Goal: Task Accomplishment & Management: Complete application form

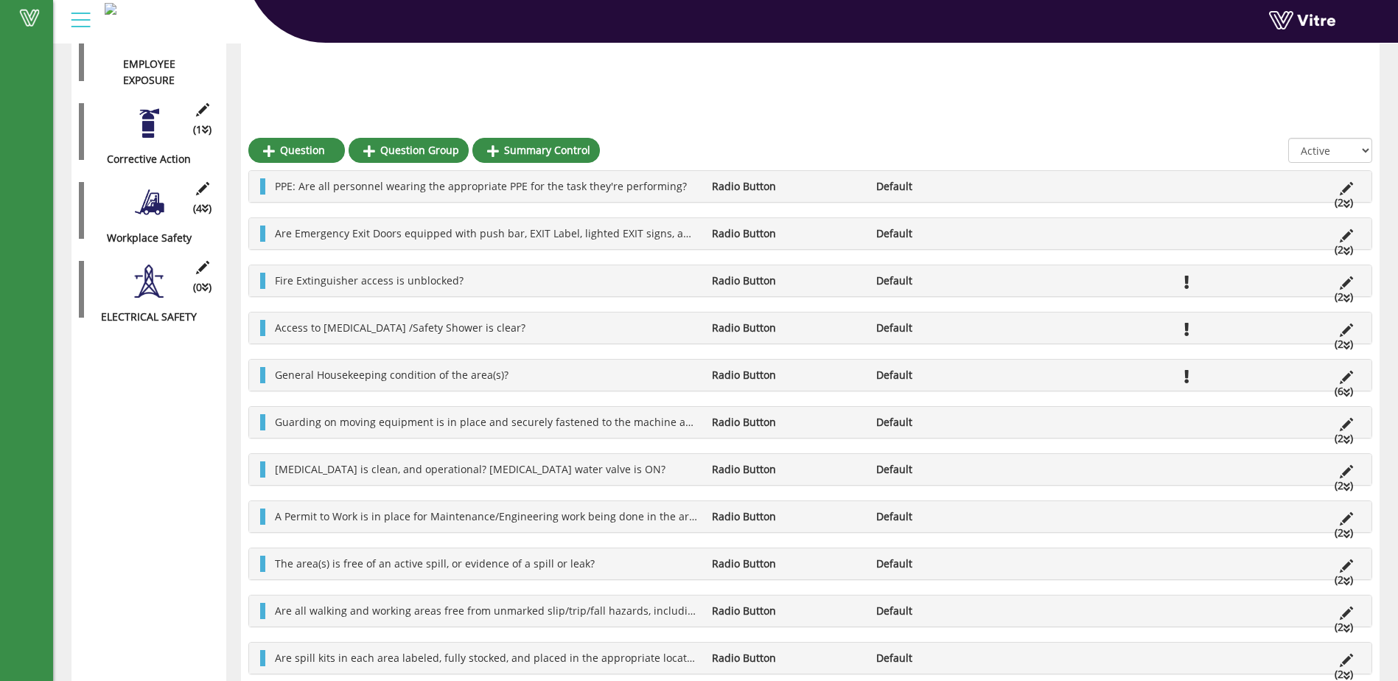
scroll to position [915, 0]
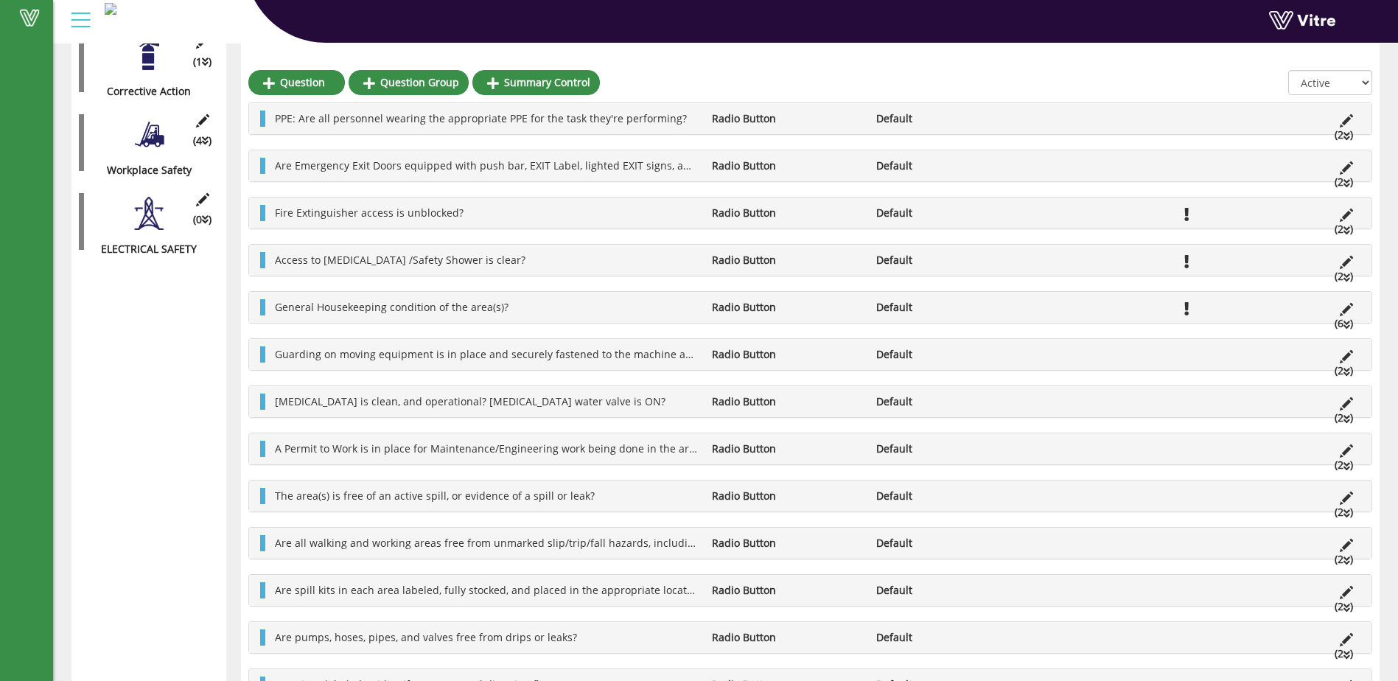
click at [628, 269] on div "Access to [MEDICAL_DATA] /Safety Shower is clear? Radio Button Default (2 )" at bounding box center [810, 260] width 1122 height 31
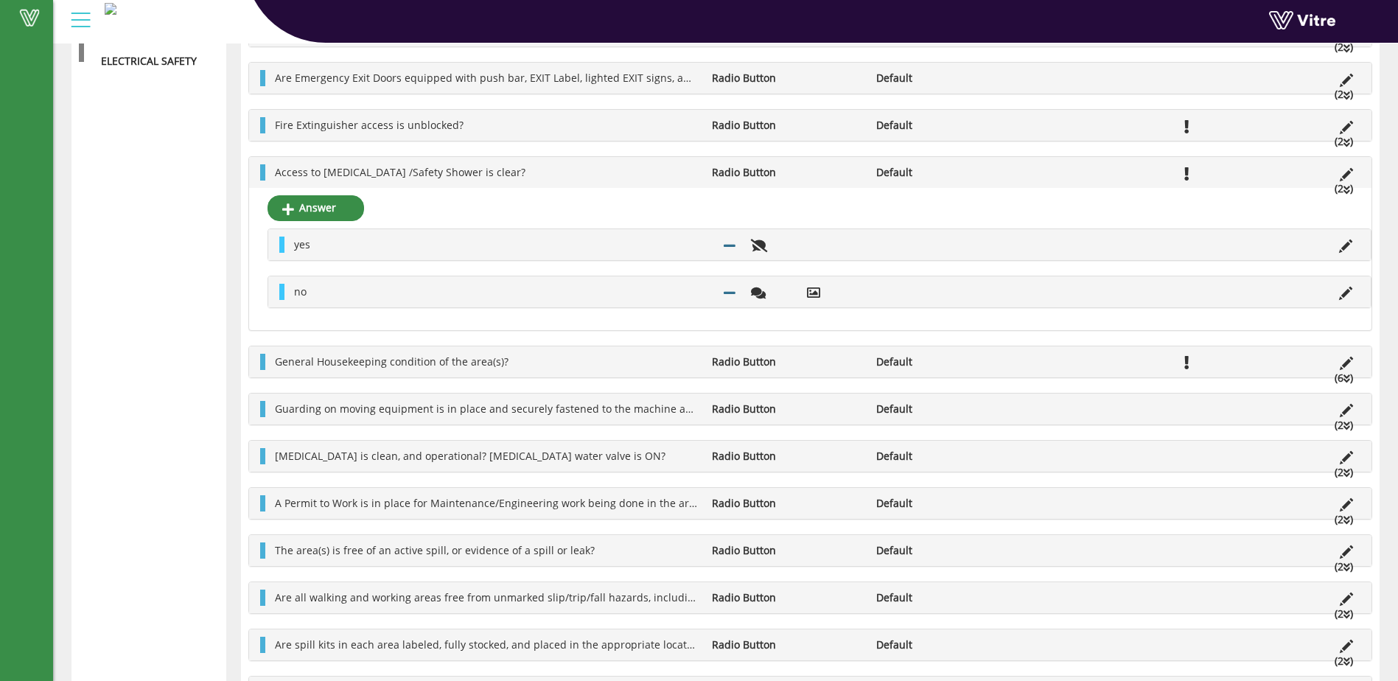
scroll to position [1136, 0]
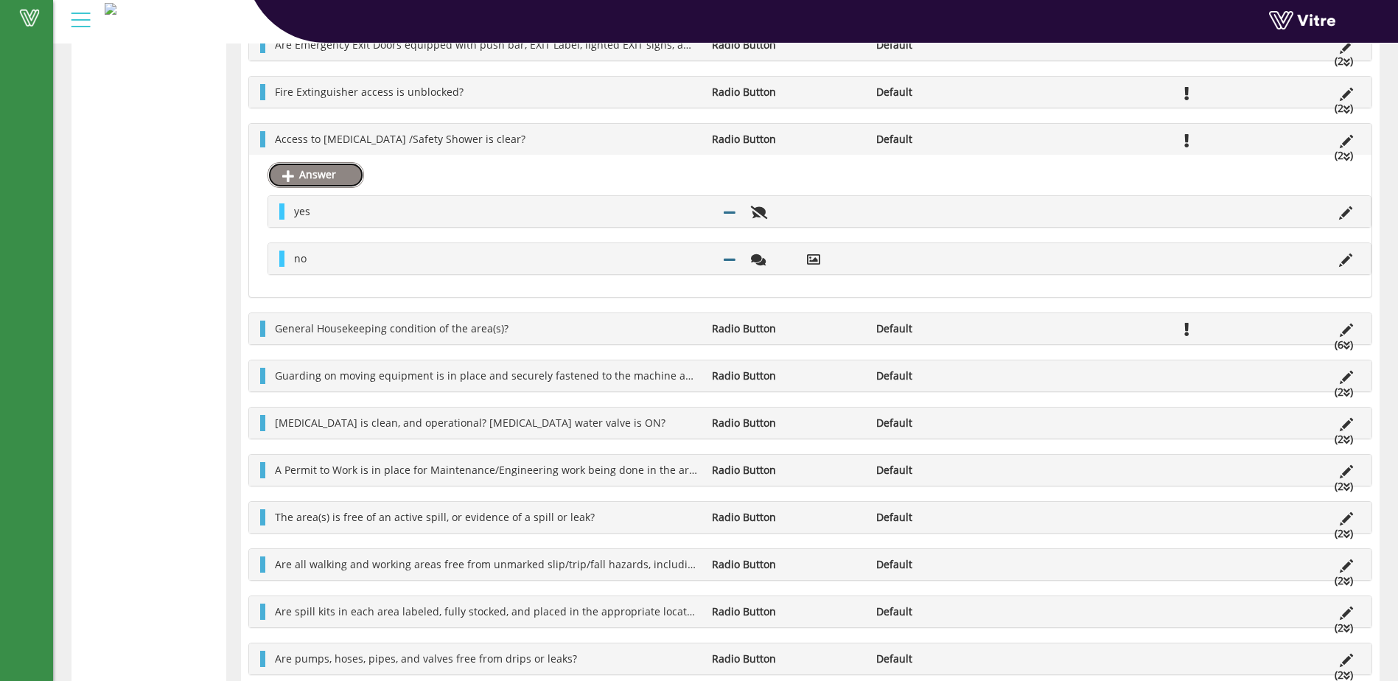
click at [322, 175] on link "Answer" at bounding box center [315, 174] width 97 height 25
click at [312, 139] on span "Access to [MEDICAL_DATA] /Safety Shower is clear?" at bounding box center [400, 139] width 250 height 14
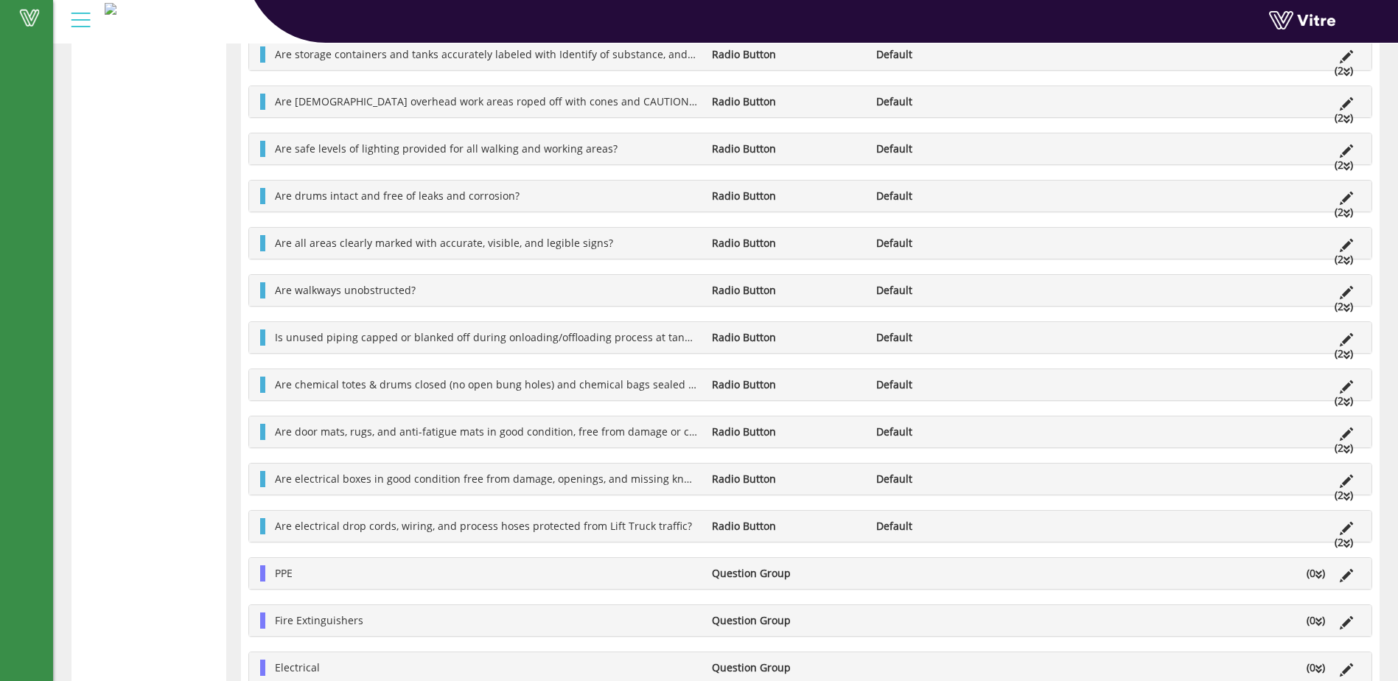
scroll to position [1953, 0]
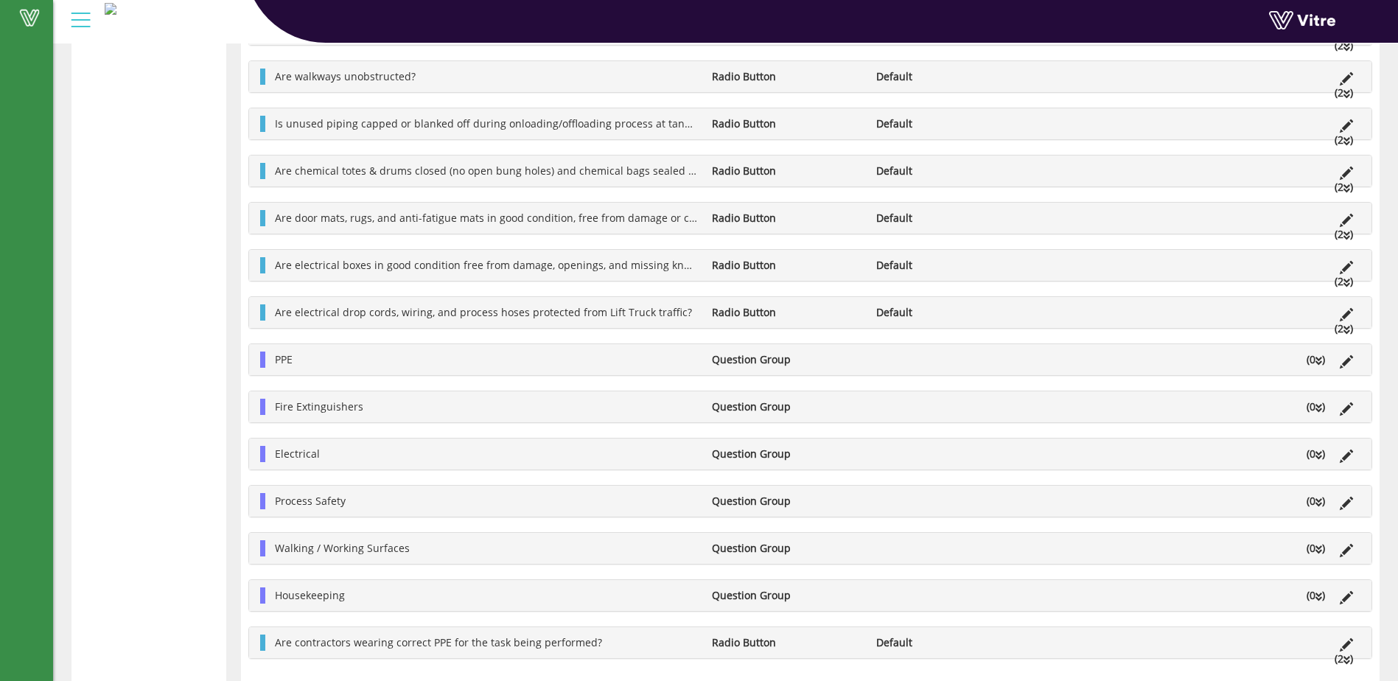
click at [571, 404] on li "Fire Extinguishers" at bounding box center [485, 407] width 437 height 16
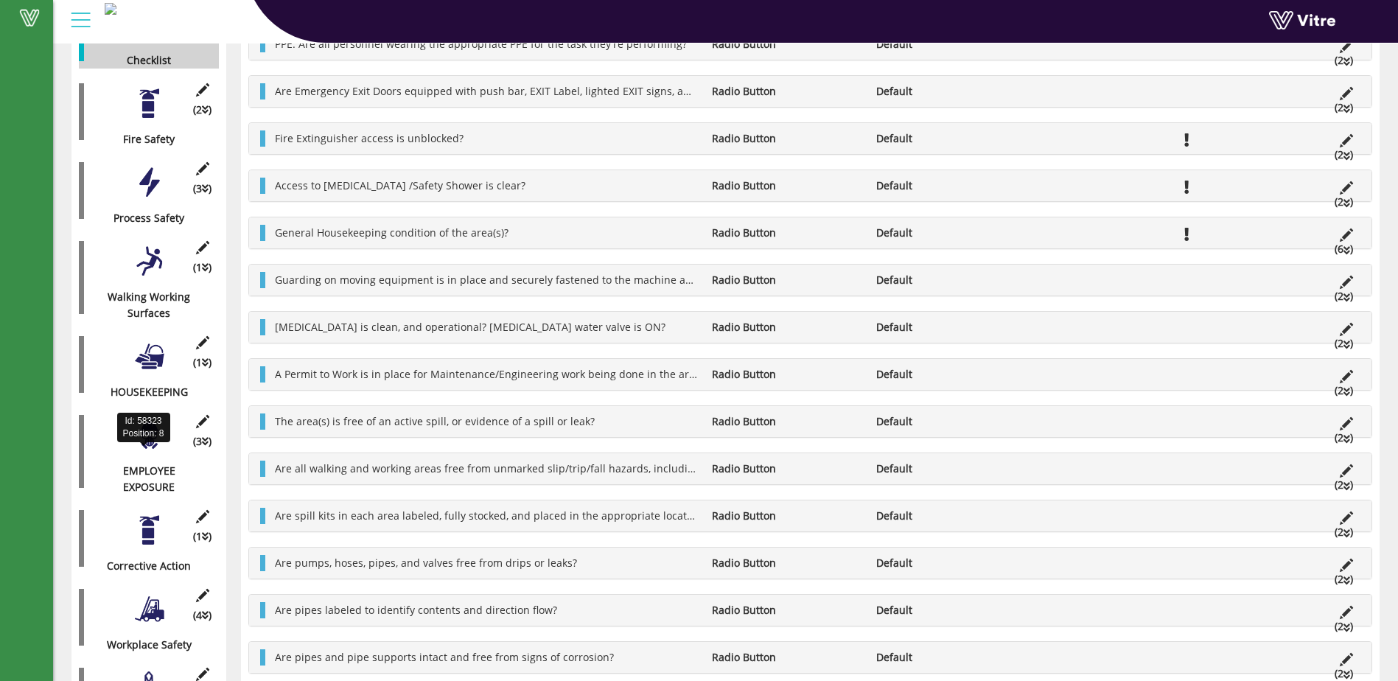
scroll to position [442, 0]
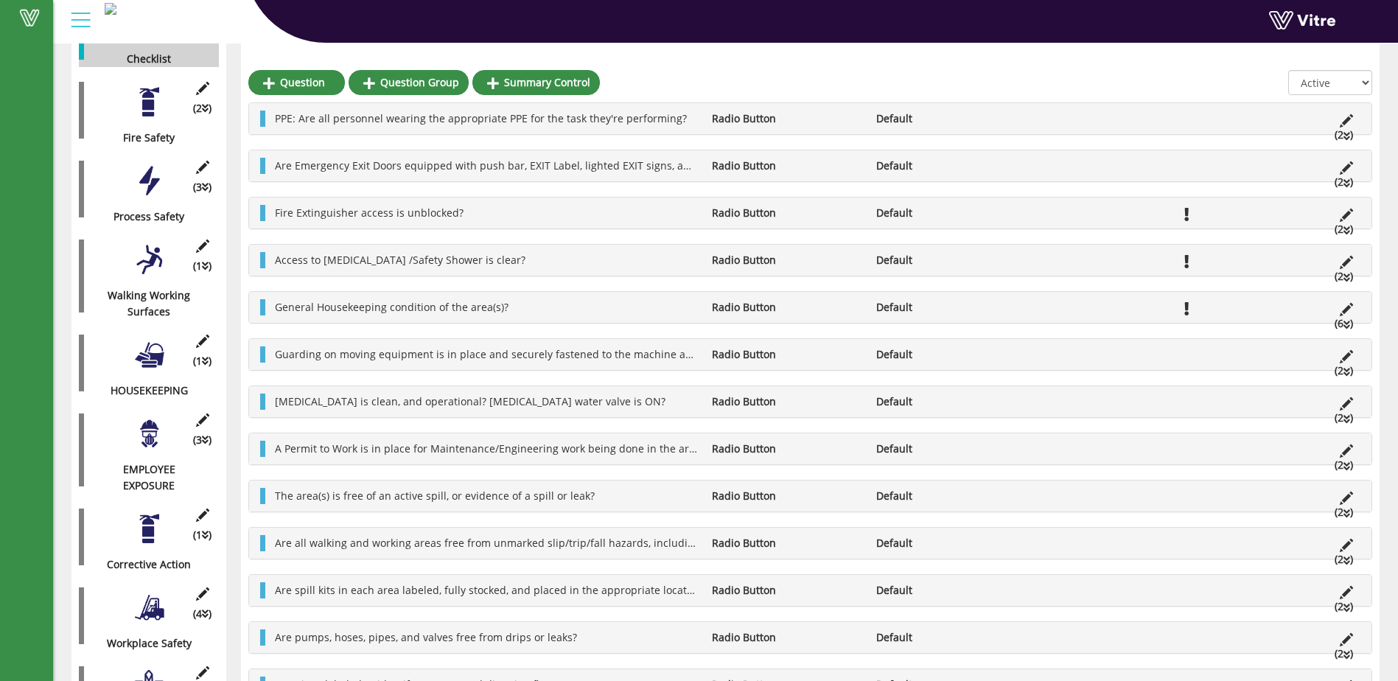
click at [151, 425] on div at bounding box center [149, 433] width 33 height 33
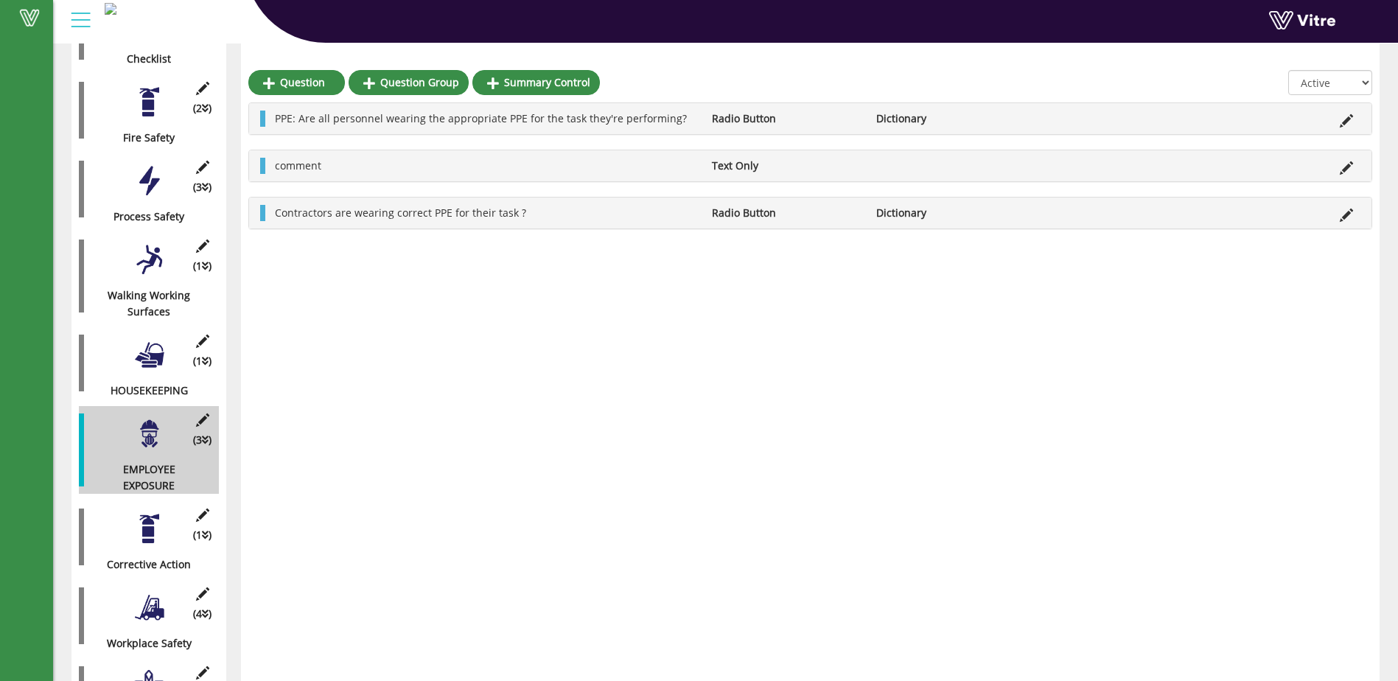
click at [152, 91] on div at bounding box center [149, 101] width 33 height 33
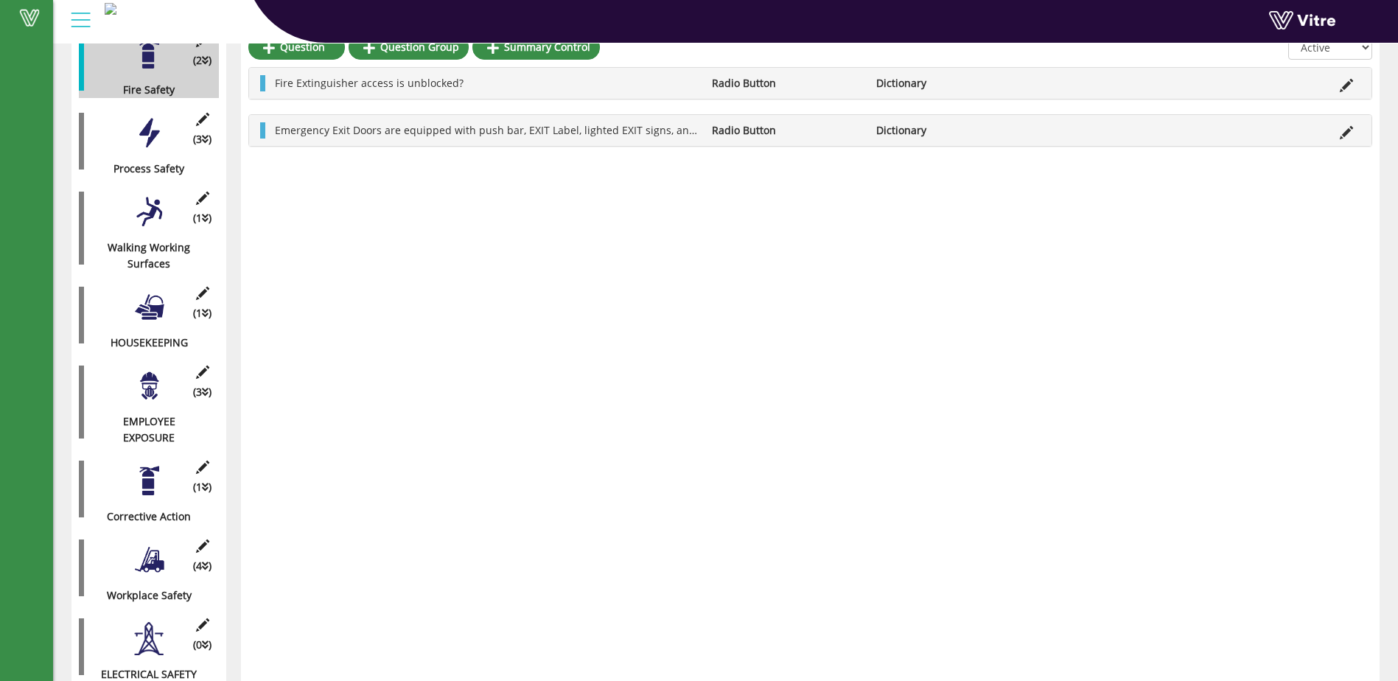
scroll to position [491, 0]
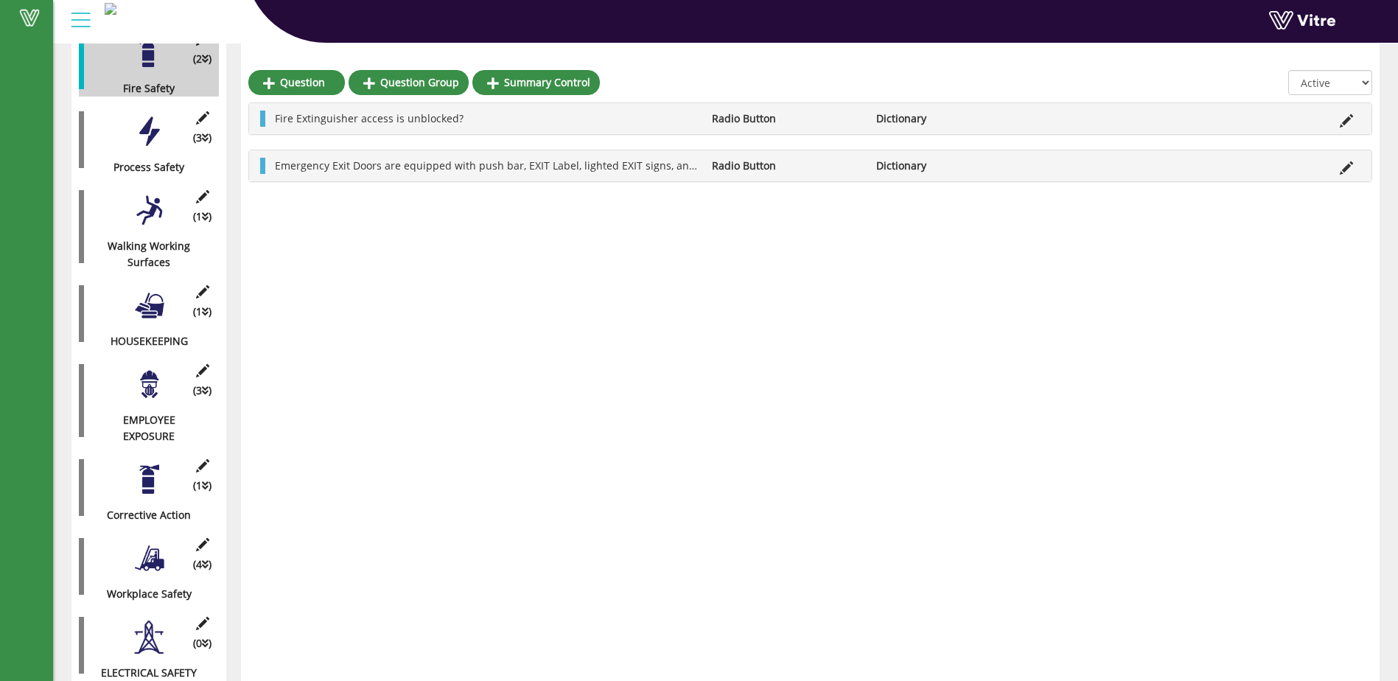
click at [151, 551] on div at bounding box center [149, 557] width 33 height 33
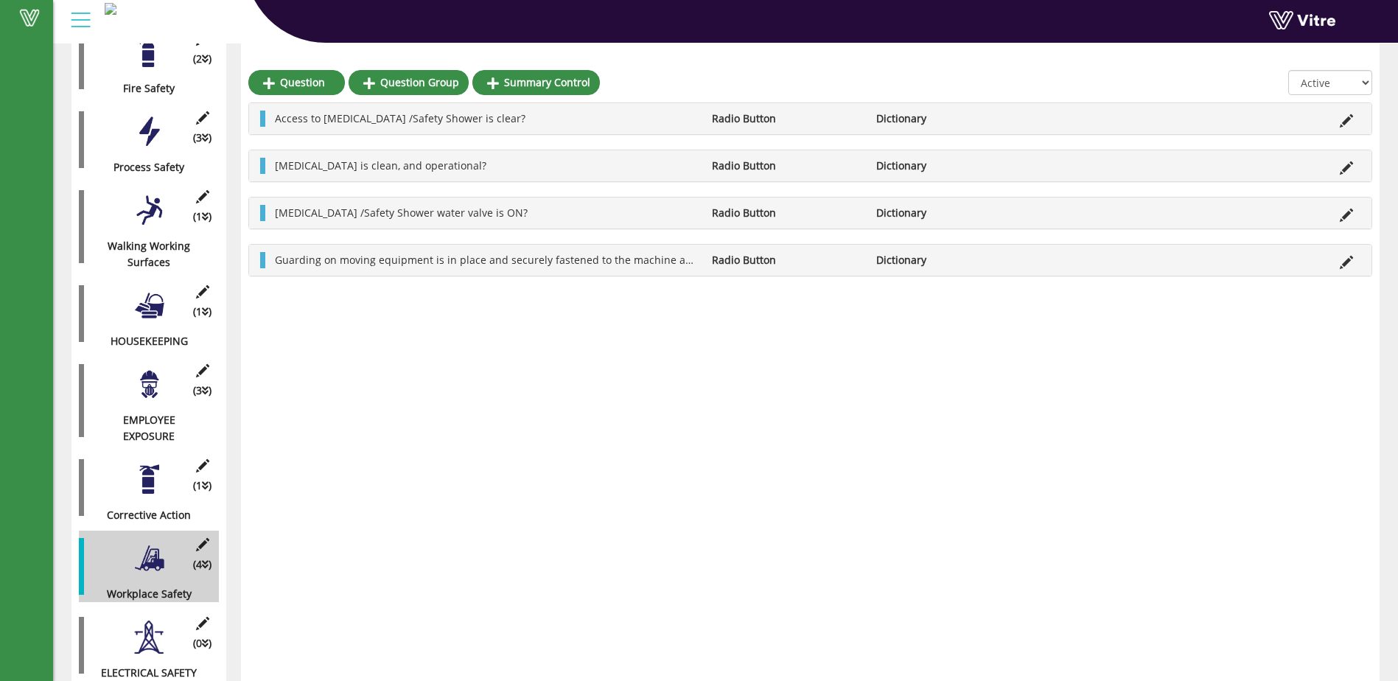
click at [158, 213] on div "(1 ) Walking Working Surfaces" at bounding box center [149, 227] width 140 height 88
click at [147, 198] on div at bounding box center [149, 210] width 33 height 33
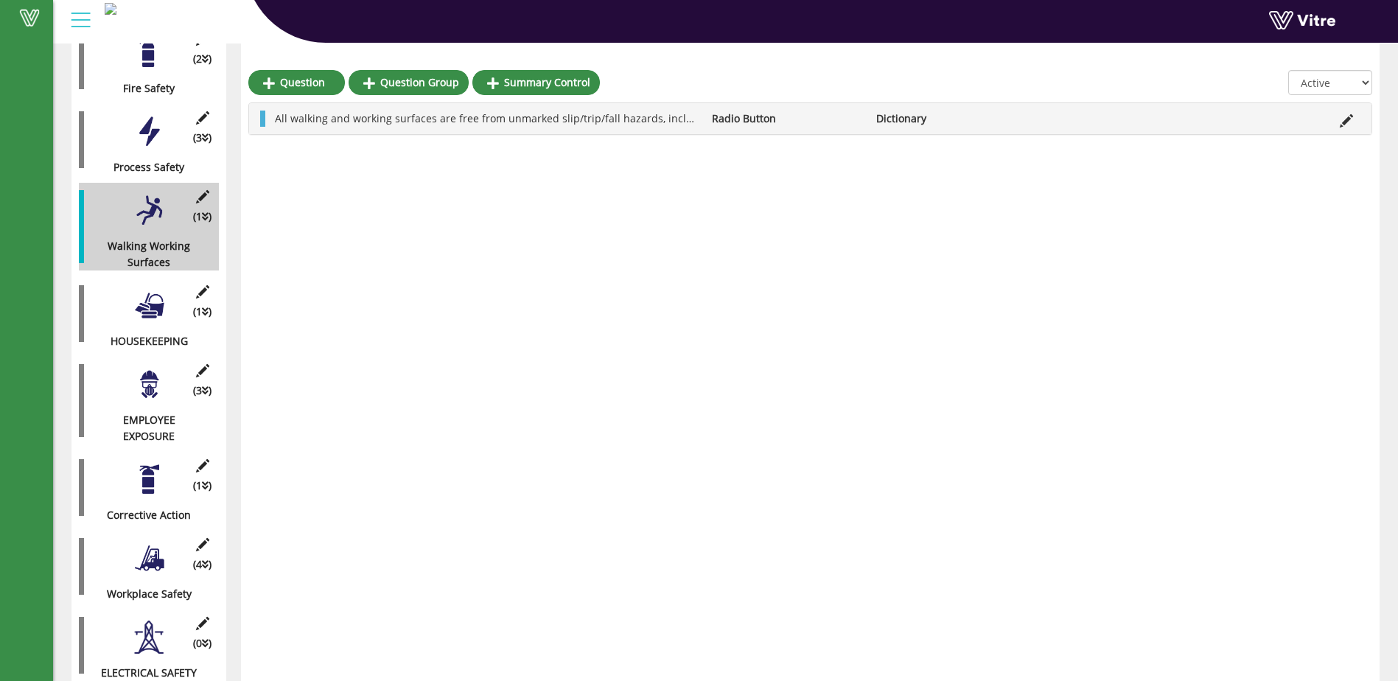
click at [156, 125] on div at bounding box center [149, 131] width 33 height 33
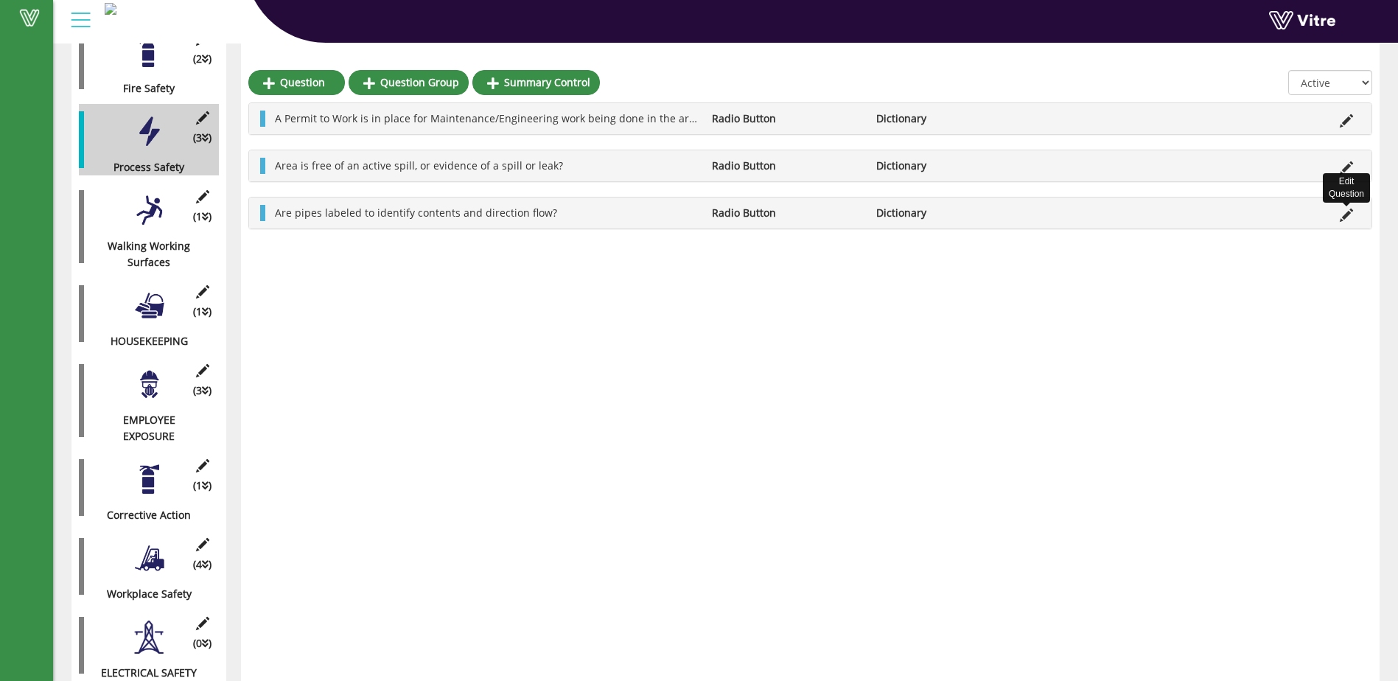
click at [1351, 211] on icon at bounding box center [1345, 214] width 13 height 13
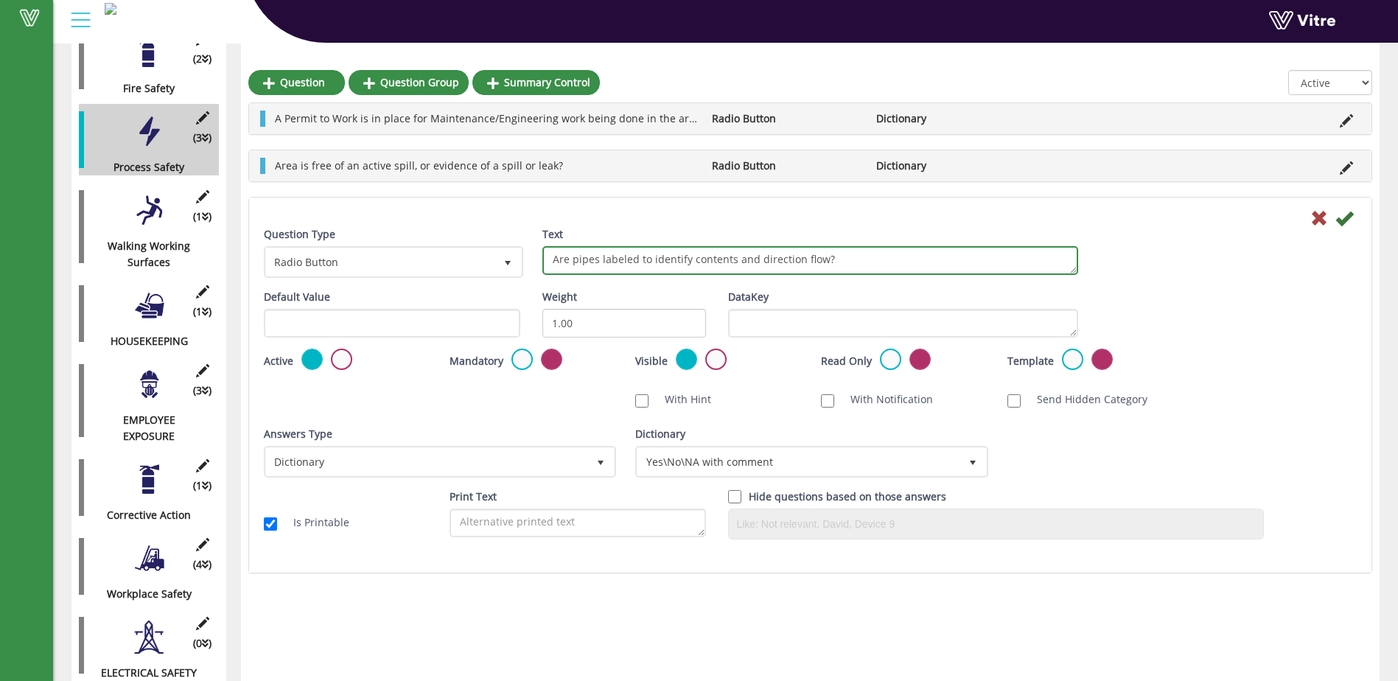
drag, startPoint x: 600, startPoint y: 260, endPoint x: 554, endPoint y: 264, distance: 46.6
click at [554, 264] on textarea "Are pipes labeled to identify contents and direction flow?" at bounding box center [810, 260] width 536 height 29
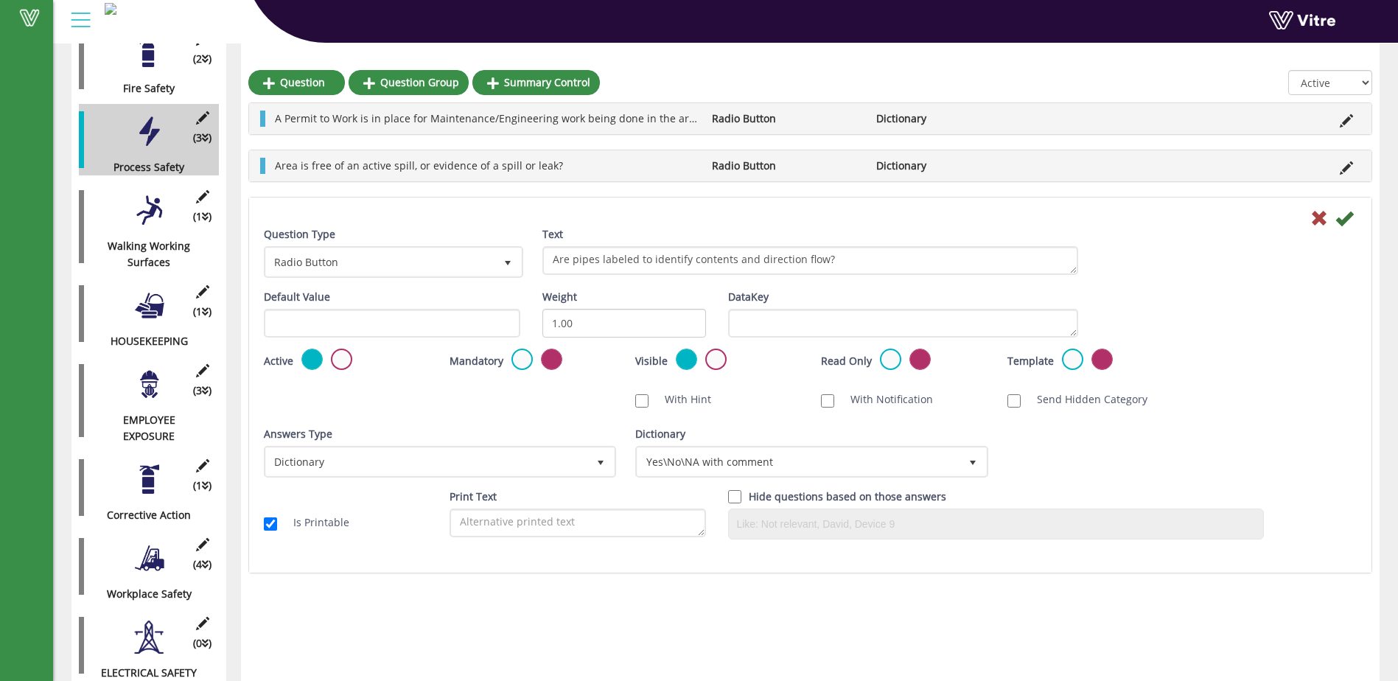
click at [1181, 302] on div "Default Value Weight 1.00 DataKey" at bounding box center [810, 319] width 1115 height 60
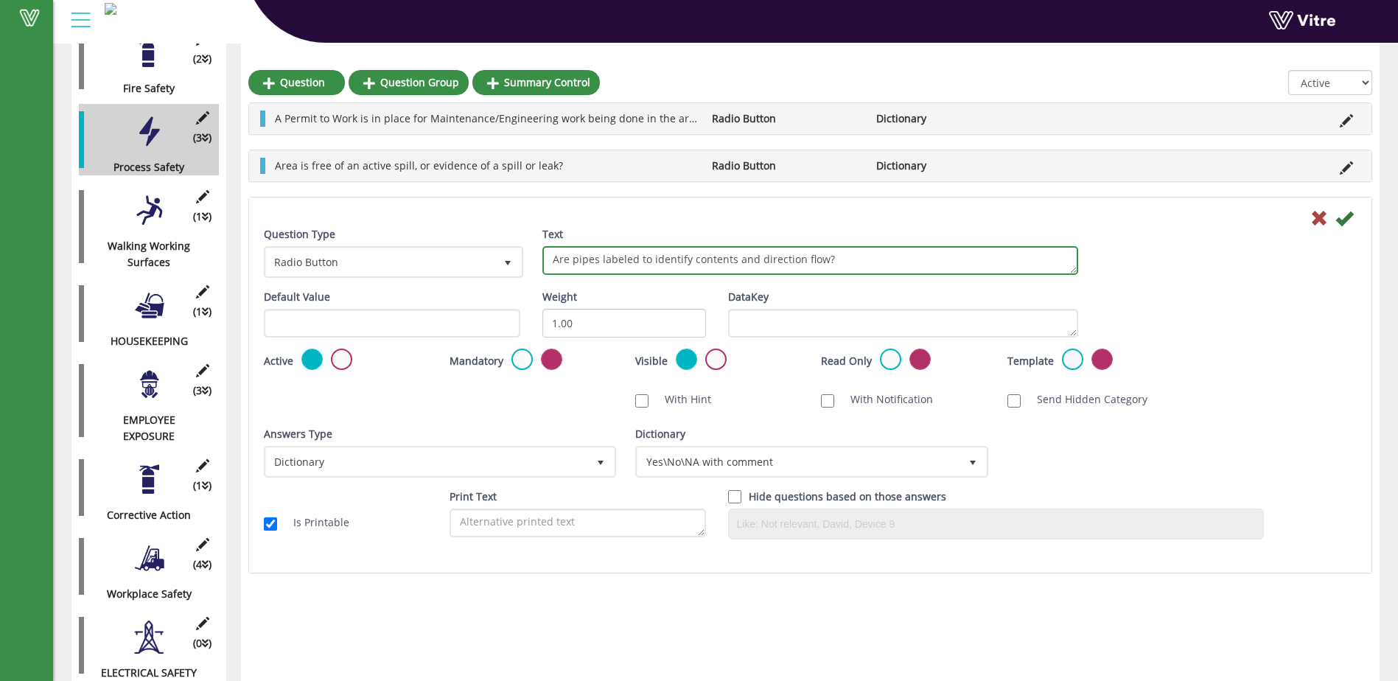
click at [576, 259] on textarea "Are pipes labeled to identify contents and direction flow?" at bounding box center [810, 260] width 536 height 29
click at [580, 256] on textarea "Are pipes labeled to identify contents and direction flow?" at bounding box center [810, 260] width 536 height 29
type textarea "Pipes are labeled to identify contents and direction flow?"
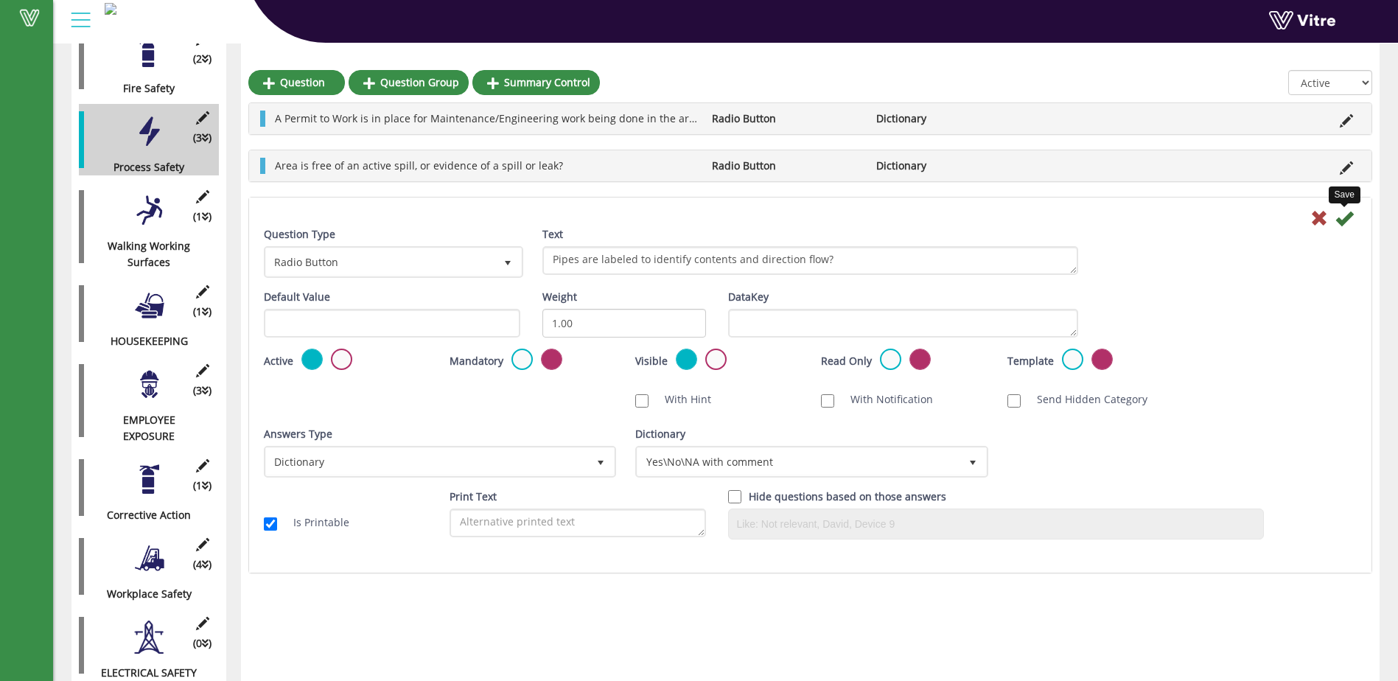
click at [1349, 213] on icon at bounding box center [1344, 218] width 18 height 18
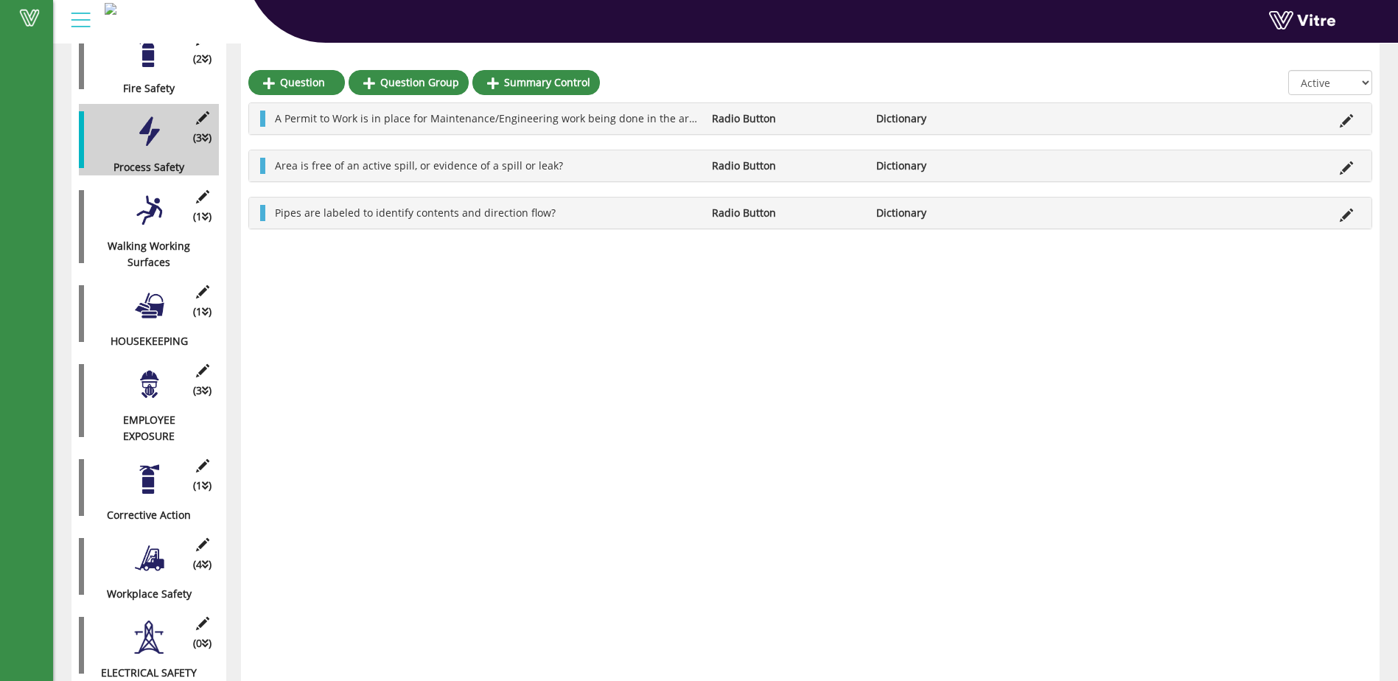
click at [156, 298] on div at bounding box center [149, 305] width 33 height 33
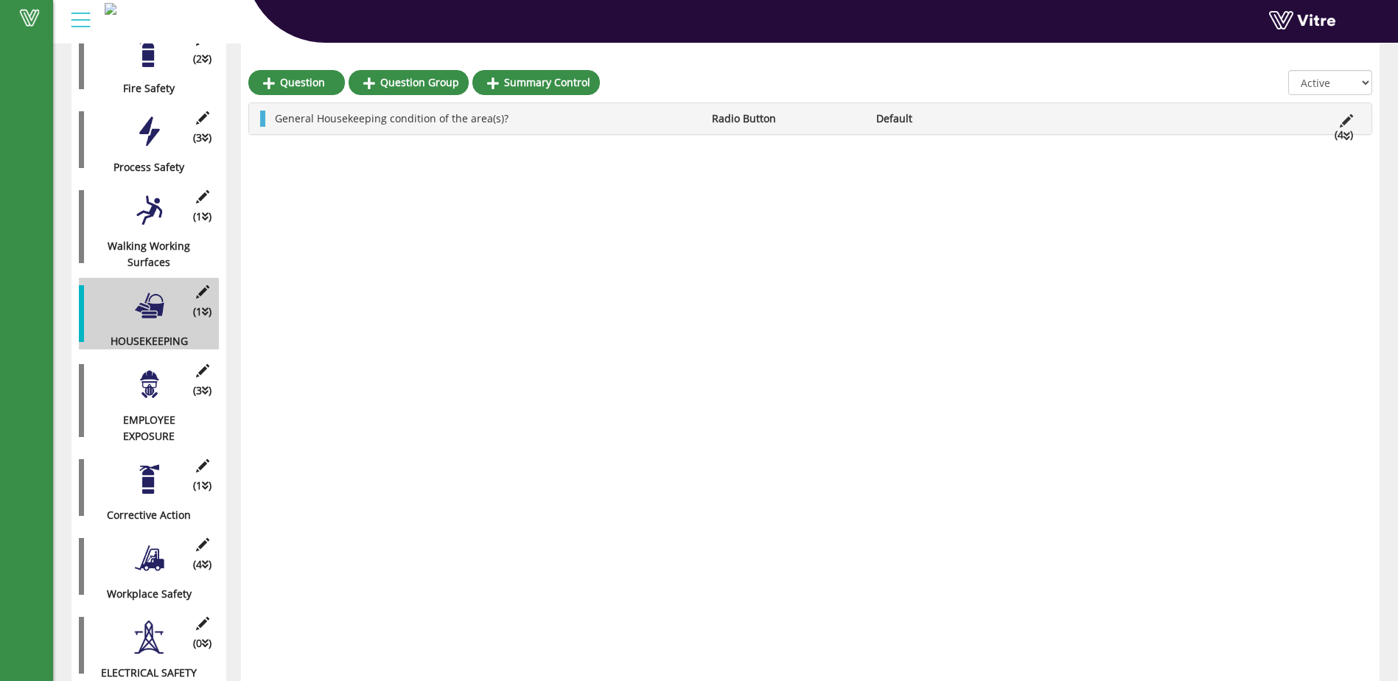
click at [146, 625] on div at bounding box center [149, 636] width 33 height 33
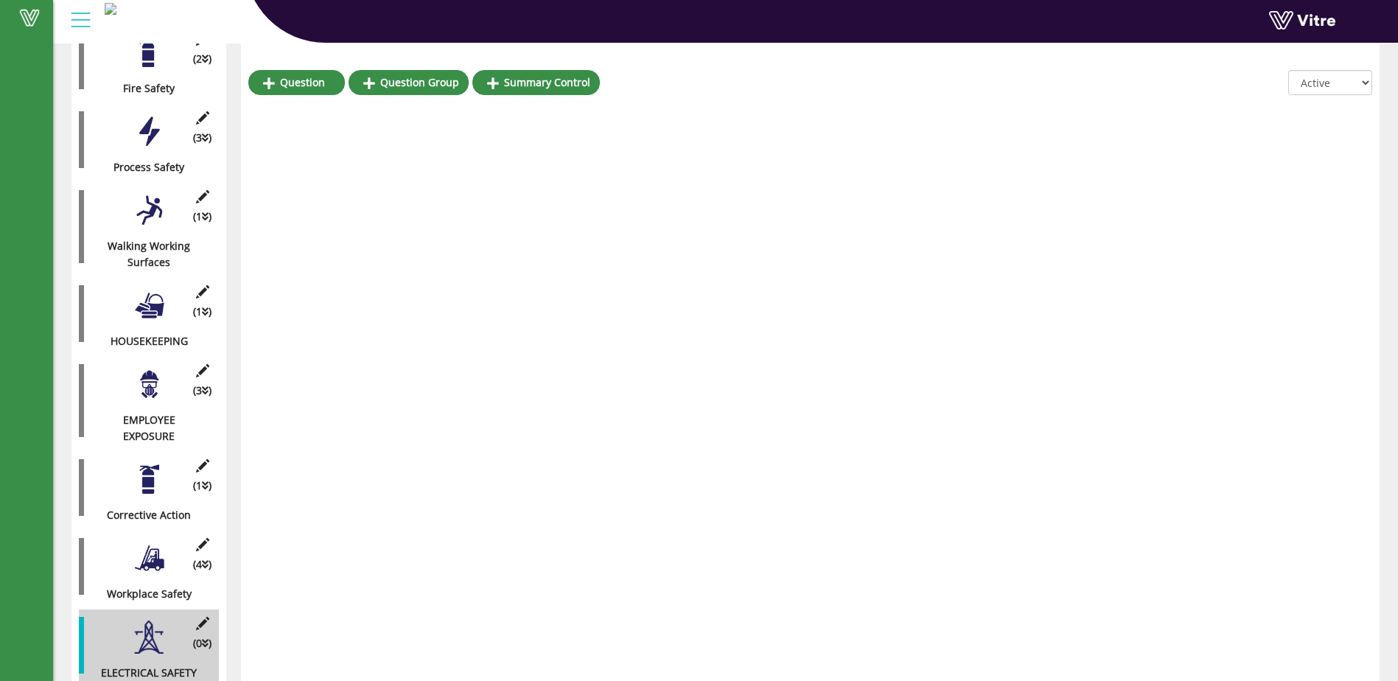
click at [164, 547] on div at bounding box center [149, 557] width 33 height 33
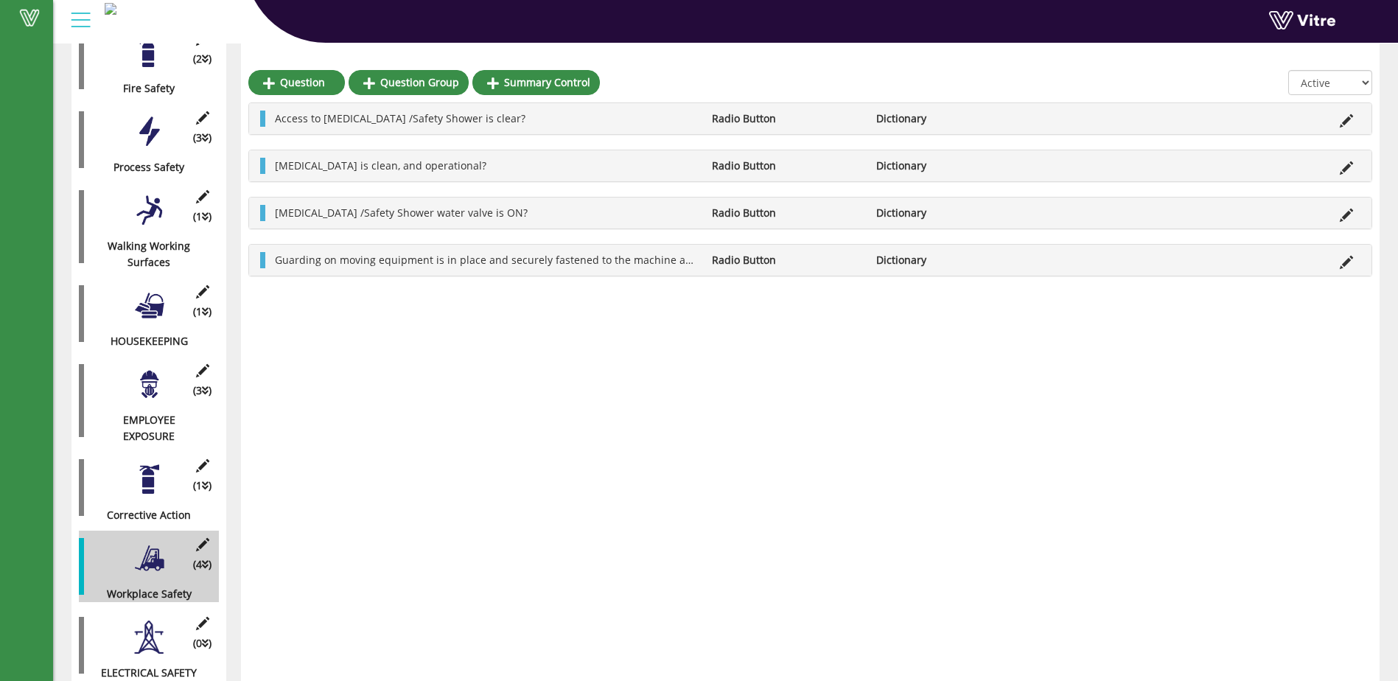
click at [143, 480] on div at bounding box center [149, 479] width 33 height 33
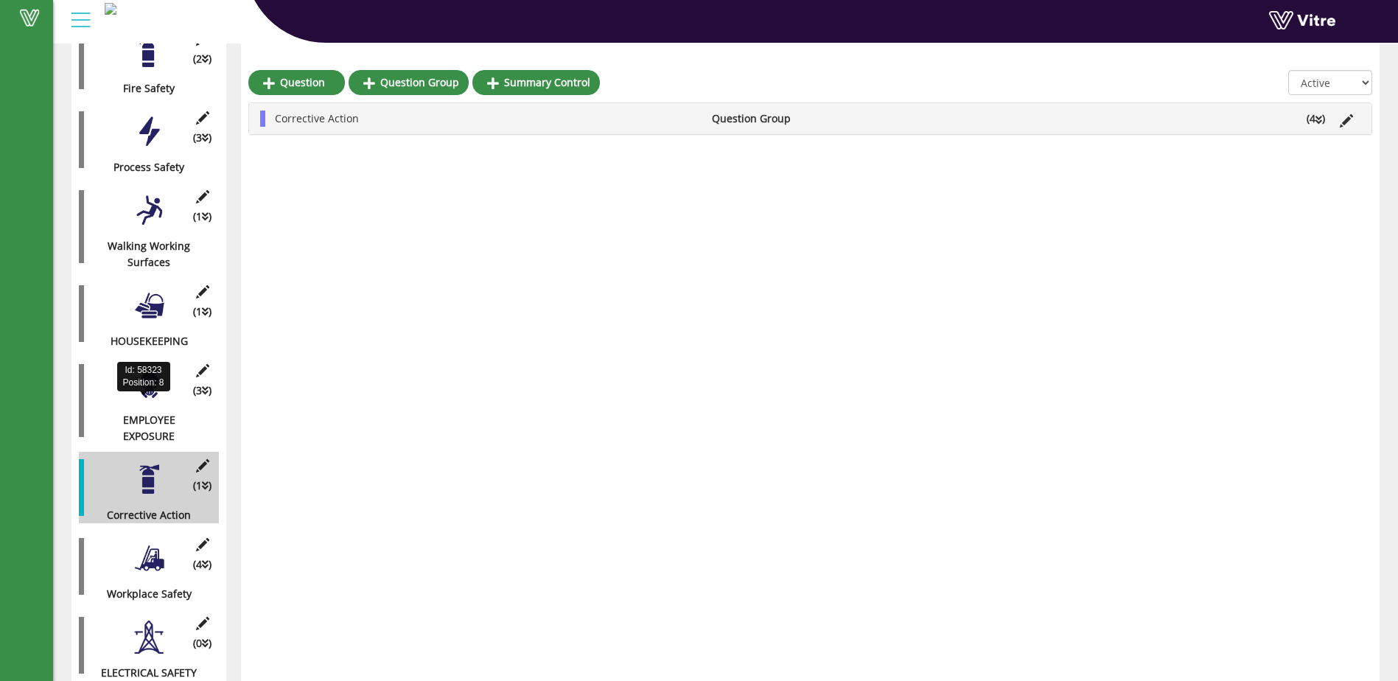
click at [151, 412] on div "EMPLOYEE EXPOSURE" at bounding box center [143, 428] width 129 height 32
click at [153, 374] on div at bounding box center [149, 384] width 33 height 33
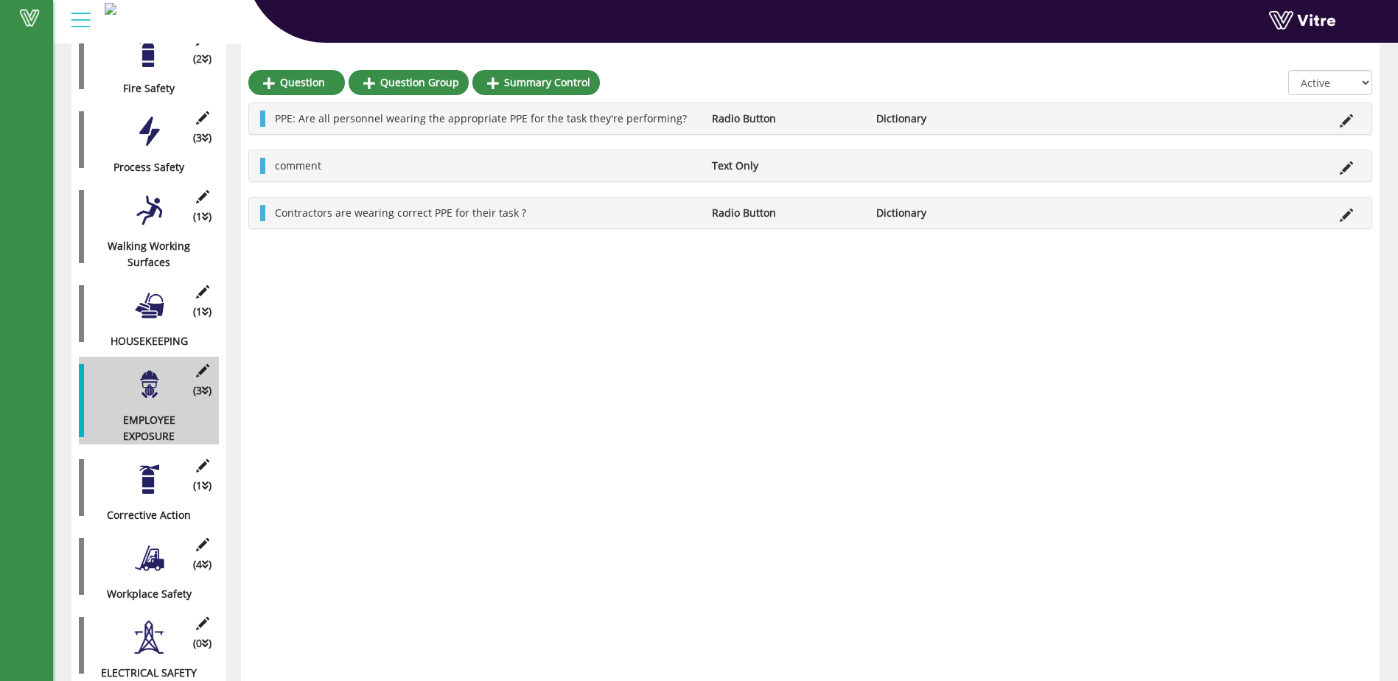
click at [158, 219] on div "(1 ) Walking Working Surfaces" at bounding box center [149, 227] width 140 height 88
click at [149, 238] on div "Walking Working Surfaces" at bounding box center [143, 254] width 129 height 32
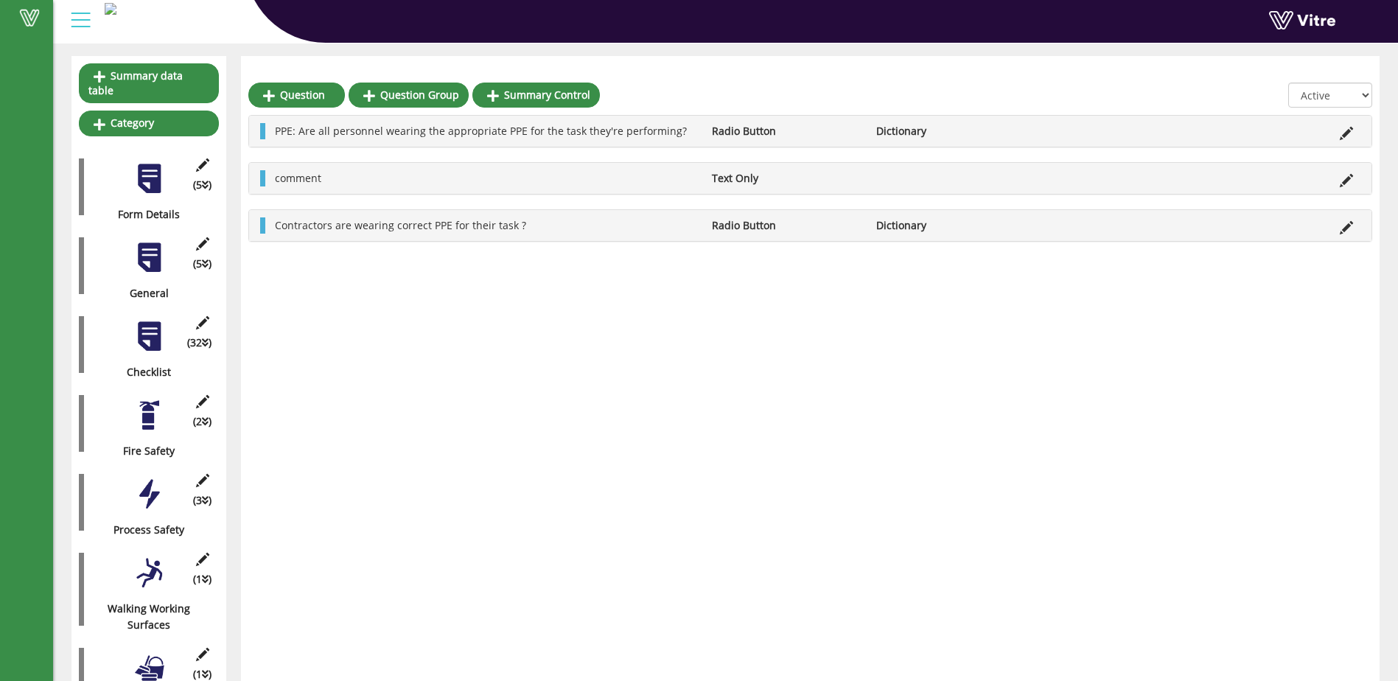
scroll to position [123, 0]
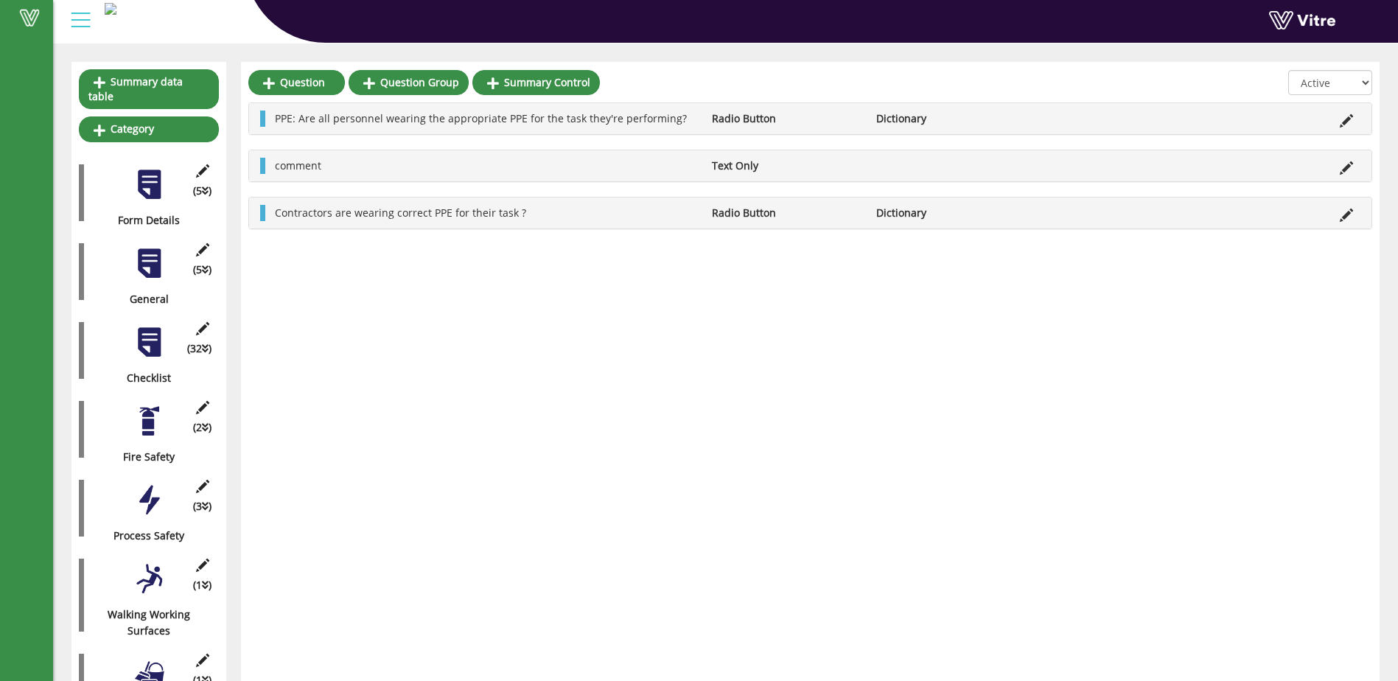
click at [150, 431] on div "(2 ) Fire Safety" at bounding box center [149, 428] width 140 height 71
click at [150, 412] on div at bounding box center [149, 420] width 33 height 33
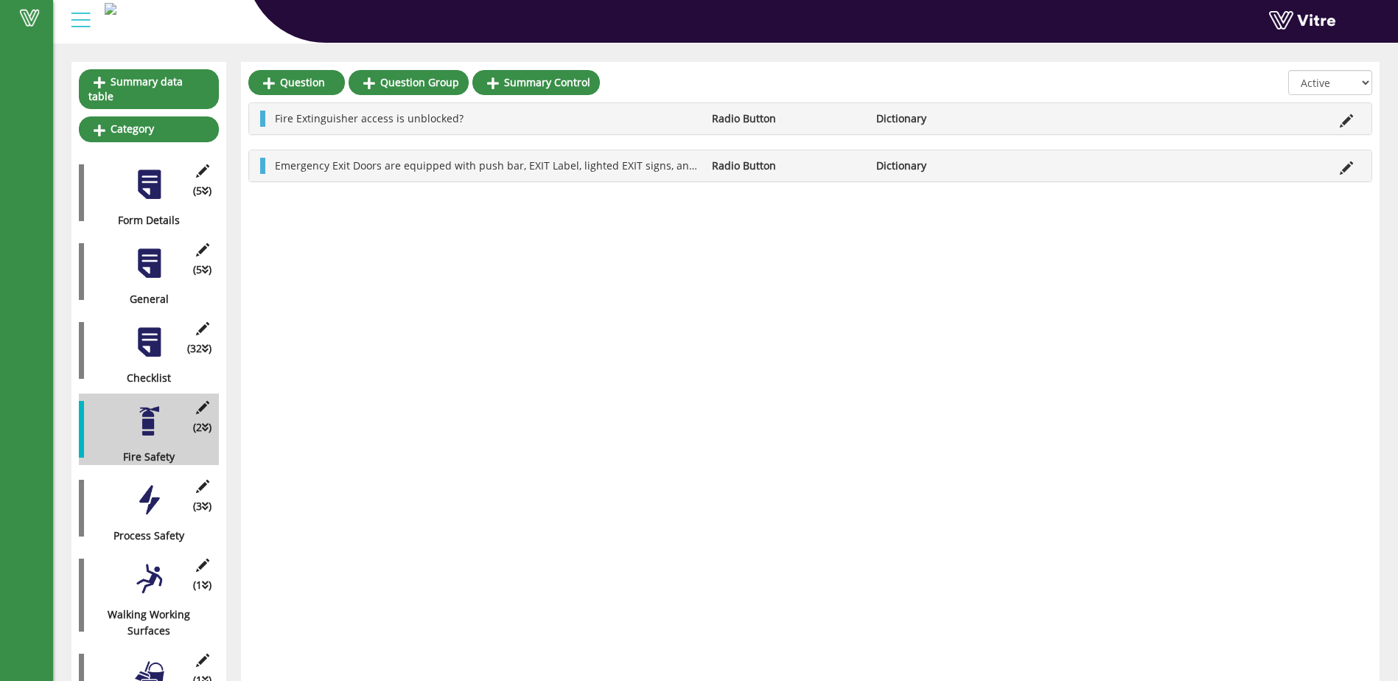
click at [154, 331] on div at bounding box center [149, 342] width 33 height 33
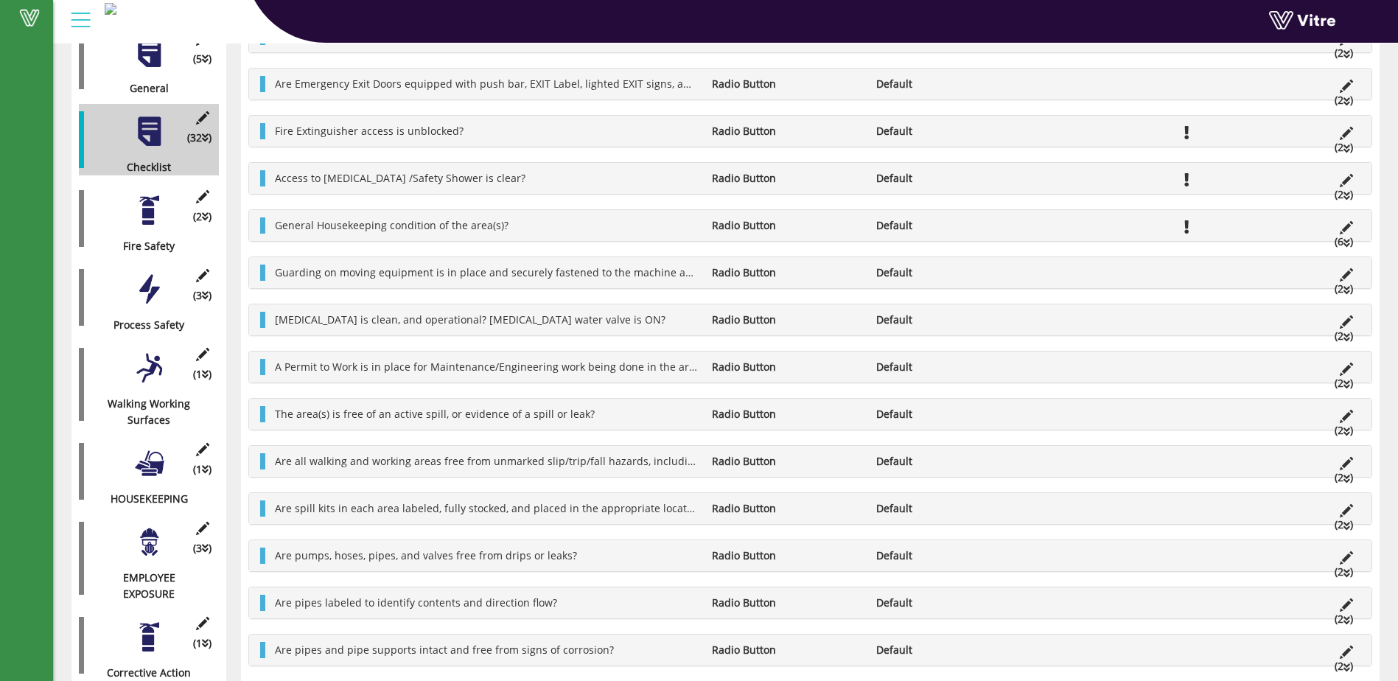
scroll to position [344, 0]
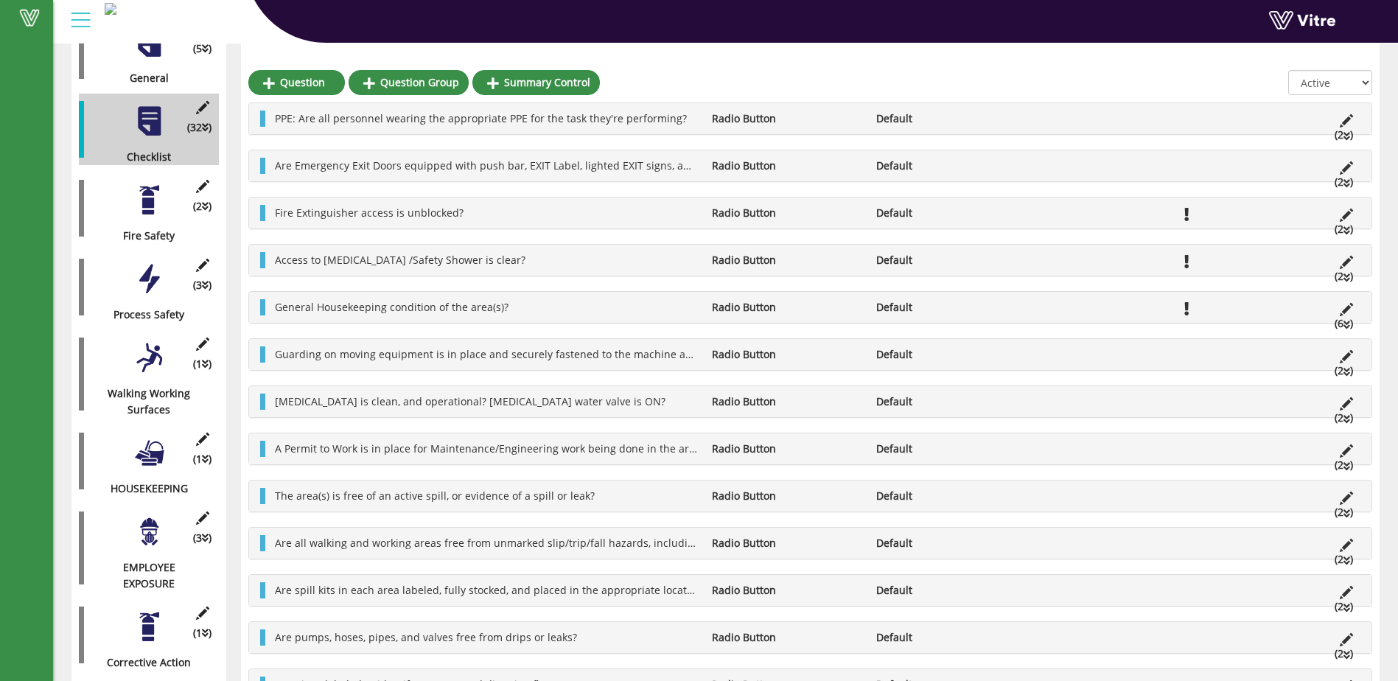
click at [154, 362] on div "(1 ) Walking Working Surfaces" at bounding box center [149, 374] width 140 height 88
click at [145, 346] on div at bounding box center [149, 357] width 33 height 33
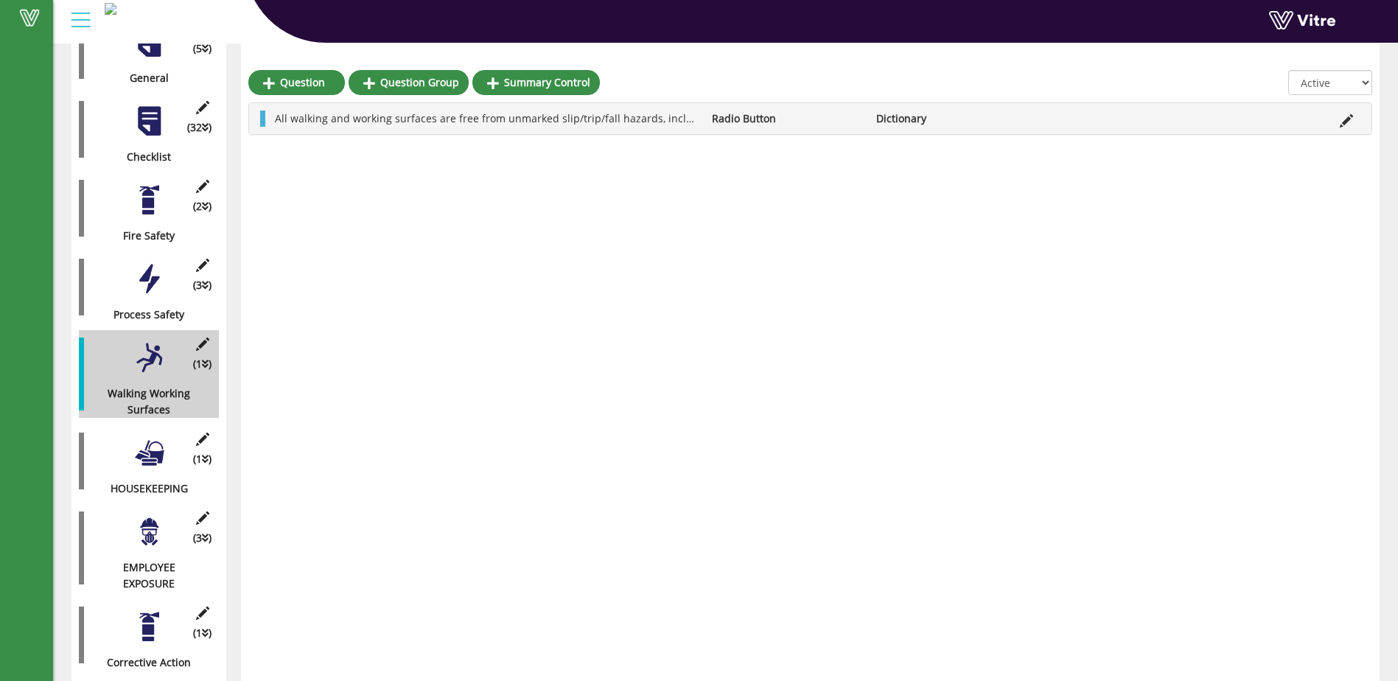
click at [152, 116] on div at bounding box center [149, 121] width 33 height 33
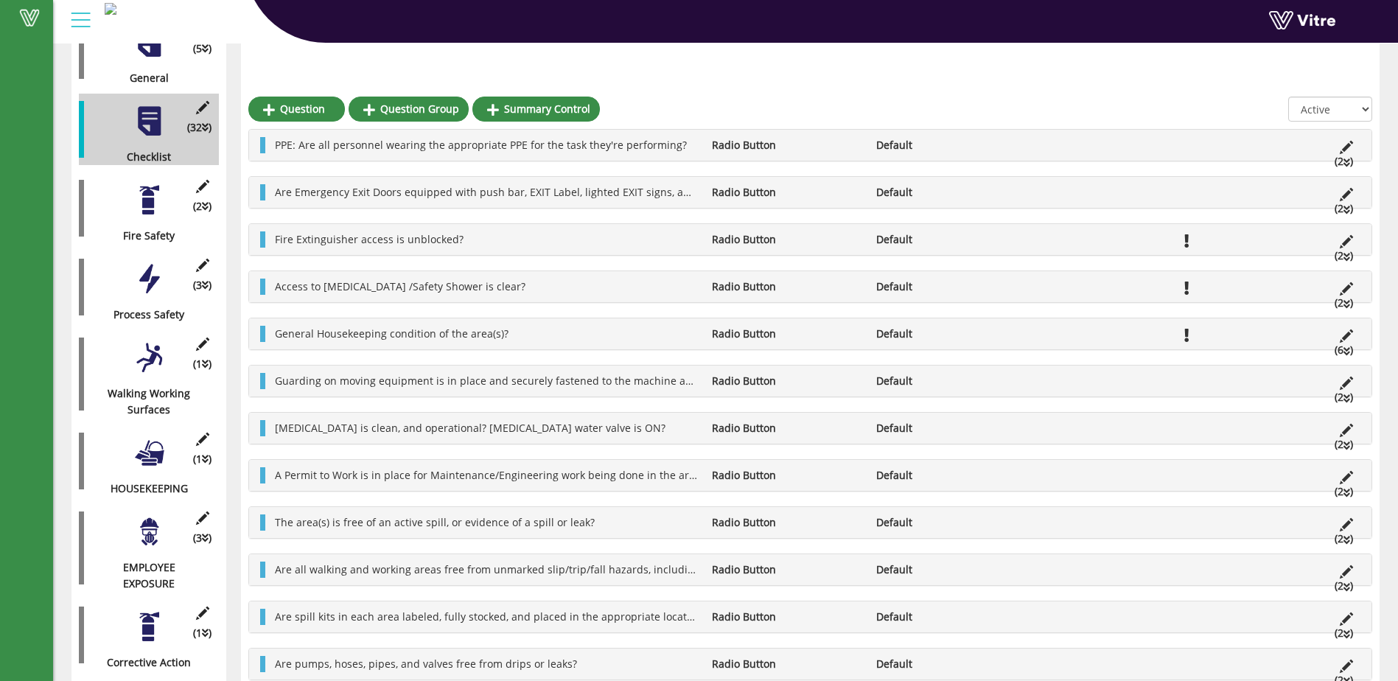
scroll to position [418, 0]
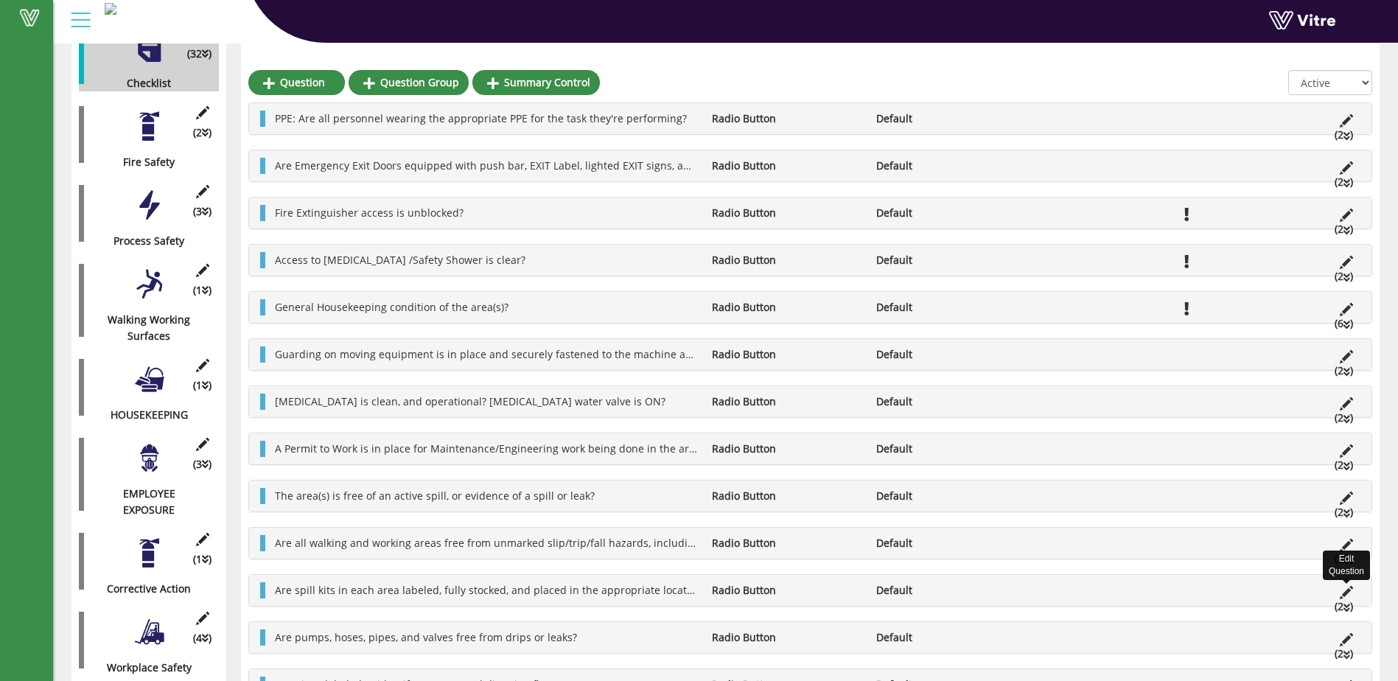
click at [1342, 592] on icon at bounding box center [1345, 592] width 13 height 13
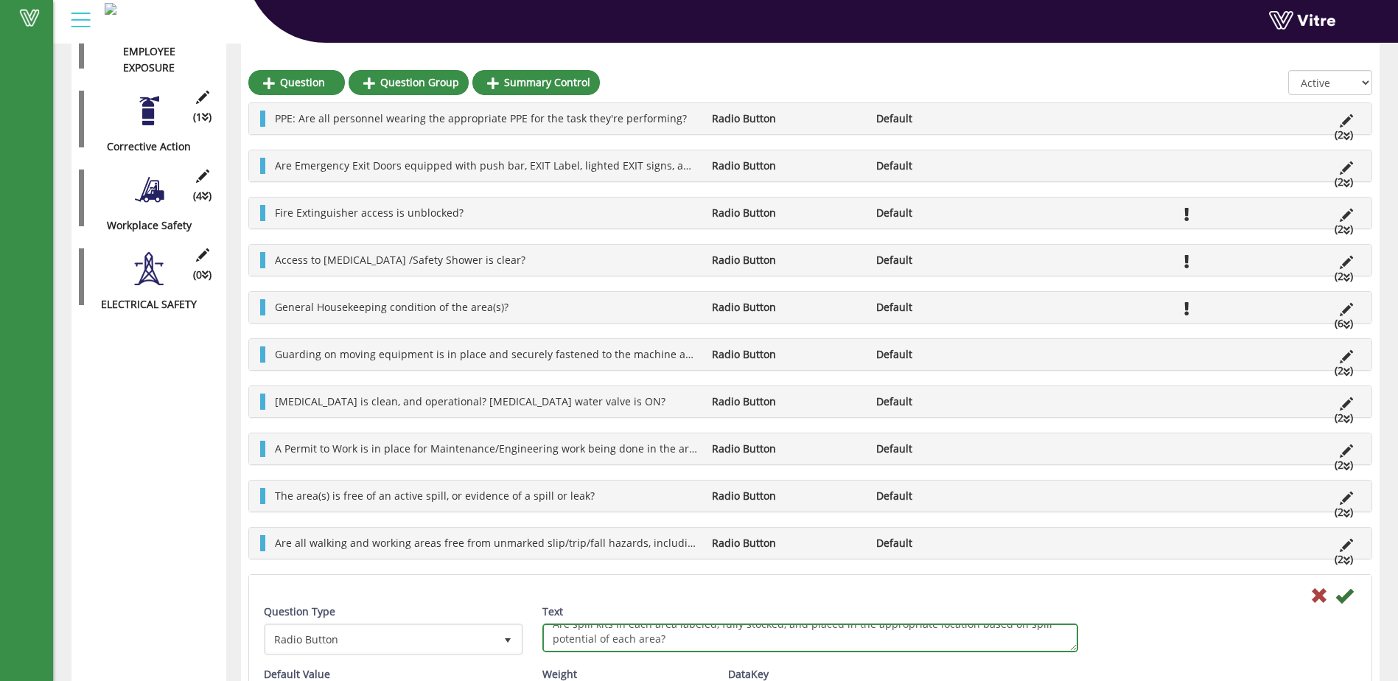
scroll to position [0, 0]
drag, startPoint x: 676, startPoint y: 648, endPoint x: 554, endPoint y: 631, distance: 122.7
click at [554, 631] on textarea "Are spill kits in each area labeled, fully stocked, and placed in the appropria…" at bounding box center [810, 637] width 536 height 29
click at [161, 197] on div "(4 ) Workplace Safety" at bounding box center [149, 197] width 140 height 71
click at [150, 186] on div at bounding box center [149, 189] width 33 height 33
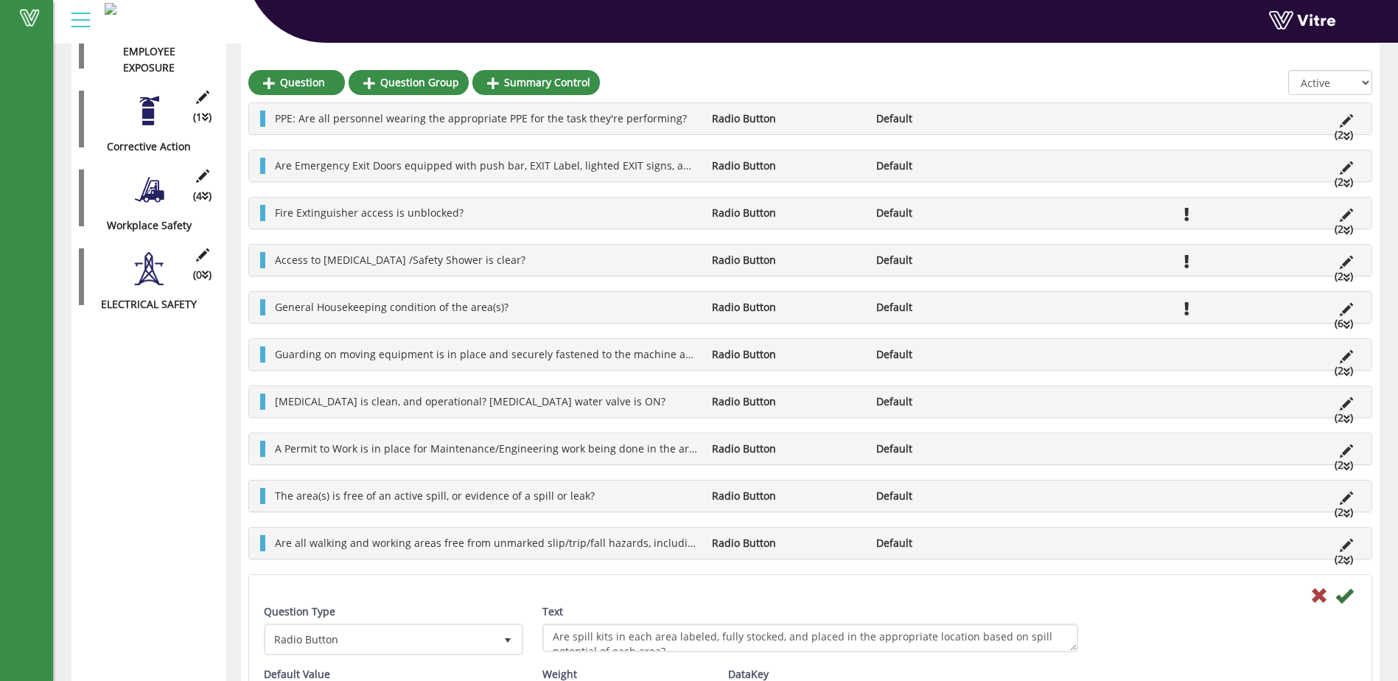
scroll to position [491, 0]
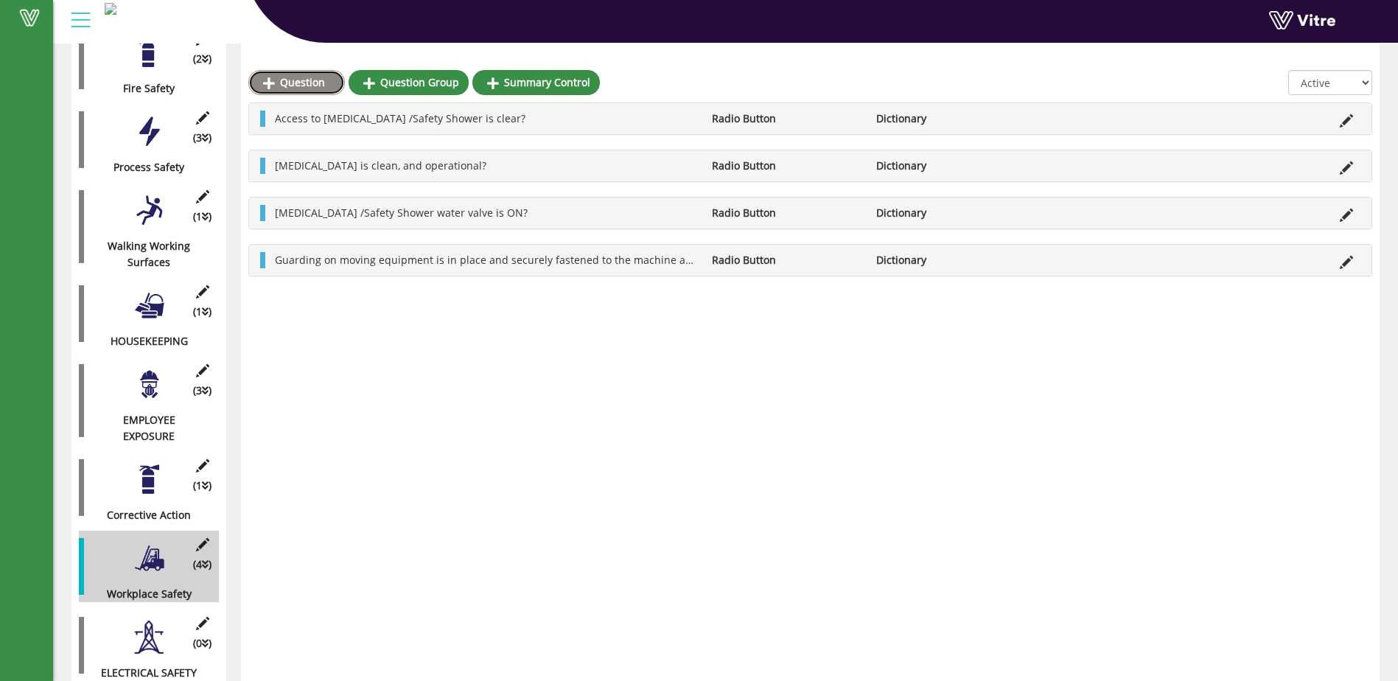
click at [292, 82] on link "Question" at bounding box center [296, 82] width 97 height 25
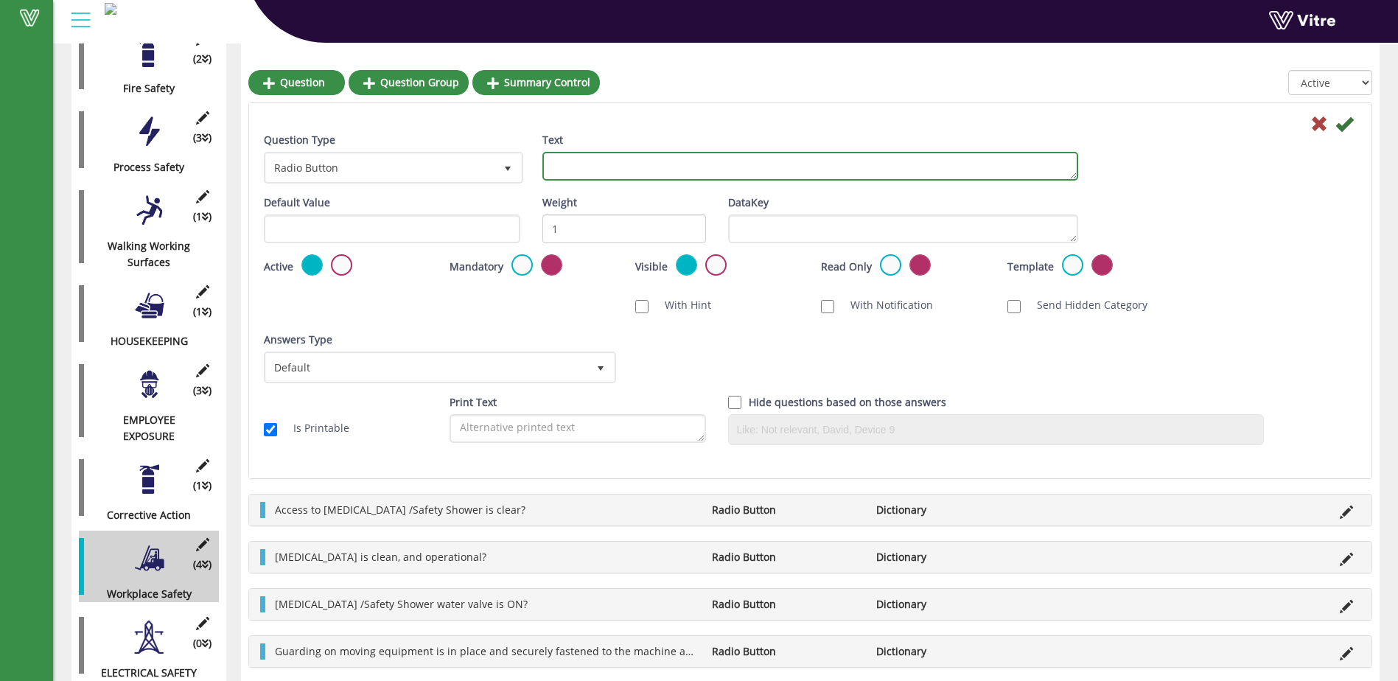
click at [603, 172] on textarea "Text" at bounding box center [810, 166] width 536 height 29
paste textarea "Are spill kits in each area labeled, fully stocked, and placed in the appropria…"
drag, startPoint x: 572, startPoint y: 157, endPoint x: 544, endPoint y: 158, distance: 28.7
click at [544, 158] on textarea "Are spill kits in each area labeled, fully stocked, and placed in the appropria…" at bounding box center [810, 166] width 536 height 29
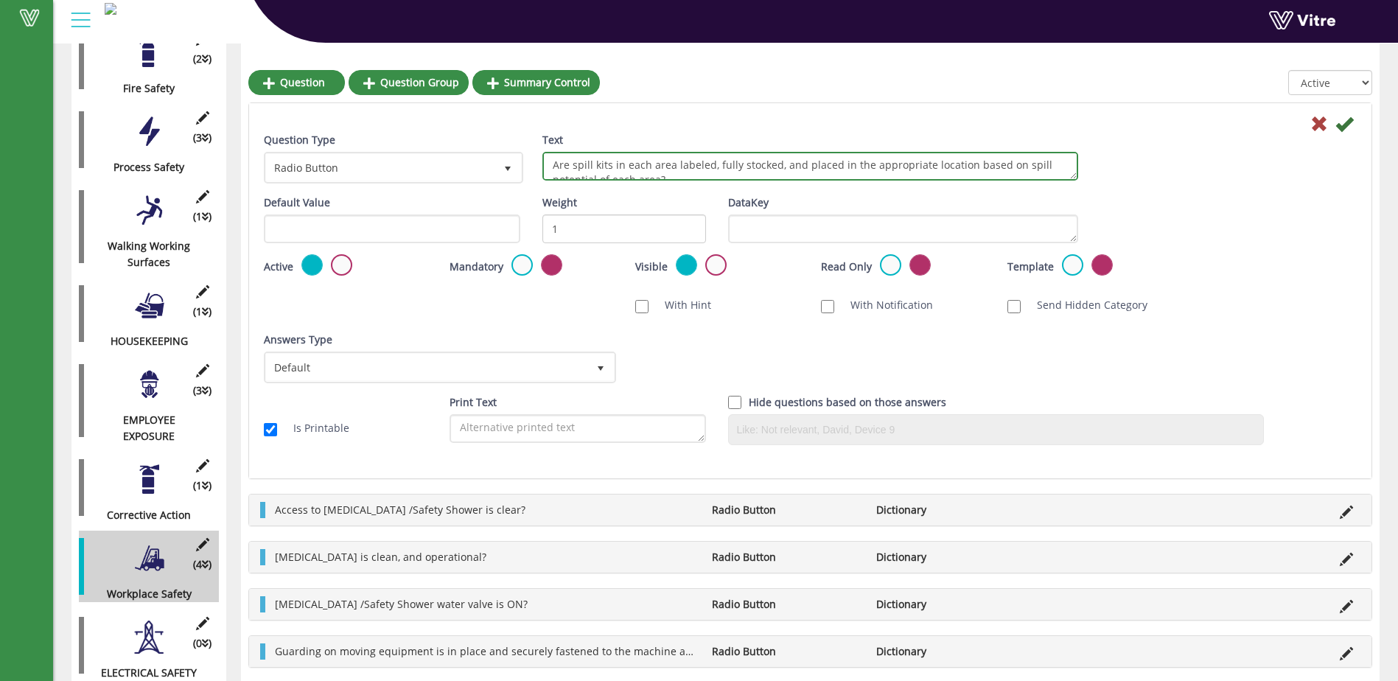
click at [575, 166] on textarea "Are spill kits in each area labeled, fully stocked, and placed in the appropria…" at bounding box center [810, 166] width 536 height 29
click at [590, 163] on textarea "Spill kits in each area labeled, fully stocked, and placed in the appropriate l…" at bounding box center [810, 166] width 536 height 29
drag, startPoint x: 838, startPoint y: 164, endPoint x: 774, endPoint y: 171, distance: 65.2
click at [774, 171] on textarea "Spill kits are located appropriately in the area, in each area labeled, fully s…" at bounding box center [810, 166] width 536 height 29
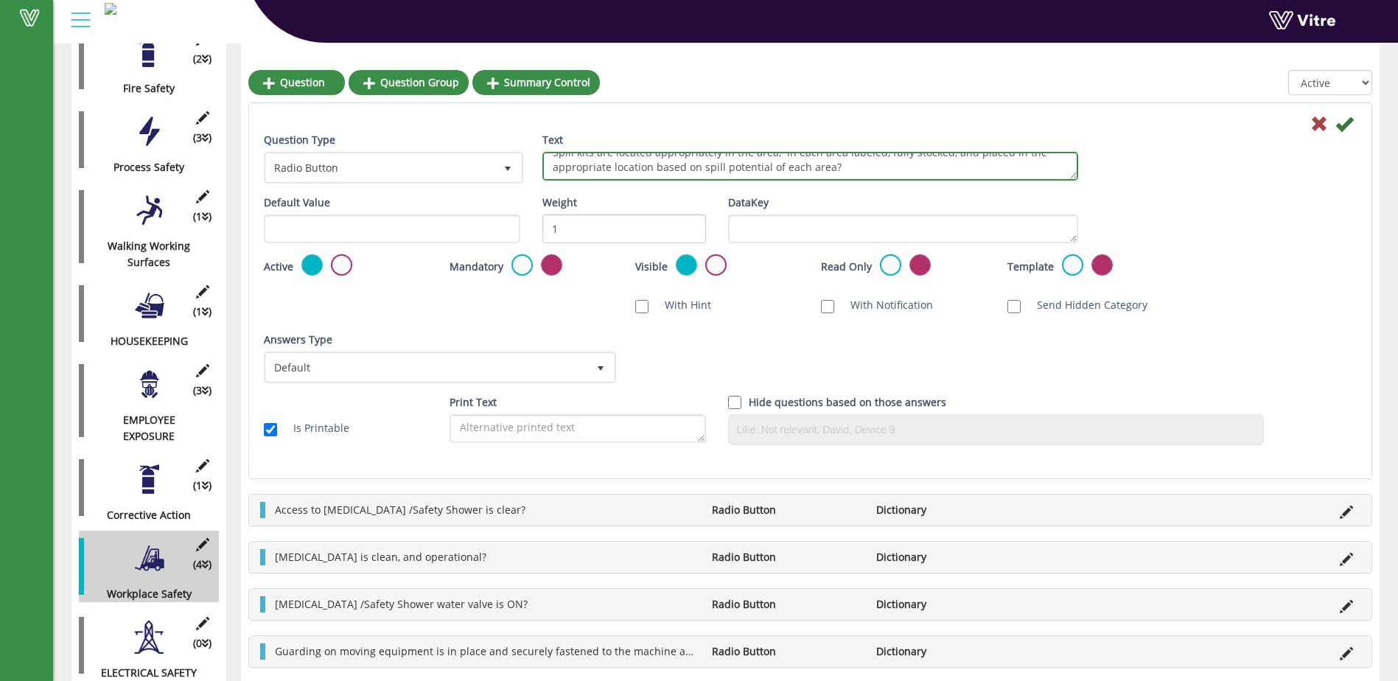
scroll to position [0, 0]
click at [837, 168] on textarea "Spill kits are located appropriately in the area, in each area labeled, fully s…" at bounding box center [810, 166] width 536 height 29
drag, startPoint x: 776, startPoint y: 167, endPoint x: 595, endPoint y: 159, distance: 181.4
click at [595, 159] on textarea "Spill kits are located appropriately in the area, Spill kit is labeled, fully s…" at bounding box center [810, 166] width 536 height 29
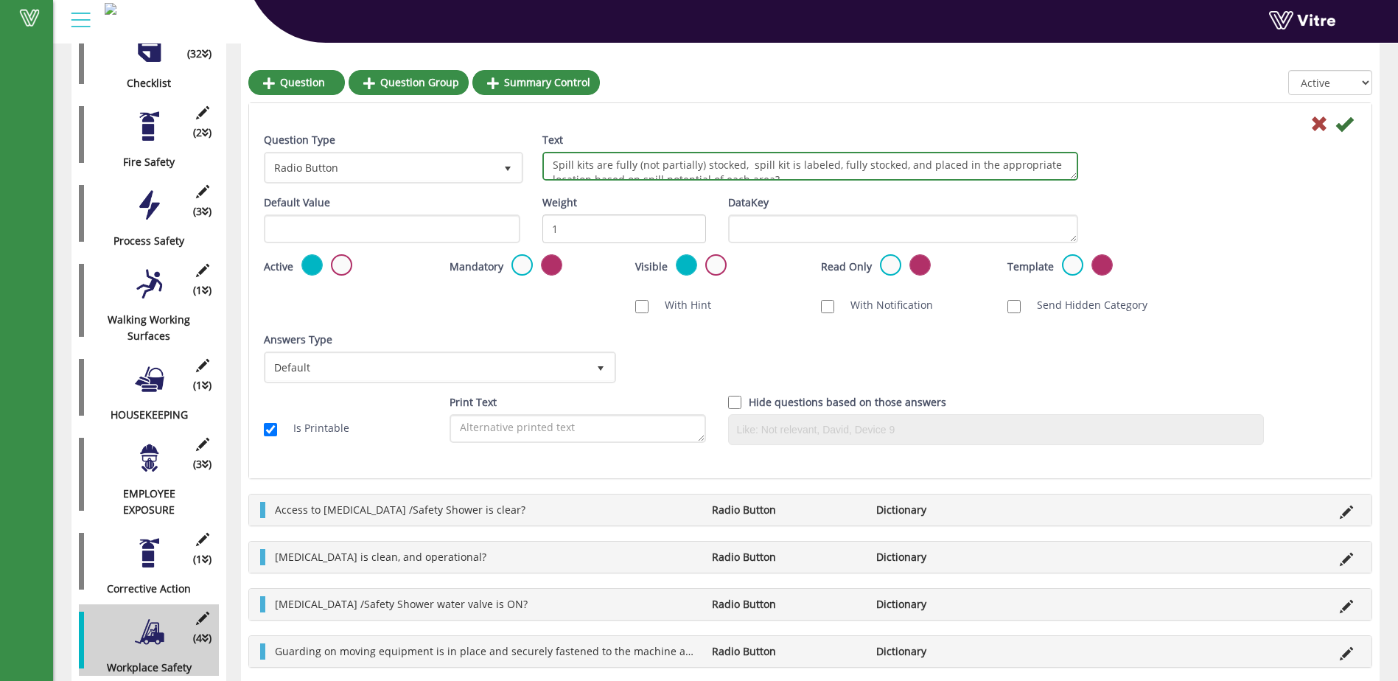
drag, startPoint x: 916, startPoint y: 166, endPoint x: 835, endPoint y: 158, distance: 81.4
click at [835, 158] on textarea "Spill kits are fully (not partially) stocked, spill kit is labeled, fully stock…" at bounding box center [810, 166] width 536 height 29
drag, startPoint x: 704, startPoint y: 168, endPoint x: 681, endPoint y: 169, distance: 22.9
click at [681, 169] on textarea "Spill kits are fully (not partially) stocked, spill kit is labeled, and is plac…" at bounding box center [810, 166] width 536 height 29
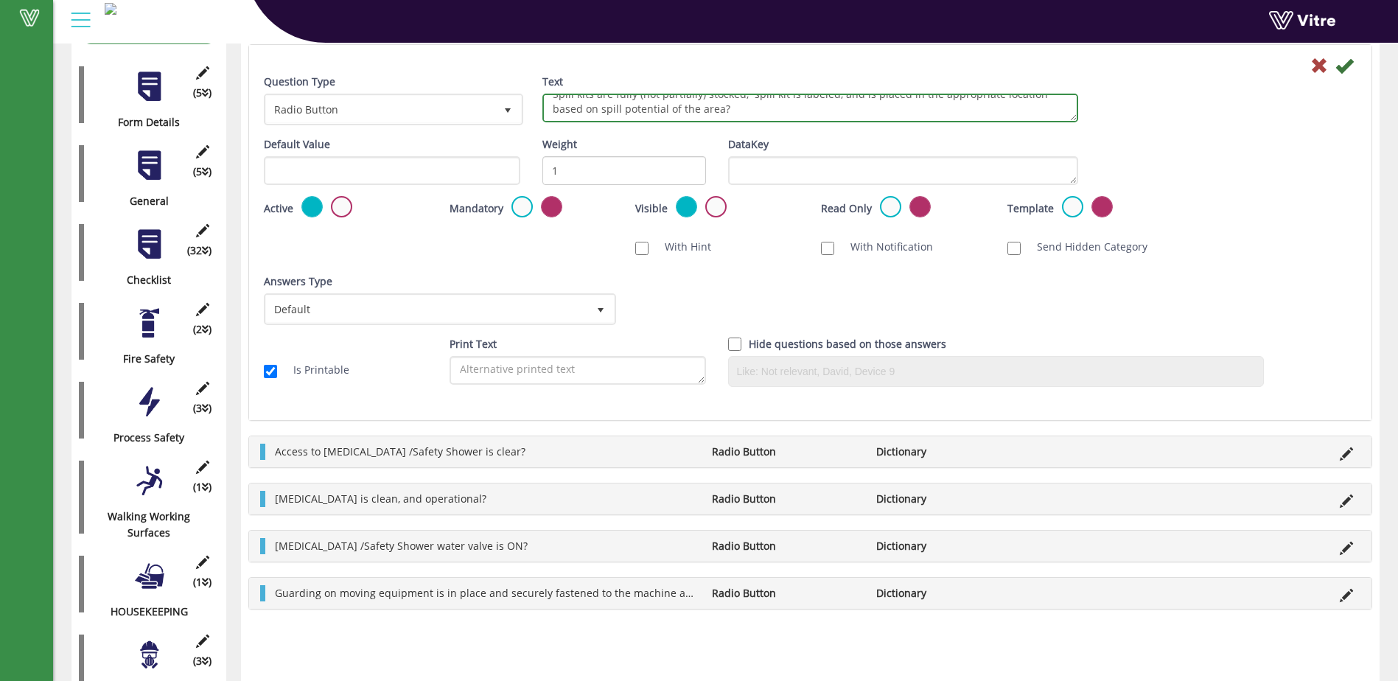
scroll to position [123, 0]
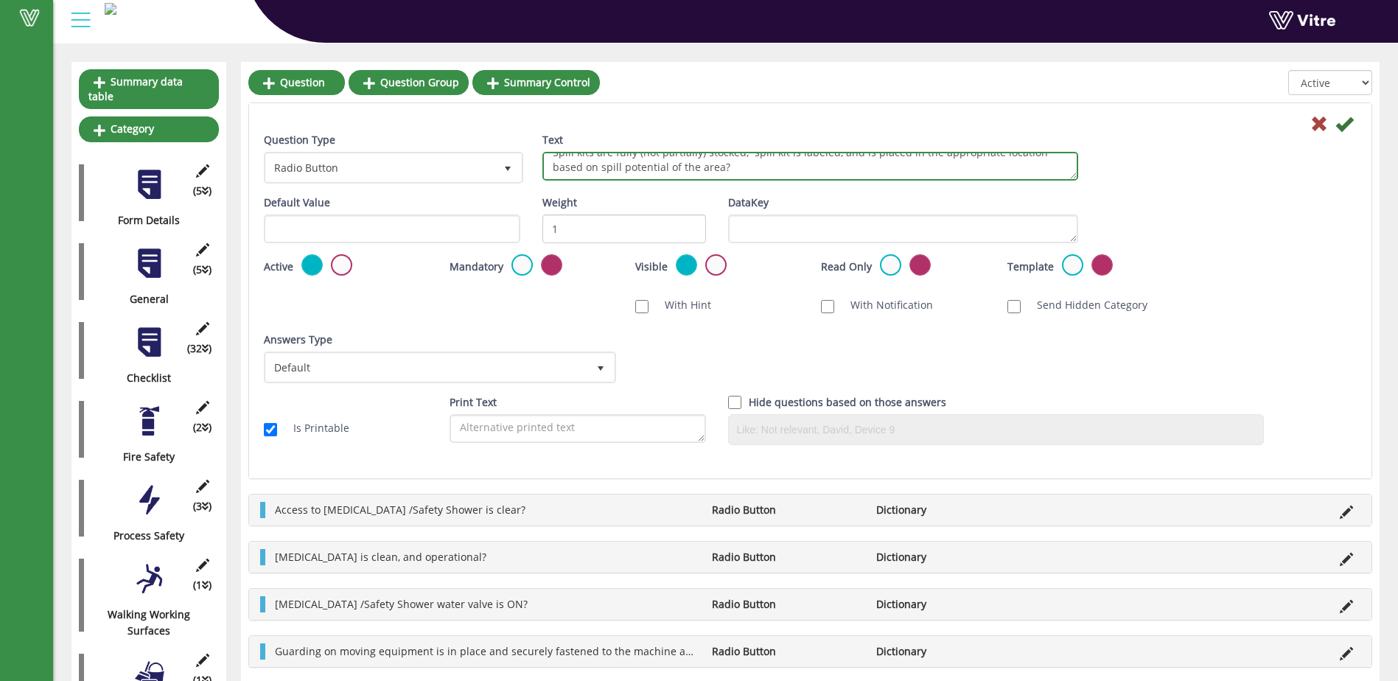
type textarea "Spill kits are fully (not partially) stocked, spill kit is labeled, and is plac…"
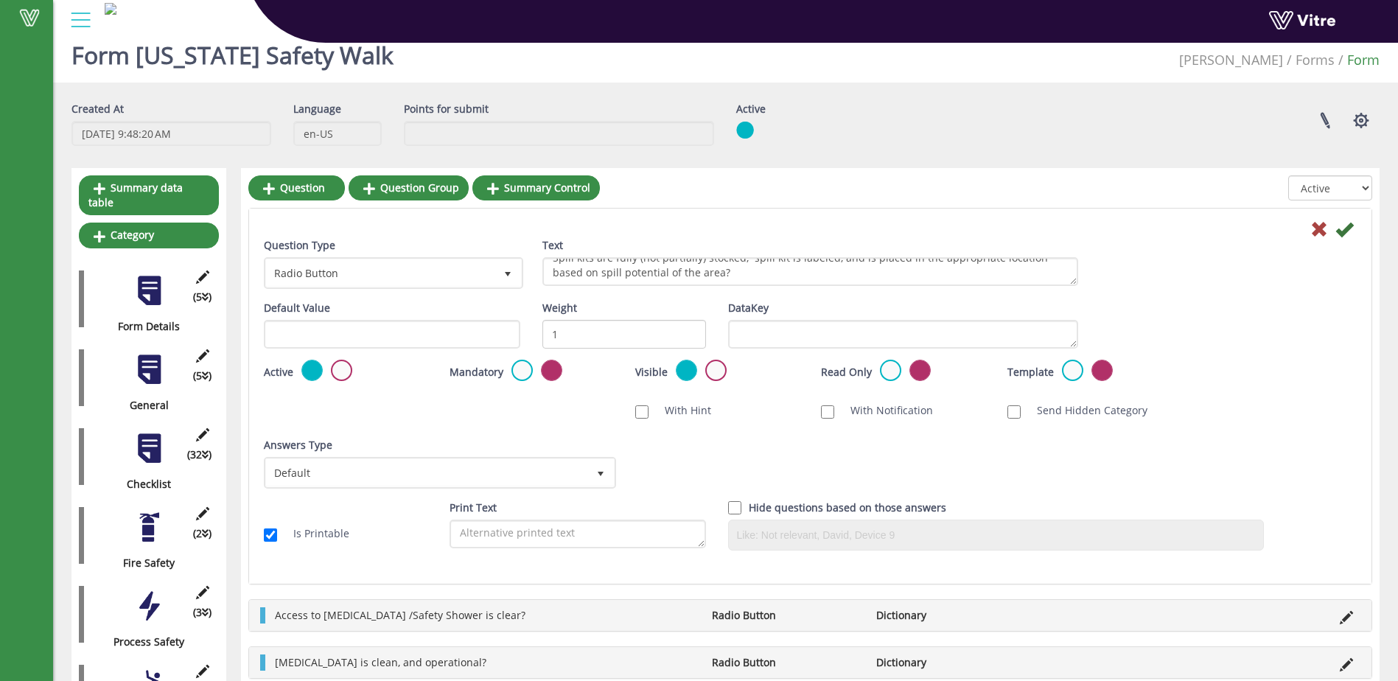
scroll to position [0, 0]
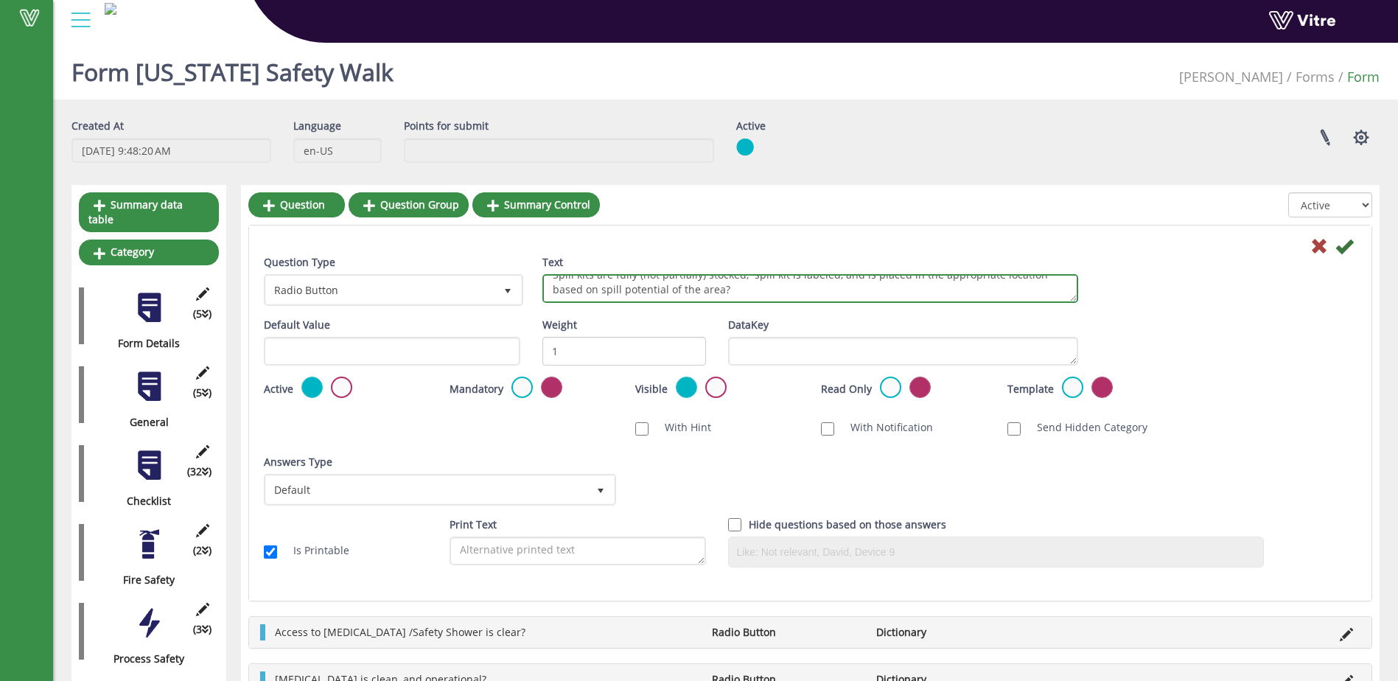
click at [732, 287] on textarea "Spill kits are fully (not partially) stocked, spill kit is labeled, and is plac…" at bounding box center [810, 288] width 536 height 29
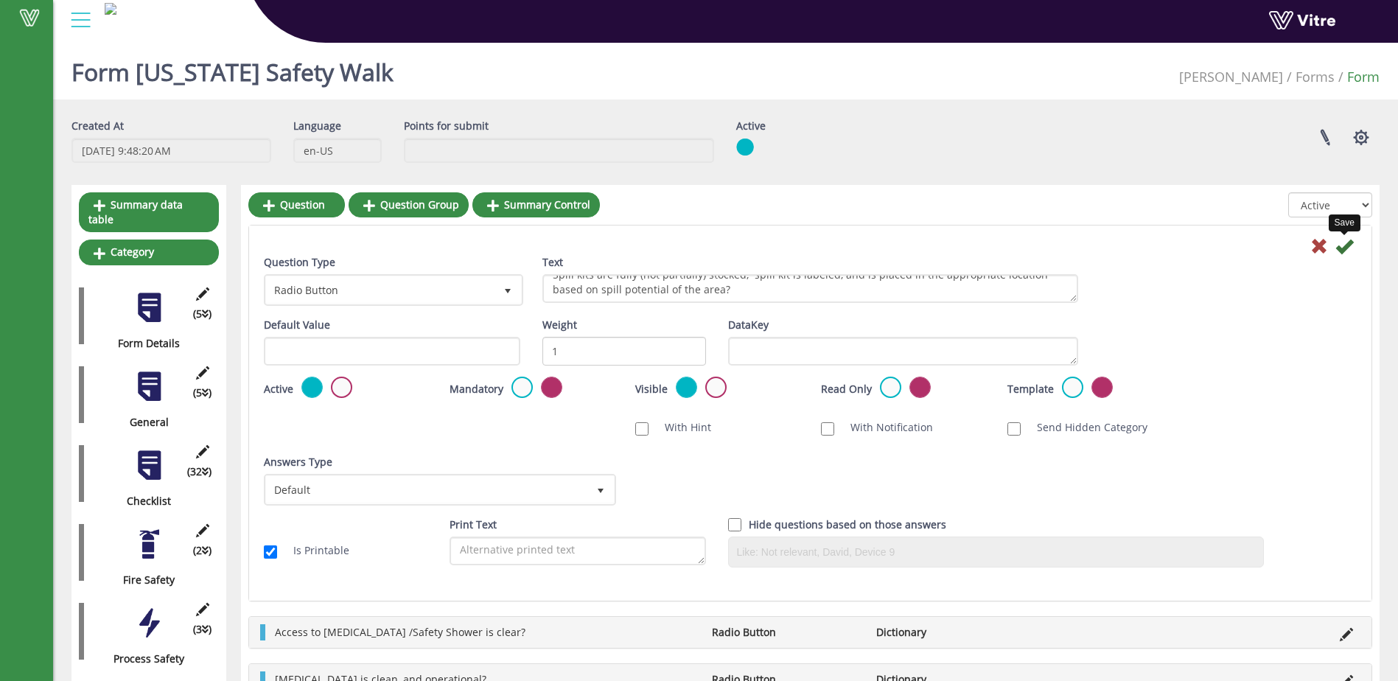
click at [1340, 247] on icon at bounding box center [1344, 246] width 18 height 18
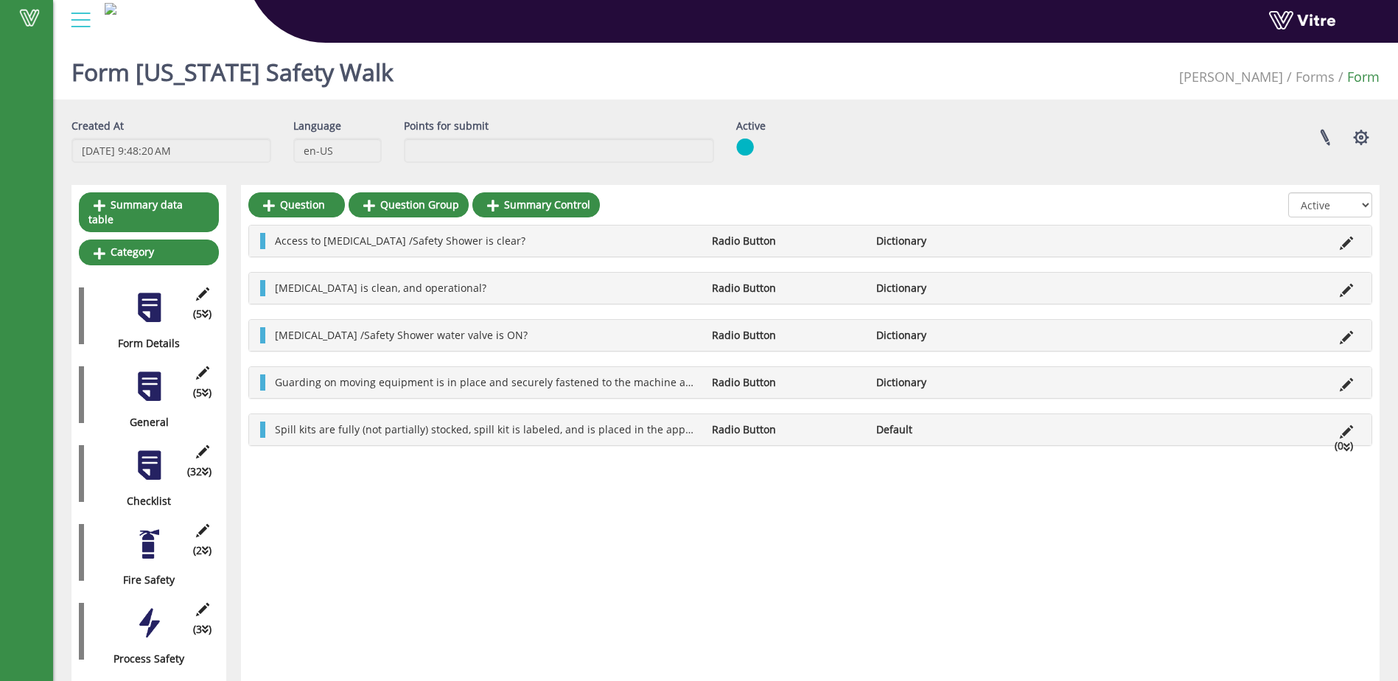
click at [141, 621] on div at bounding box center [149, 622] width 33 height 33
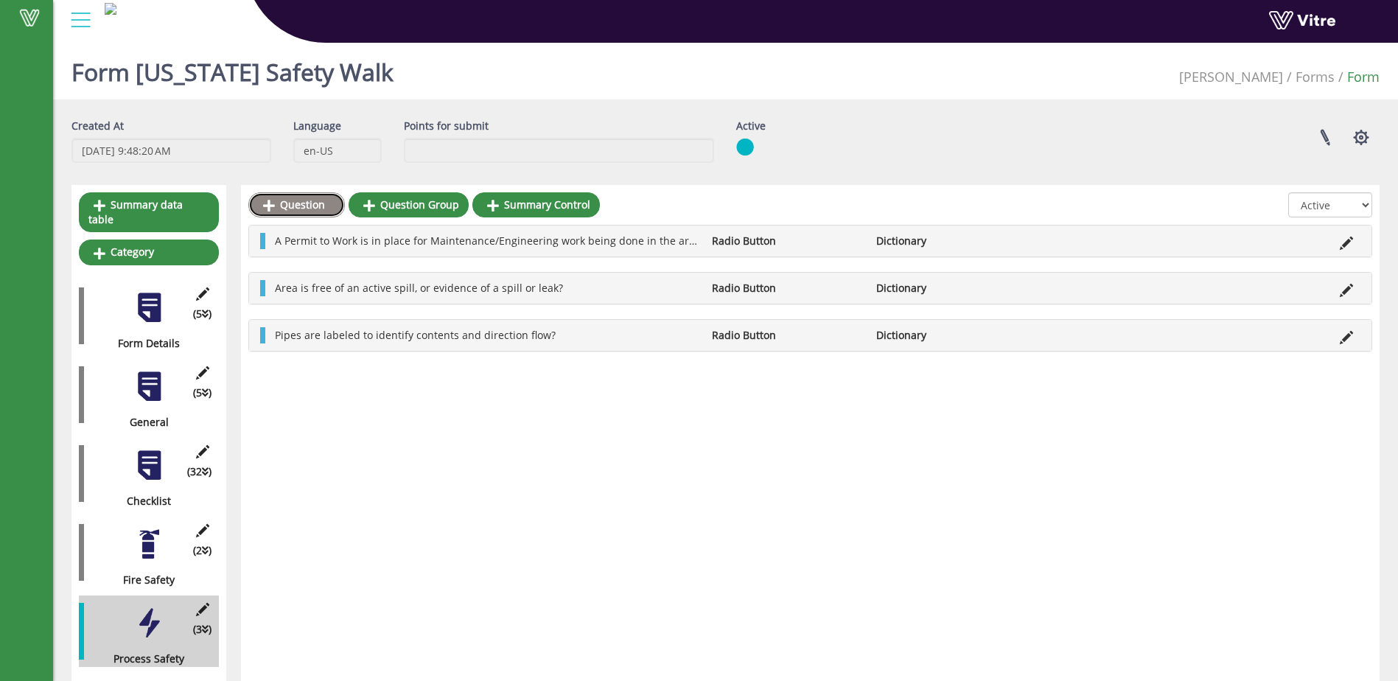
click at [300, 208] on link "Question" at bounding box center [296, 204] width 97 height 25
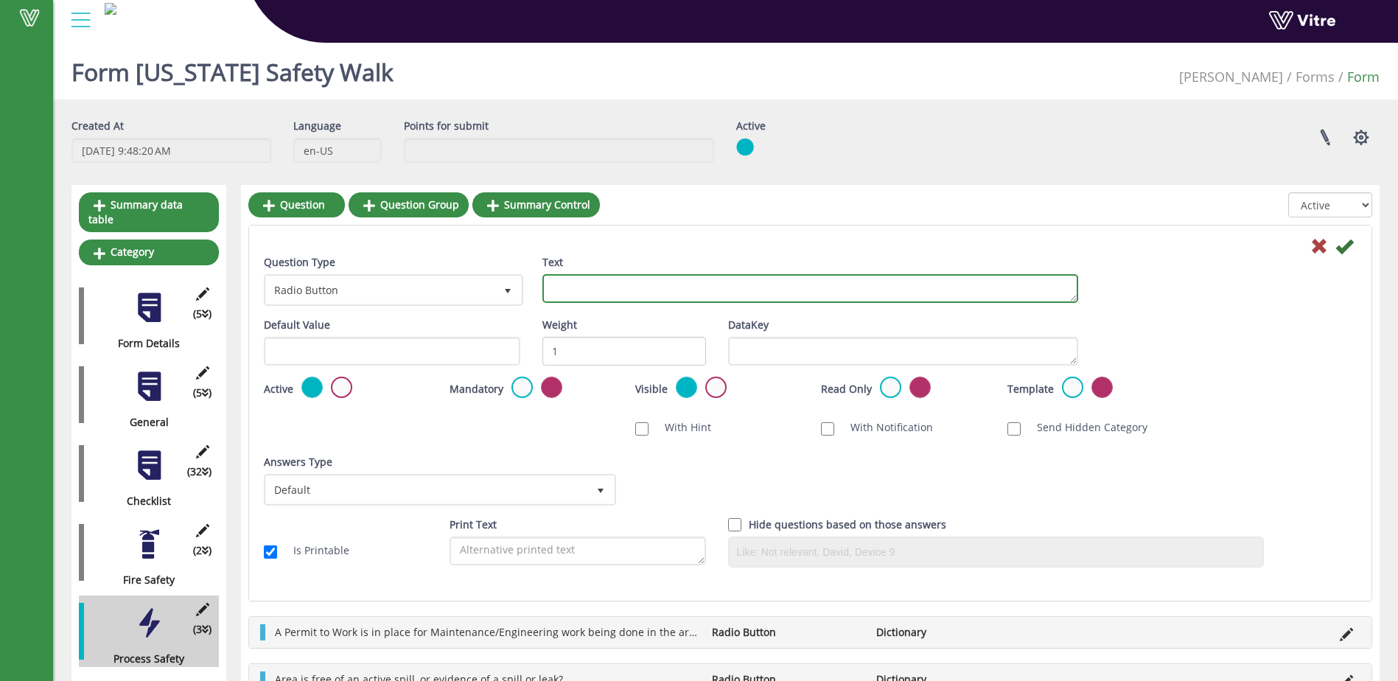
click at [586, 287] on textarea "Text" at bounding box center [810, 288] width 536 height 29
click at [648, 287] on textarea "Pumps, hoses, and" at bounding box center [810, 288] width 536 height 29
type textarea "Pumps, hoses, pipes, and valves are free from leaks and drips?"
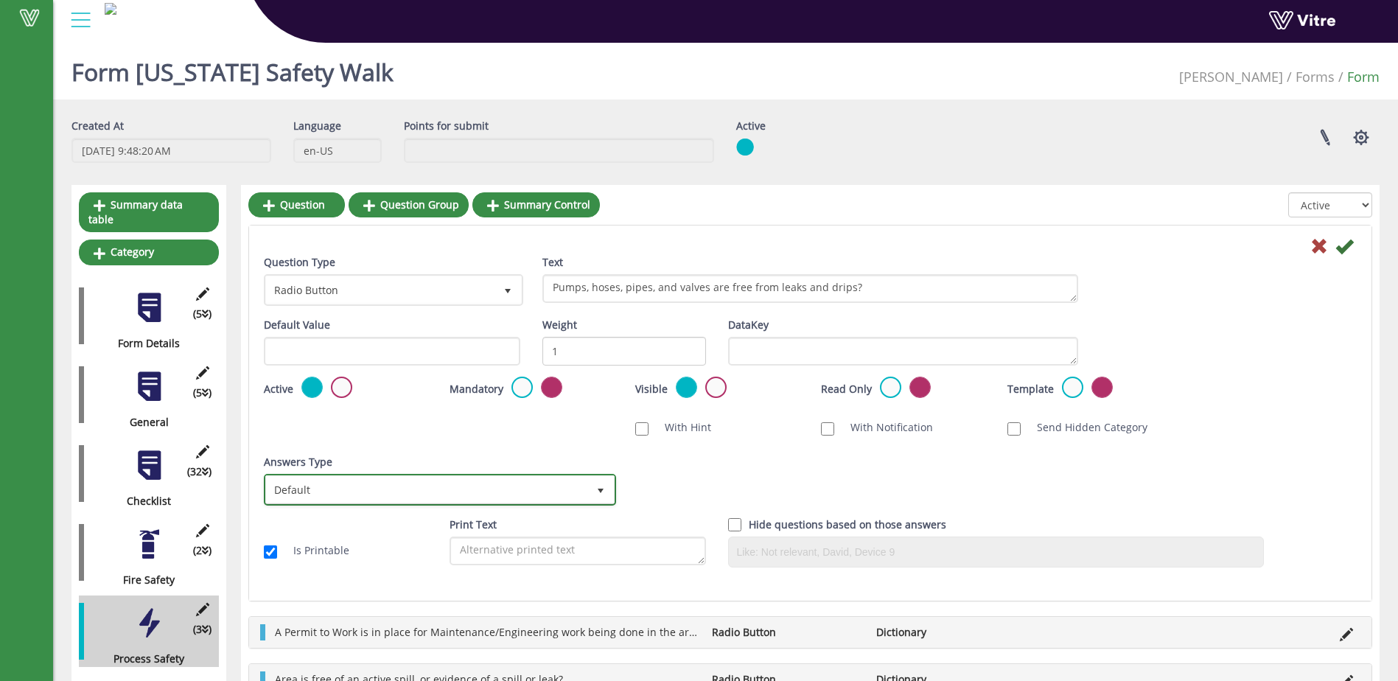
click at [602, 487] on span "select" at bounding box center [601, 491] width 12 height 12
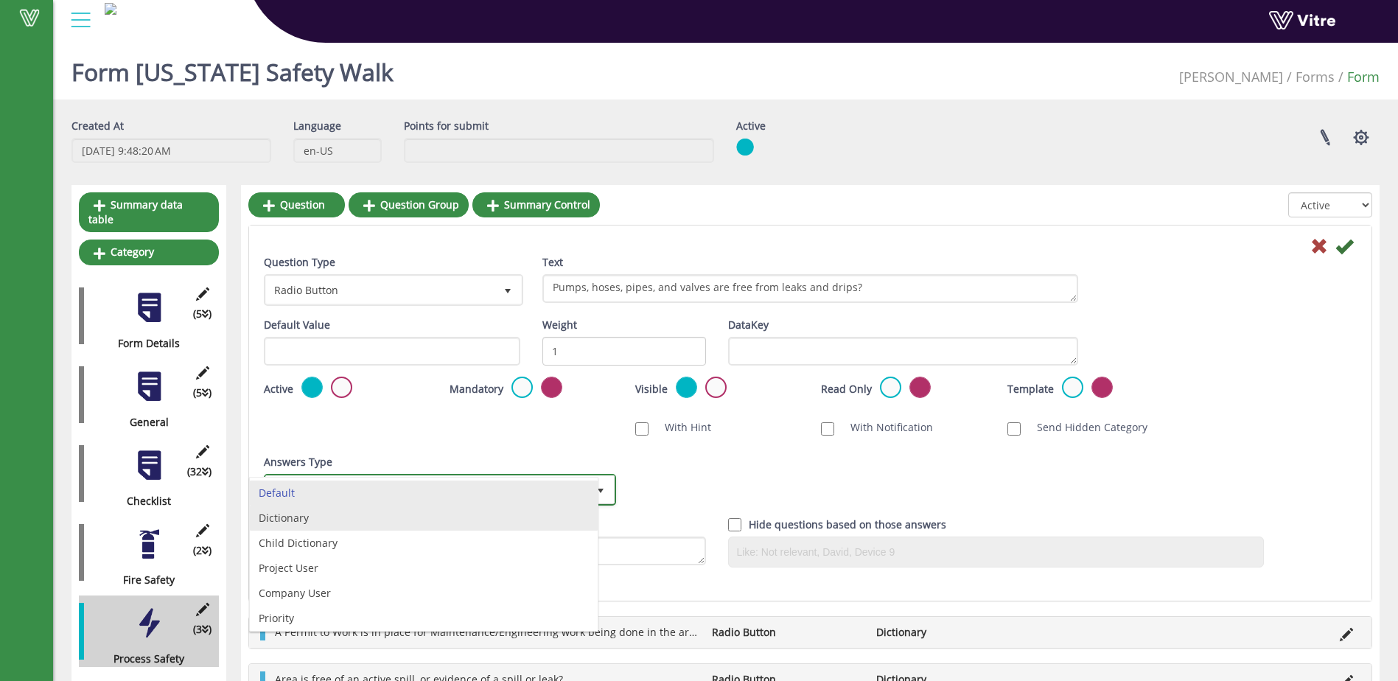
click at [533, 522] on li "Dictionary" at bounding box center [424, 517] width 348 height 25
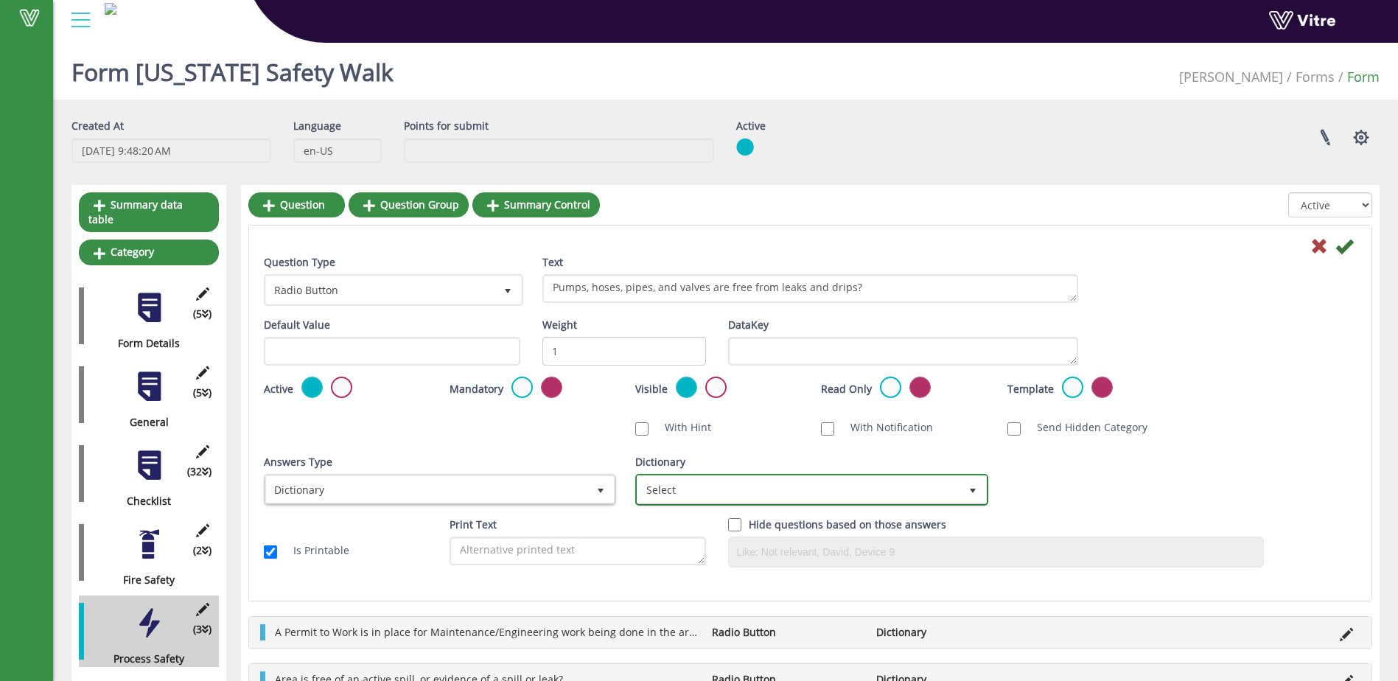
click at [970, 488] on span "select" at bounding box center [973, 491] width 12 height 12
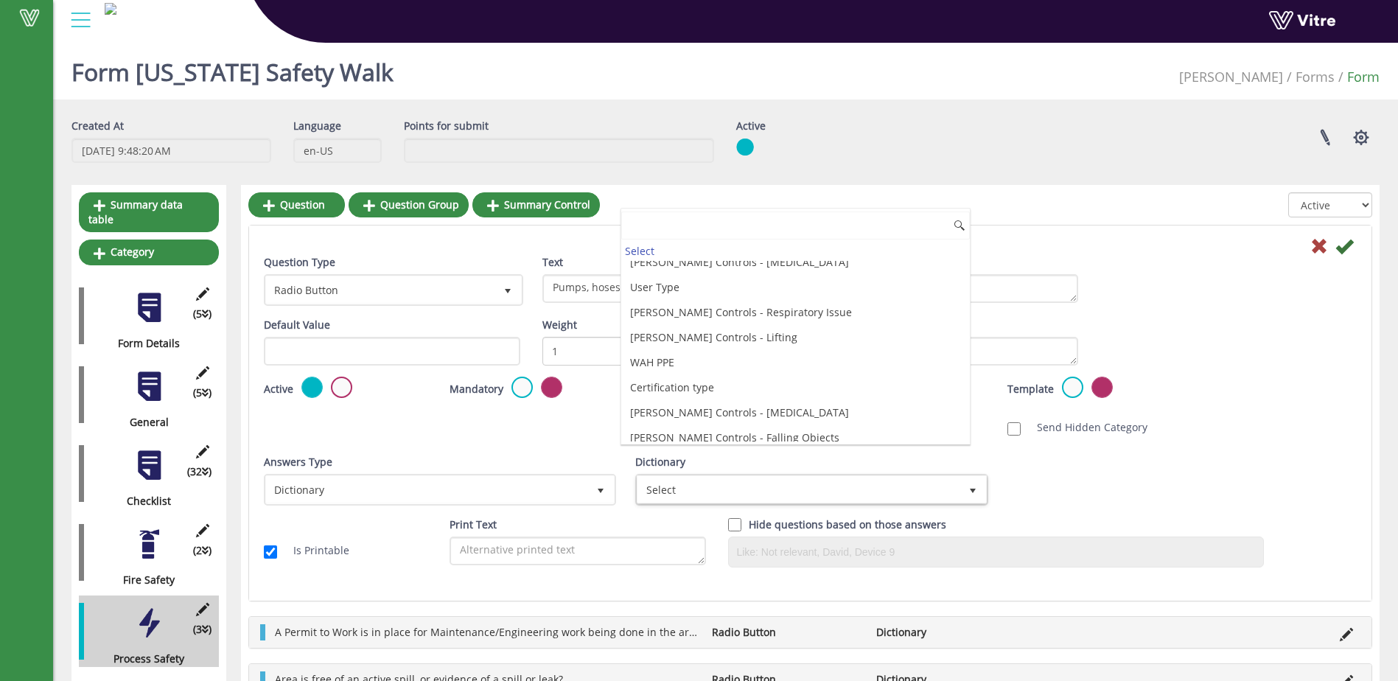
scroll to position [3977, 0]
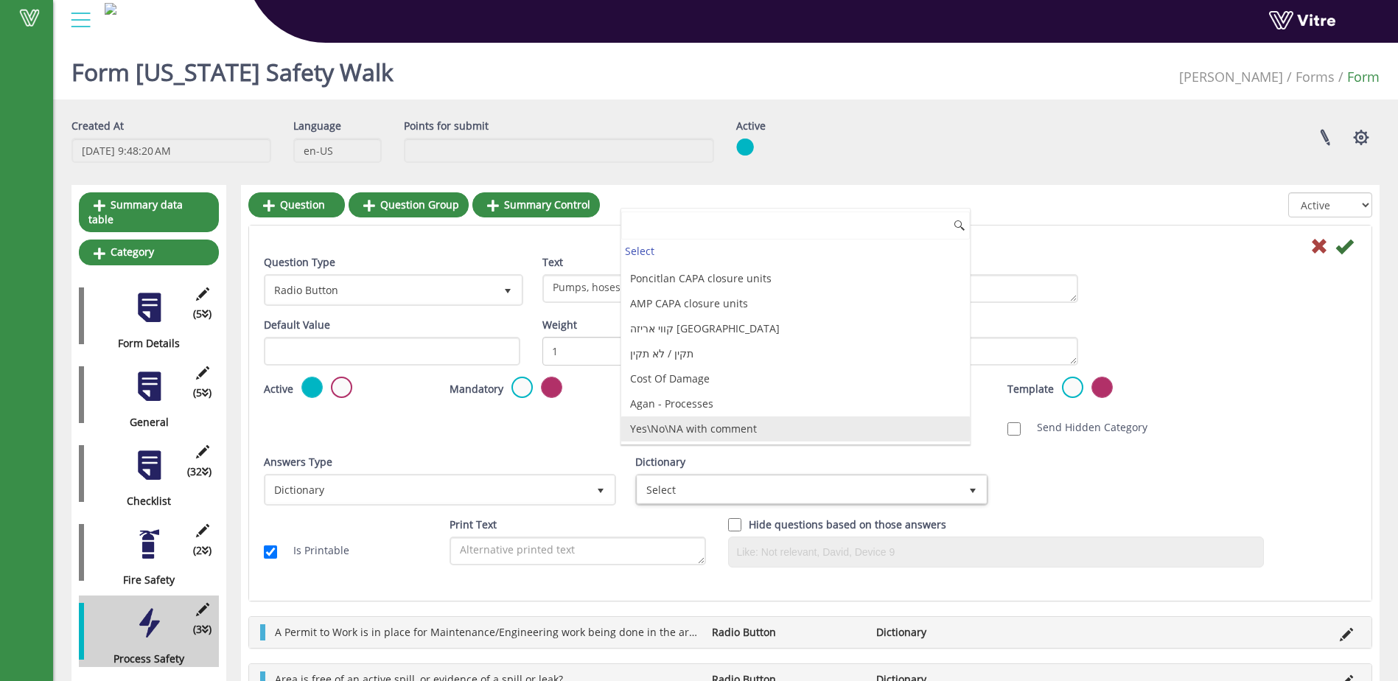
click at [854, 427] on li "Yes\No\NA with comment" at bounding box center [795, 428] width 348 height 25
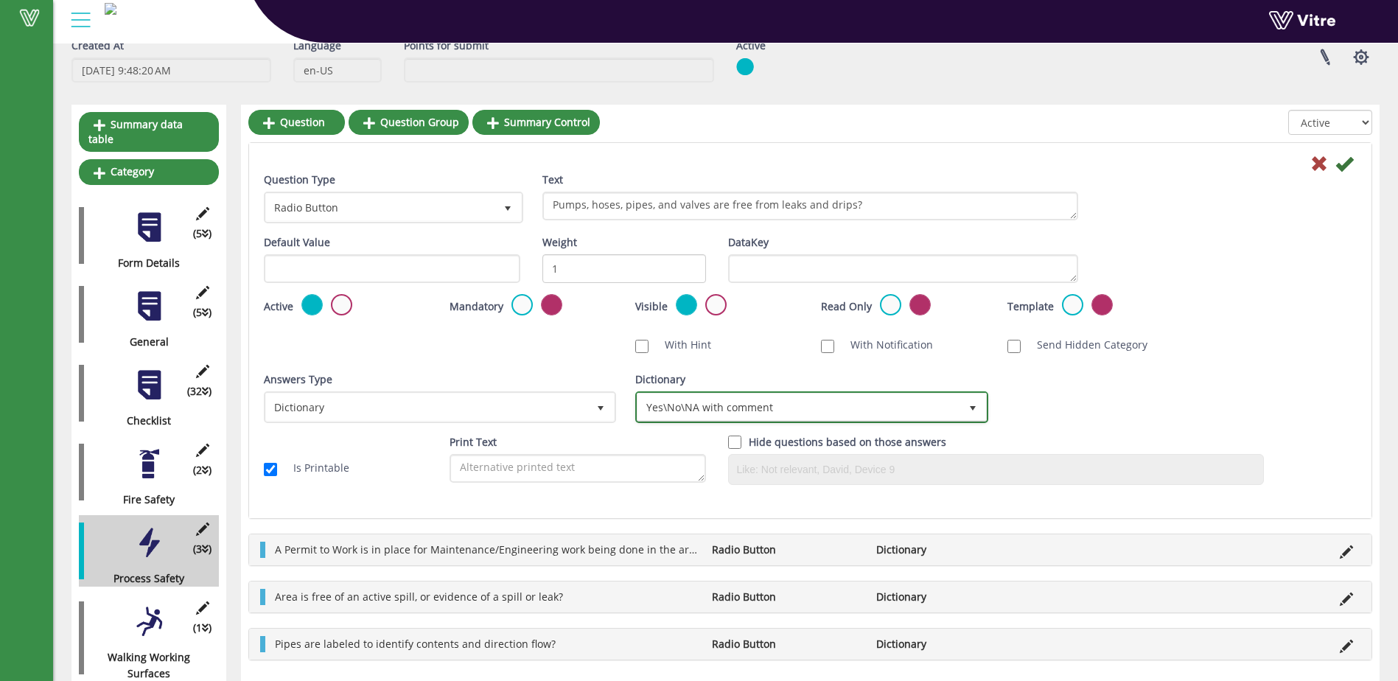
scroll to position [74, 0]
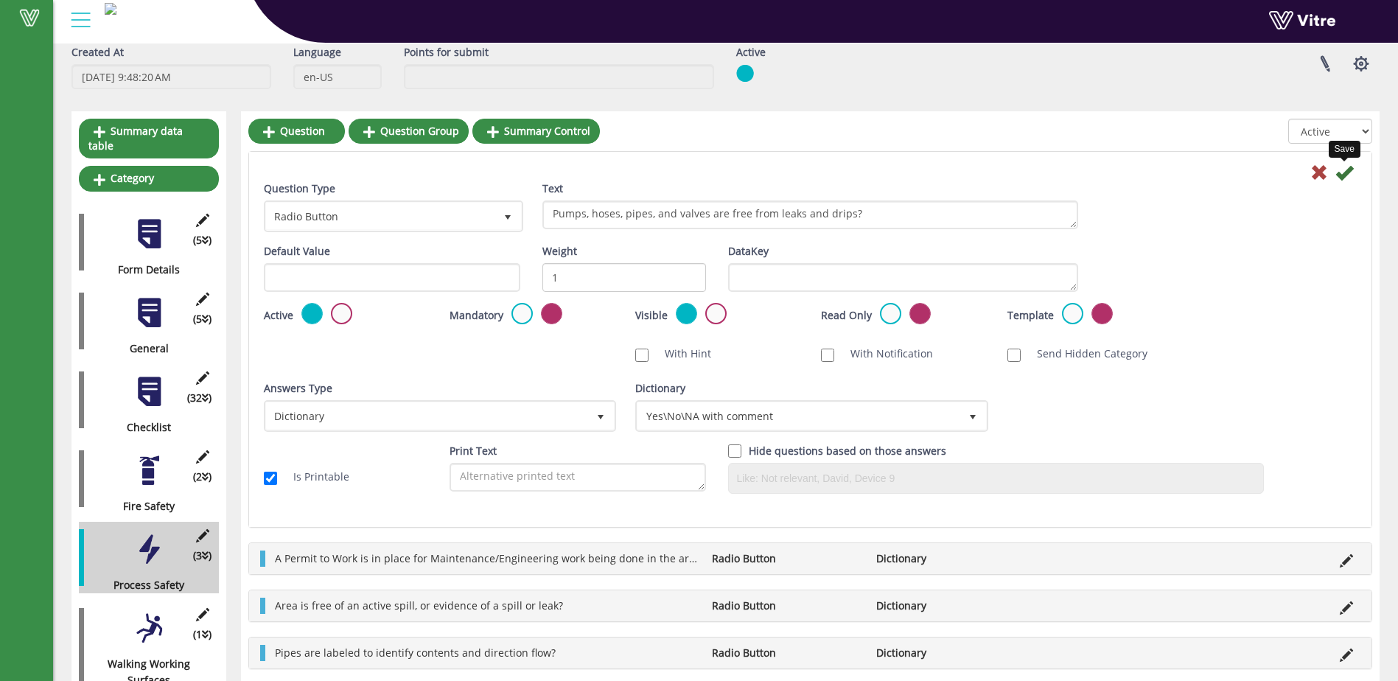
click at [1342, 169] on icon at bounding box center [1344, 173] width 18 height 18
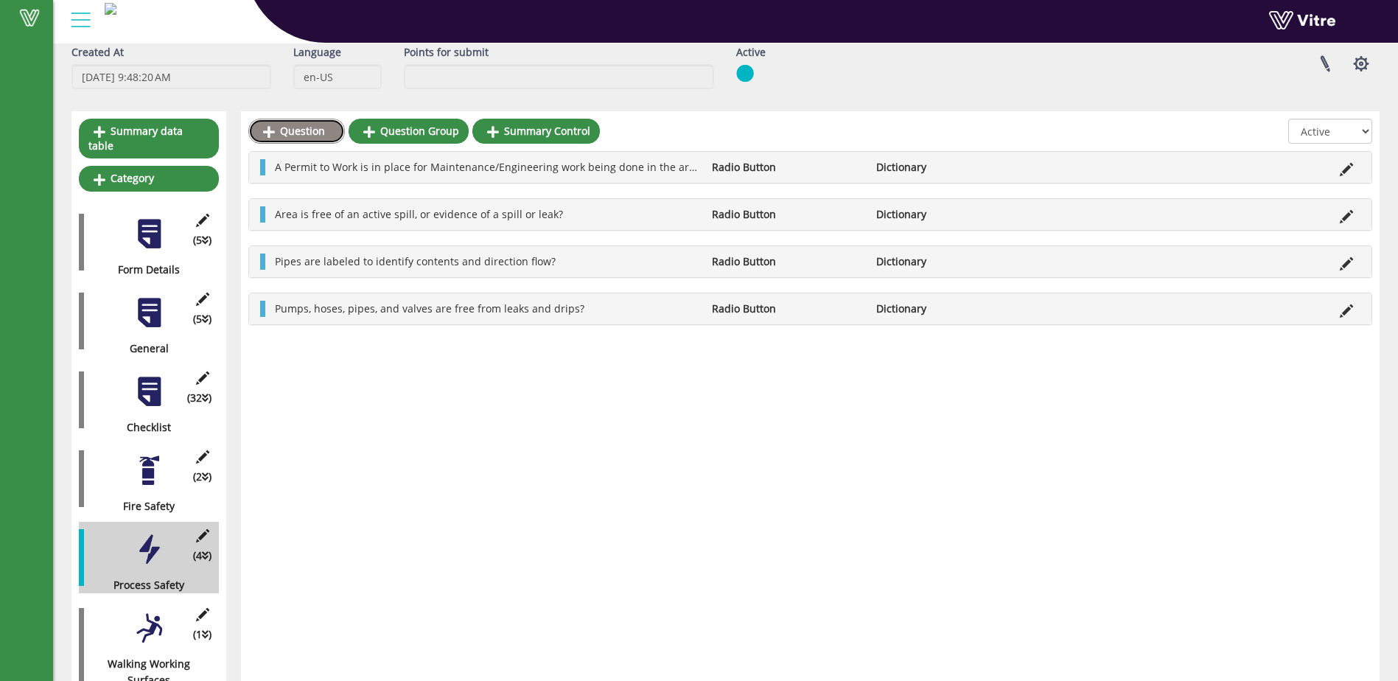
click at [305, 126] on link "Question" at bounding box center [296, 131] width 97 height 25
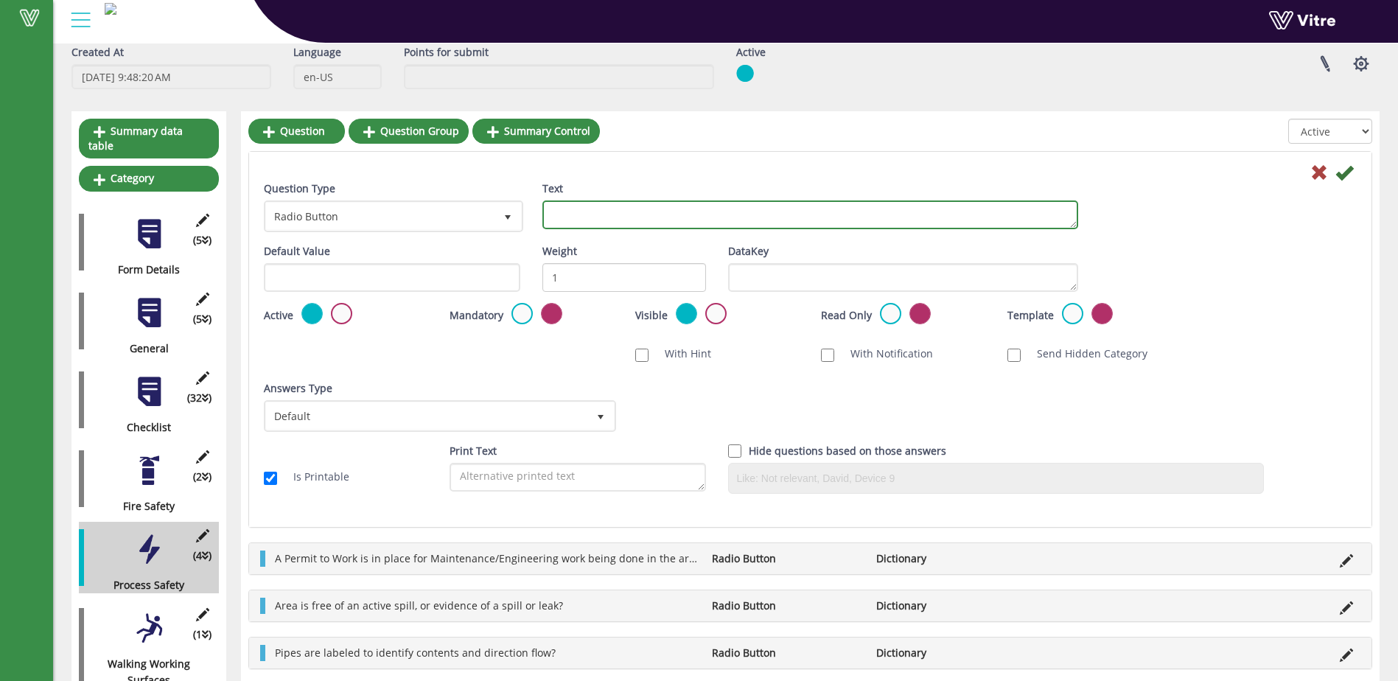
click at [583, 216] on textarea "Text" at bounding box center [810, 214] width 536 height 29
click at [683, 219] on textarea "Pipes and pipe supports" at bounding box center [810, 214] width 536 height 29
click at [688, 214] on textarea "Pipes and pipe supports are intact and free from breaks and signs of corrosion?" at bounding box center [810, 214] width 536 height 29
type textarea "Pipes and pipe supports are connected, intact, and free from breaks and signs o…"
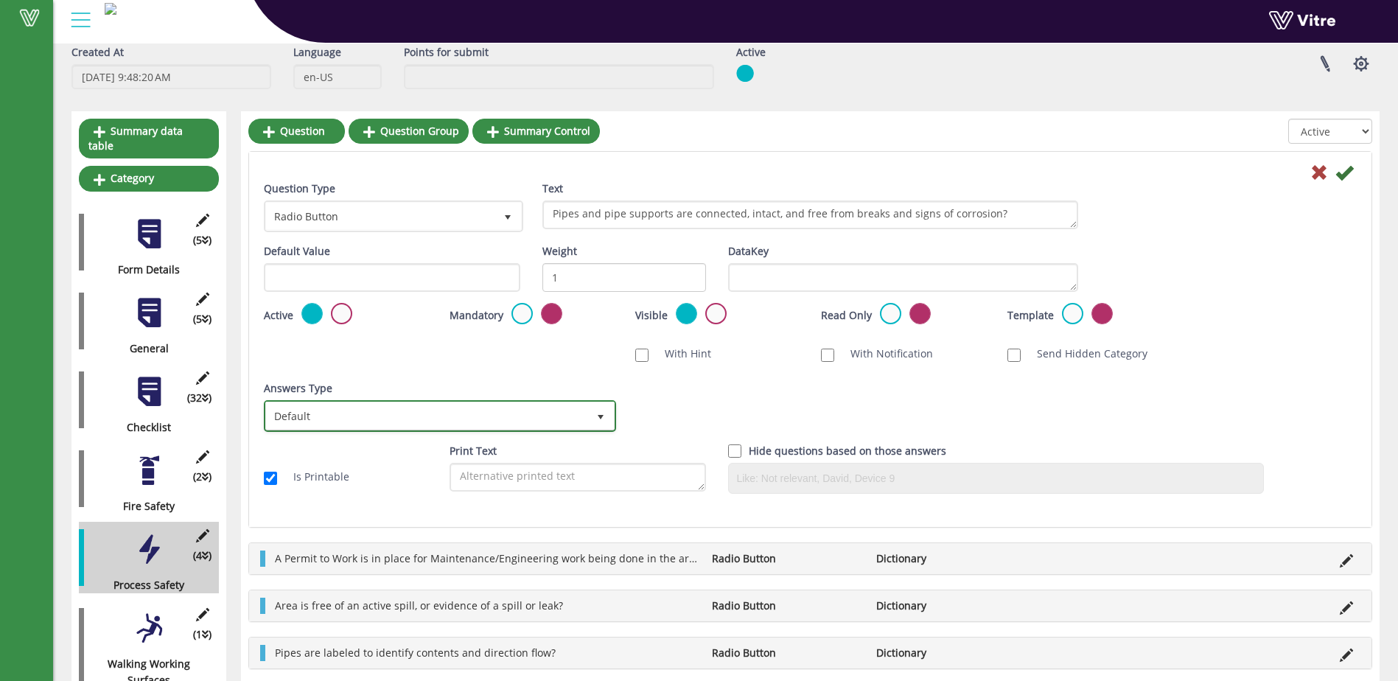
click at [598, 416] on span "select" at bounding box center [601, 417] width 12 height 12
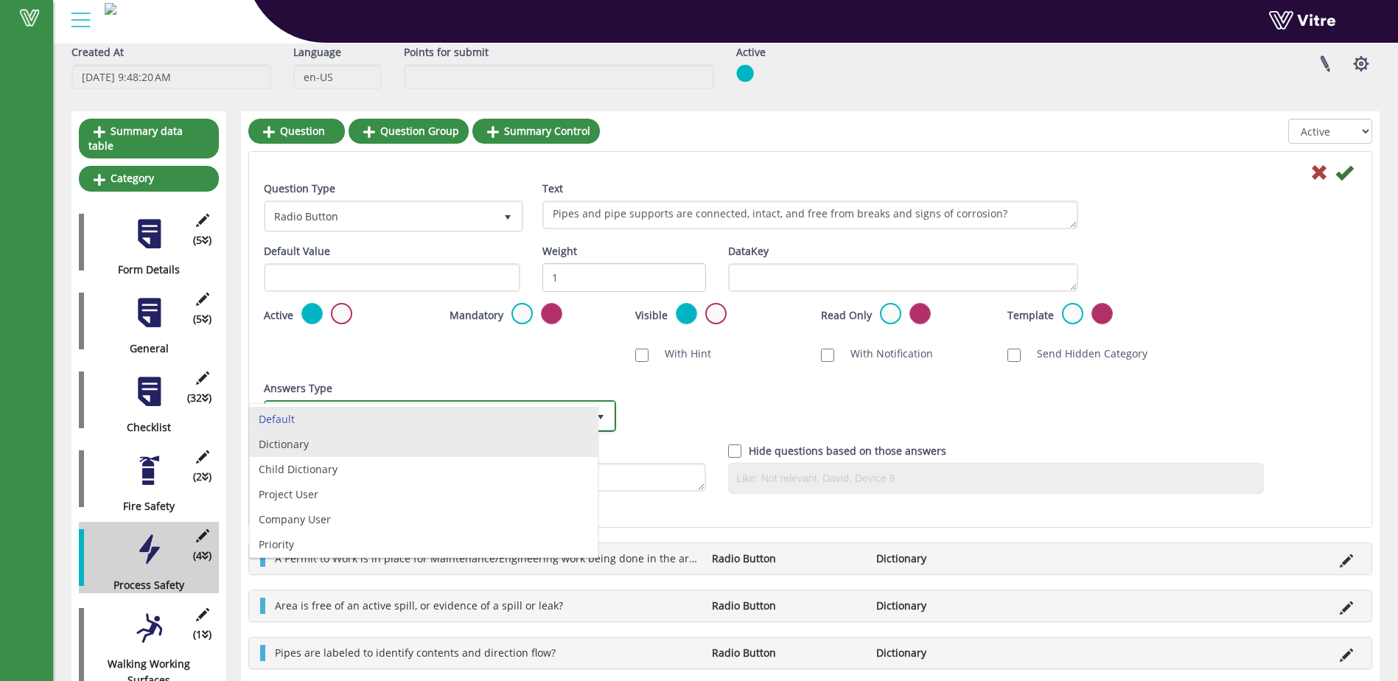
click at [520, 446] on li "Dictionary" at bounding box center [424, 444] width 348 height 25
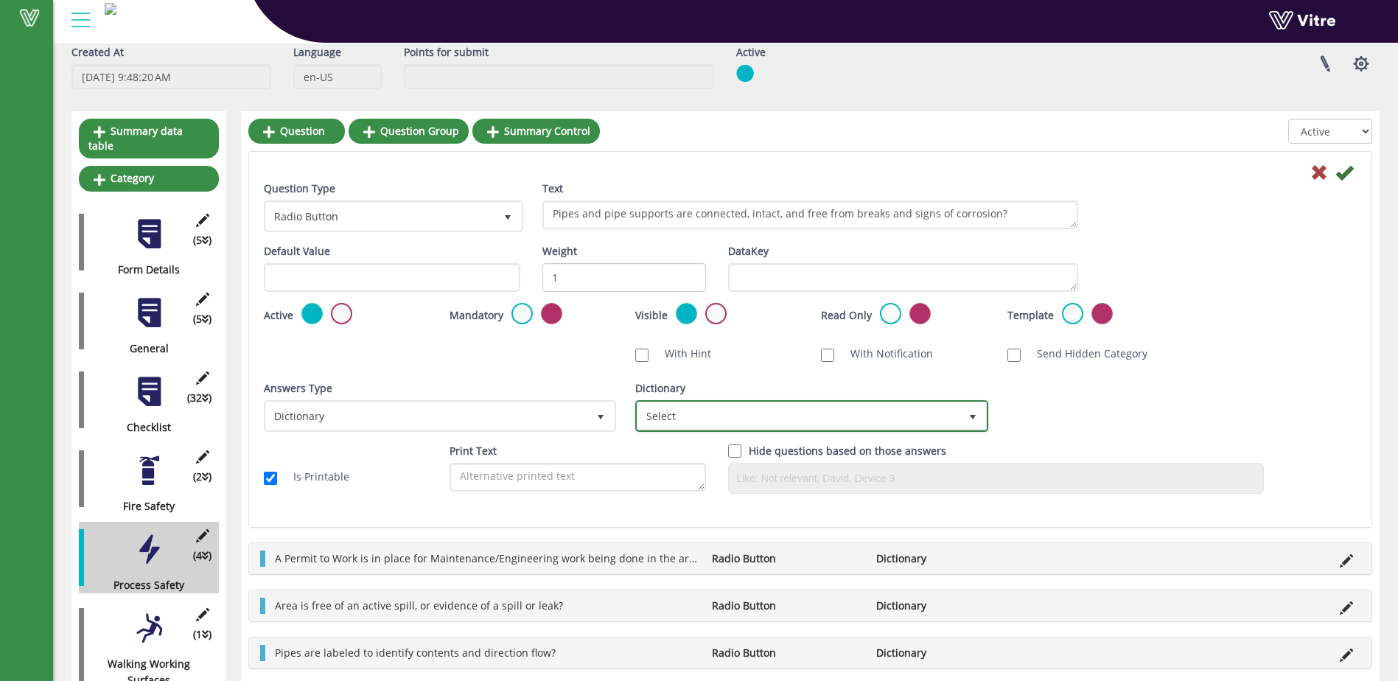
click at [973, 413] on span "select" at bounding box center [973, 417] width 12 height 12
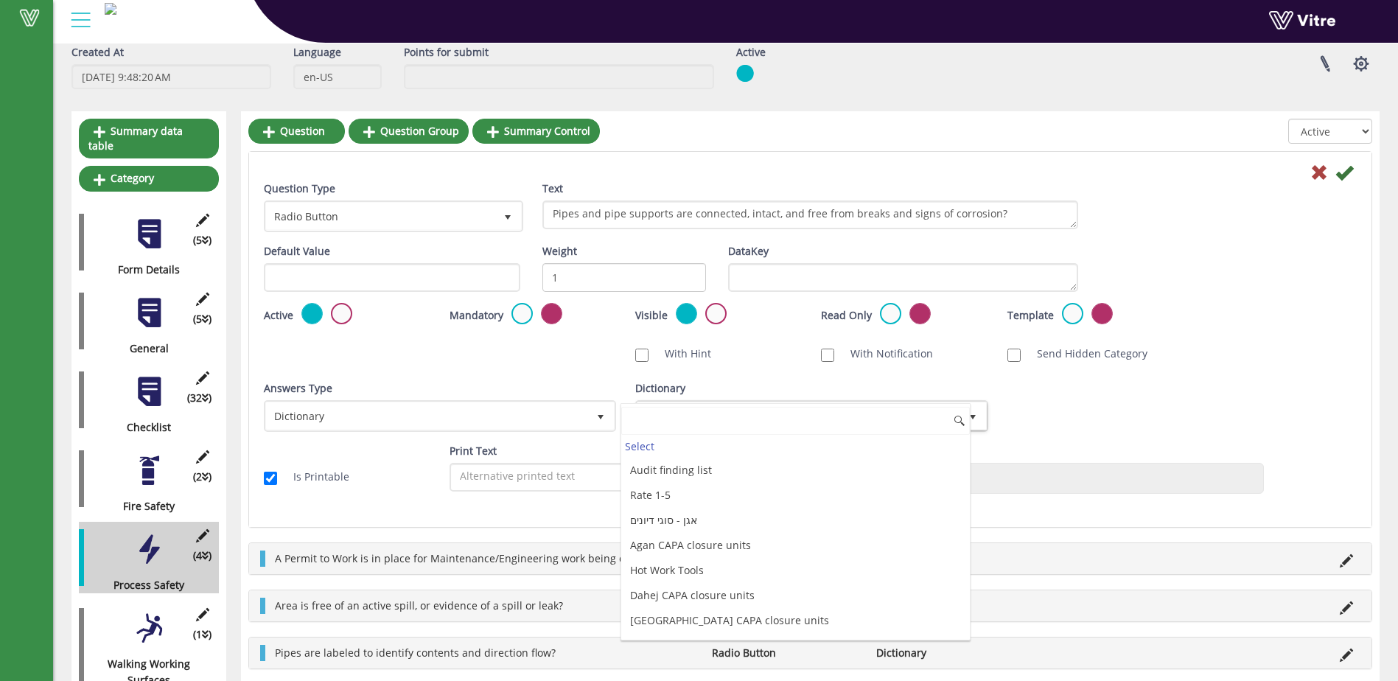
scroll to position [3977, 0]
click at [819, 623] on li "Yes\No\NA with comment" at bounding box center [795, 623] width 348 height 25
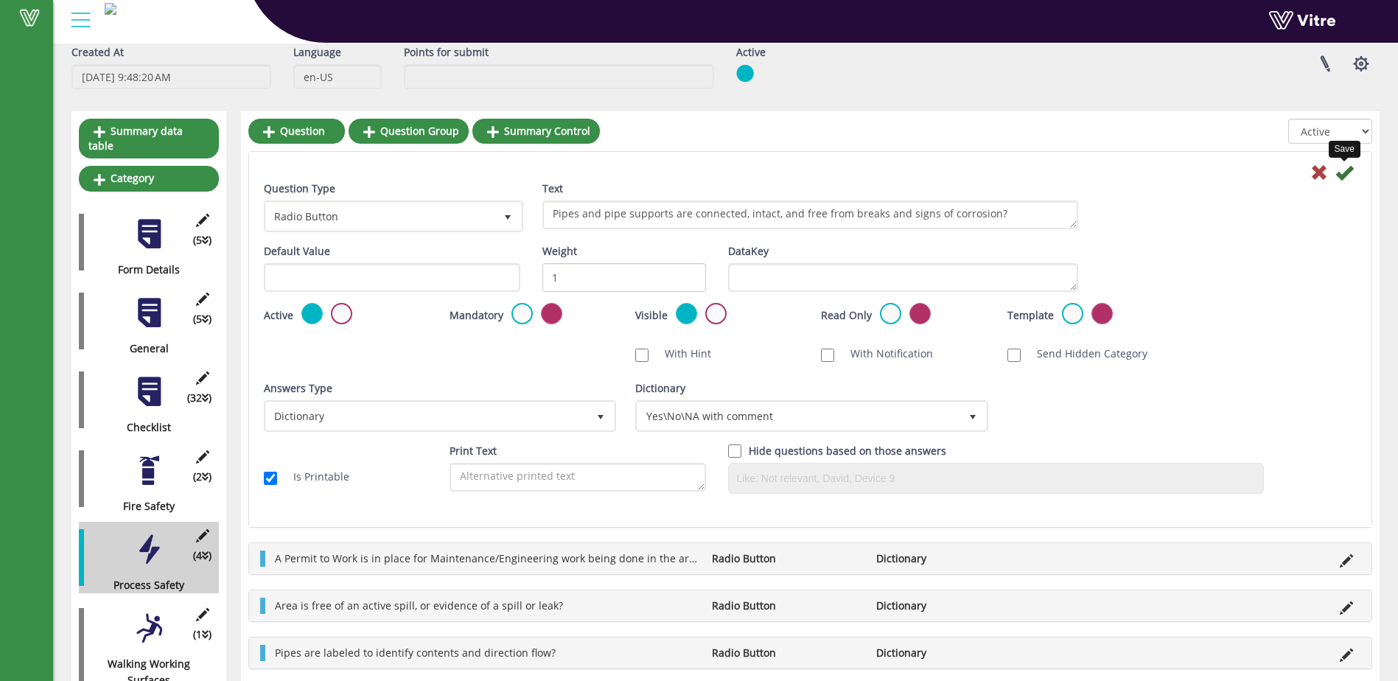
click at [1339, 171] on icon at bounding box center [1344, 173] width 18 height 18
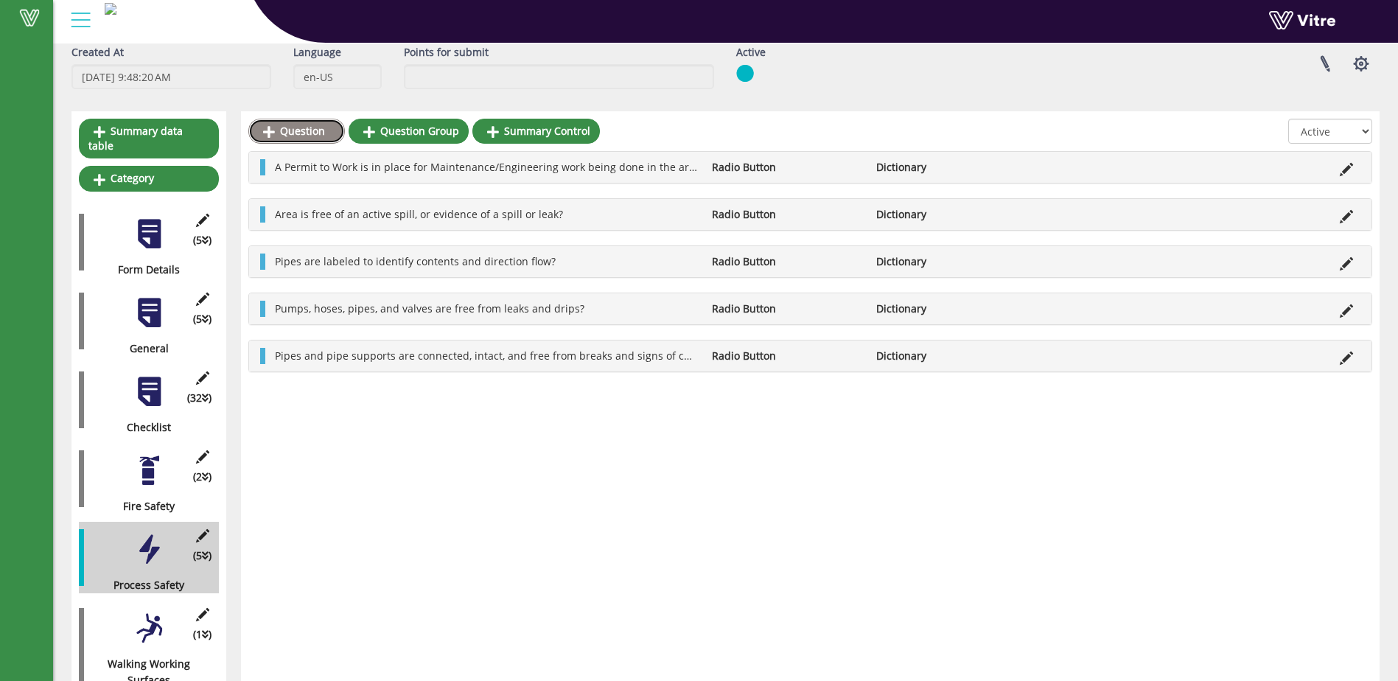
click at [293, 127] on link "Question" at bounding box center [296, 131] width 97 height 25
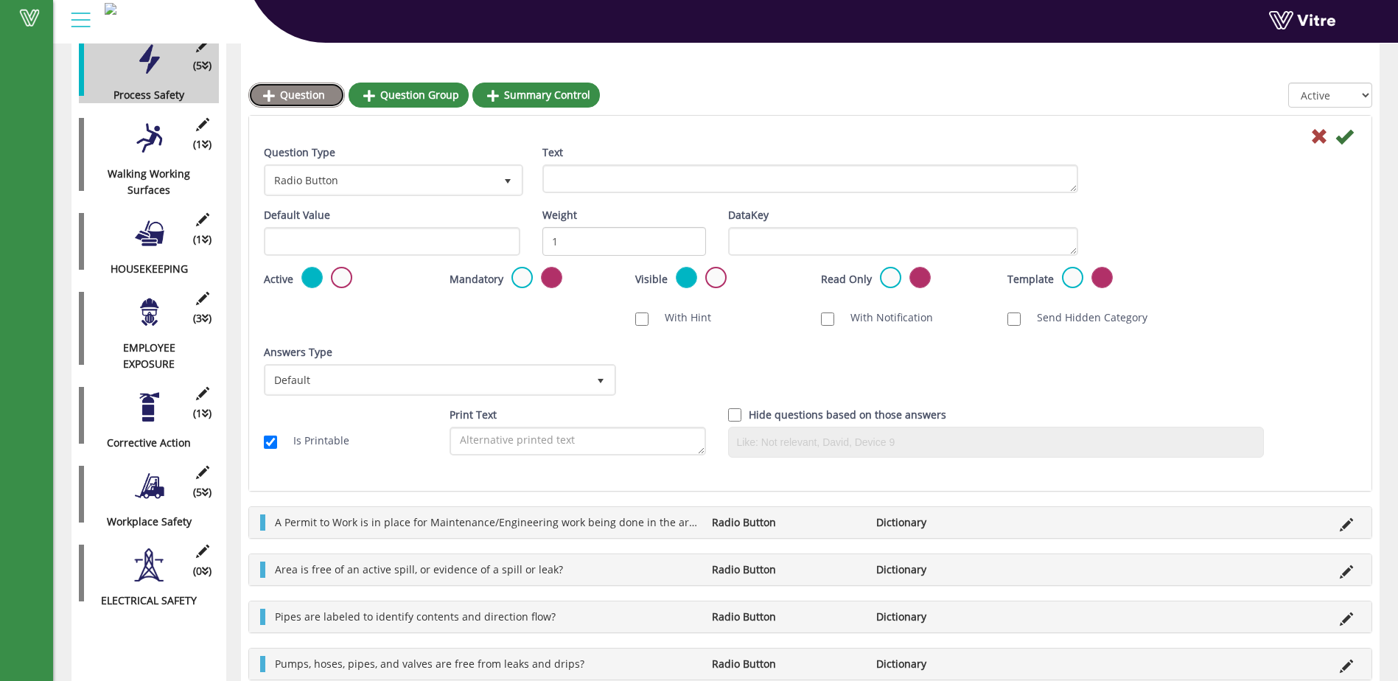
scroll to position [576, 0]
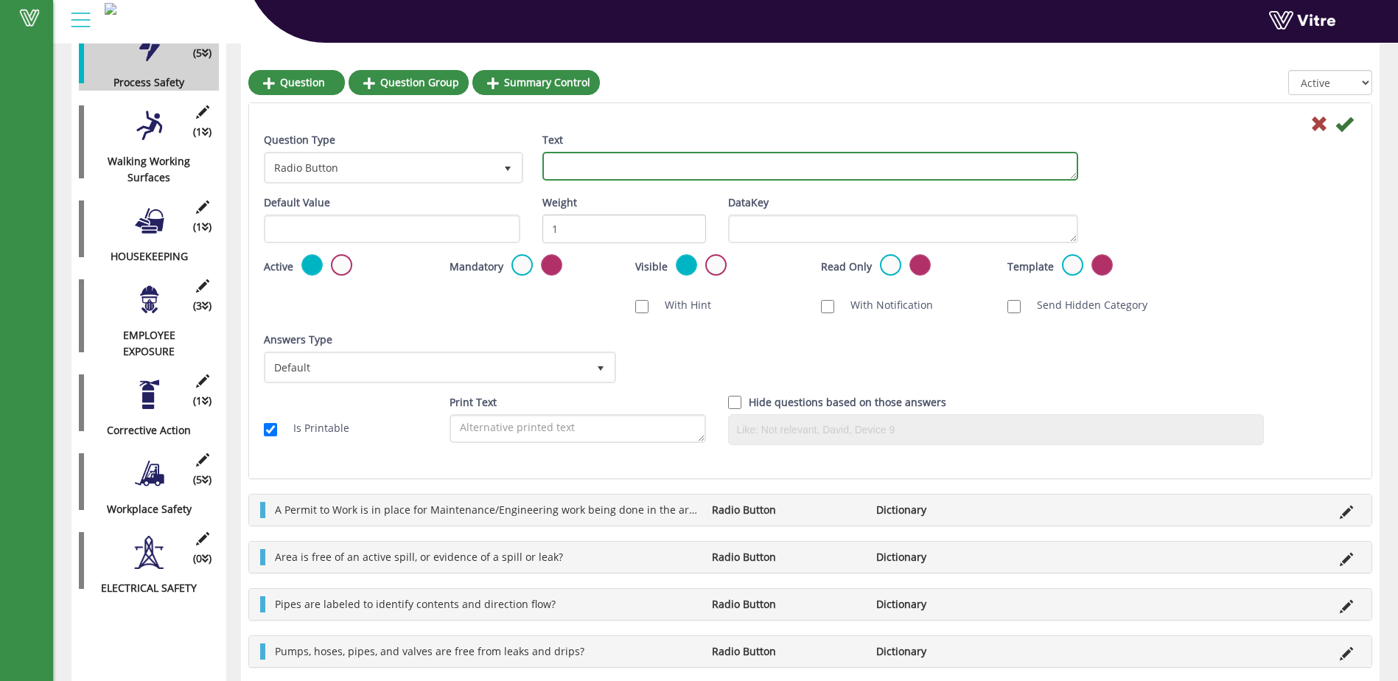
click at [581, 167] on textarea "Text" at bounding box center [810, 166] width 536 height 29
type textarea "T"
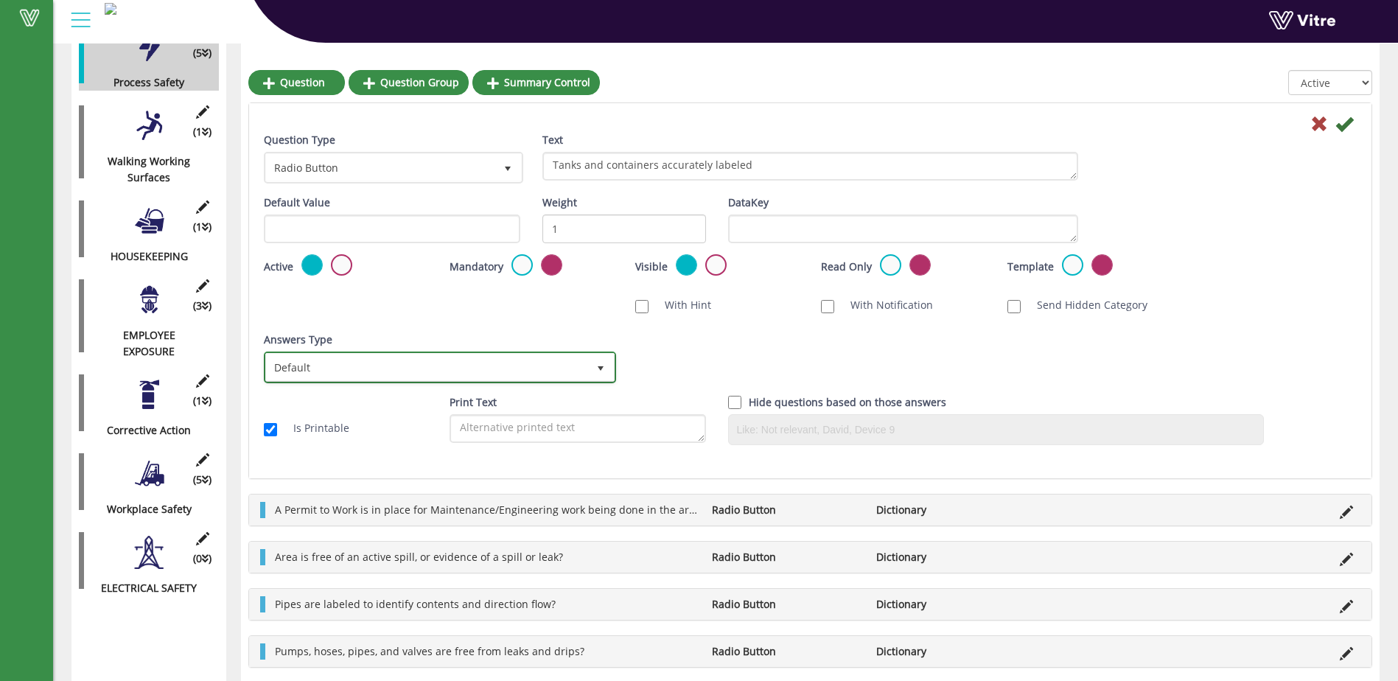
click at [597, 360] on span "select" at bounding box center [600, 367] width 27 height 27
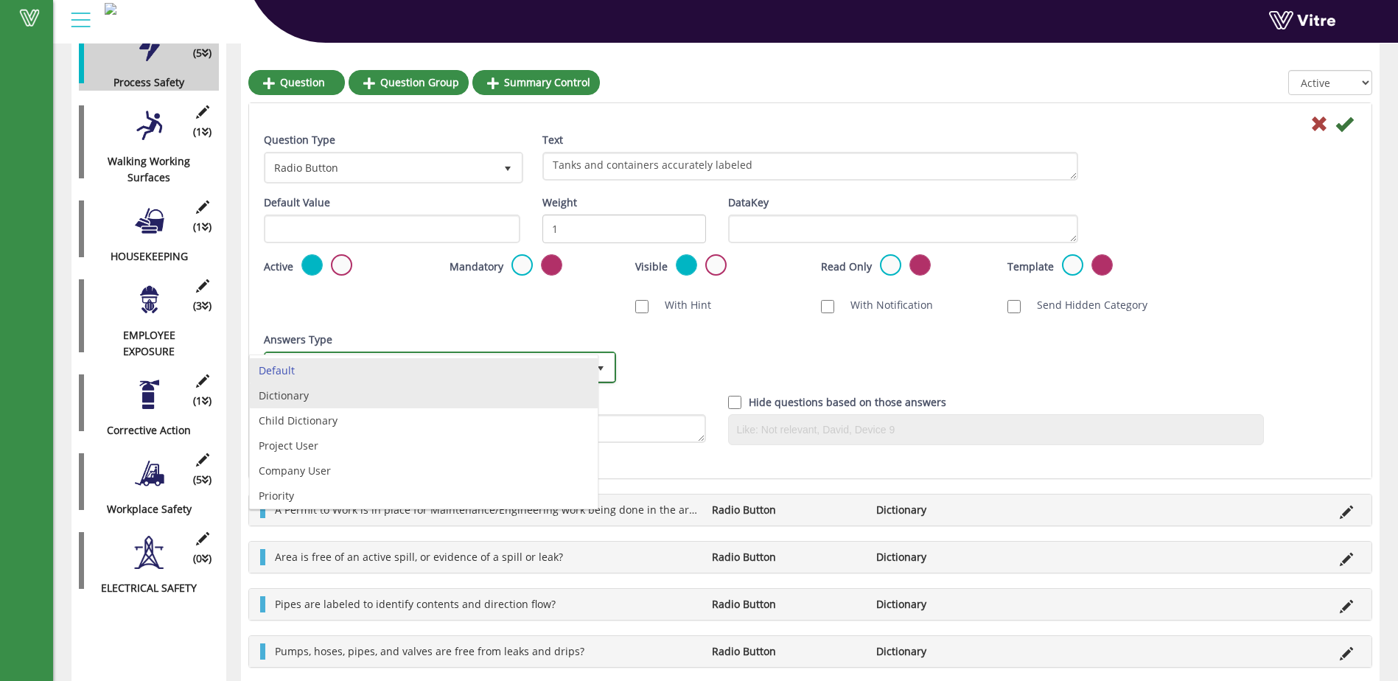
click at [561, 397] on li "Dictionary" at bounding box center [424, 395] width 348 height 25
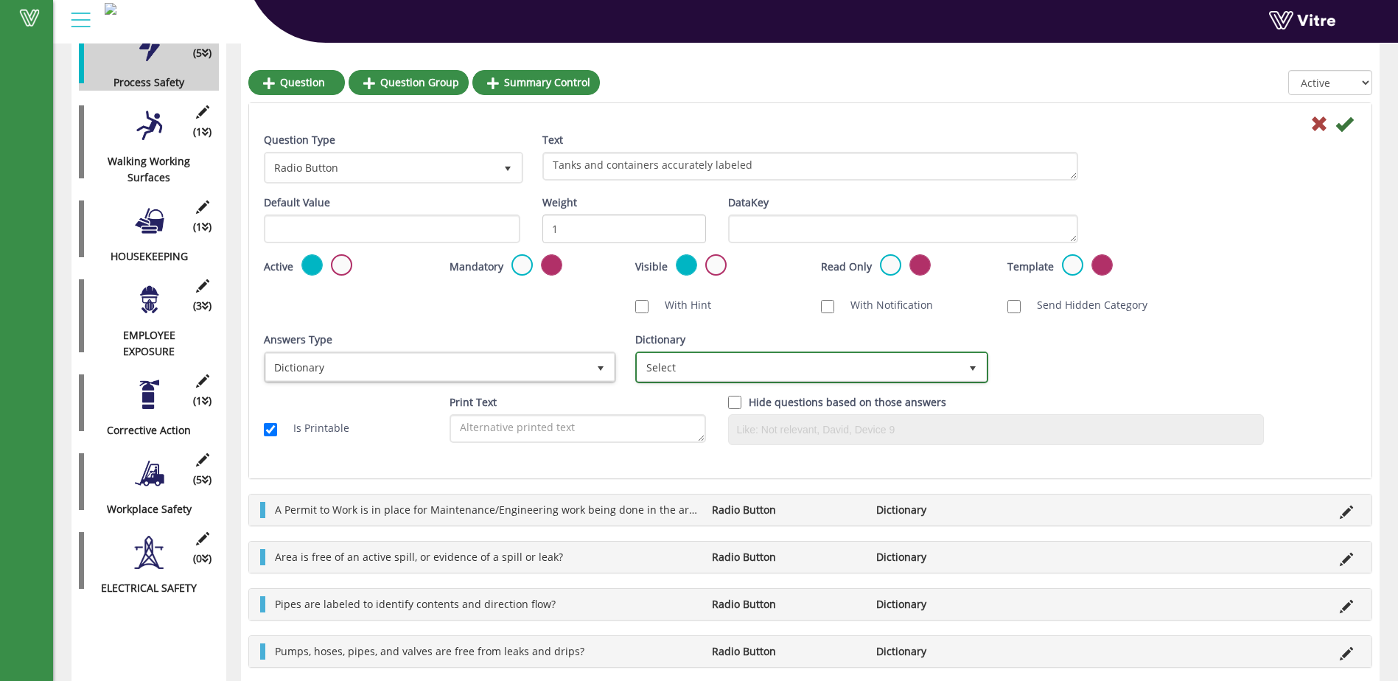
click at [974, 368] on span "select" at bounding box center [973, 368] width 12 height 12
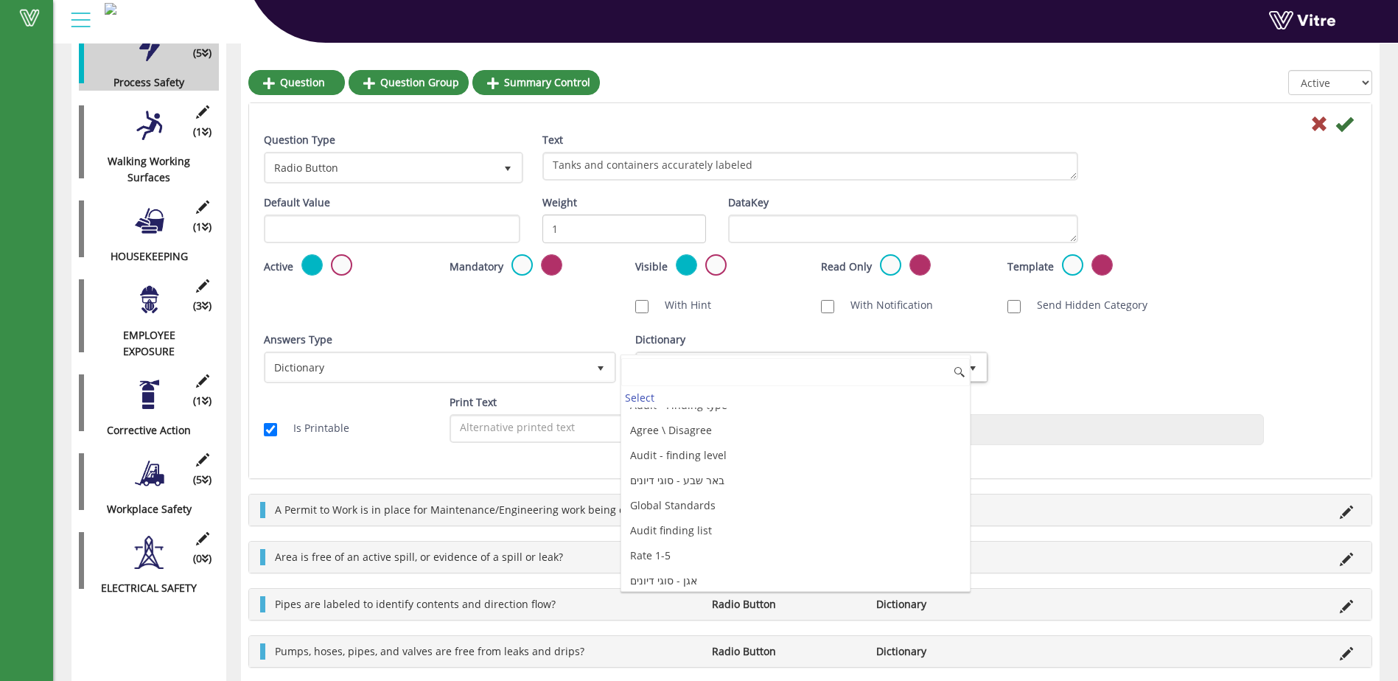
scroll to position [3977, 0]
click at [867, 577] on li "Yes\No\NA with comment" at bounding box center [795, 575] width 348 height 25
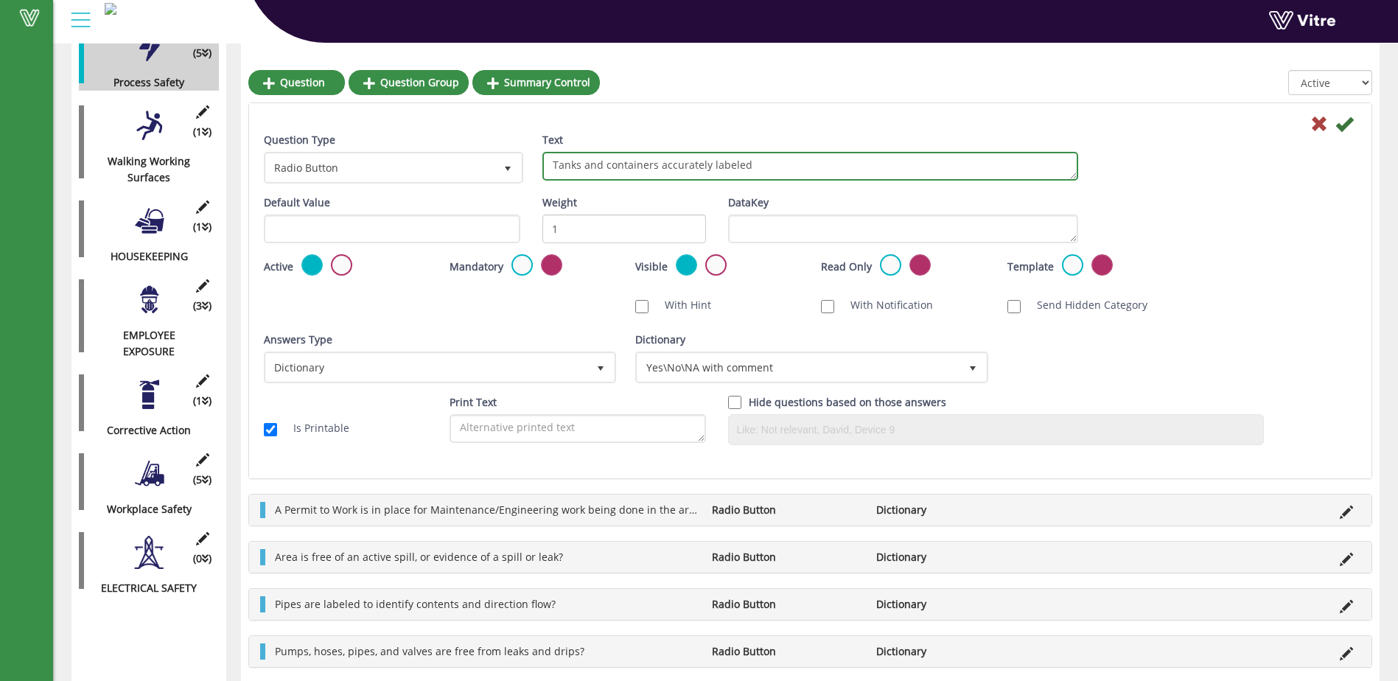
click at [749, 166] on textarea "Tanks and containers accurately labeled" at bounding box center [810, 166] width 536 height 29
click at [658, 157] on textarea "Tanks and containers accurately labeled with identity of contents, GHS pictogra…" at bounding box center [810, 166] width 536 height 29
type textarea "Tanks and containers are accurately labeled with identity of contents, GHS pict…"
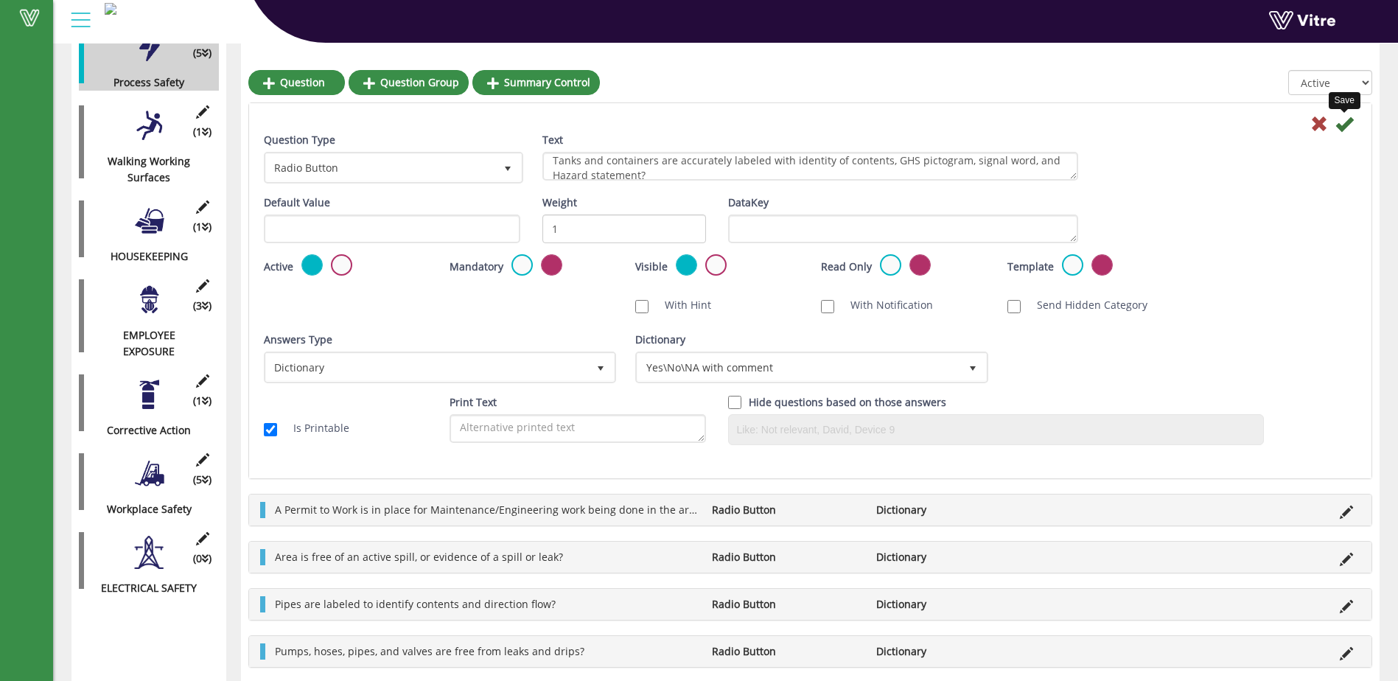
click at [1341, 127] on icon at bounding box center [1344, 124] width 18 height 18
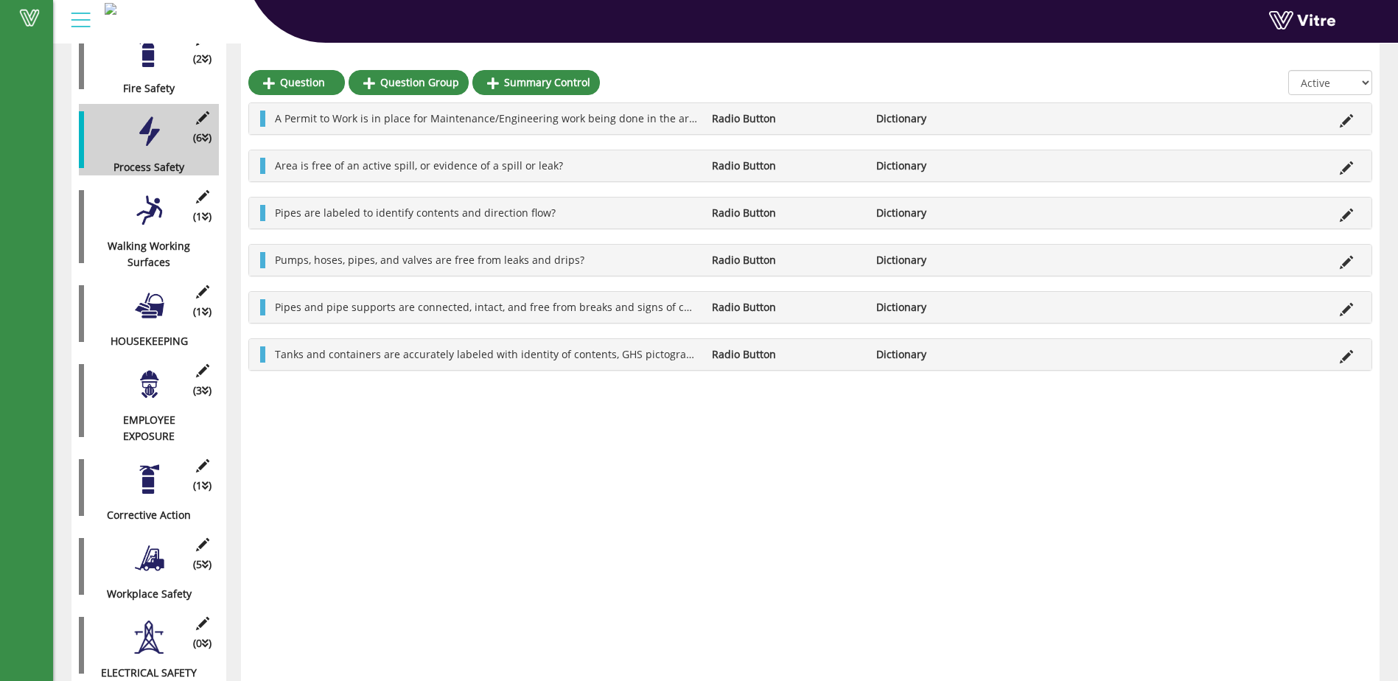
click at [154, 548] on div at bounding box center [149, 557] width 33 height 33
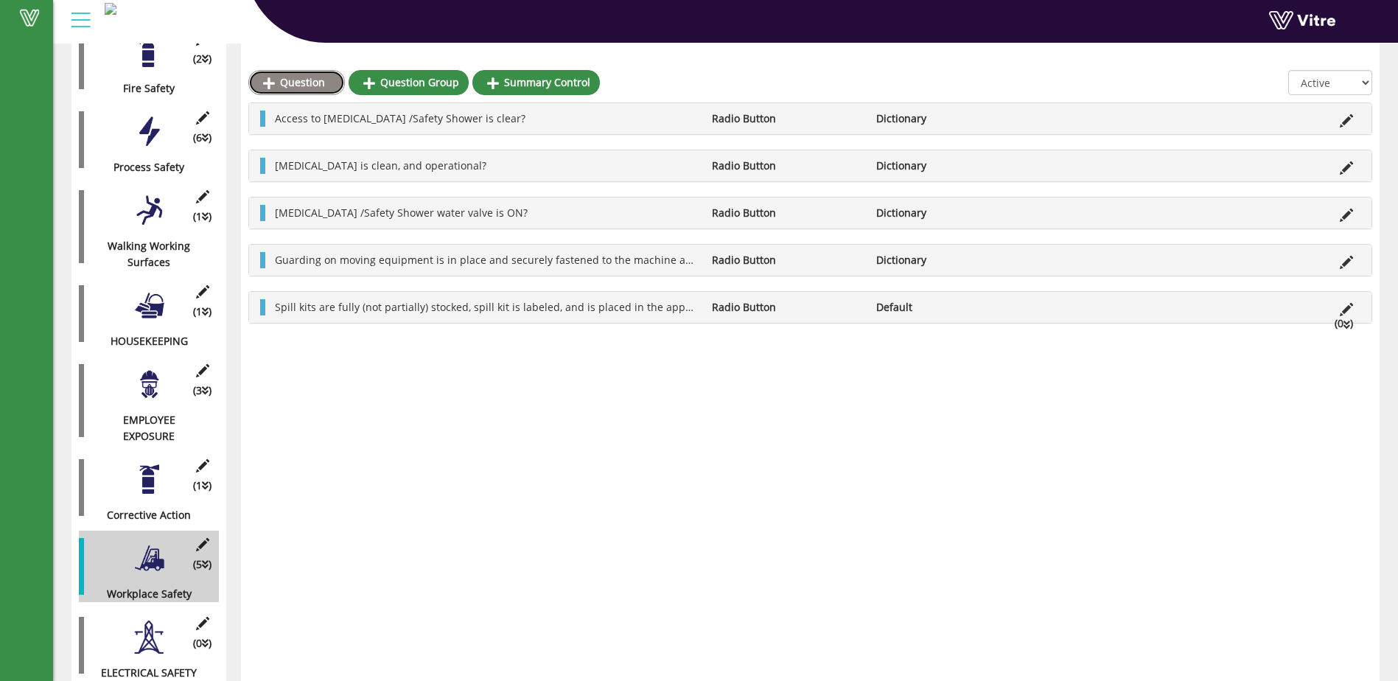
click at [290, 82] on link "Question" at bounding box center [296, 82] width 97 height 25
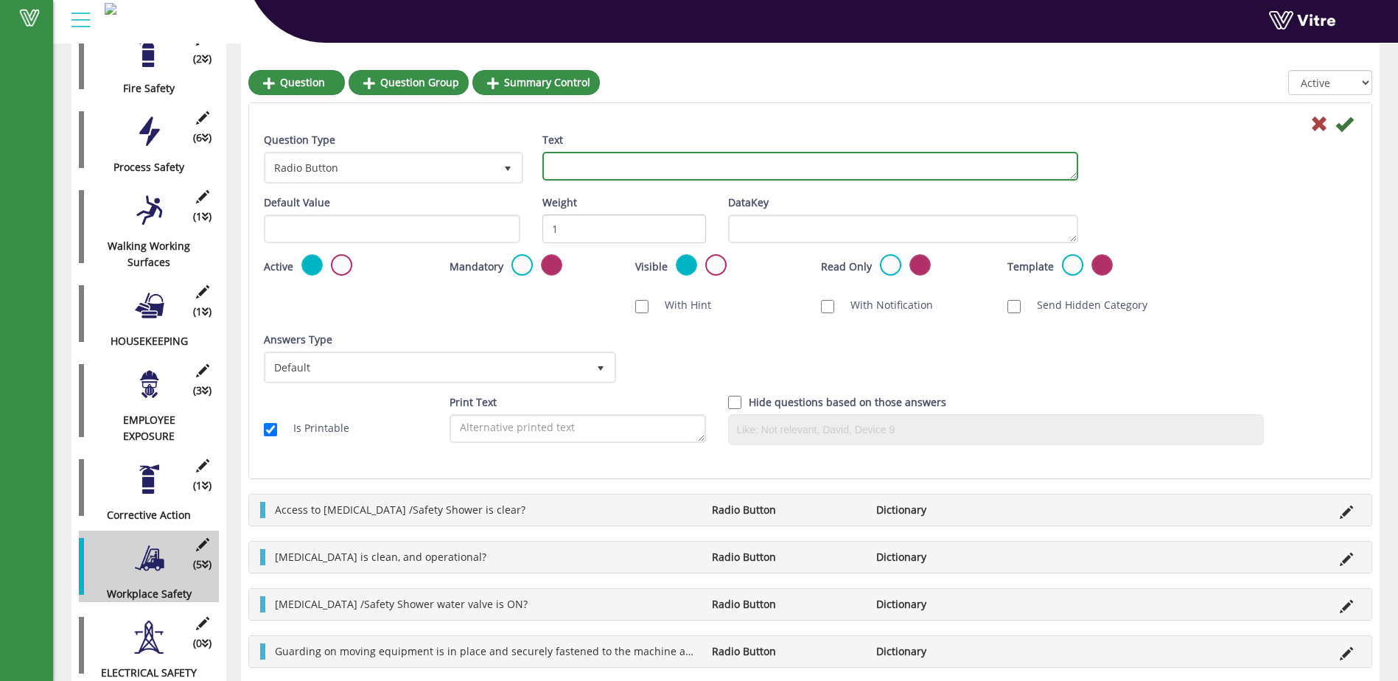
click at [574, 169] on textarea "Text" at bounding box center [810, 166] width 536 height 29
click at [651, 164] on textarea "Chemical and waste containers" at bounding box center [810, 166] width 536 height 29
click at [719, 167] on textarea "Chemical and waste containers" at bounding box center [810, 166] width 536 height 29
drag, startPoint x: 702, startPoint y: 166, endPoint x: 651, endPoint y: 165, distance: 50.8
click at [651, 165] on textarea "Chemical and waste containers not in use are" at bounding box center [810, 166] width 536 height 29
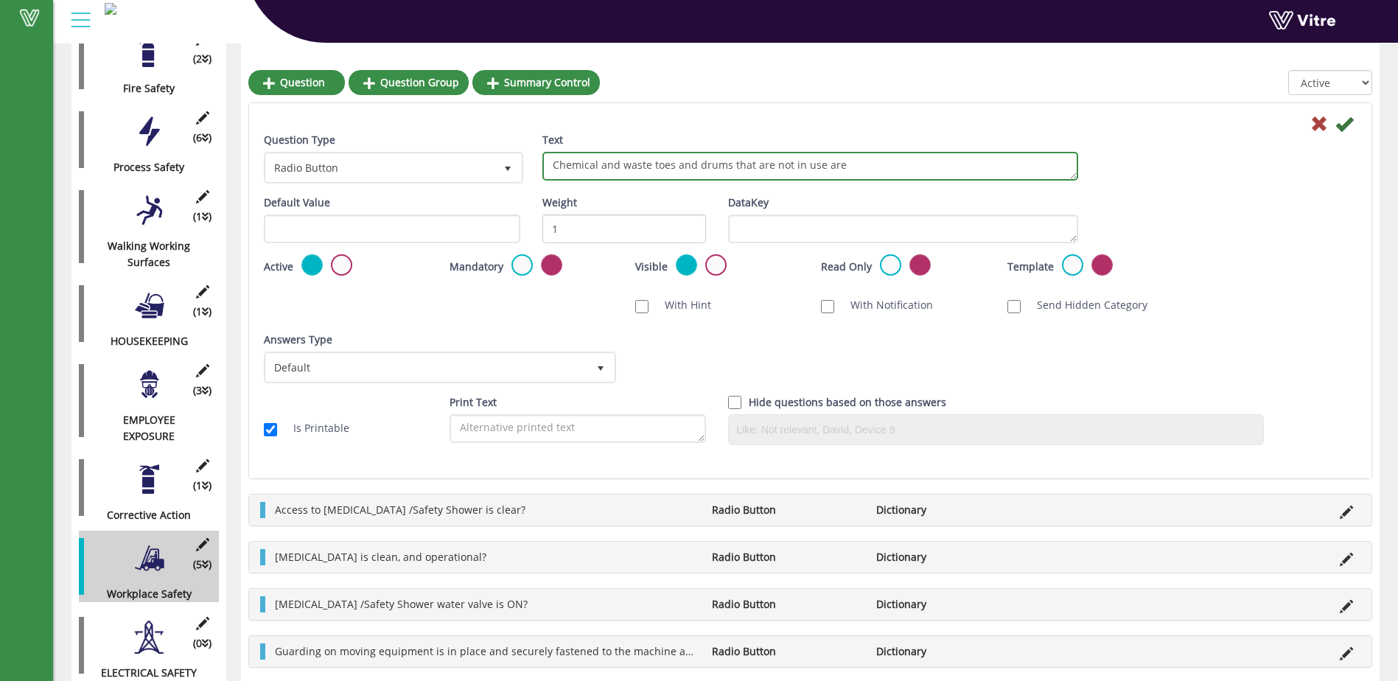
click at [840, 167] on textarea "Chemical and waste toes and drums that are not in use are" at bounding box center [810, 166] width 536 height 29
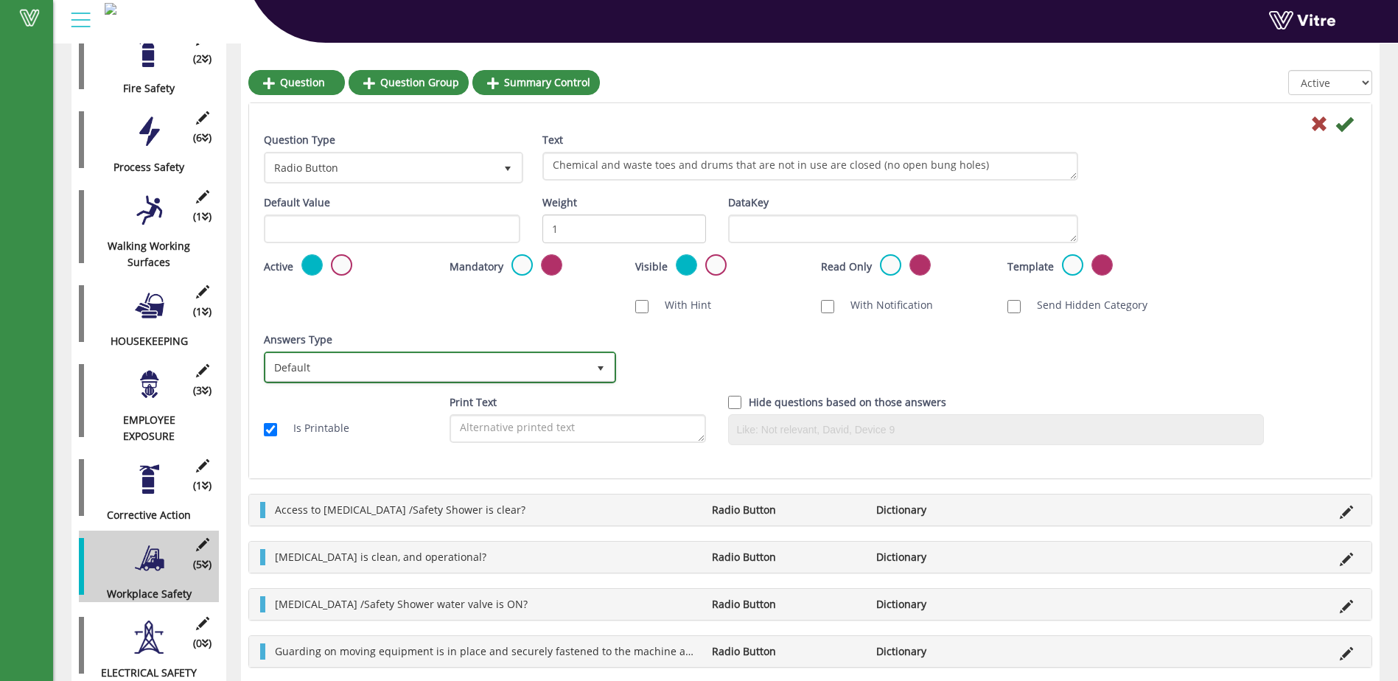
click at [595, 368] on span "select" at bounding box center [601, 368] width 12 height 12
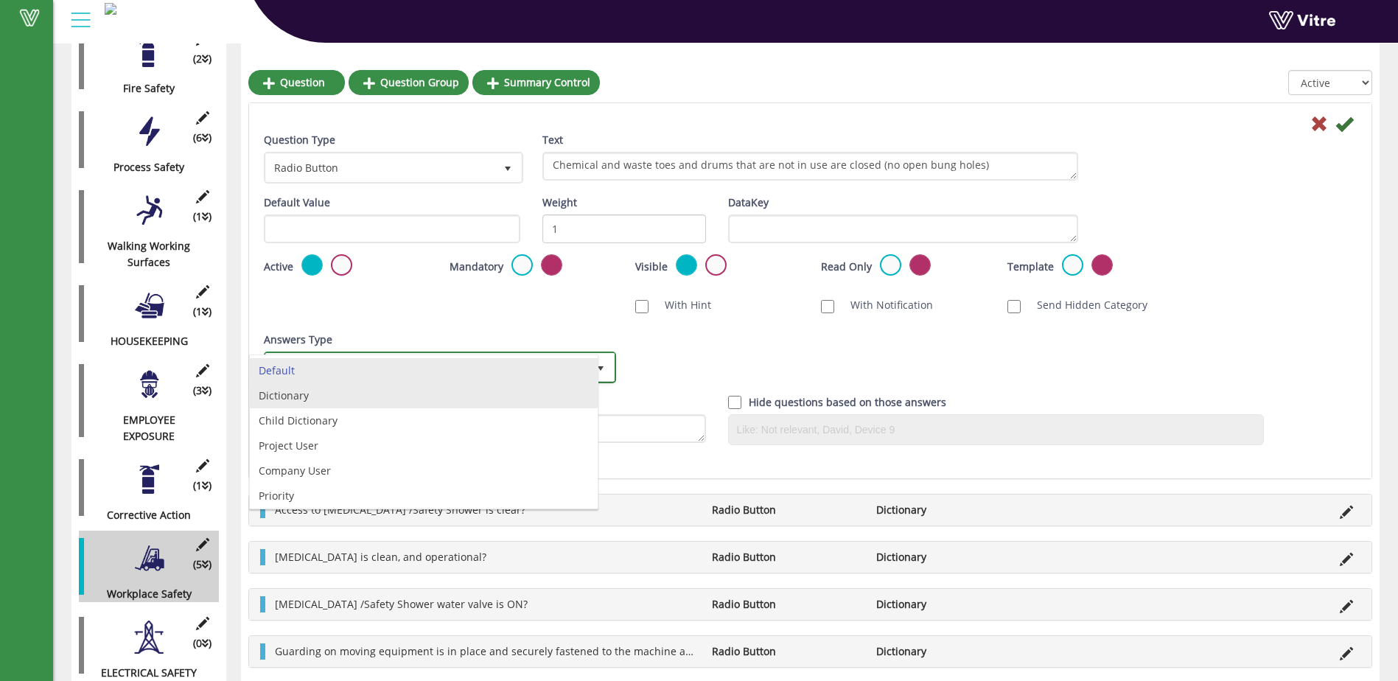
click at [581, 396] on li "Dictionary" at bounding box center [424, 395] width 348 height 25
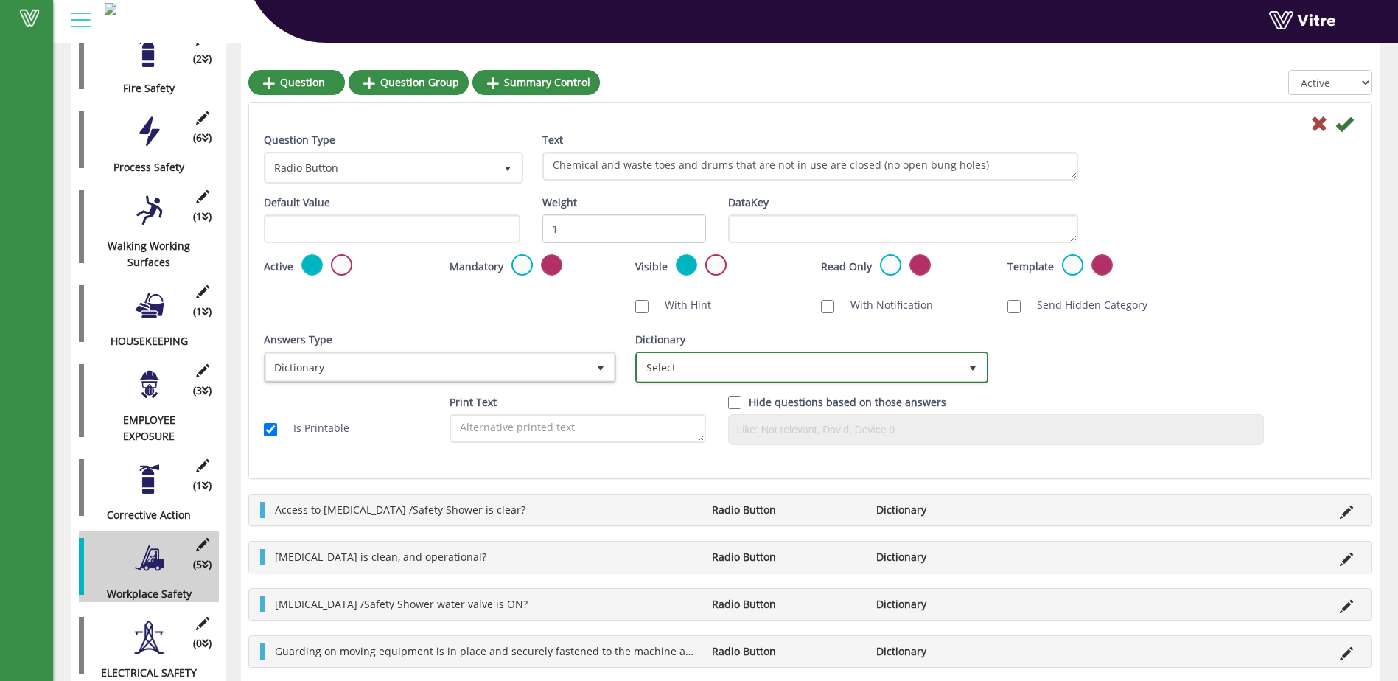
click at [968, 365] on span "select" at bounding box center [973, 368] width 12 height 12
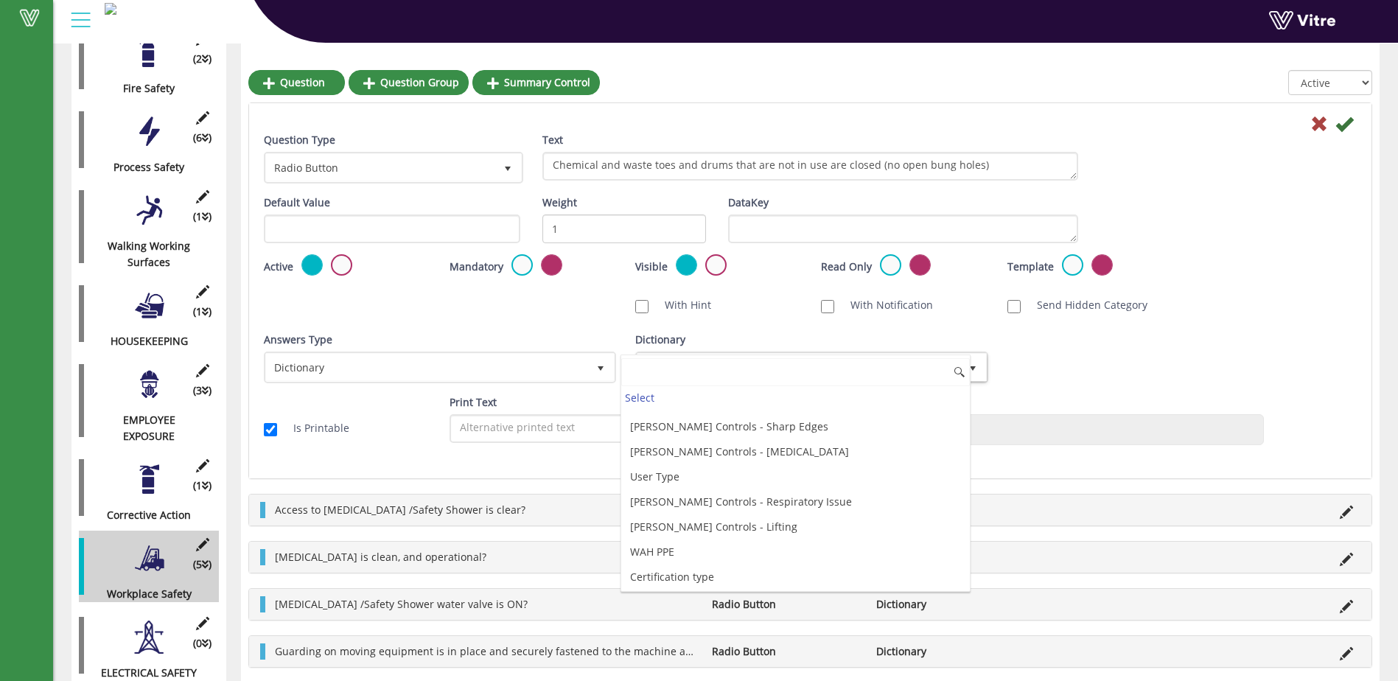
scroll to position [3977, 0]
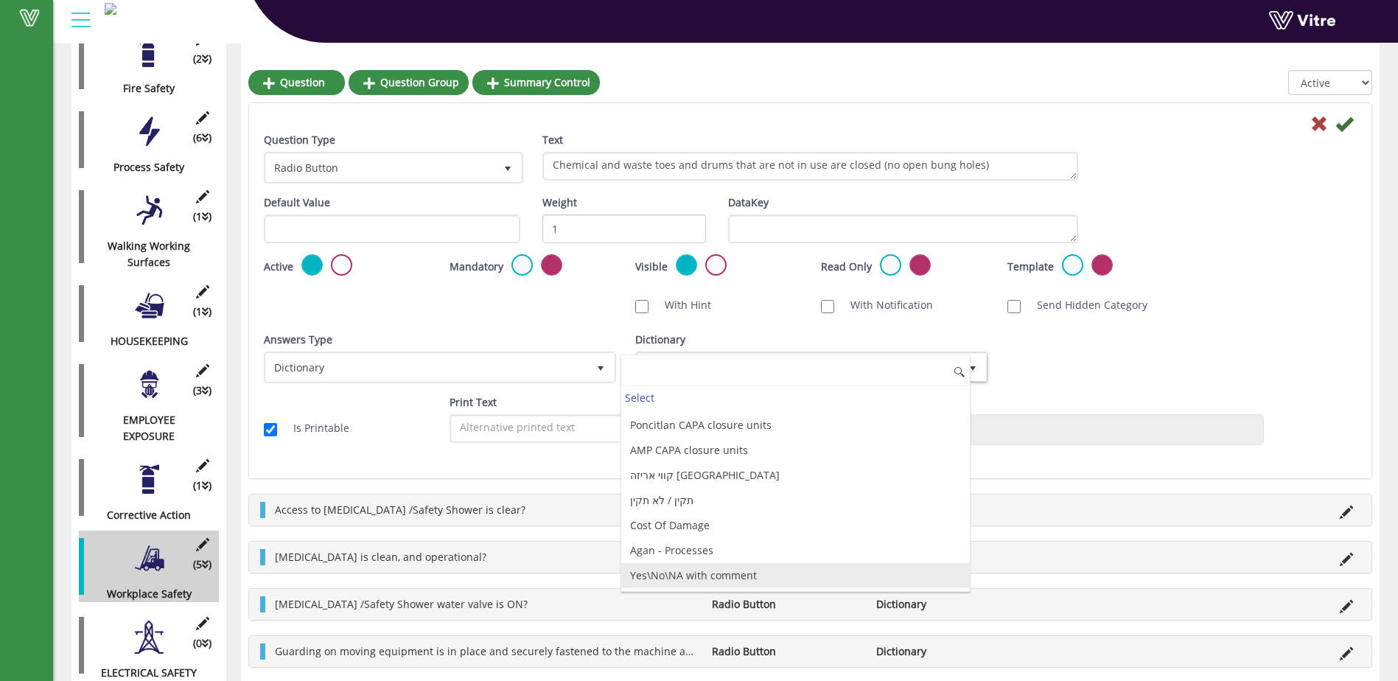
click at [809, 574] on li "Yes\No\NA with comment" at bounding box center [795, 575] width 348 height 25
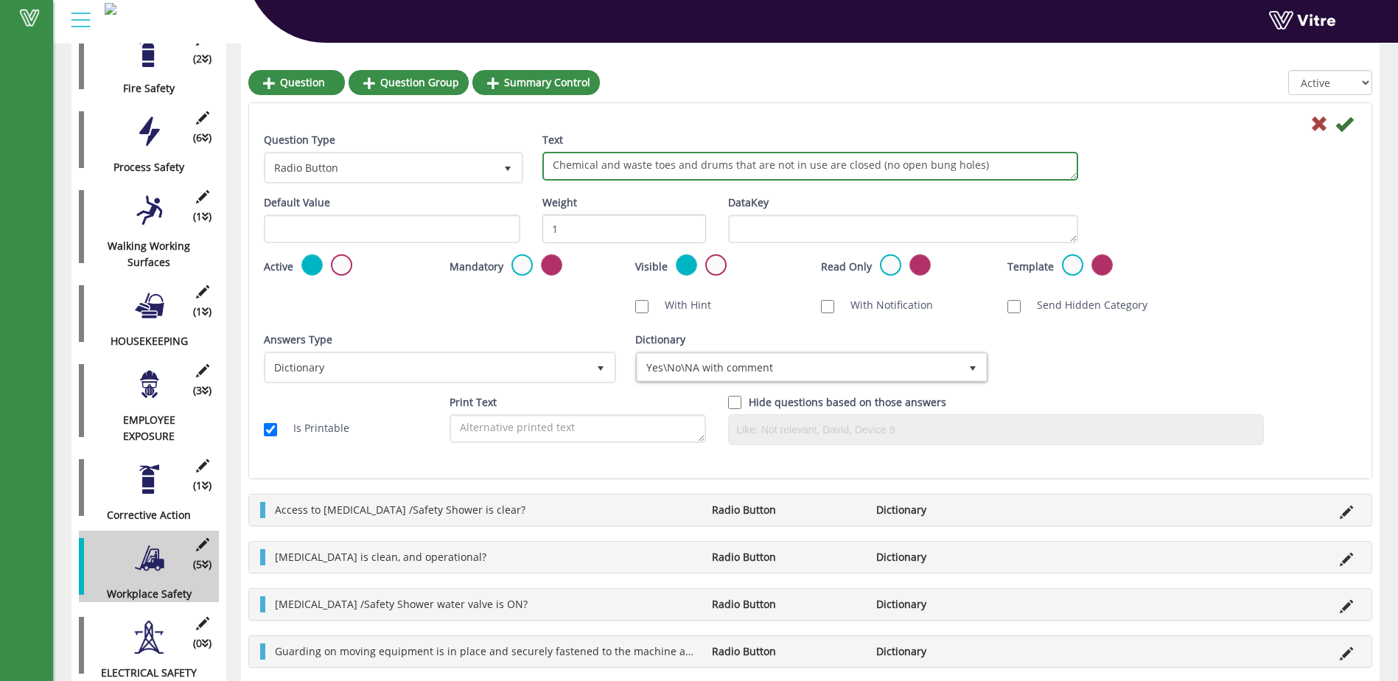
click at [979, 167] on textarea "Chemical and waste toes and drums that are not in use are closed (no open bung …" at bounding box center [810, 166] width 536 height 29
click at [660, 165] on textarea "Chemical and waste toes and drums that are not in use are closed (no open bung …" at bounding box center [810, 166] width 536 height 29
click at [698, 164] on textarea "Chemical and waste totes and drums that are not in use are closed (no open bung…" at bounding box center [810, 166] width 536 height 29
click at [711, 165] on textarea "Chemical and waste totes, drums that are not in use are closed (no open bung ho…" at bounding box center [810, 166] width 536 height 29
click at [1005, 166] on textarea "Chemical and waste totes, drums, and bags that are not in use are closed (no op…" at bounding box center [810, 166] width 536 height 29
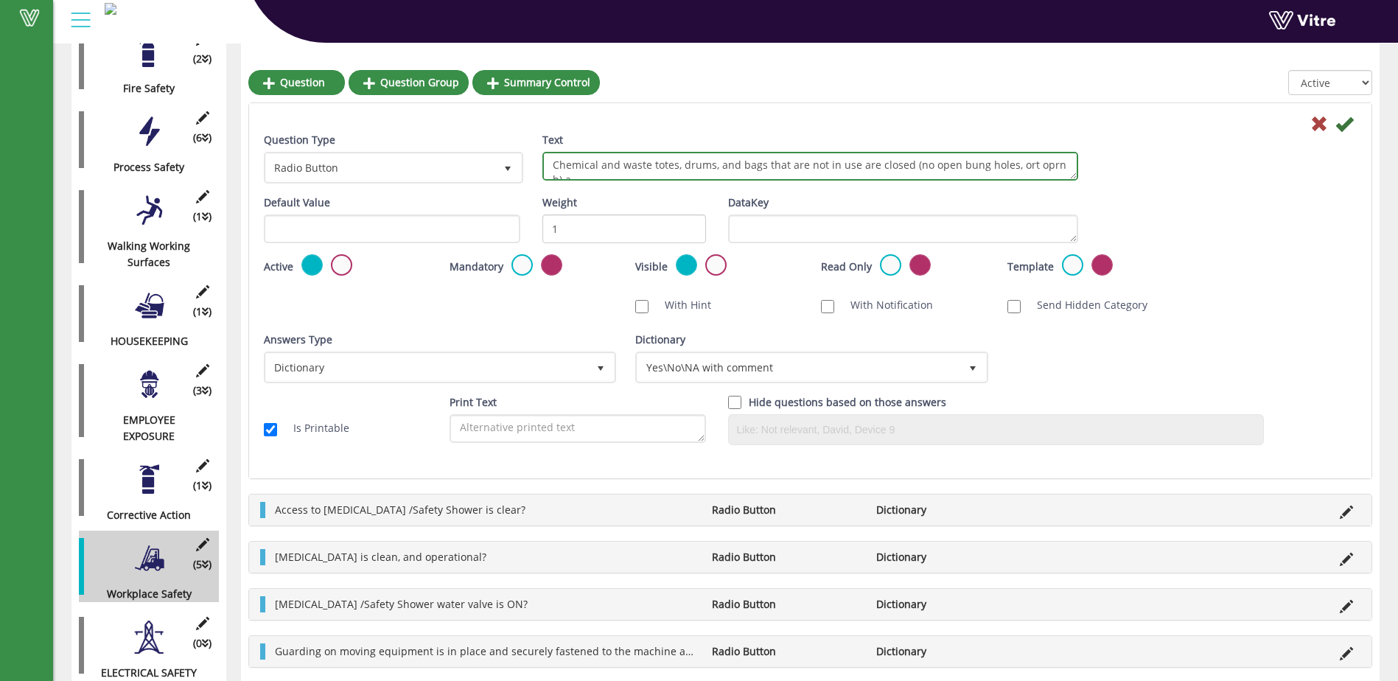
scroll to position [8, 0]
click at [1025, 158] on textarea "Chemical and waste totes, drums, and bags that are not in use are closed (no op…" at bounding box center [810, 166] width 536 height 29
click at [587, 176] on textarea "Chemical and waste totes, drums, and bags that are not in use are closed (no op…" at bounding box center [810, 166] width 536 height 29
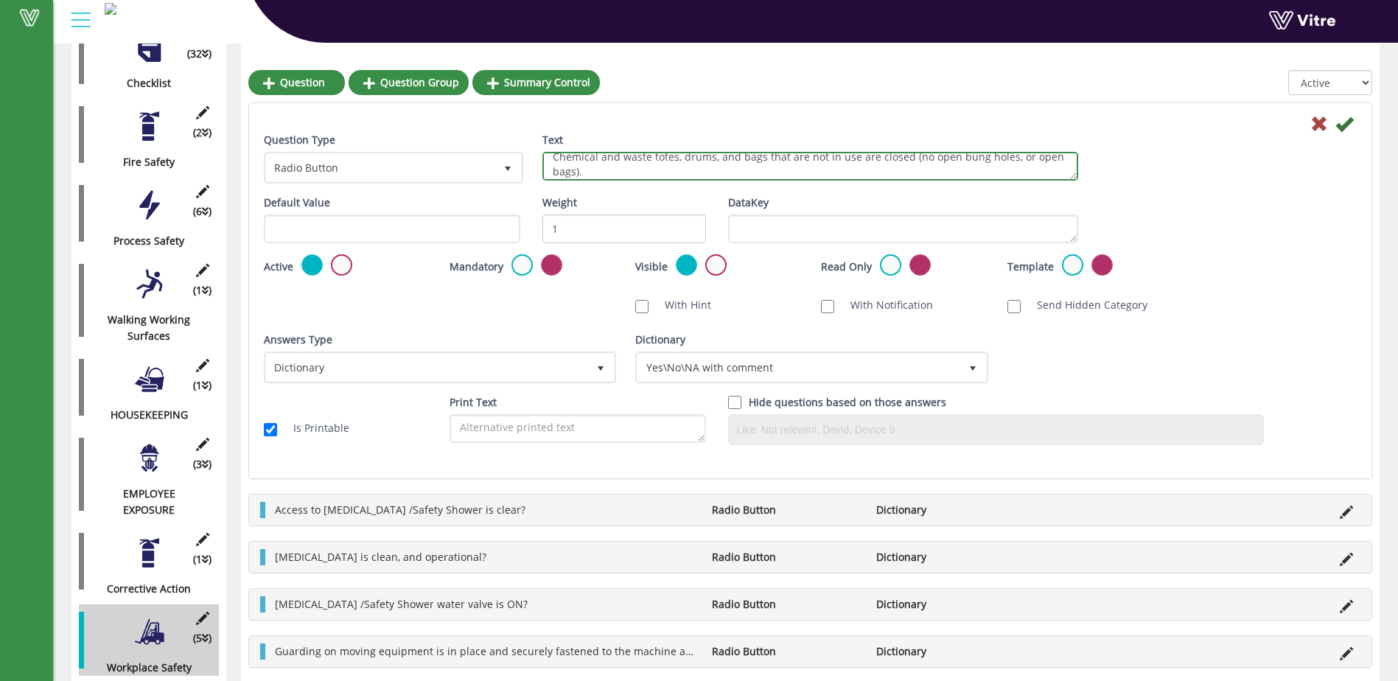
scroll to position [0, 0]
drag, startPoint x: 1005, startPoint y: 158, endPoint x: 989, endPoint y: 160, distance: 16.3
click at [1000, 160] on textarea "Chemical and waste totes, drums, and bags that are not in use are closed (no op…" at bounding box center [810, 166] width 536 height 29
drag, startPoint x: 1025, startPoint y: 169, endPoint x: 1048, endPoint y: 167, distance: 22.9
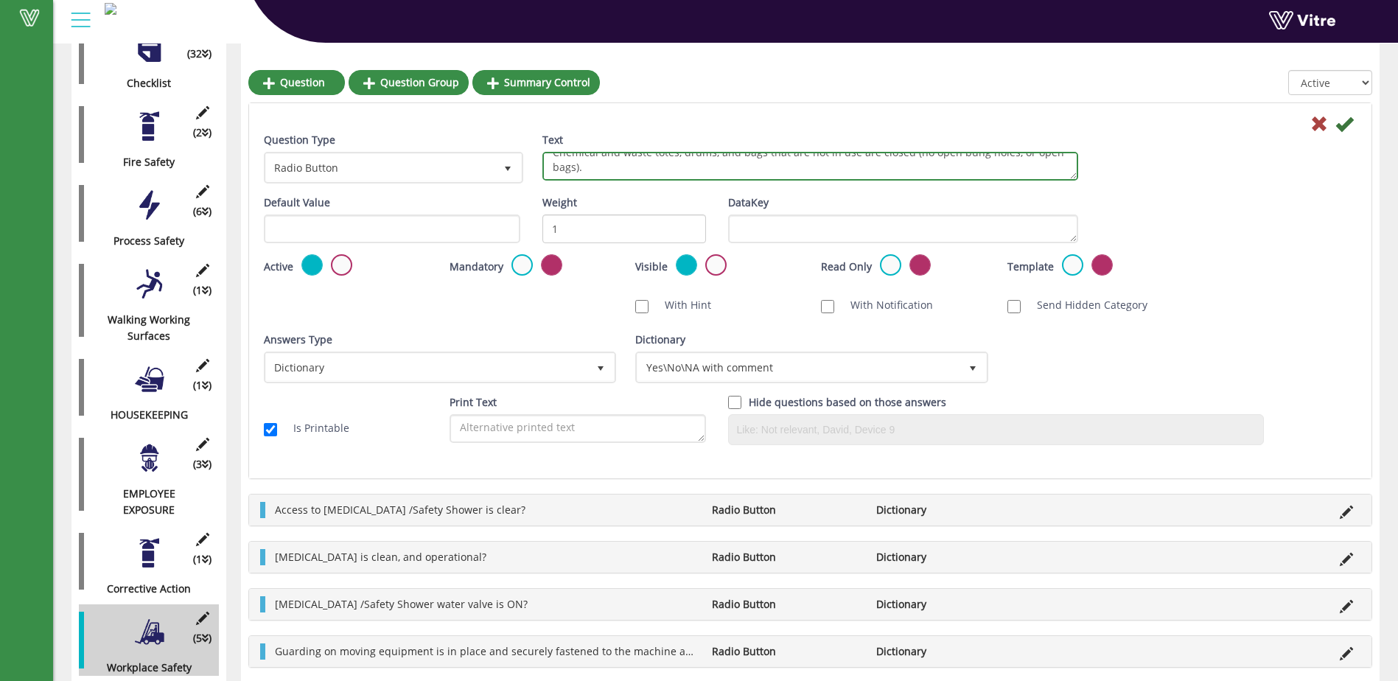
click at [1048, 167] on textarea "Chemical and waste totes, drums, and bags that are not in use are closed (no op…" at bounding box center [810, 166] width 536 height 29
click at [1053, 166] on textarea "Chemical and waste totes, drums, and bags that are not in use are closed (no op…" at bounding box center [810, 166] width 536 height 29
click at [1044, 161] on textarea "Chemical and waste totes, drums, and bags that are not in use are closed (no op…" at bounding box center [810, 166] width 536 height 29
drag, startPoint x: 1053, startPoint y: 166, endPoint x: 1022, endPoint y: 159, distance: 31.8
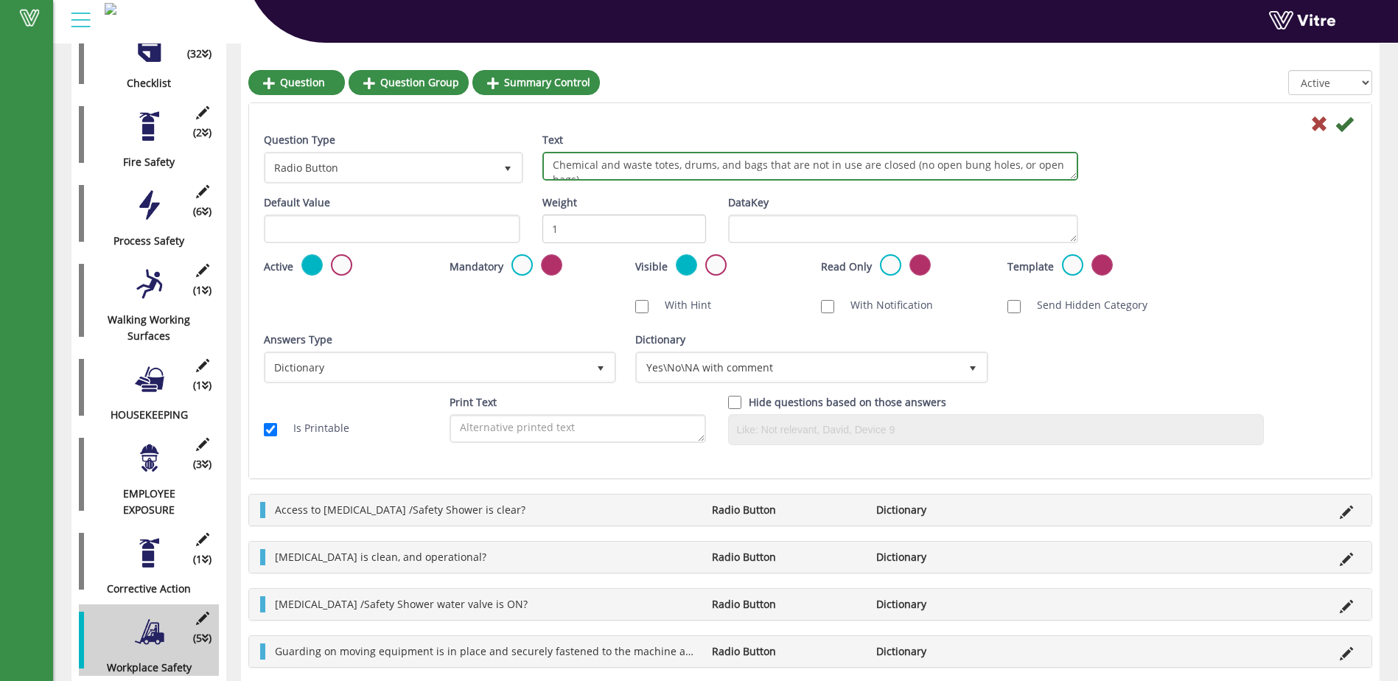
click at [1022, 159] on textarea "Chemical and waste totes, drums, and bags that are not in use are closed (no op…" at bounding box center [810, 166] width 536 height 29
click at [1009, 169] on textarea "Chemical and waste totes, drums, and bags that are not in use are closed (no op…" at bounding box center [810, 166] width 536 height 29
drag, startPoint x: 806, startPoint y: 165, endPoint x: 820, endPoint y: 164, distance: 14.0
click at [820, 164] on textarea "Chemical and waste totes, drums, and bags that are not in use are closed (no op…" at bounding box center [810, 166] width 536 height 29
type textarea "Chemical and waste totes, drums, and bags that are NOT in use are closed (no op…"
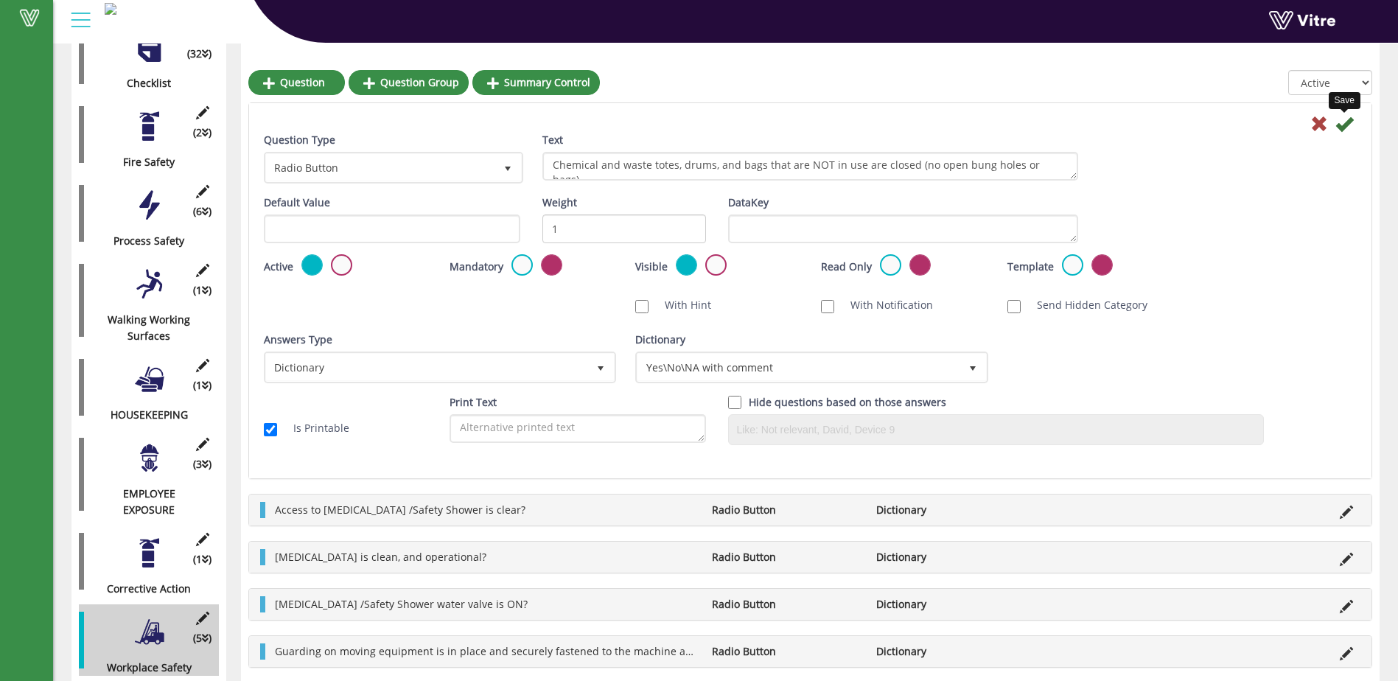
click at [1341, 125] on icon at bounding box center [1344, 124] width 18 height 18
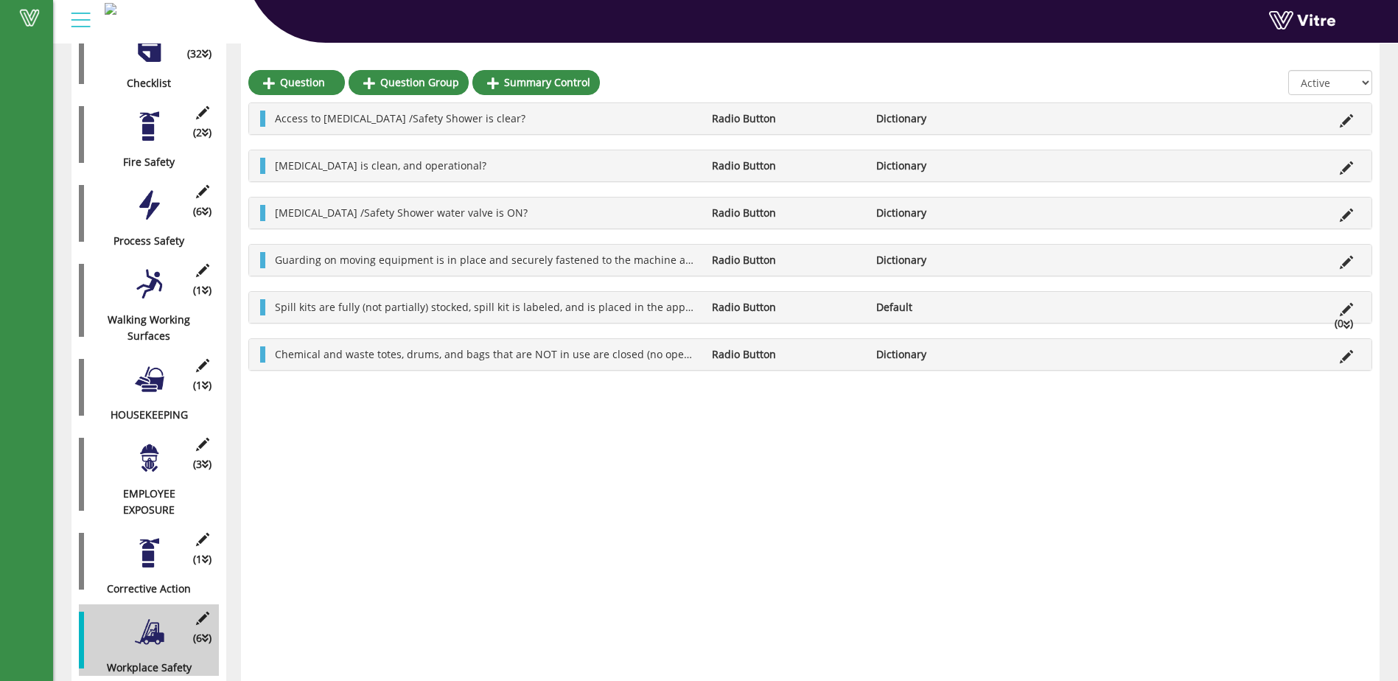
click at [150, 277] on div at bounding box center [149, 283] width 33 height 33
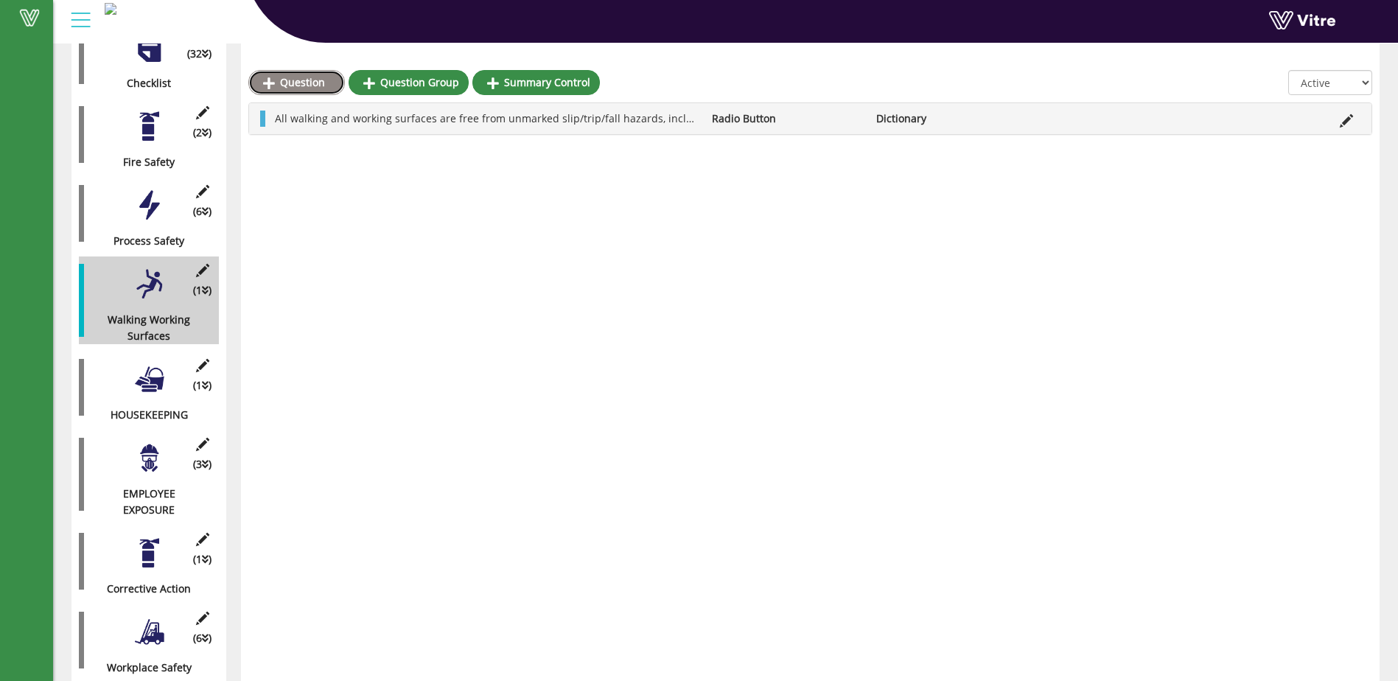
click at [304, 86] on link "Question" at bounding box center [296, 82] width 97 height 25
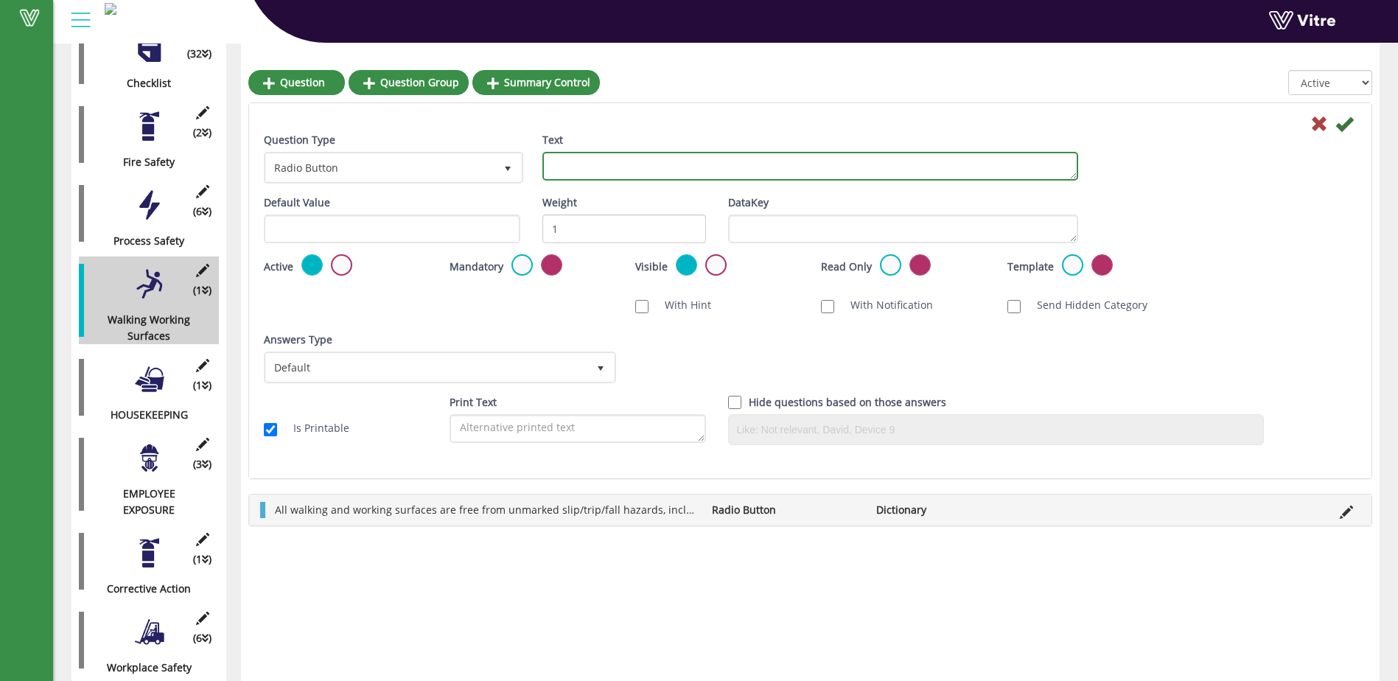
click at [561, 164] on textarea "Text" at bounding box center [810, 166] width 536 height 29
click at [758, 169] on textarea "Walkways and stairs are unobstruc" at bounding box center [810, 166] width 536 height 29
click at [734, 166] on textarea "Walkways and stairs are unobstruc" at bounding box center [810, 166] width 536 height 29
click at [724, 164] on textarea "Walkways and stairs are unobstruc?" at bounding box center [810, 166] width 536 height 29
type textarea "Walkways and stairs are unobstructed?"
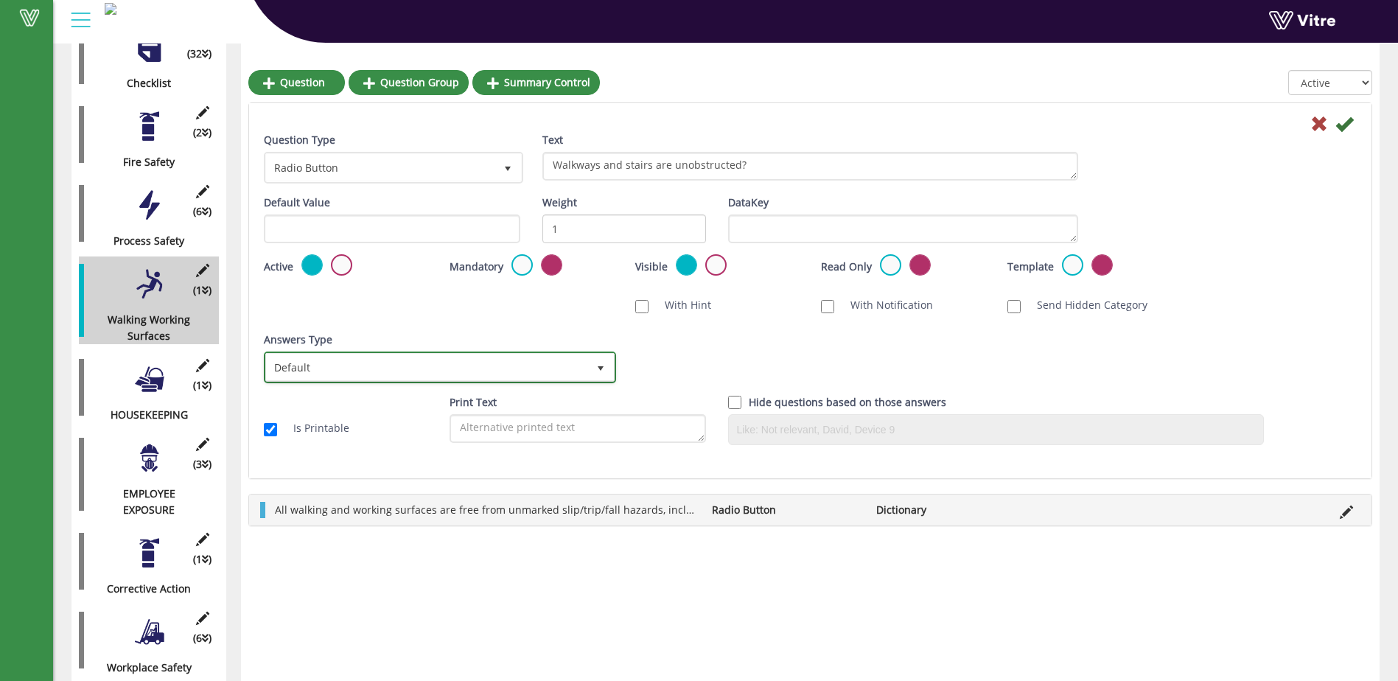
click at [603, 363] on span "select" at bounding box center [601, 368] width 12 height 12
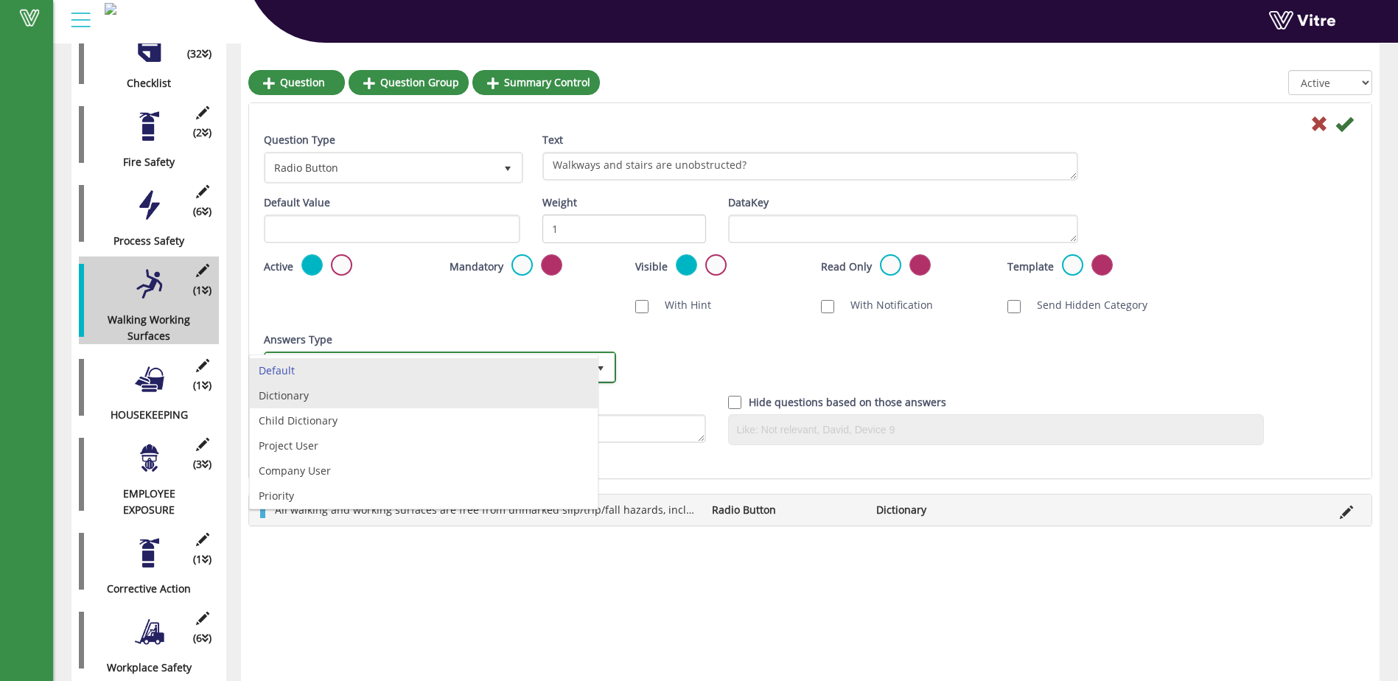
click at [506, 402] on li "Dictionary" at bounding box center [424, 395] width 348 height 25
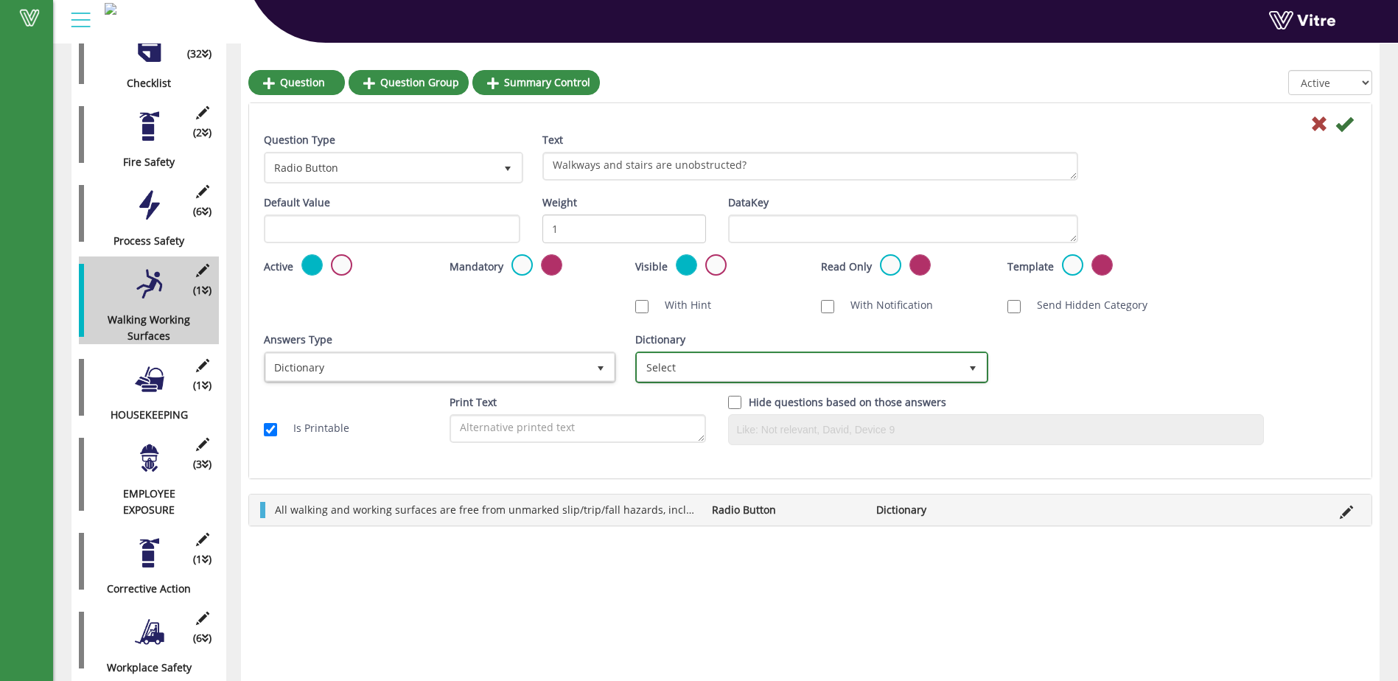
click at [970, 364] on span "select" at bounding box center [973, 368] width 12 height 12
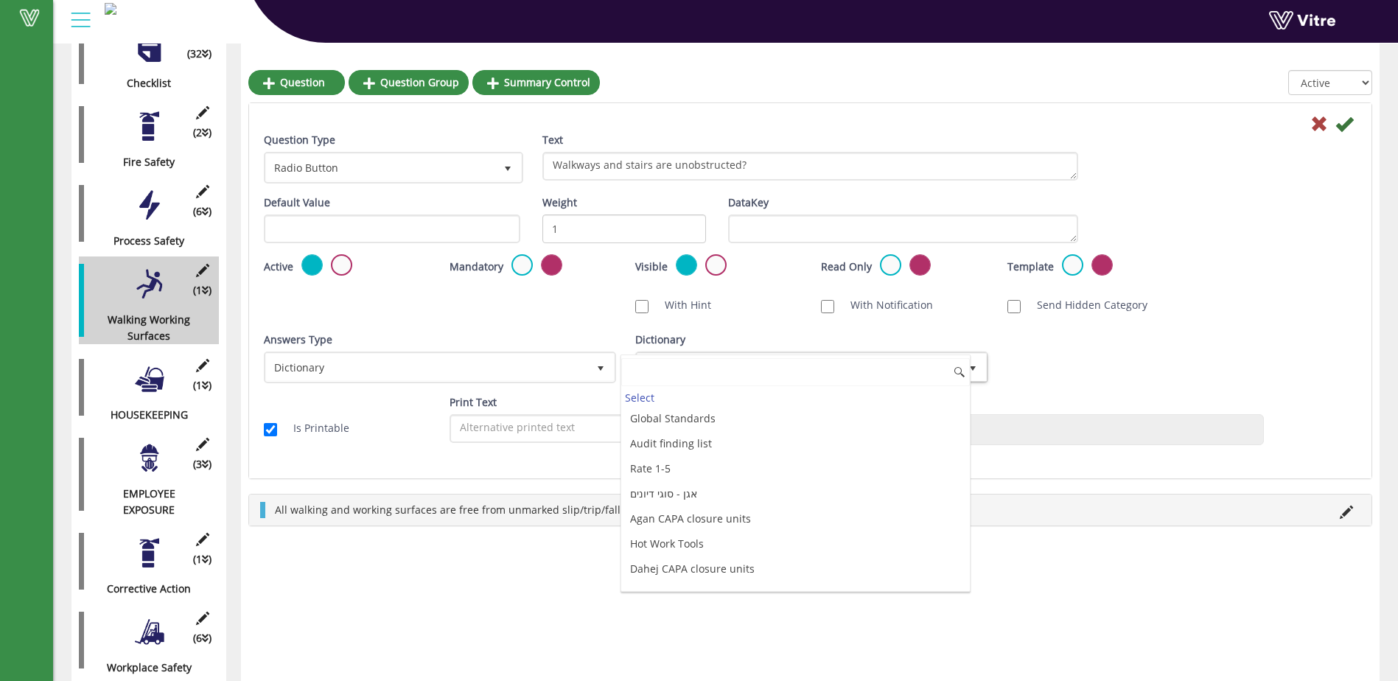
scroll to position [3977, 0]
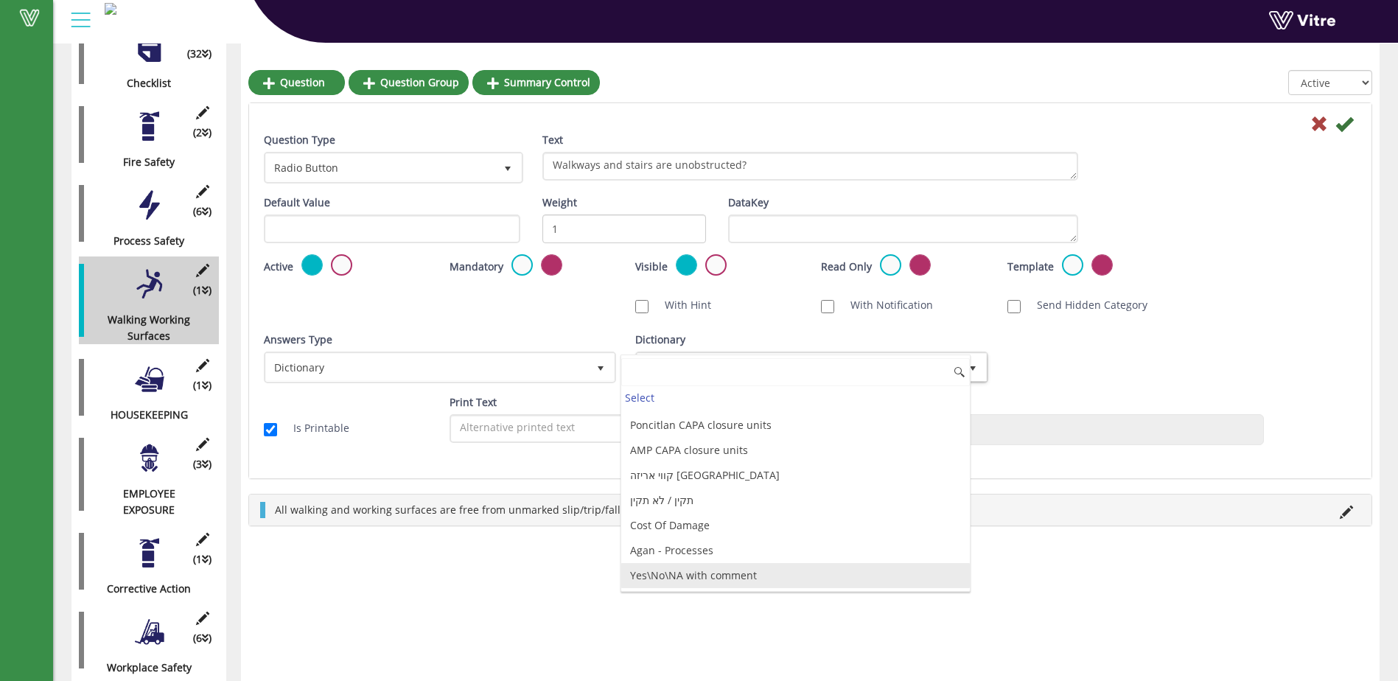
click at [788, 578] on li "Yes\No\NA with comment" at bounding box center [795, 575] width 348 height 25
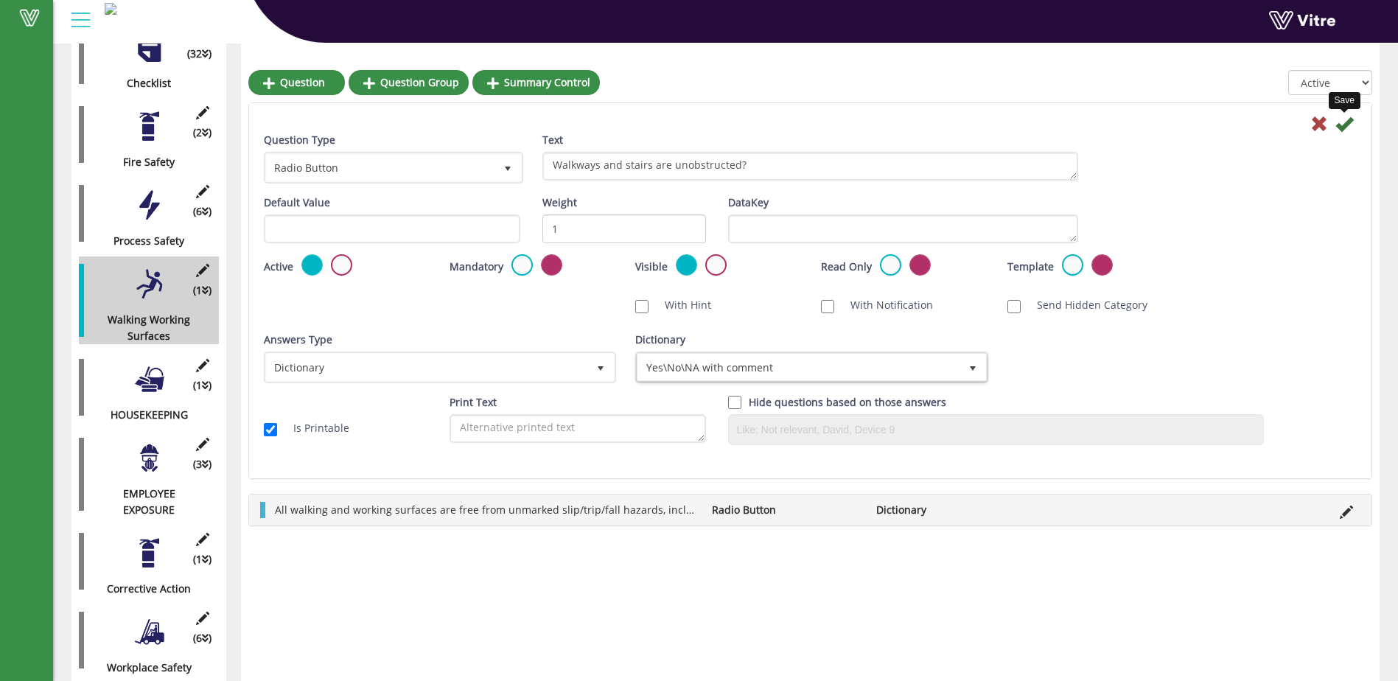
click at [1344, 125] on icon at bounding box center [1344, 124] width 18 height 18
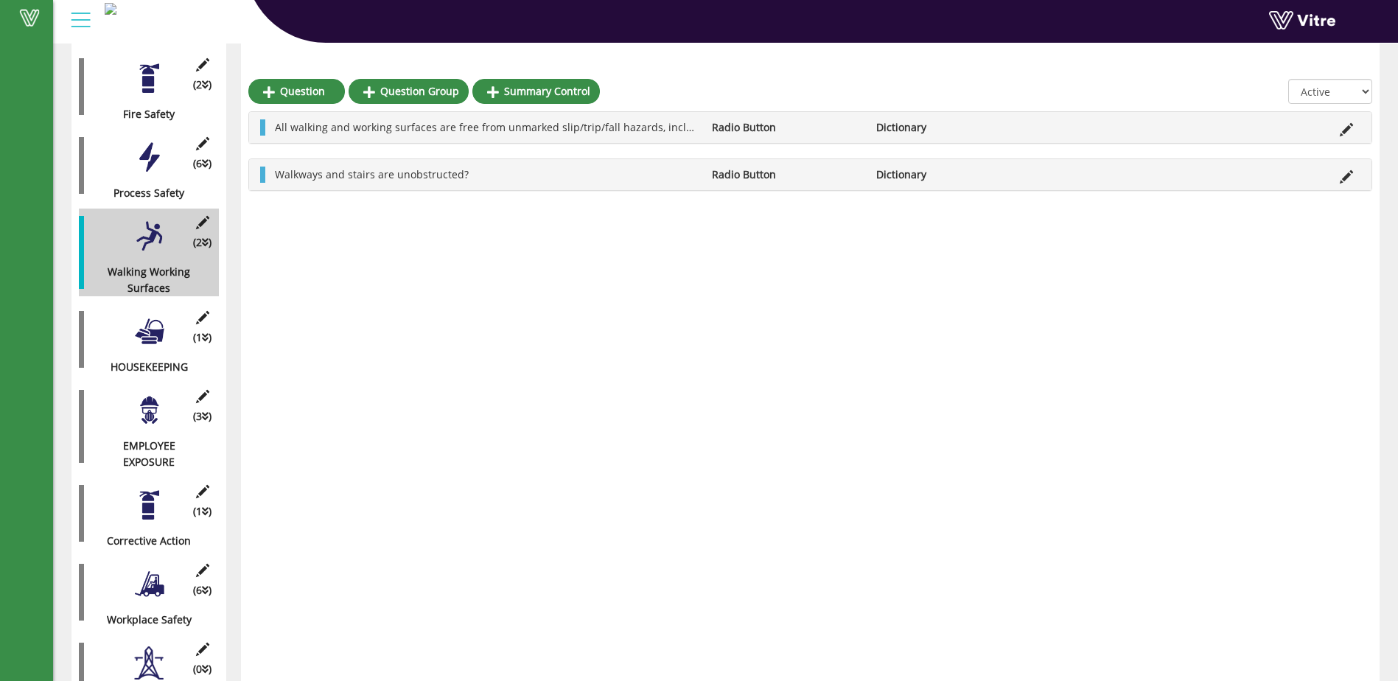
scroll to position [491, 0]
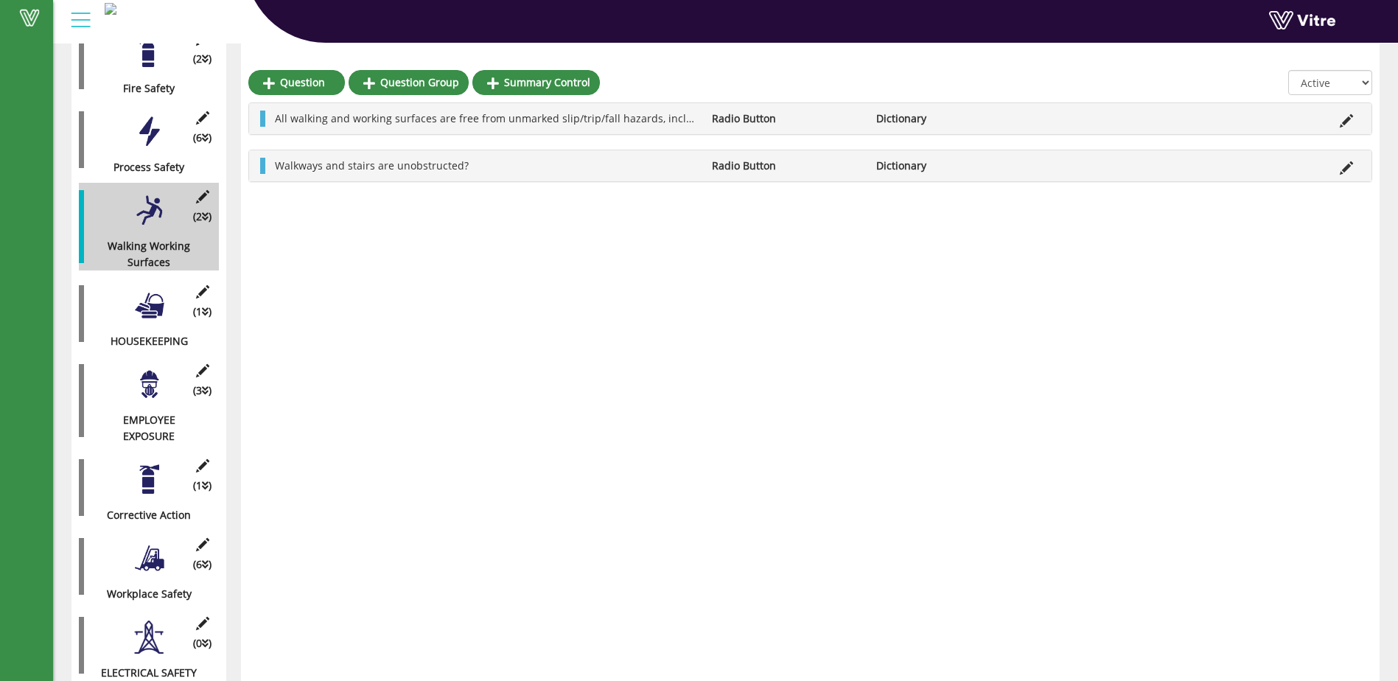
click at [149, 546] on div at bounding box center [149, 557] width 33 height 33
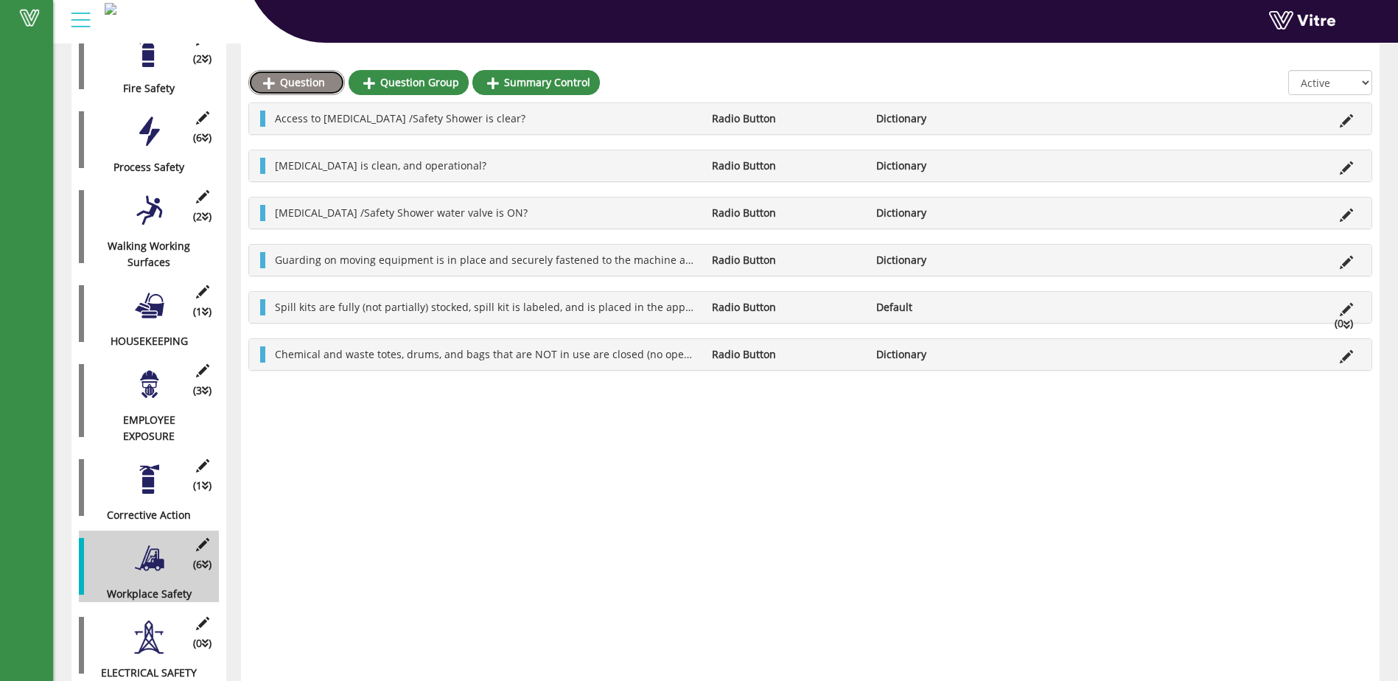
click at [295, 83] on link "Question" at bounding box center [296, 82] width 97 height 25
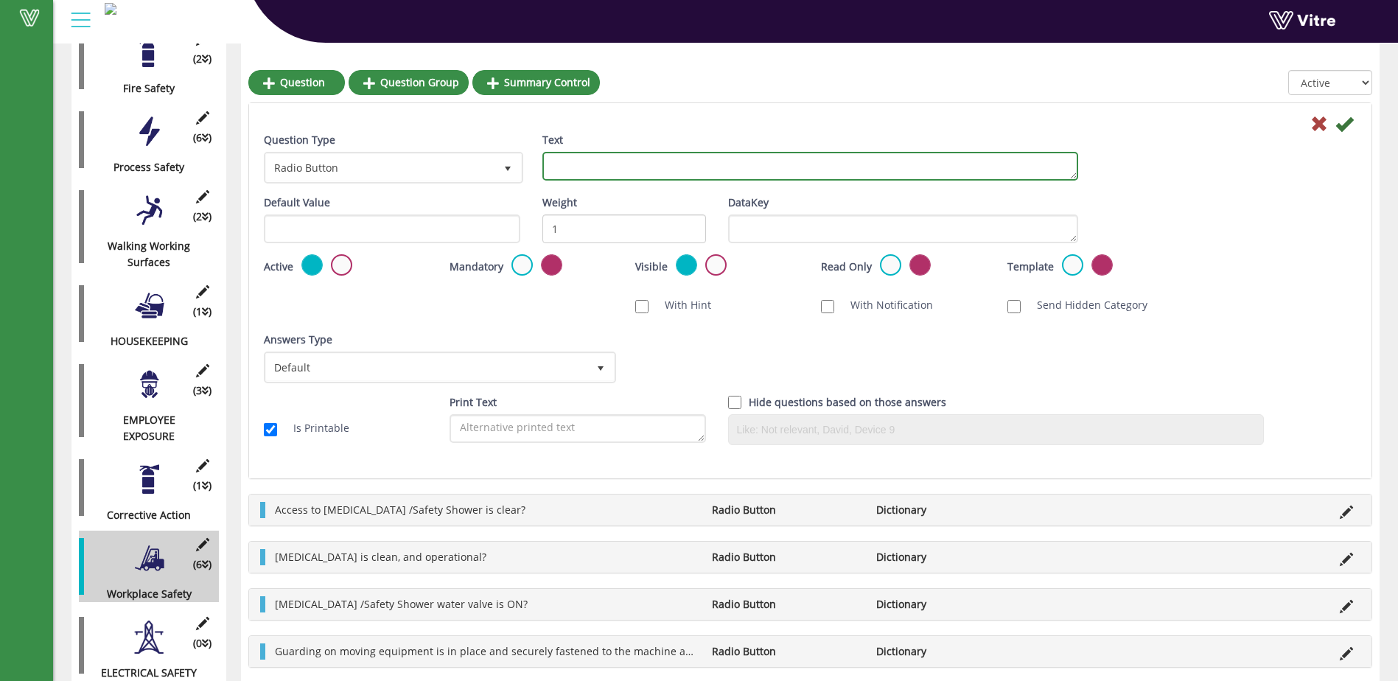
click at [553, 166] on textarea "Text" at bounding box center [810, 166] width 536 height 29
click at [744, 171] on textarea "[DEMOGRAPHIC_DATA] overhead work areas are" at bounding box center [810, 166] width 536 height 29
click at [611, 166] on textarea "[DEMOGRAPHIC_DATA] overhead work areas are" at bounding box center [810, 166] width 536 height 29
click at [614, 164] on textarea "[DEMOGRAPHIC_DATA] overhead work areas are" at bounding box center [810, 166] width 536 height 29
click at [741, 163] on textarea "[DEMOGRAPHIC_DATA] Overhead work areas are" at bounding box center [810, 166] width 536 height 29
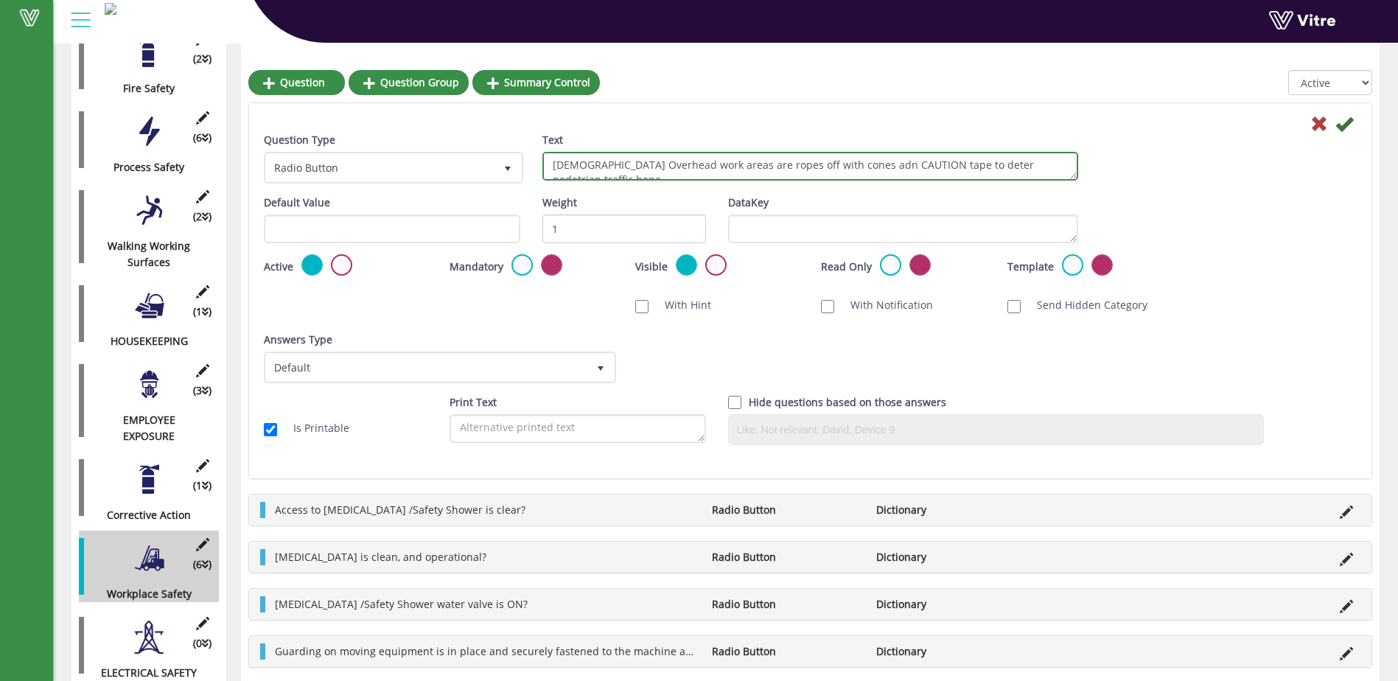
scroll to position [8, 0]
click at [757, 155] on textarea "[DEMOGRAPHIC_DATA] Overhead work areas are ropes off with cones adn CAUTION tap…" at bounding box center [810, 166] width 536 height 29
drag, startPoint x: 853, startPoint y: 163, endPoint x: 835, endPoint y: 165, distance: 18.5
click at [835, 165] on textarea "[DEMOGRAPHIC_DATA] Overhead work areas are roped off with cones adn CAUTION tap…" at bounding box center [810, 166] width 536 height 29
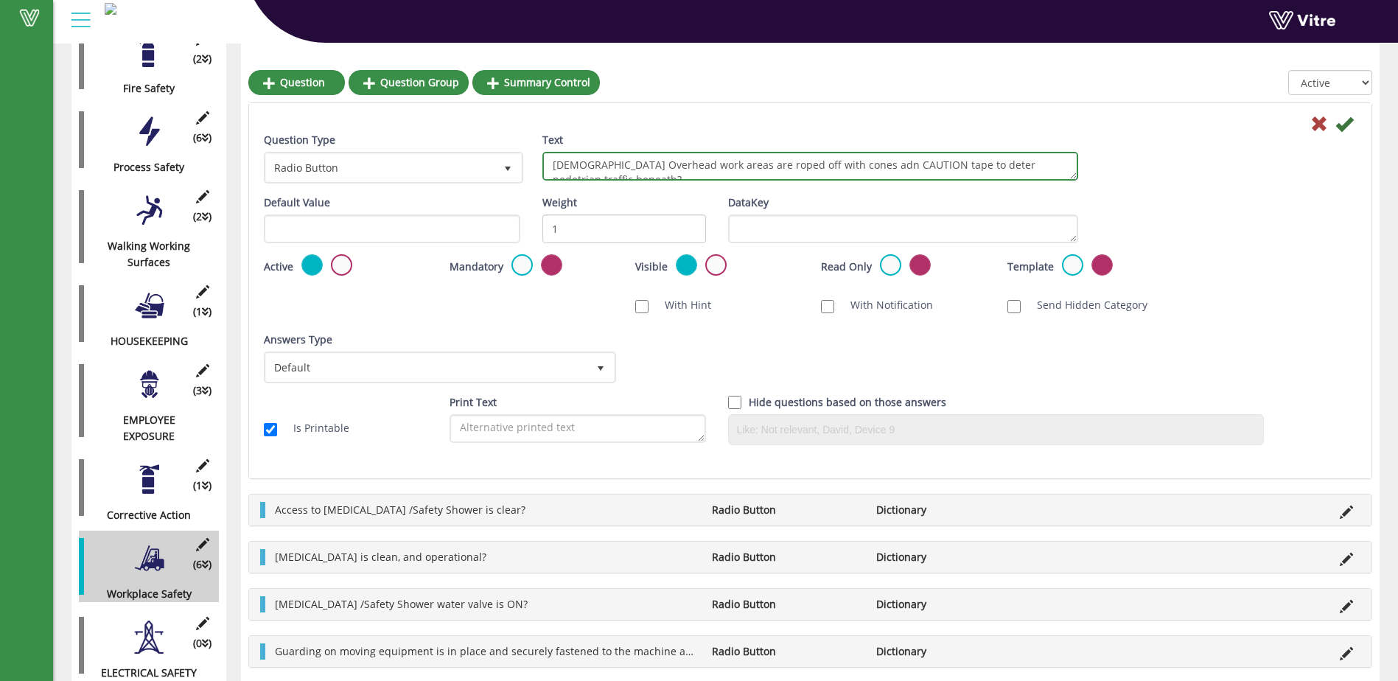
drag, startPoint x: 806, startPoint y: 166, endPoint x: 855, endPoint y: 164, distance: 49.4
click at [855, 164] on textarea "[DEMOGRAPHIC_DATA] Overhead work areas are roped off with cones adn CAUTION tap…" at bounding box center [810, 166] width 536 height 29
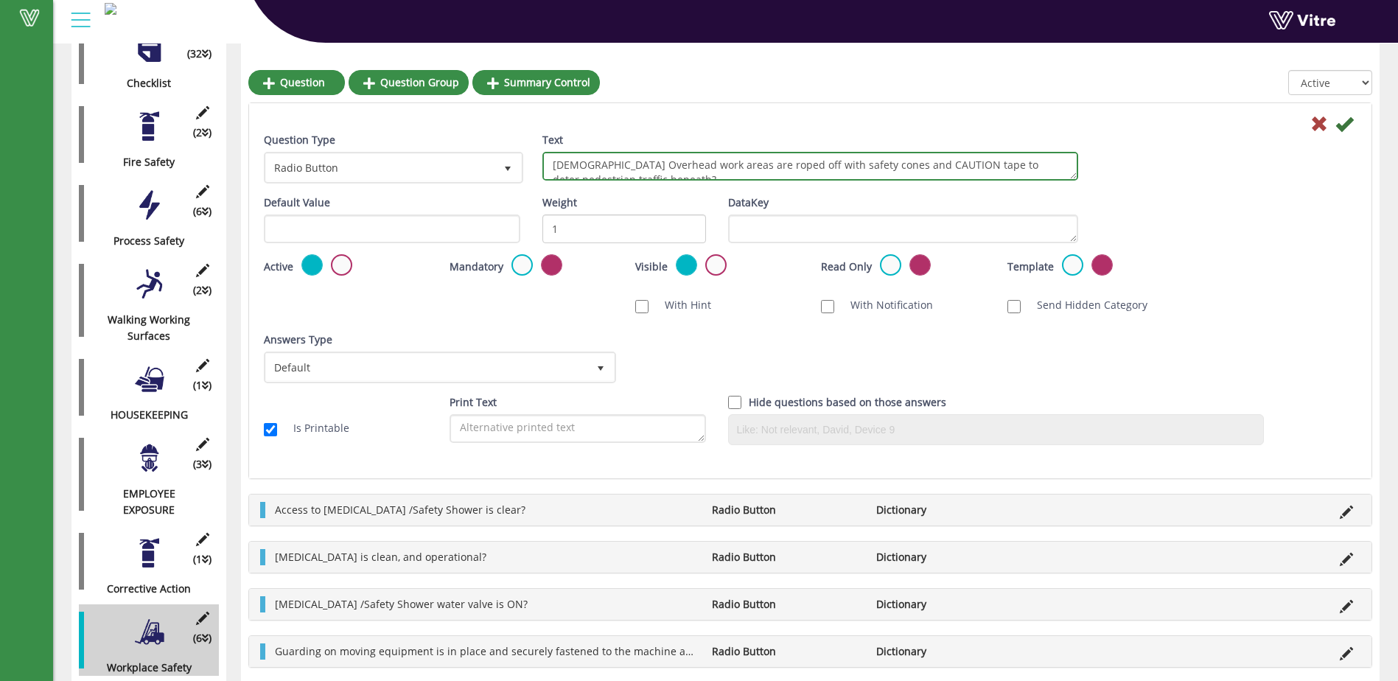
scroll to position [13, 0]
type textarea "[DEMOGRAPHIC_DATA] Overhead work areas are roped off with safety cones and CAUT…"
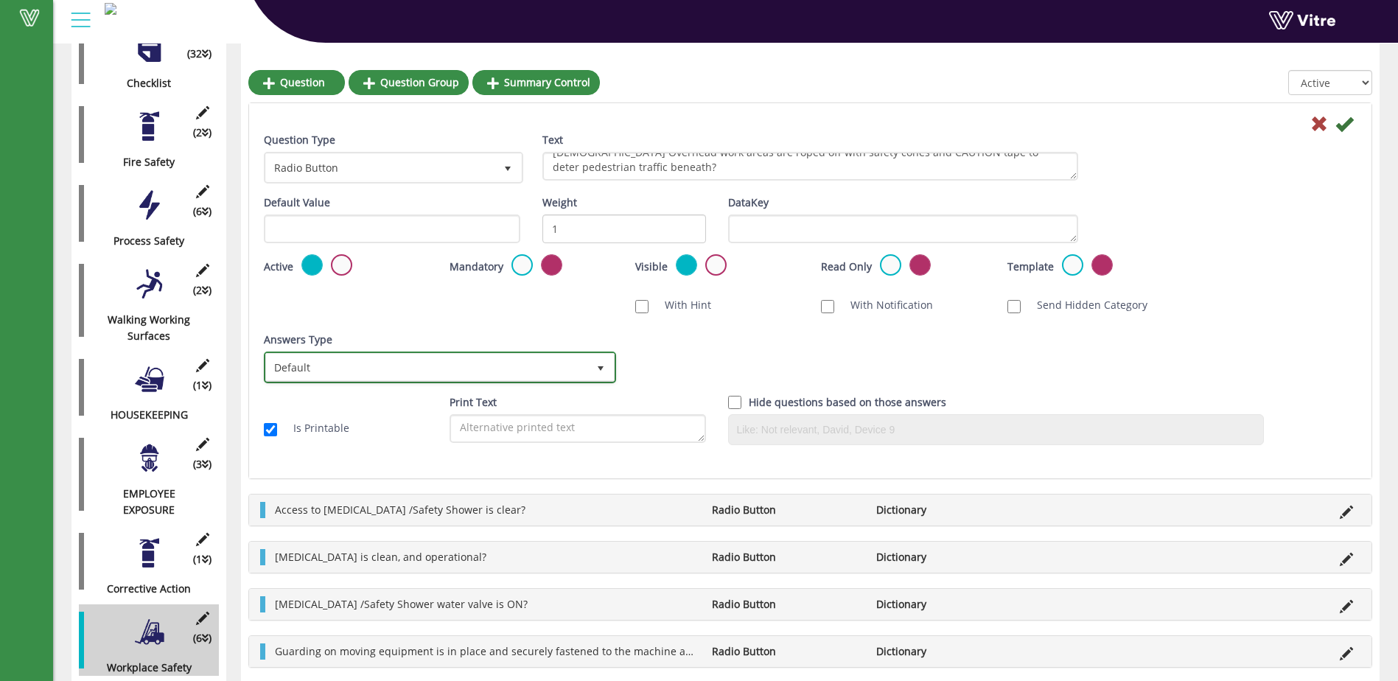
click at [598, 362] on span "select" at bounding box center [601, 368] width 12 height 12
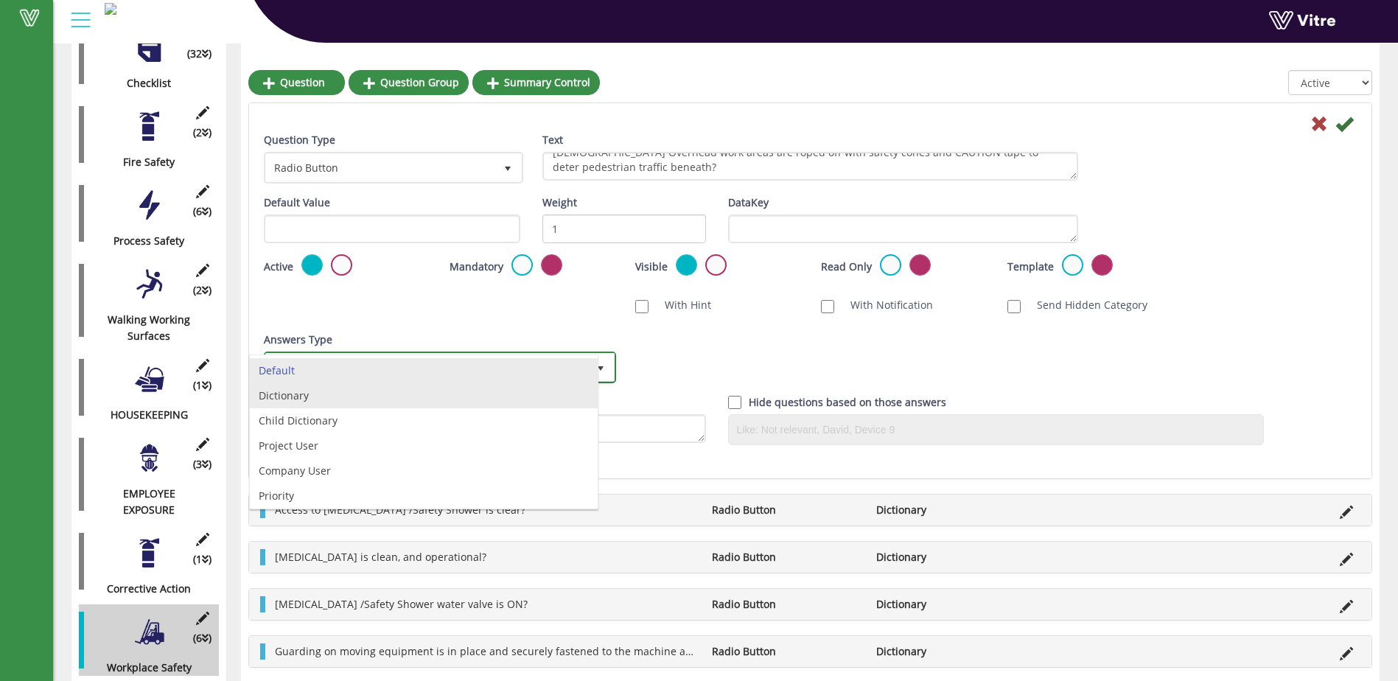
click at [363, 400] on li "Dictionary" at bounding box center [424, 395] width 348 height 25
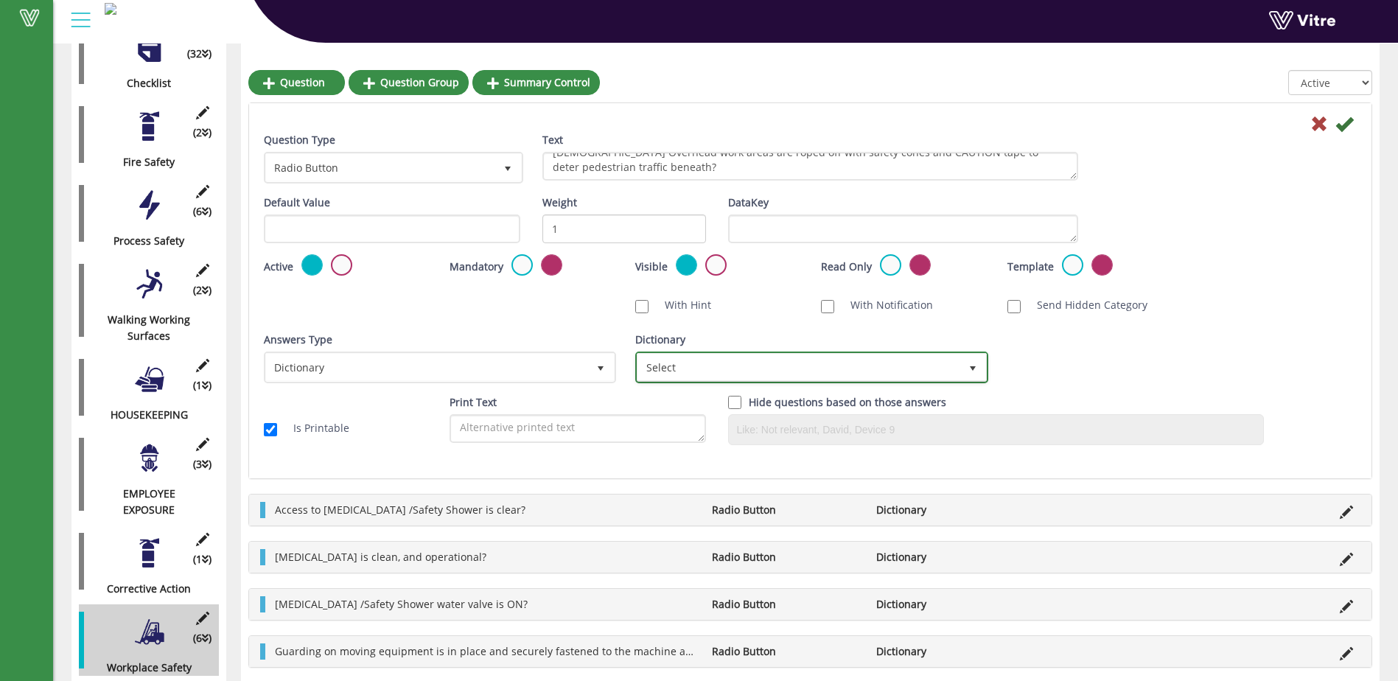
click at [972, 363] on span "select" at bounding box center [973, 368] width 12 height 12
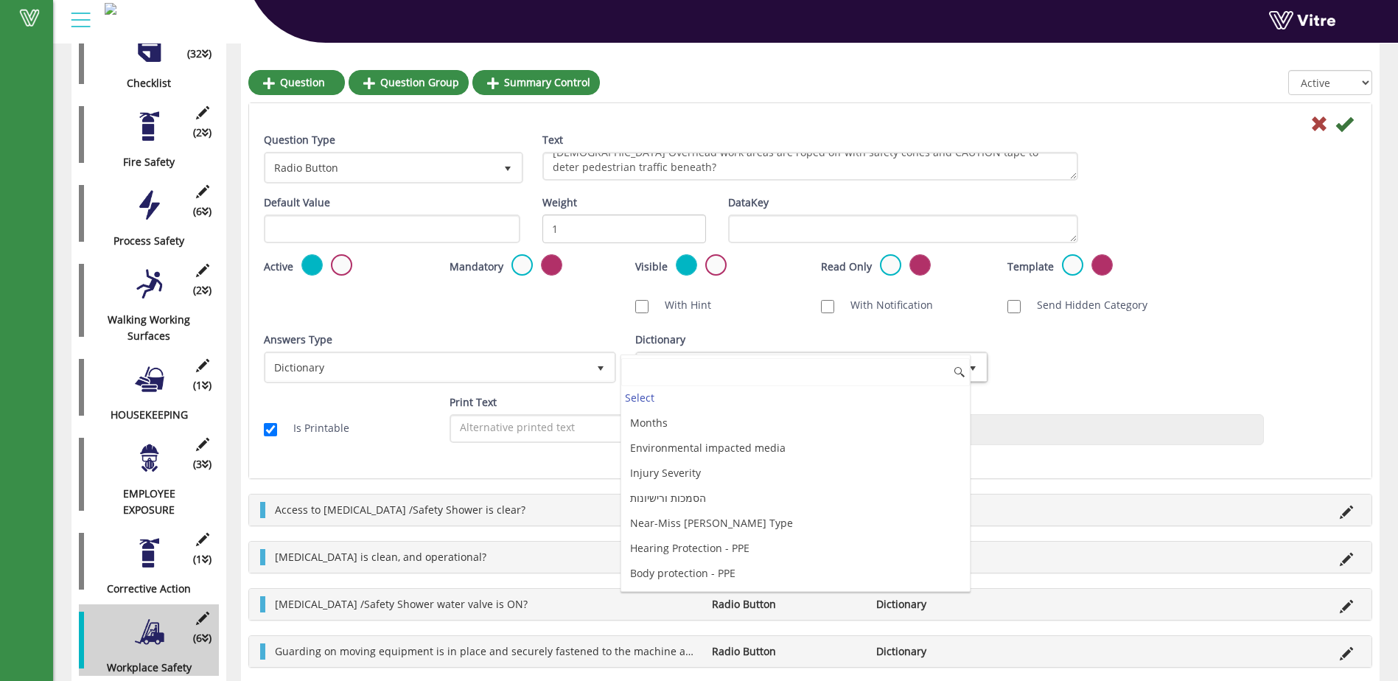
scroll to position [3977, 0]
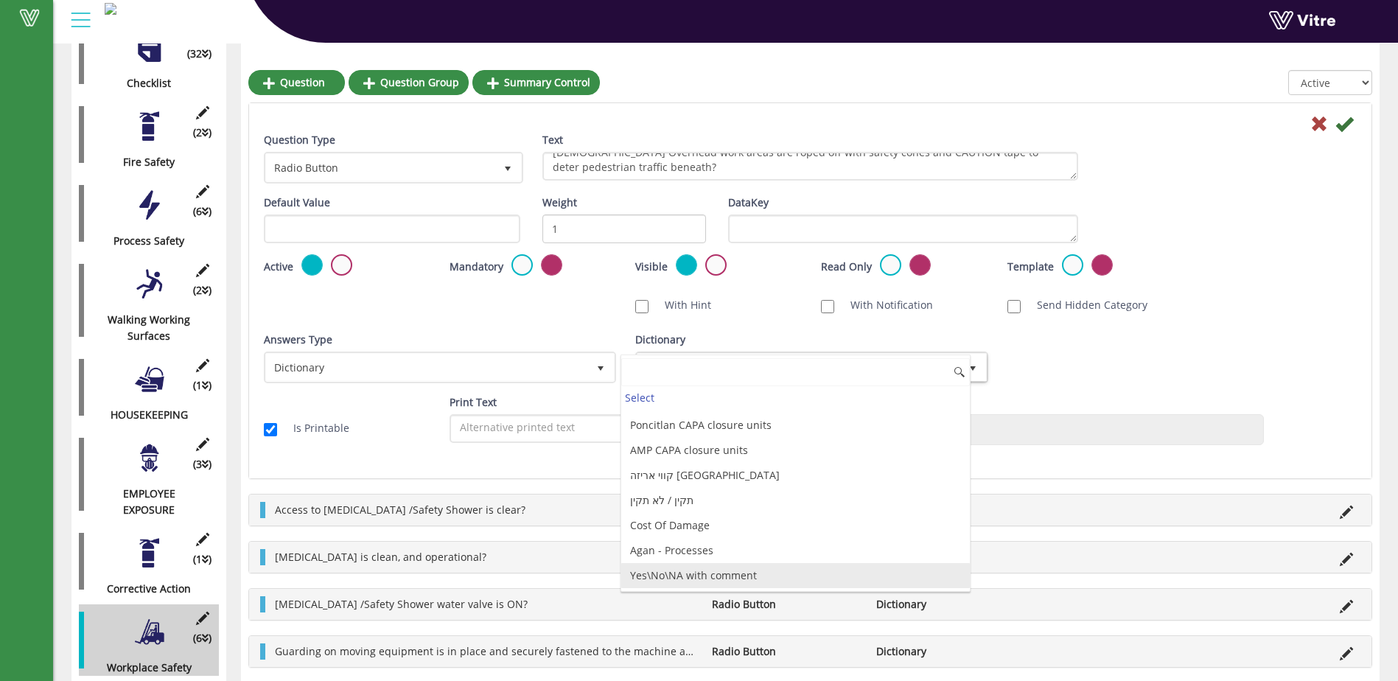
click at [756, 574] on li "Yes\No\NA with comment" at bounding box center [795, 575] width 348 height 25
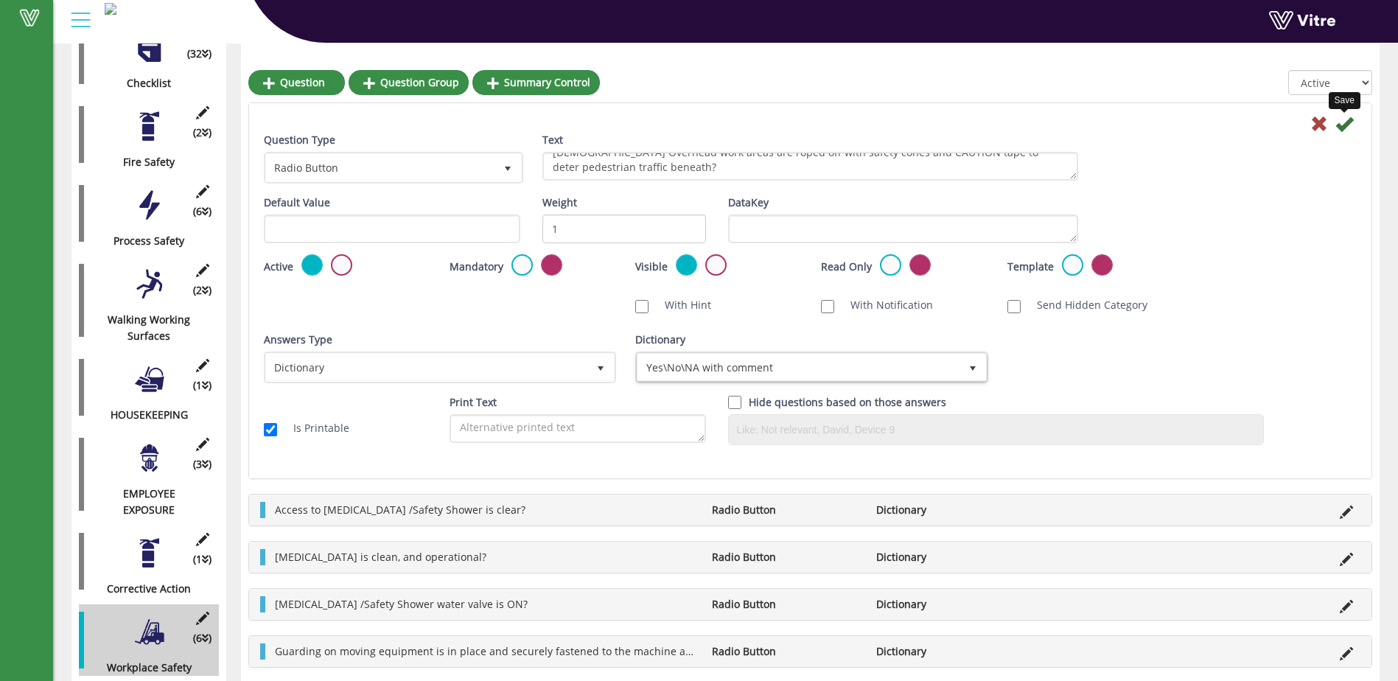
click at [1339, 120] on icon at bounding box center [1344, 124] width 18 height 18
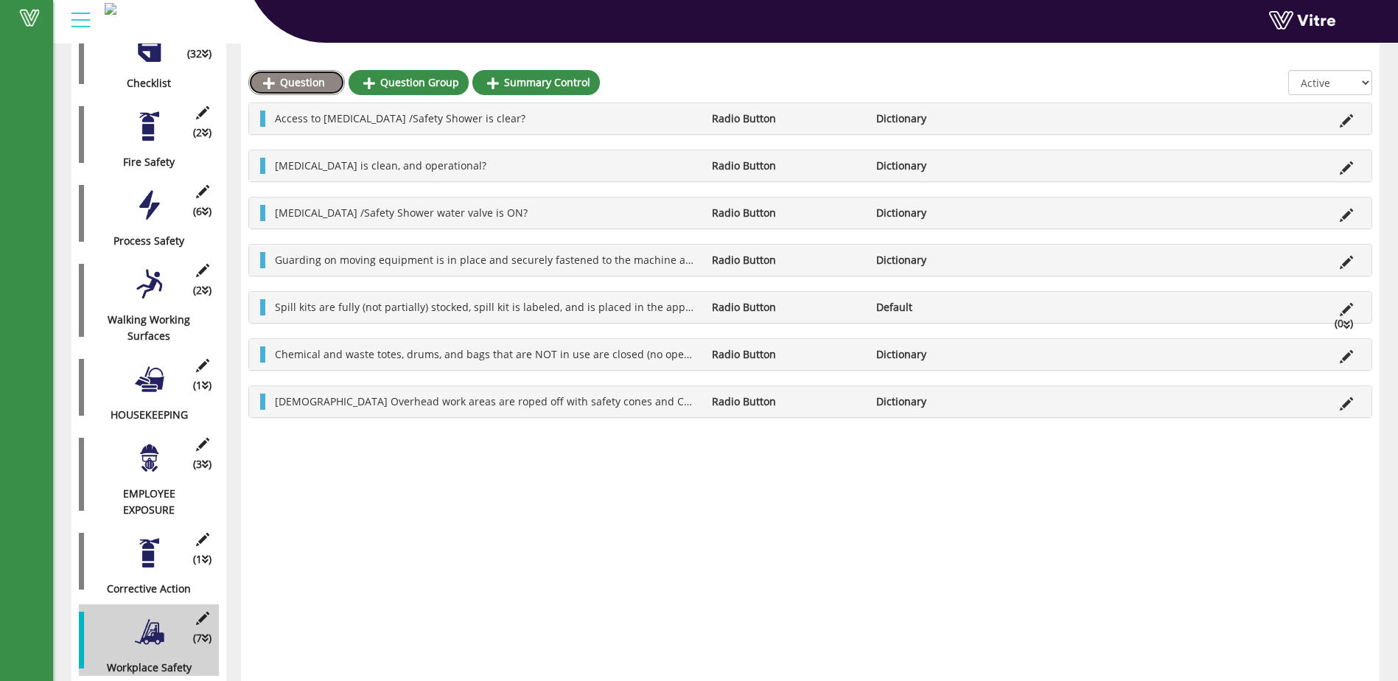
click at [295, 85] on link "Question" at bounding box center [296, 82] width 97 height 25
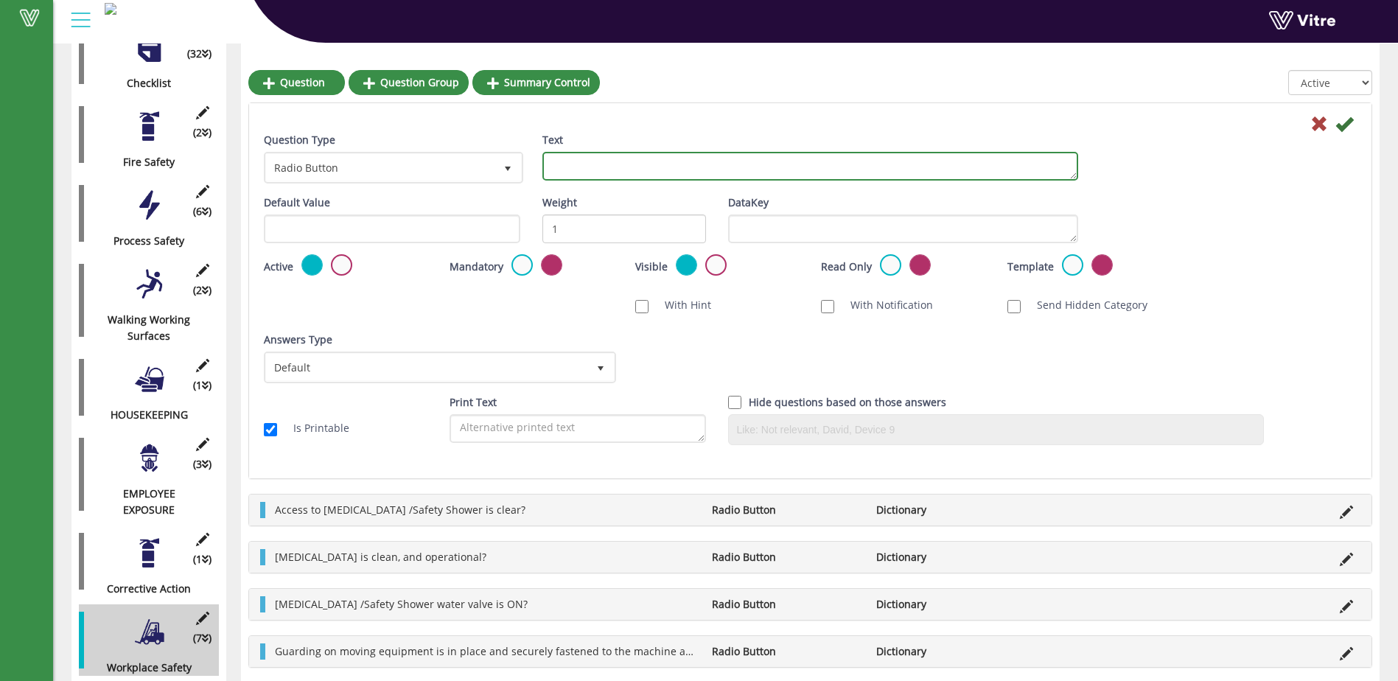
click at [614, 174] on textarea "Text" at bounding box center [810, 166] width 536 height 29
click at [844, 164] on textarea "Door mats, rugs, and anti-fatigue mats are in good condition" at bounding box center [810, 166] width 536 height 29
type textarea "Door mats, rugs, and anti-fatigue mats are in good condition., free from damage…"
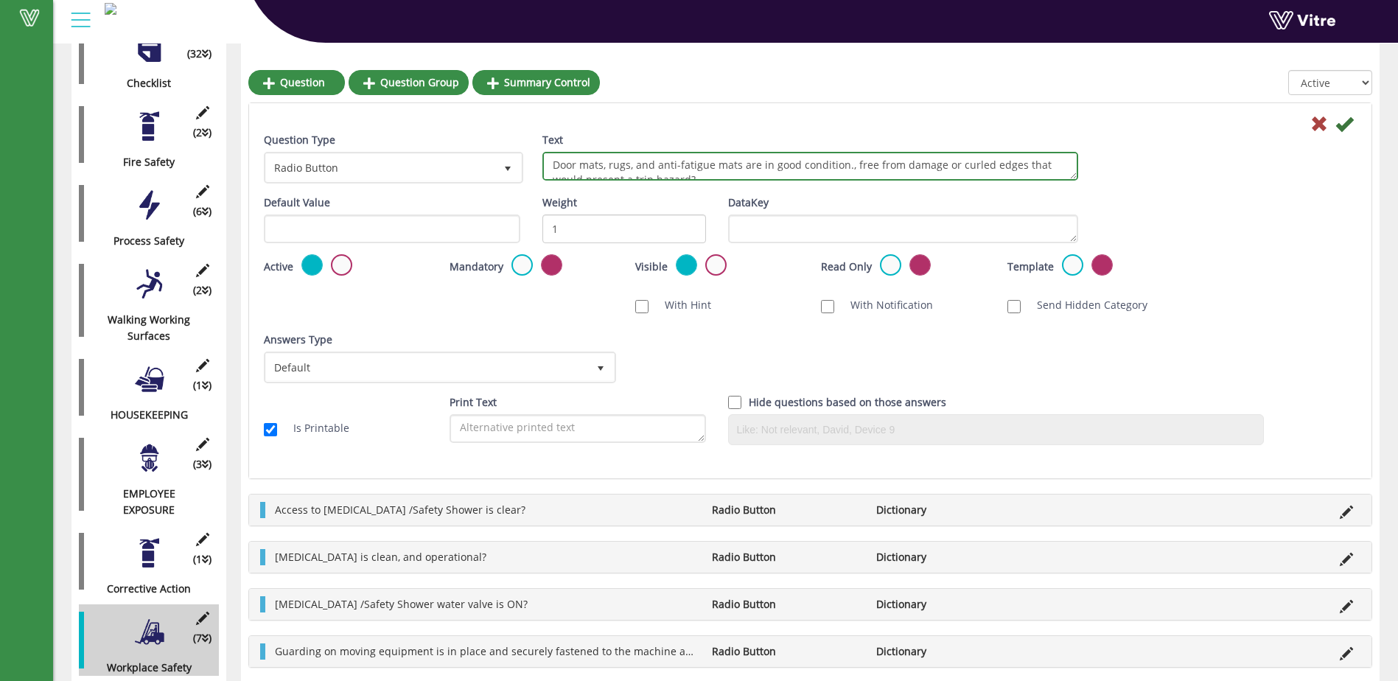
drag, startPoint x: 701, startPoint y: 172, endPoint x: 553, endPoint y: 164, distance: 148.3
click at [553, 164] on textarea "Door mats, rugs, and anti-fatigue mats are in good condition., free from damage…" at bounding box center [810, 166] width 536 height 29
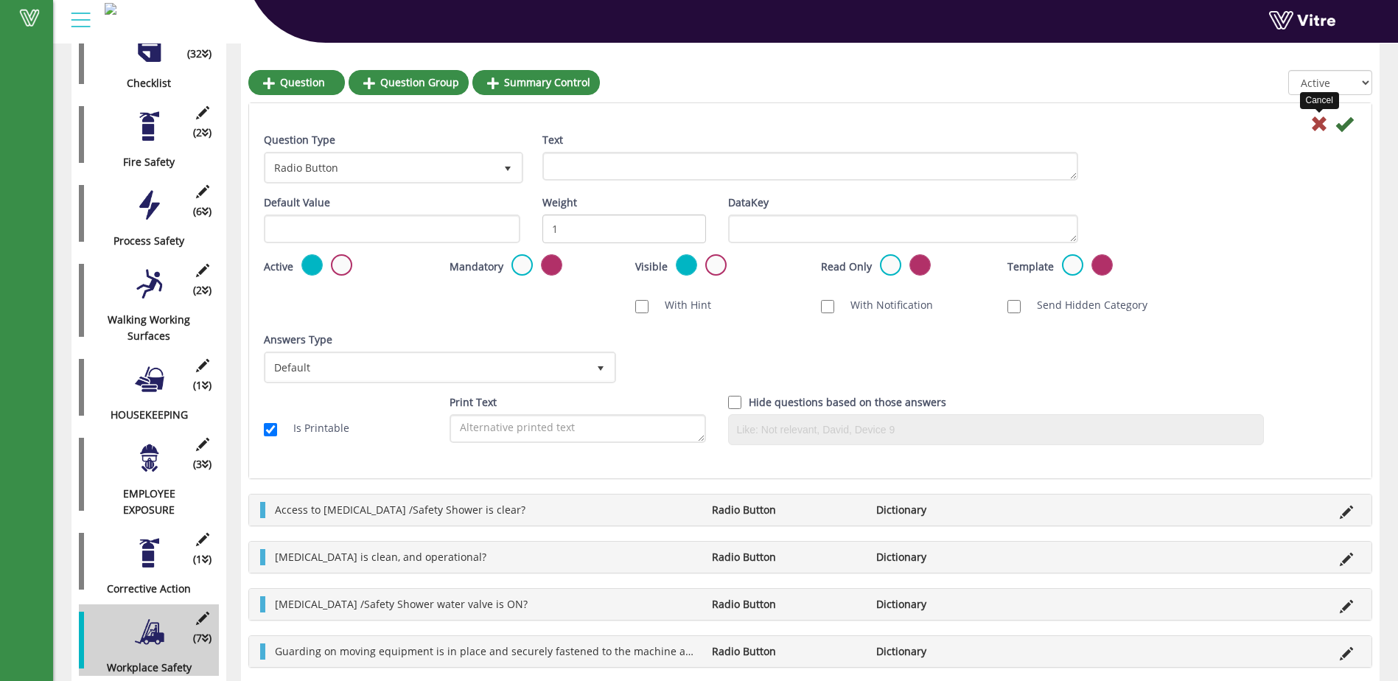
click at [1316, 125] on icon at bounding box center [1319, 124] width 18 height 18
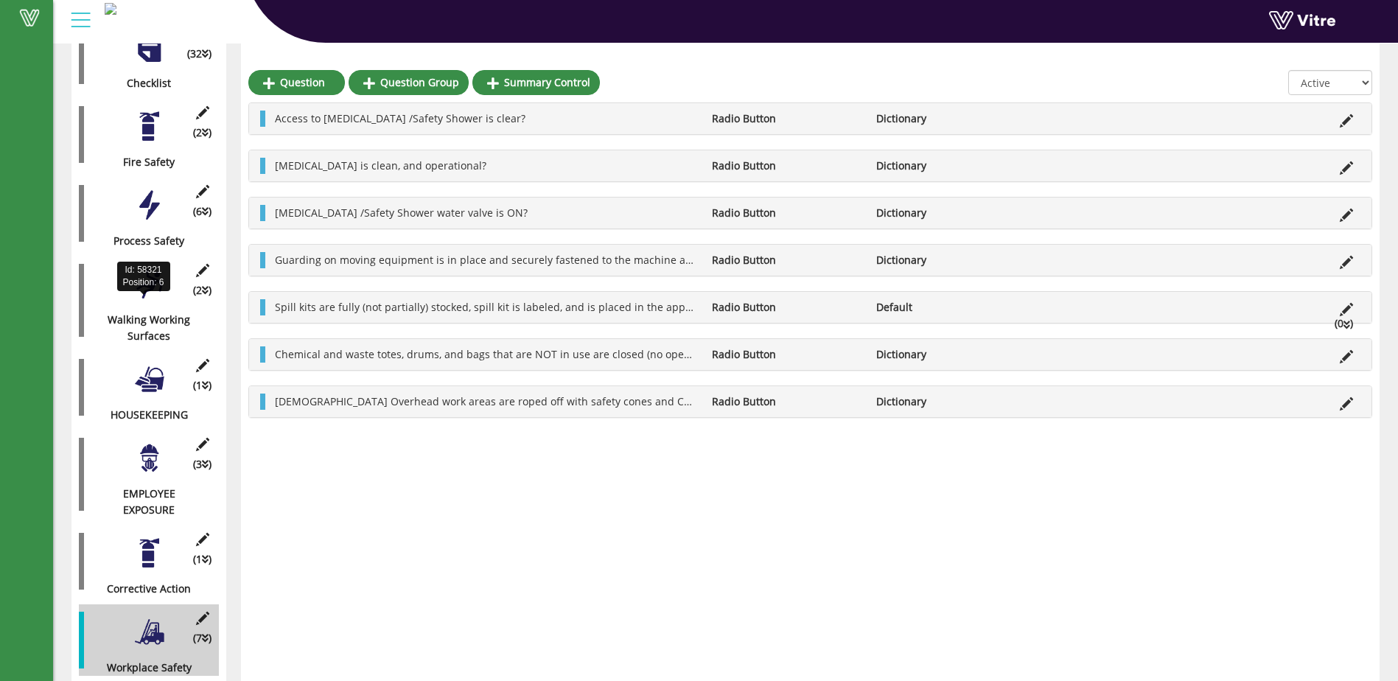
click at [164, 312] on div "Walking Working Surfaces" at bounding box center [143, 328] width 129 height 32
click at [139, 280] on div at bounding box center [149, 283] width 33 height 33
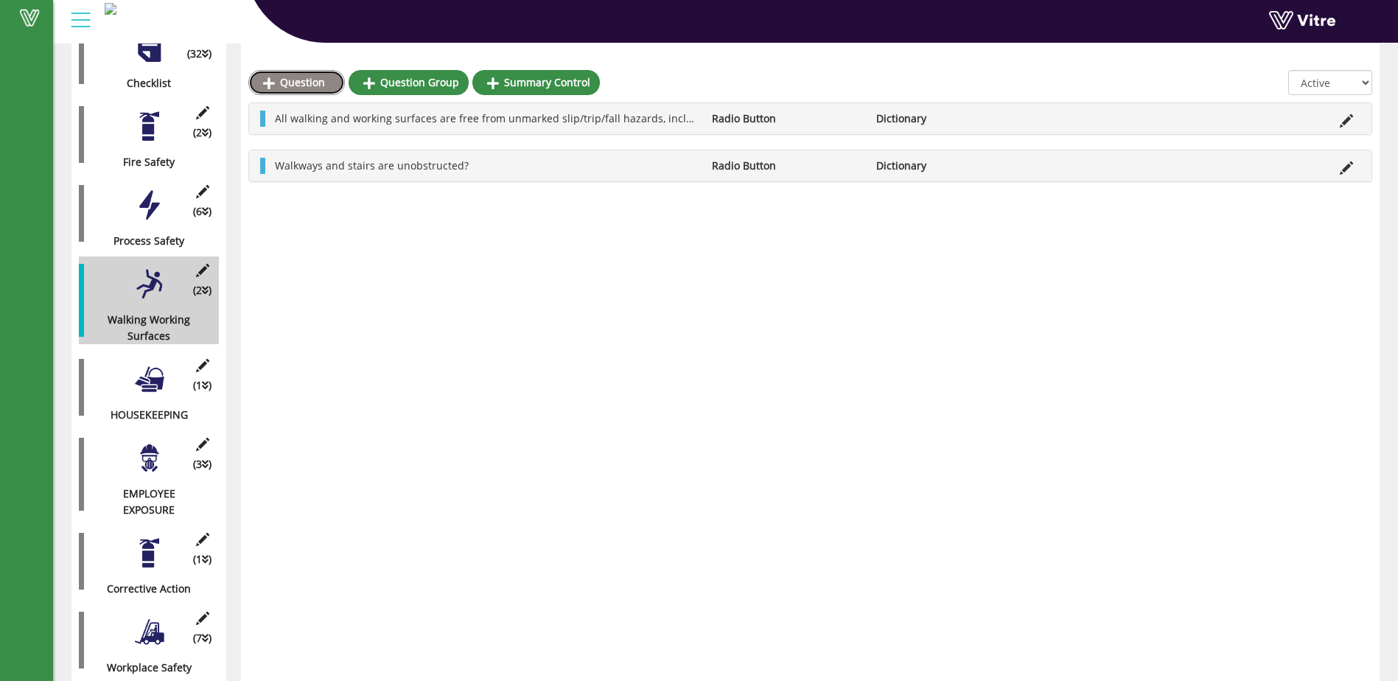
click at [291, 91] on link "Question" at bounding box center [296, 82] width 97 height 25
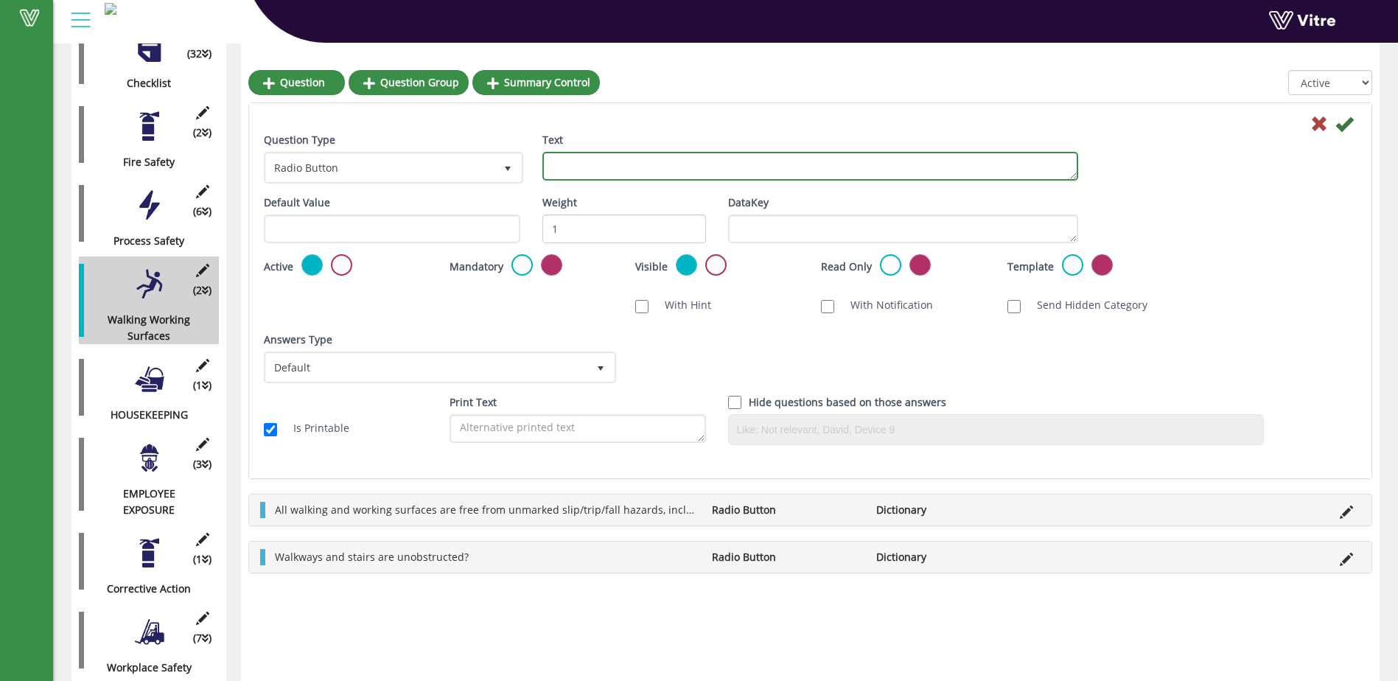
click at [575, 169] on textarea "Text" at bounding box center [810, 166] width 536 height 29
paste textarea "Door mats, rugs, and anti-fatigue mats are in good condition., free from damage…"
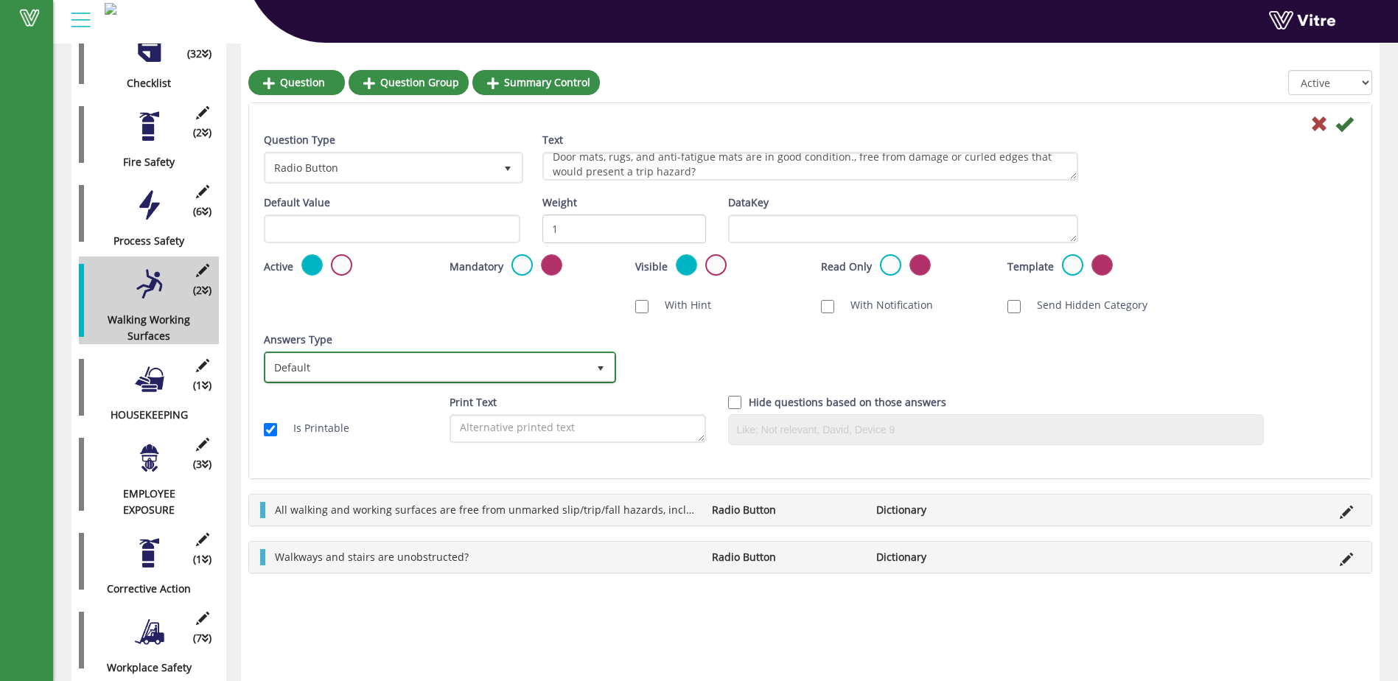
click at [603, 368] on span "select" at bounding box center [601, 368] width 12 height 12
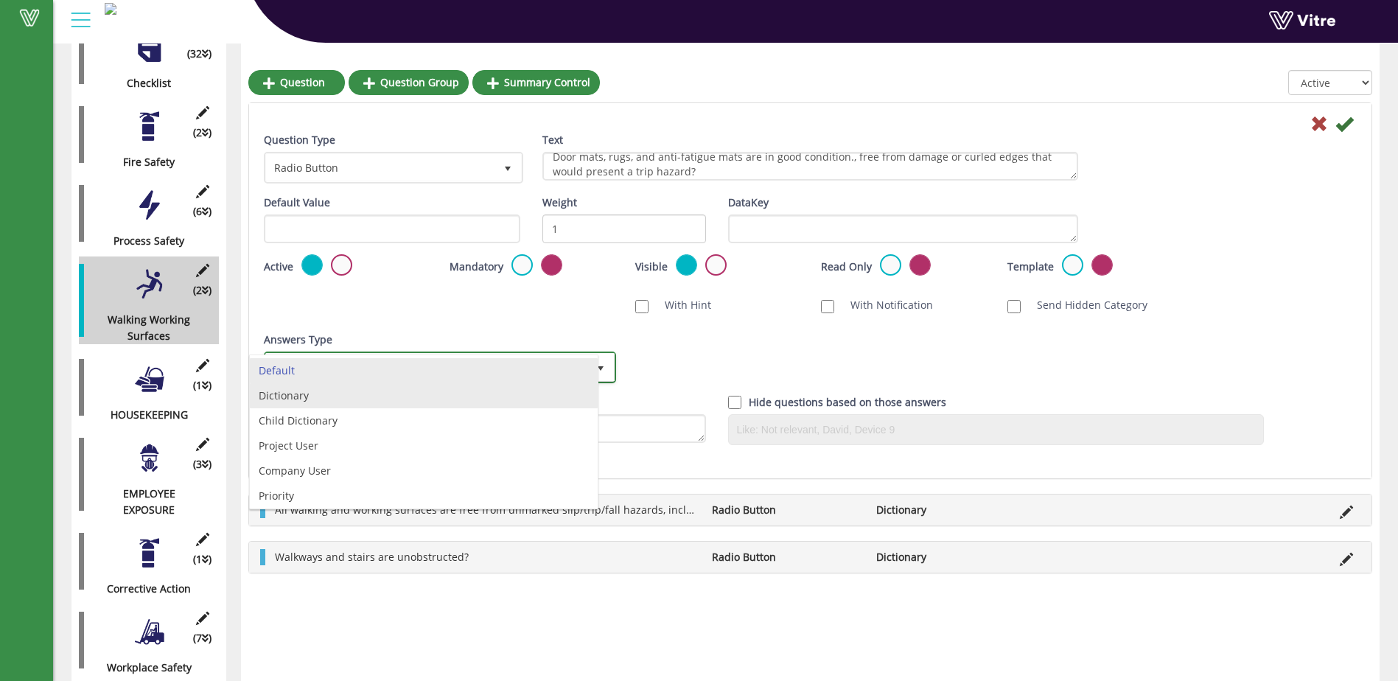
click at [521, 394] on li "Dictionary" at bounding box center [424, 395] width 348 height 25
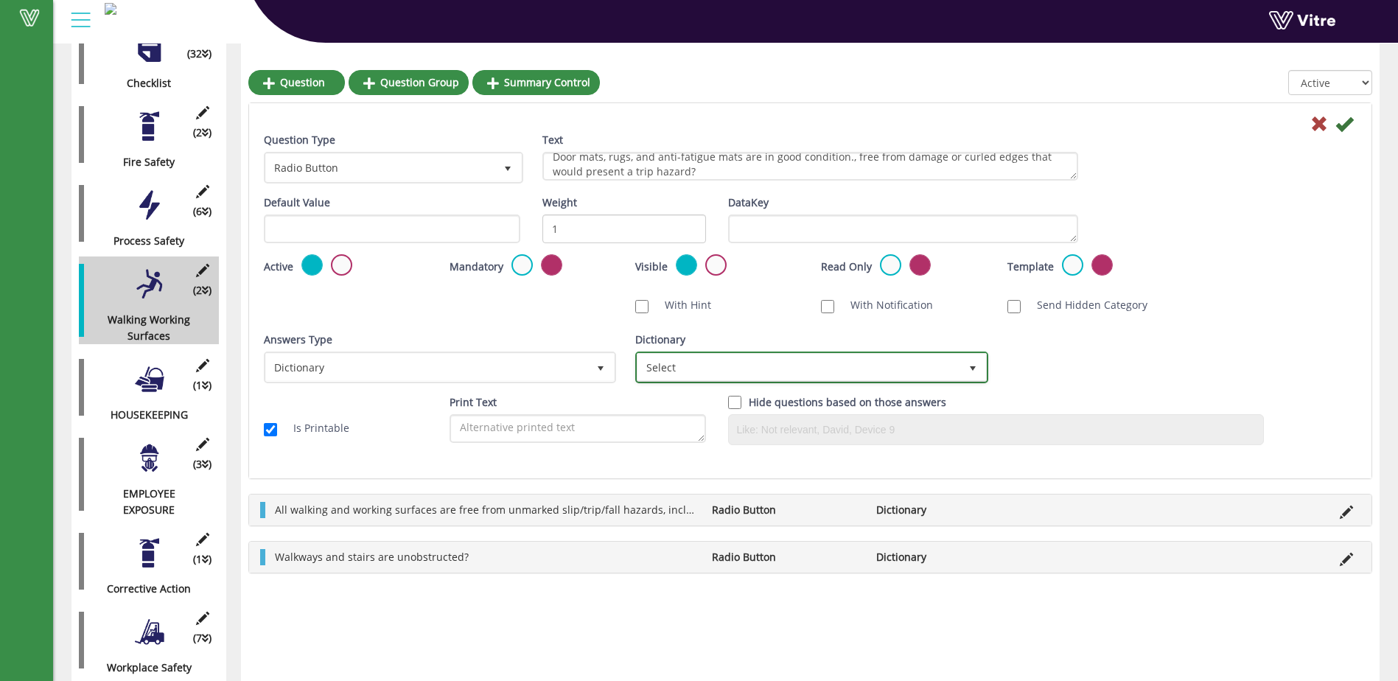
click at [969, 366] on span "select" at bounding box center [973, 368] width 12 height 12
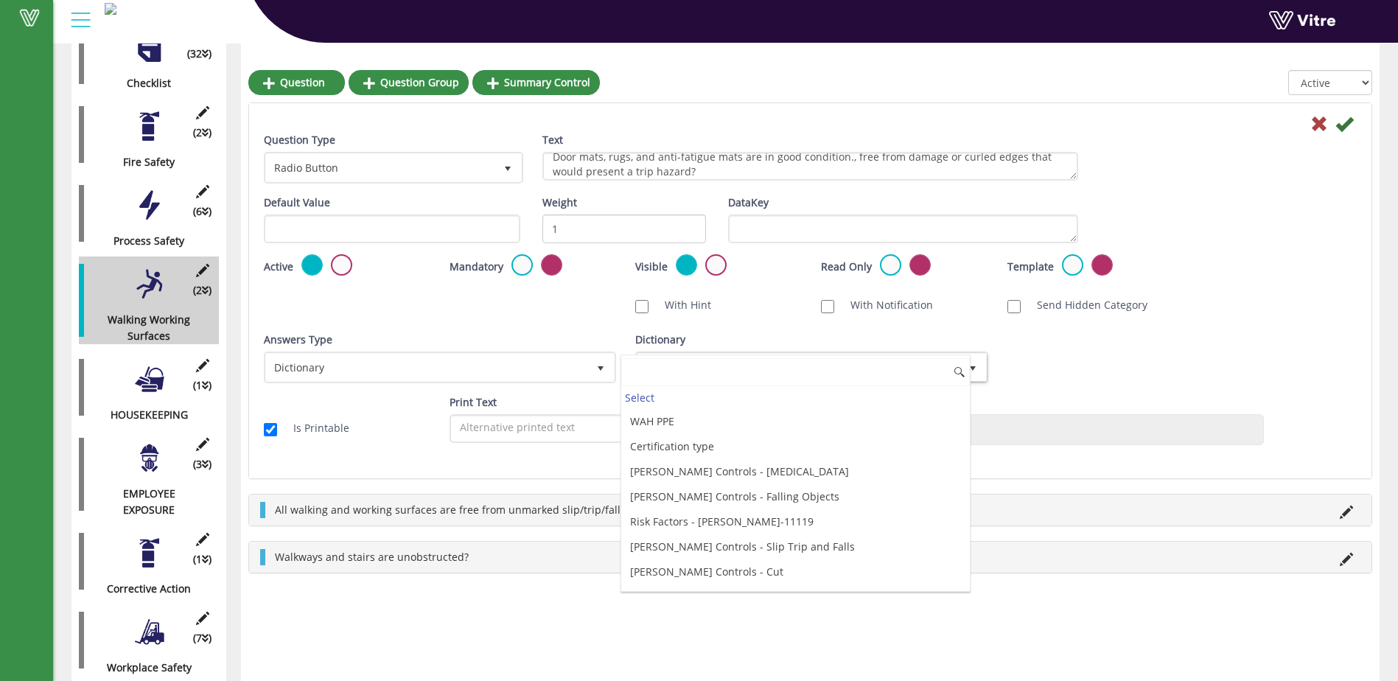
scroll to position [3977, 0]
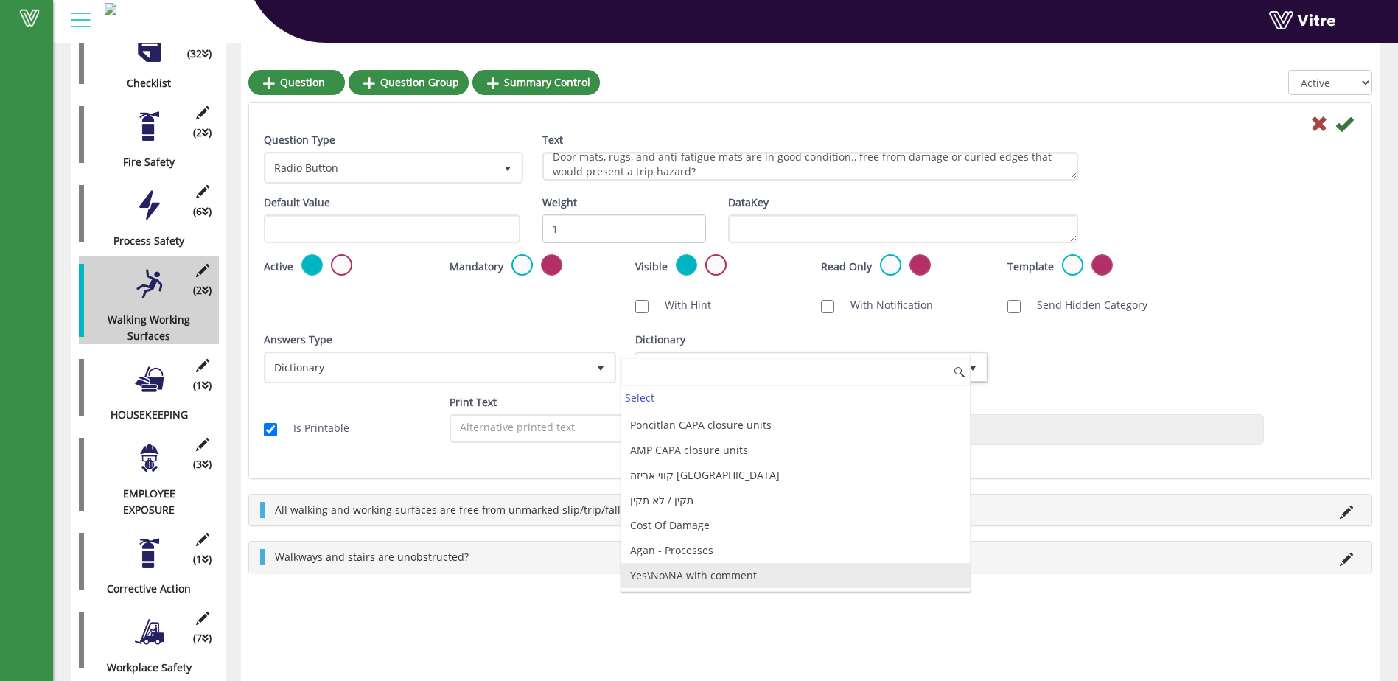
click at [726, 573] on li "Yes\No\NA with comment" at bounding box center [795, 575] width 348 height 25
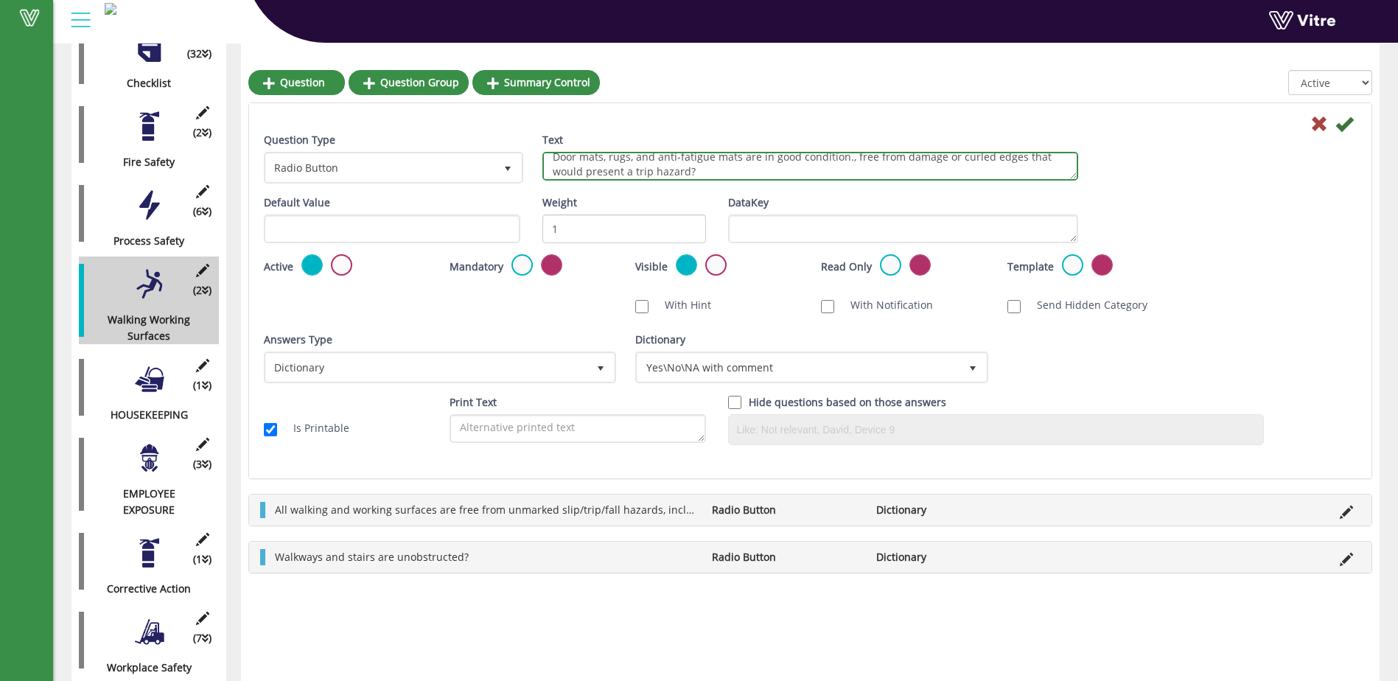
click at [844, 158] on textarea "Door mats, rugs, and anti-fatigue mats are in good condition., free from damage…" at bounding box center [810, 166] width 536 height 29
click at [634, 178] on textarea "Door mats, rugs, and anti-fatigue mats are in good condition, free from damage …" at bounding box center [810, 166] width 536 height 29
type textarea "Door mats, rugs, and anti-fatigue mats are in good condition, free from damage …"
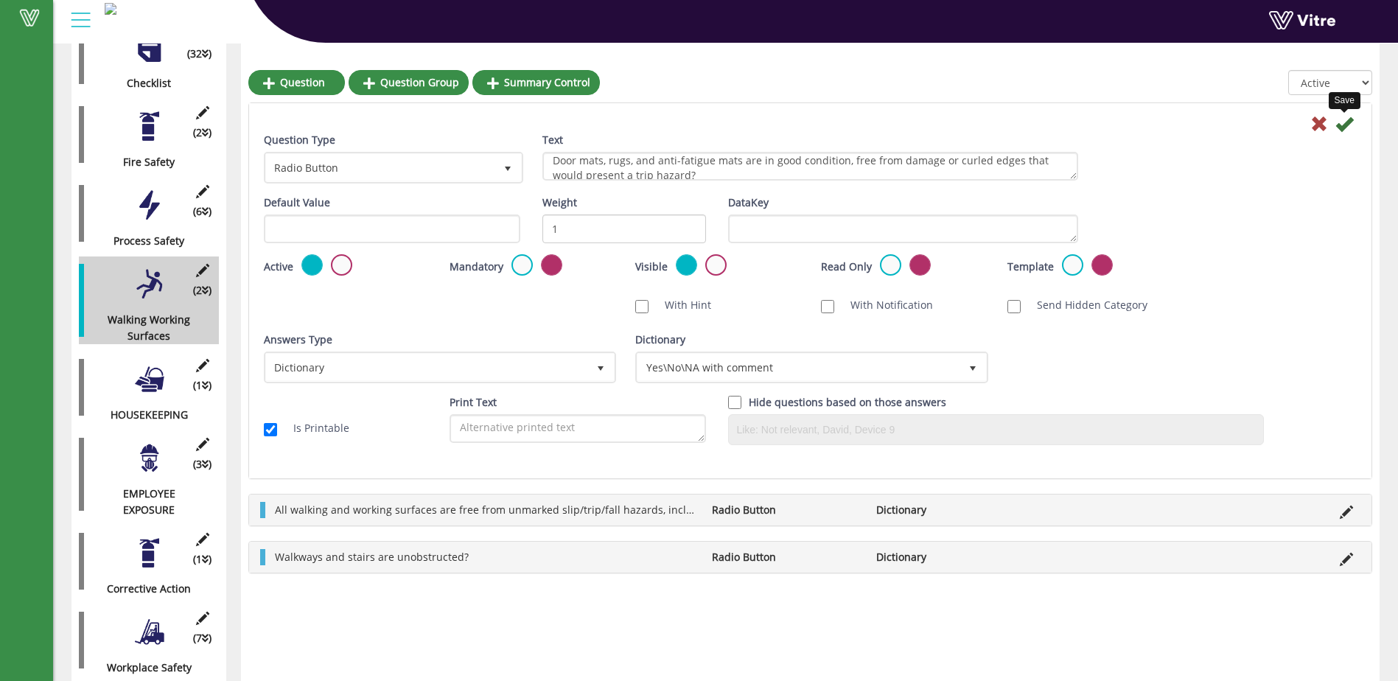
click at [1341, 125] on icon at bounding box center [1344, 124] width 18 height 18
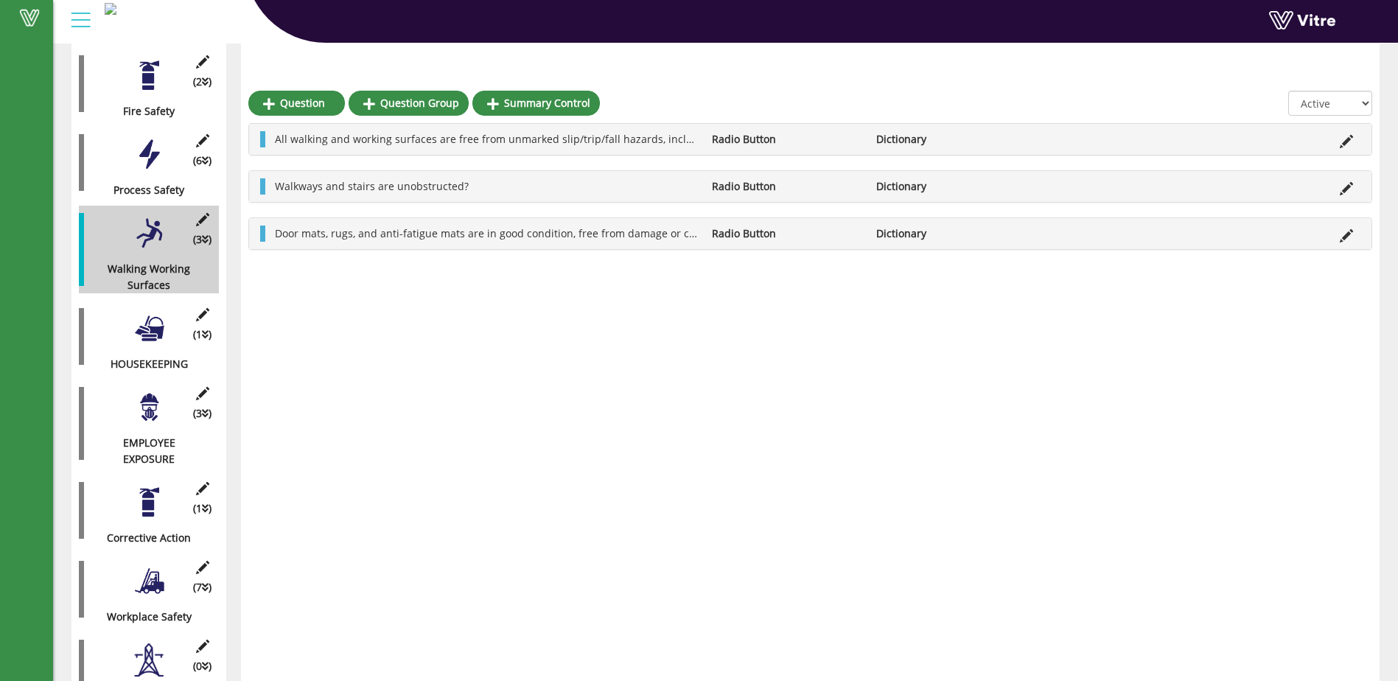
scroll to position [491, 0]
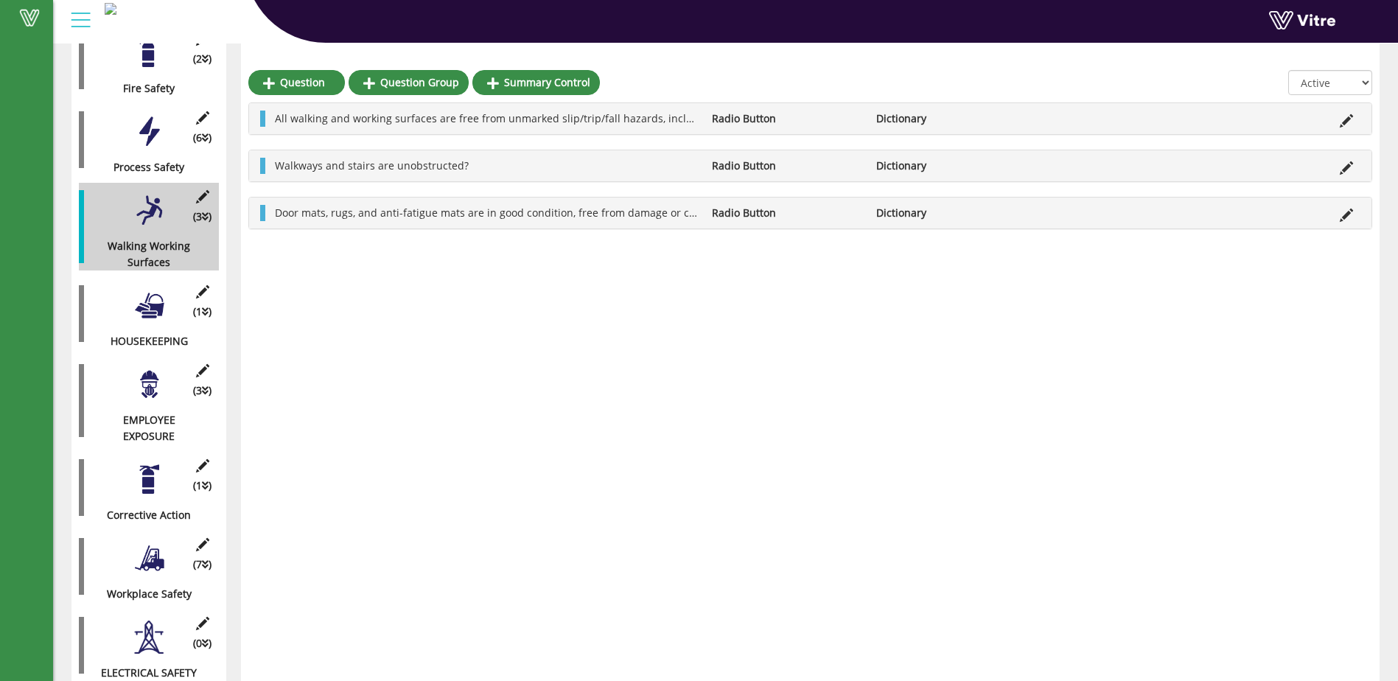
click at [155, 629] on div at bounding box center [149, 636] width 33 height 33
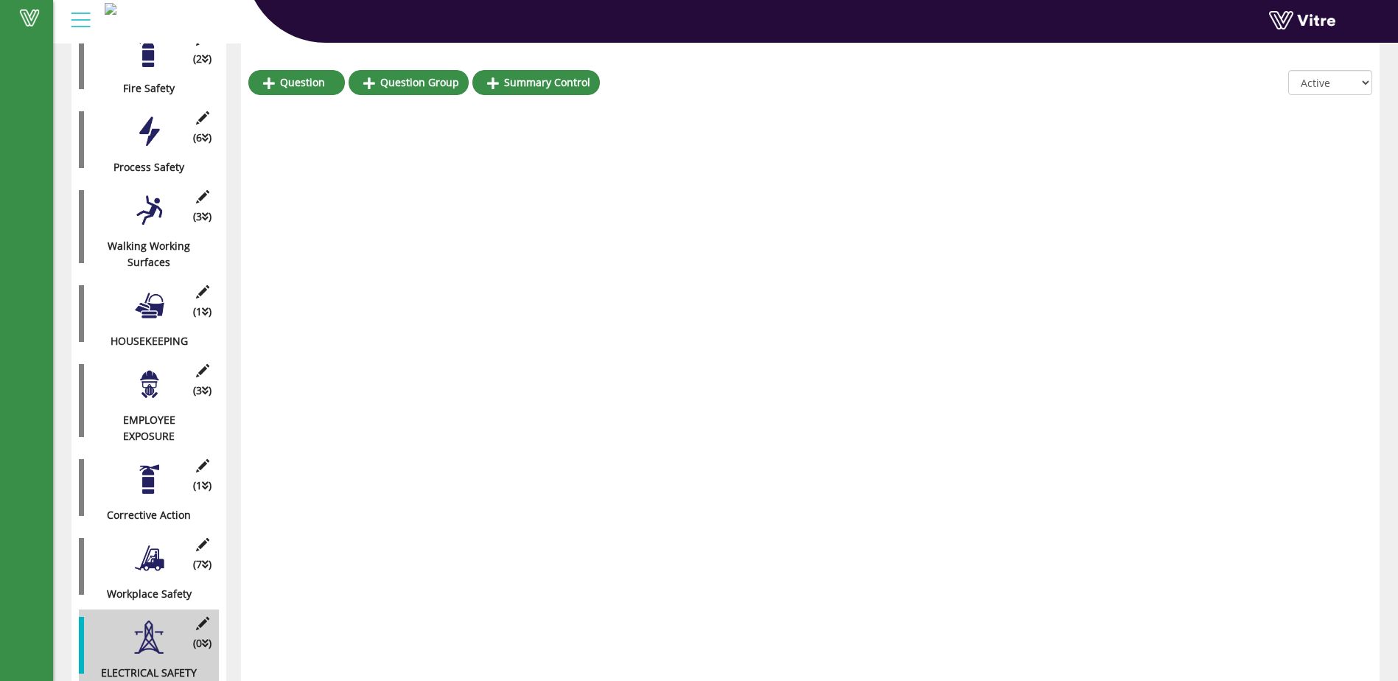
drag, startPoint x: 152, startPoint y: 631, endPoint x: 568, endPoint y: 615, distance: 416.5
click at [575, 615] on div "Question Question Group Summary Control All Active Not Active" at bounding box center [810, 195] width 1138 height 1002
click at [150, 623] on div at bounding box center [149, 636] width 33 height 33
click at [296, 84] on link "Question" at bounding box center [296, 82] width 97 height 25
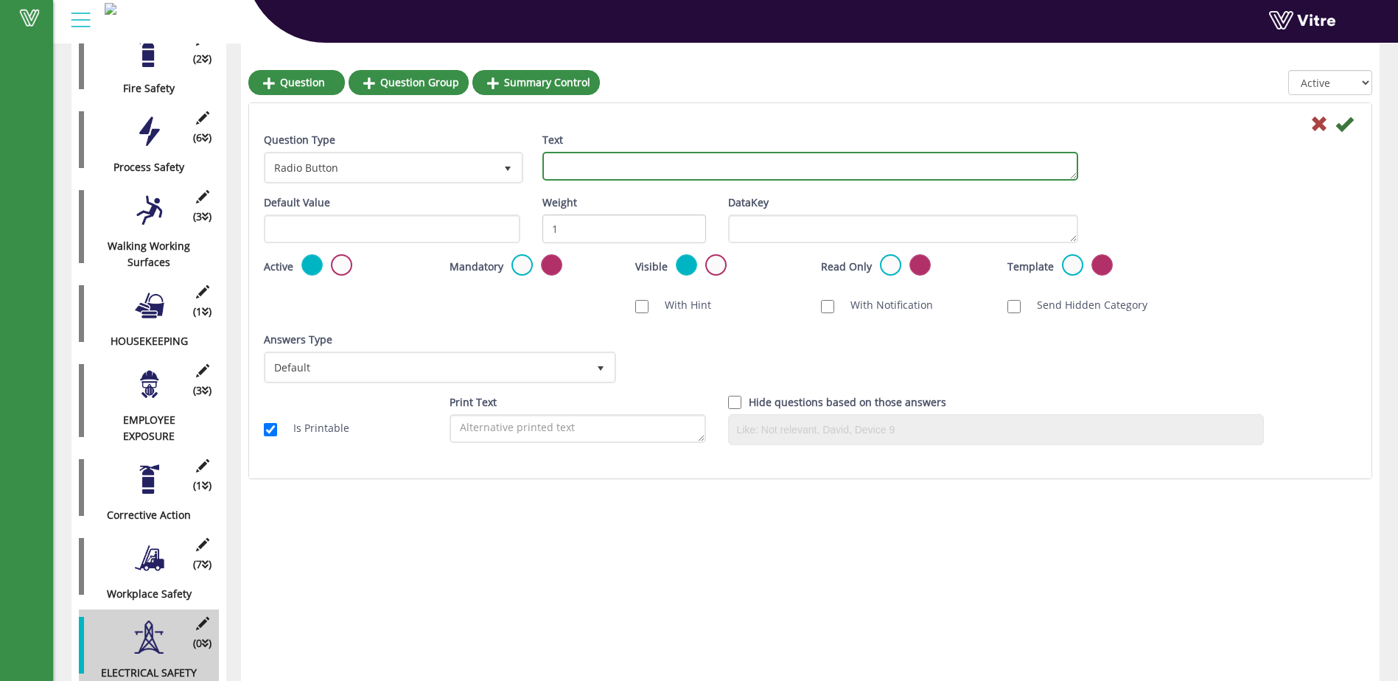
click at [568, 166] on textarea "Text" at bounding box center [810, 166] width 536 height 29
click at [680, 166] on textarea "Electrical boxes are closed, free from opening" at bounding box center [810, 166] width 536 height 29
drag, startPoint x: 768, startPoint y: 166, endPoint x: 726, endPoint y: 172, distance: 42.4
click at [726, 172] on textarea "Electrical boxes are closed, with not free from opening" at bounding box center [810, 166] width 536 height 29
drag, startPoint x: 684, startPoint y: 165, endPoint x: 780, endPoint y: 166, distance: 95.8
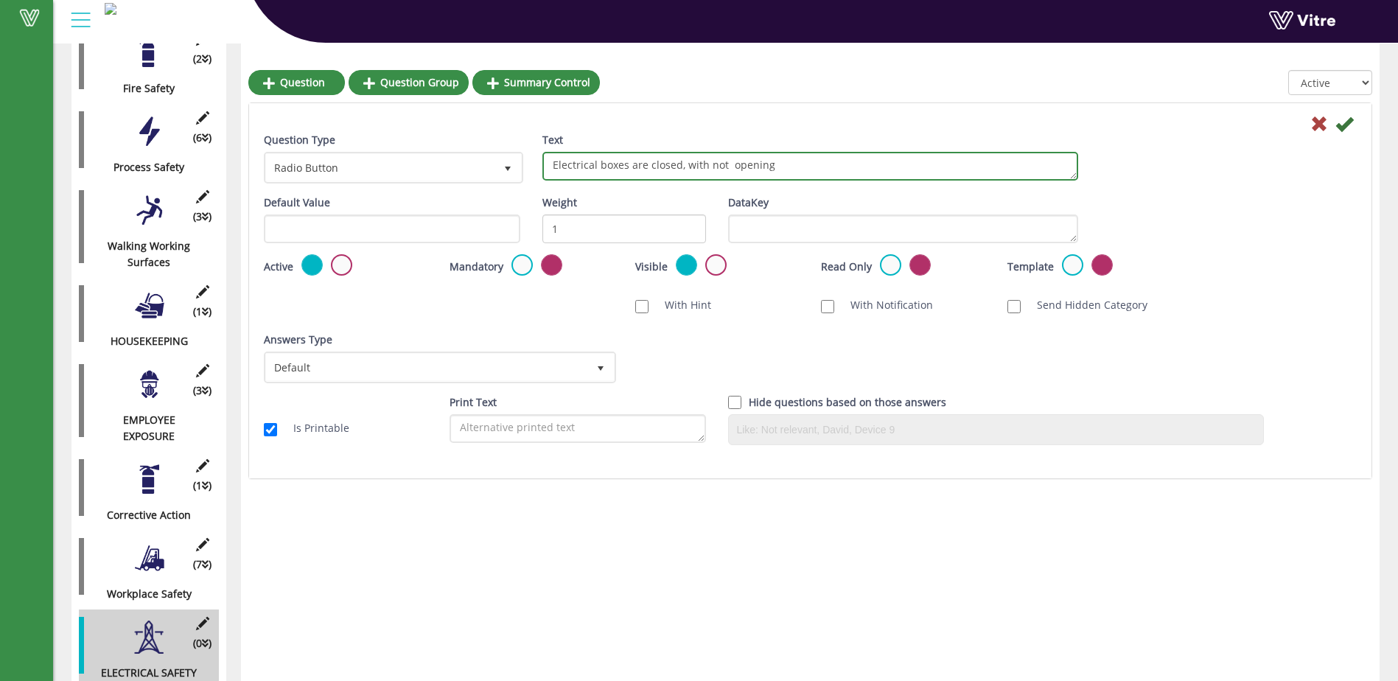
click at [780, 166] on textarea "Electrical boxes are closed, with not opening" at bounding box center [810, 166] width 536 height 29
type textarea "Electrical boxes are closed, with openings or missing knockouts?"
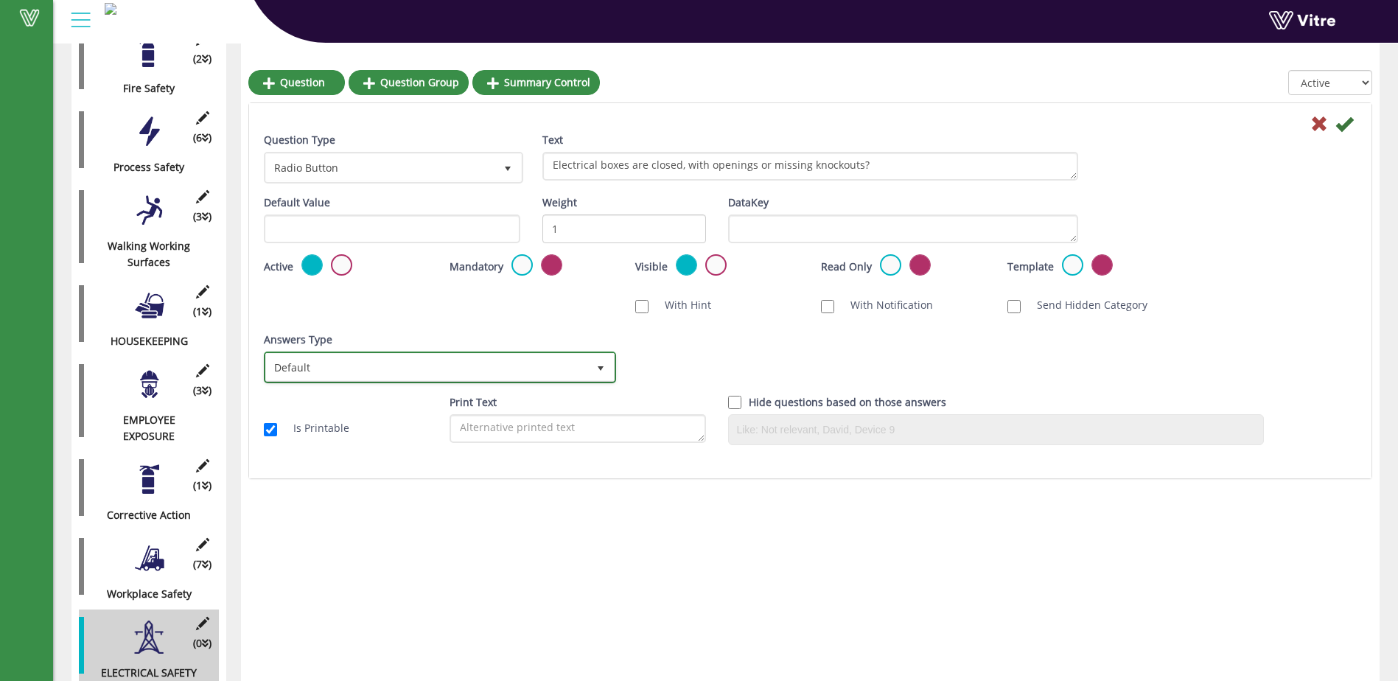
click at [600, 362] on span "select" at bounding box center [601, 368] width 12 height 12
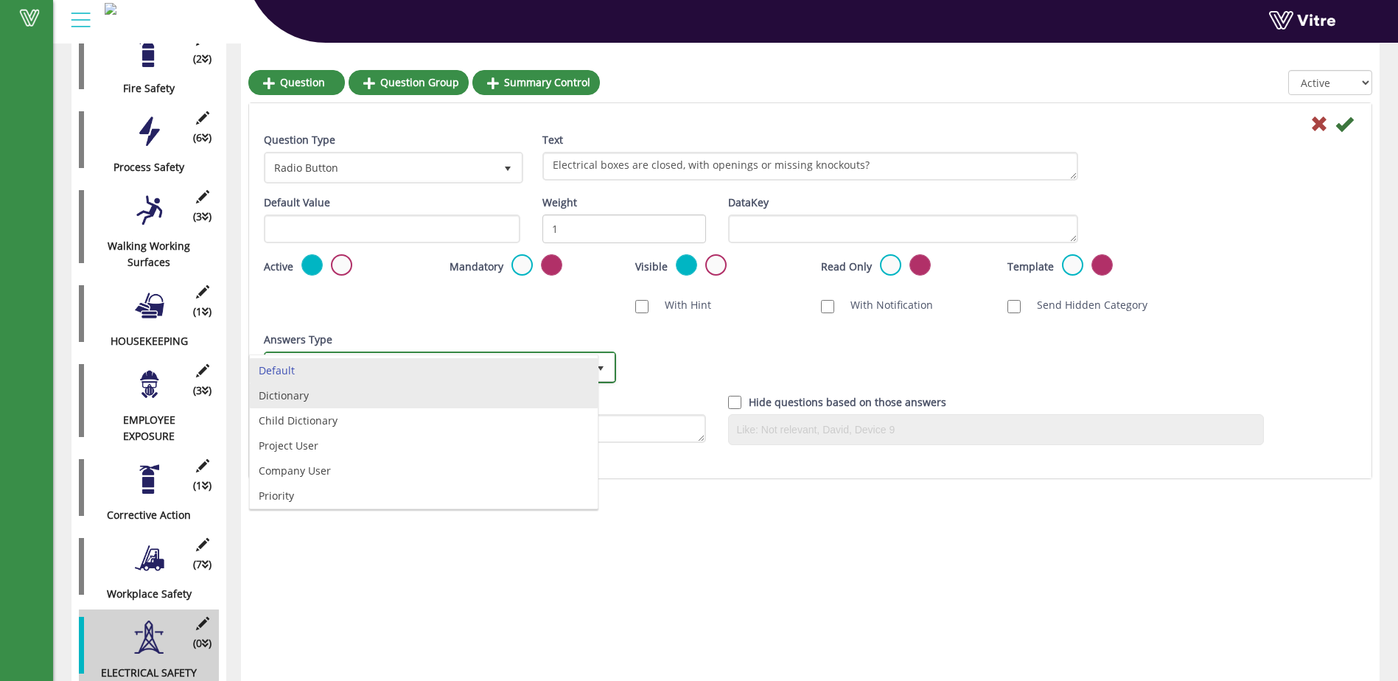
click at [544, 402] on li "Dictionary" at bounding box center [424, 395] width 348 height 25
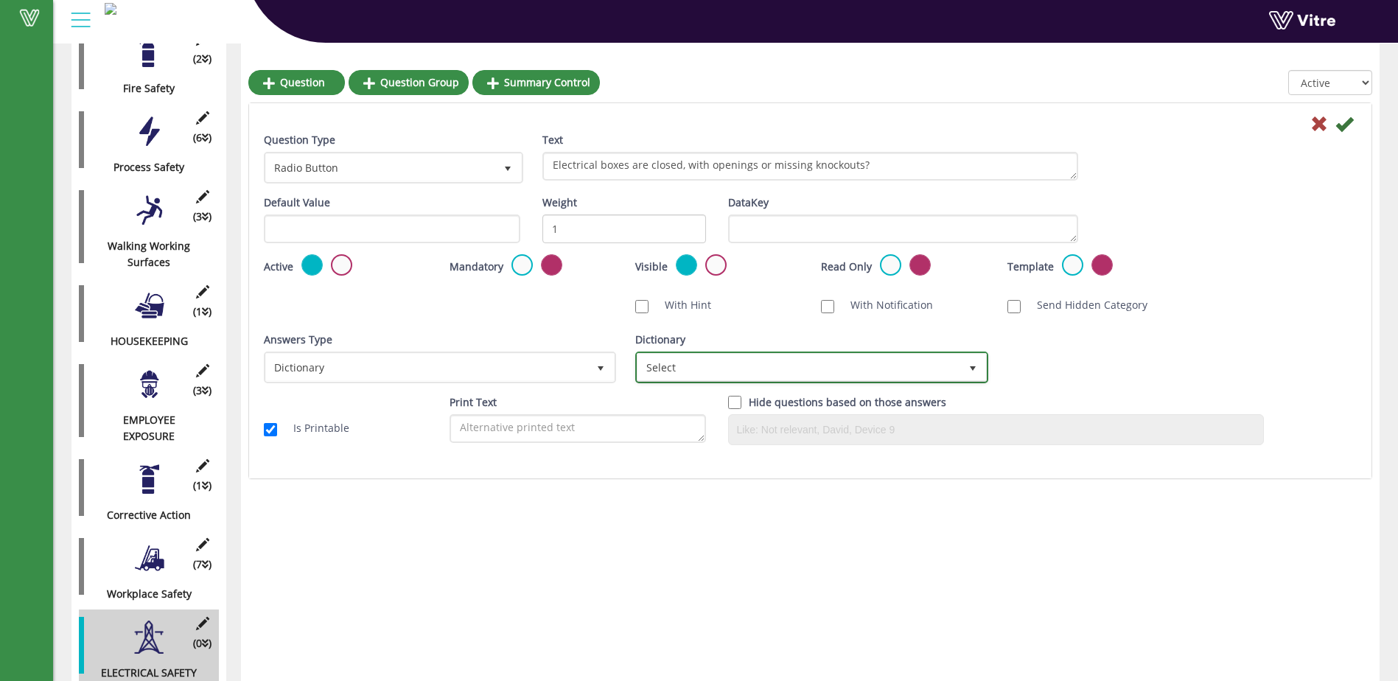
click at [973, 367] on span "select" at bounding box center [973, 368] width 12 height 12
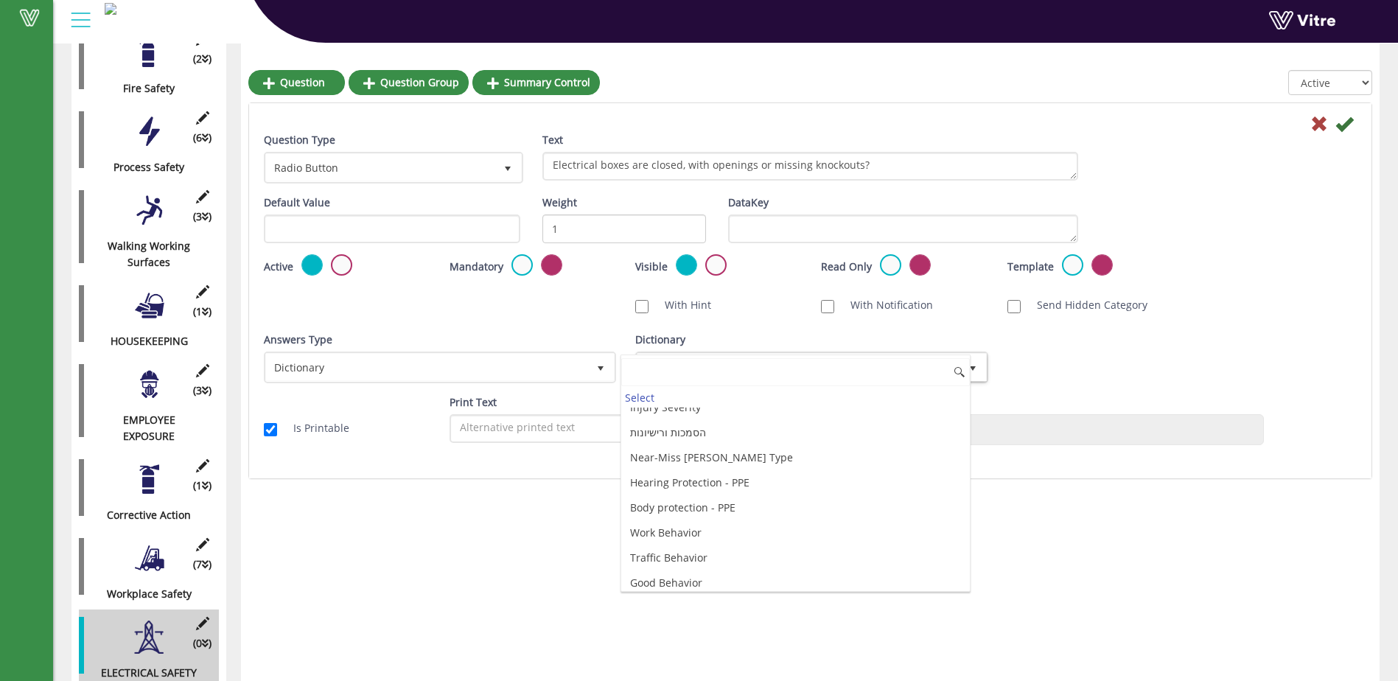
scroll to position [3977, 0]
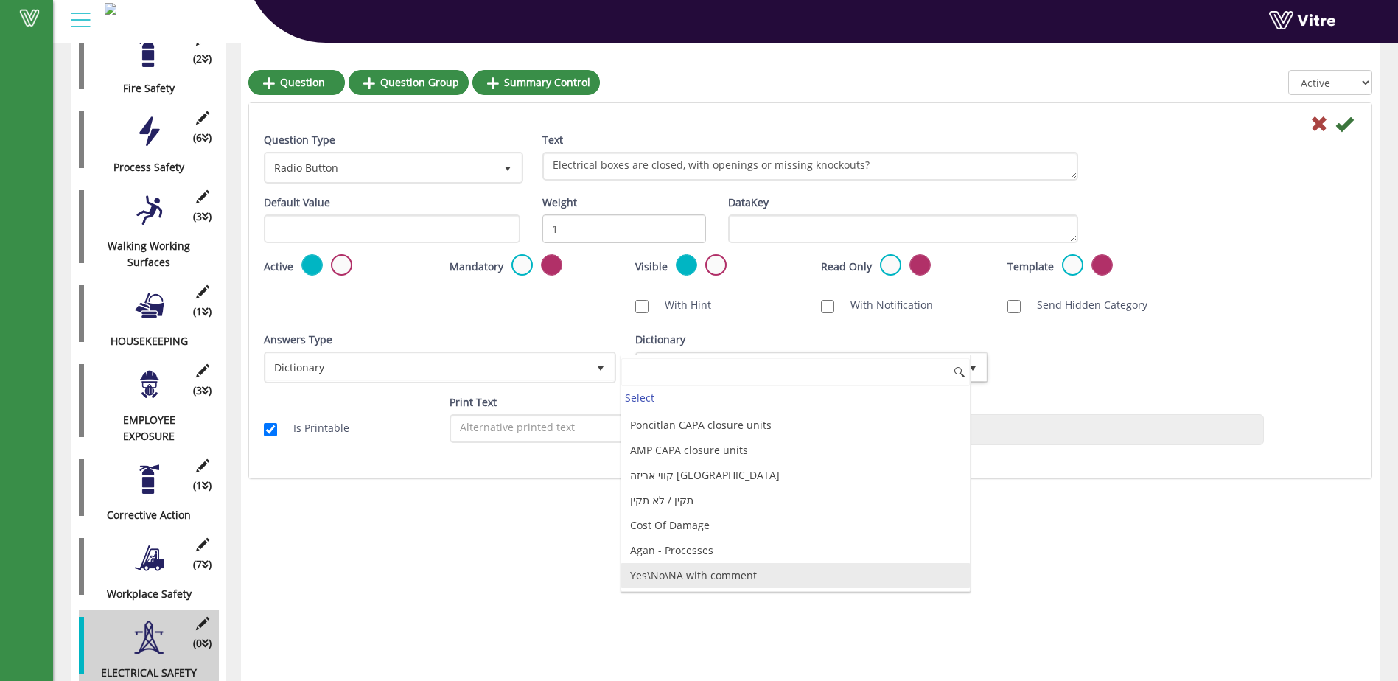
click at [849, 578] on li "Yes\No\NA with comment" at bounding box center [795, 575] width 348 height 25
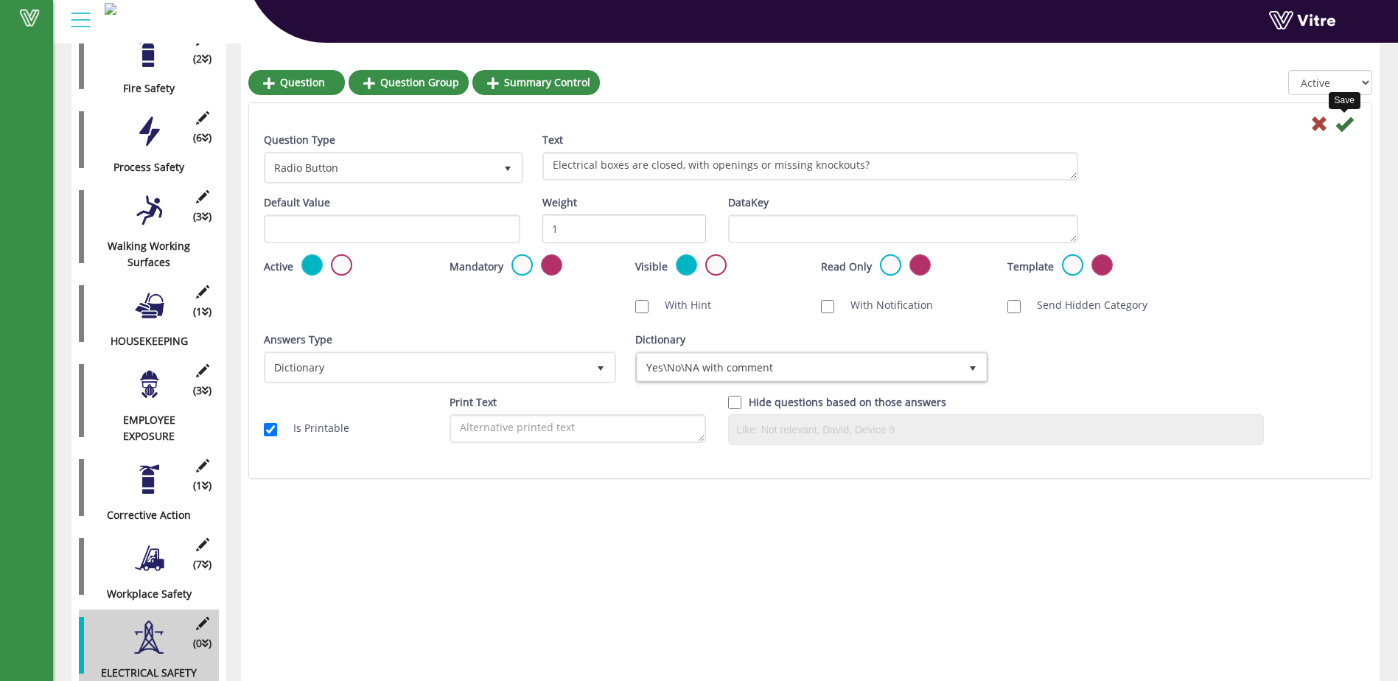
click at [1347, 122] on icon at bounding box center [1344, 124] width 18 height 18
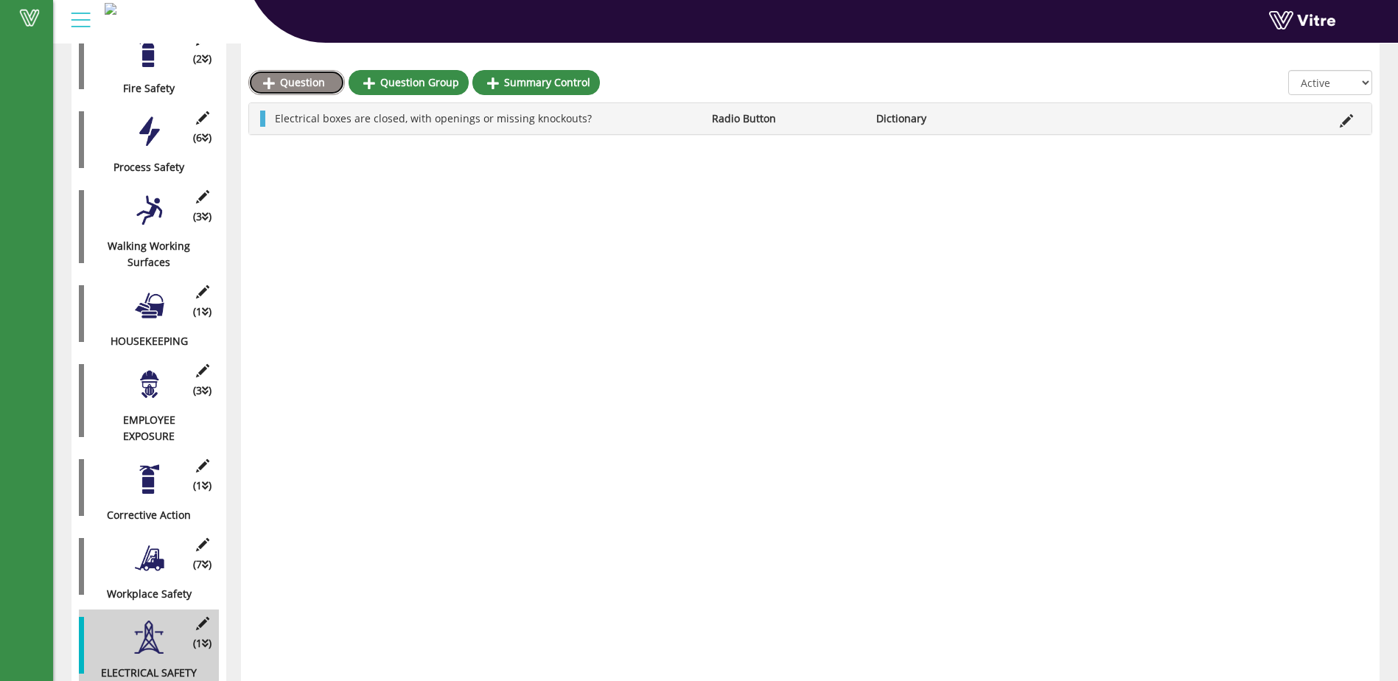
click at [293, 80] on link "Question" at bounding box center [296, 82] width 97 height 25
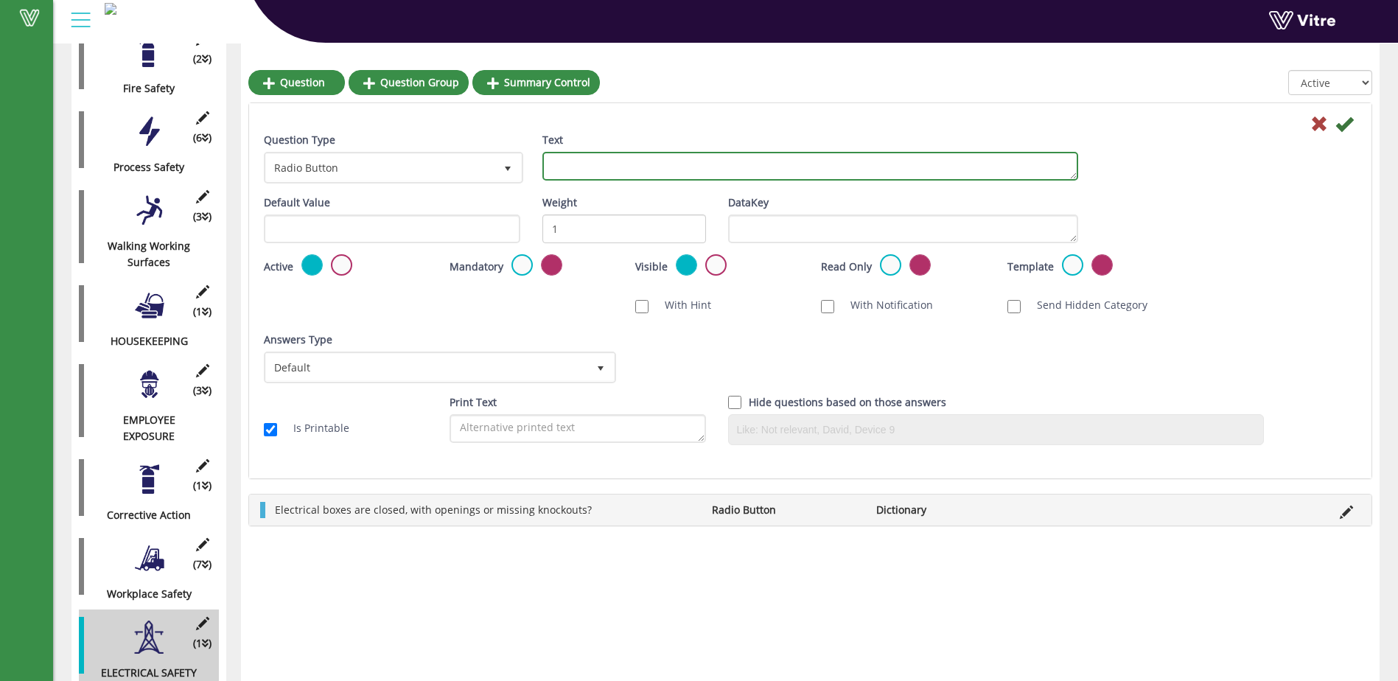
click at [564, 169] on textarea "Text" at bounding box center [810, 166] width 536 height 29
type textarea "E"
click at [757, 164] on textarea "Temporary wiring including extension cord, fan cords etc., are not in path or l…" at bounding box center [810, 166] width 536 height 29
type textarea "Temporary wiring including extension cords, fan cords etc., are not in path or …"
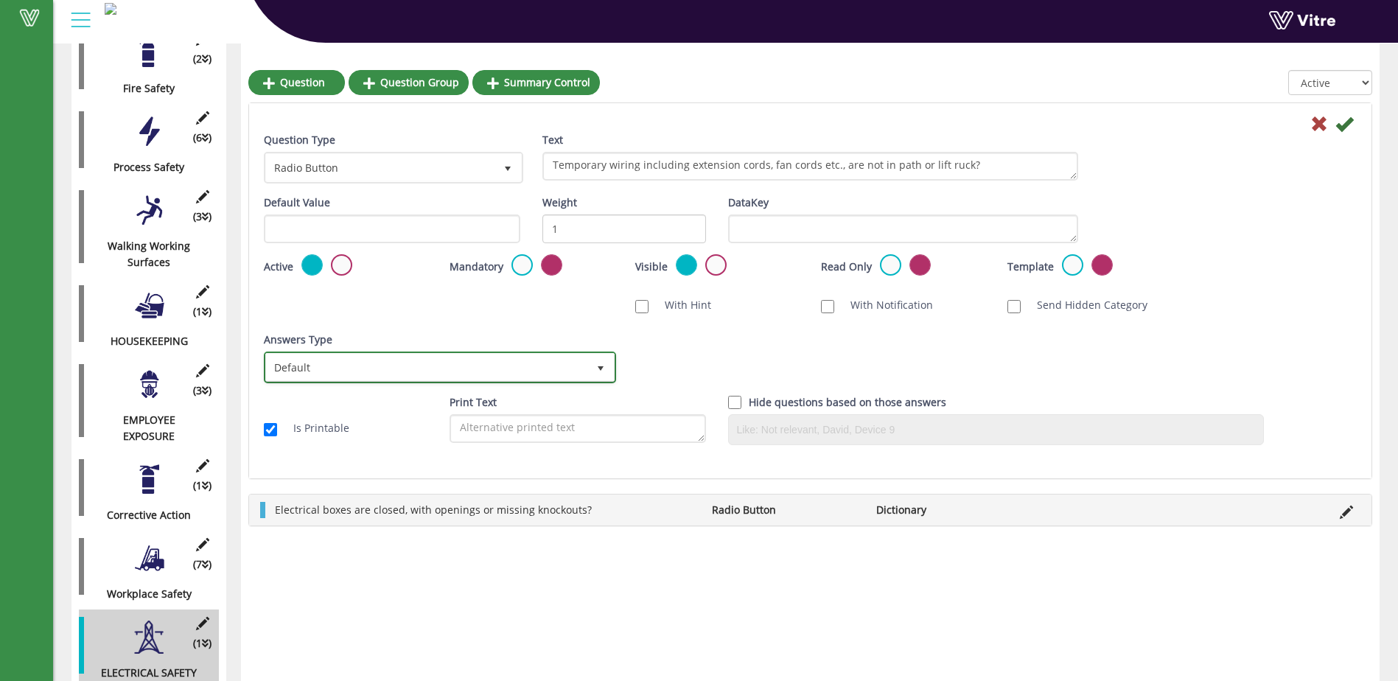
click at [597, 370] on span "select" at bounding box center [601, 368] width 12 height 12
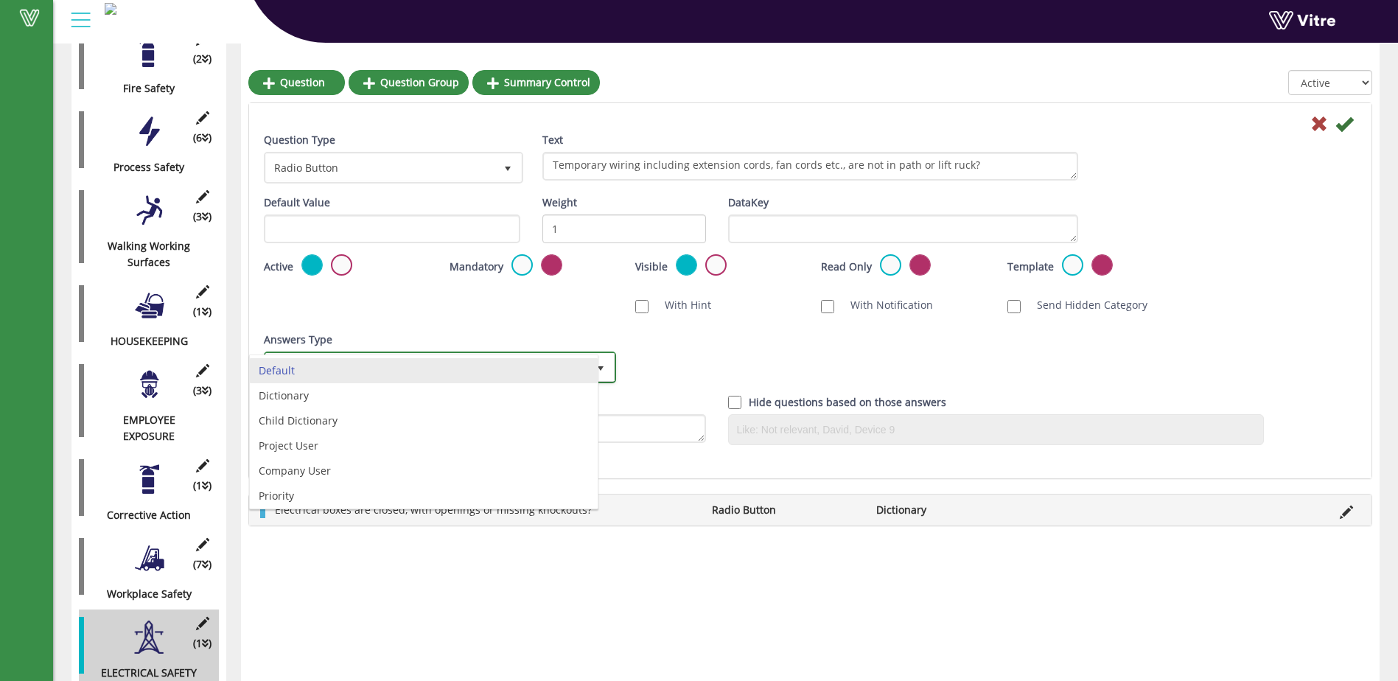
scroll to position [28, 0]
click at [462, 367] on li "Dictionary" at bounding box center [424, 367] width 348 height 25
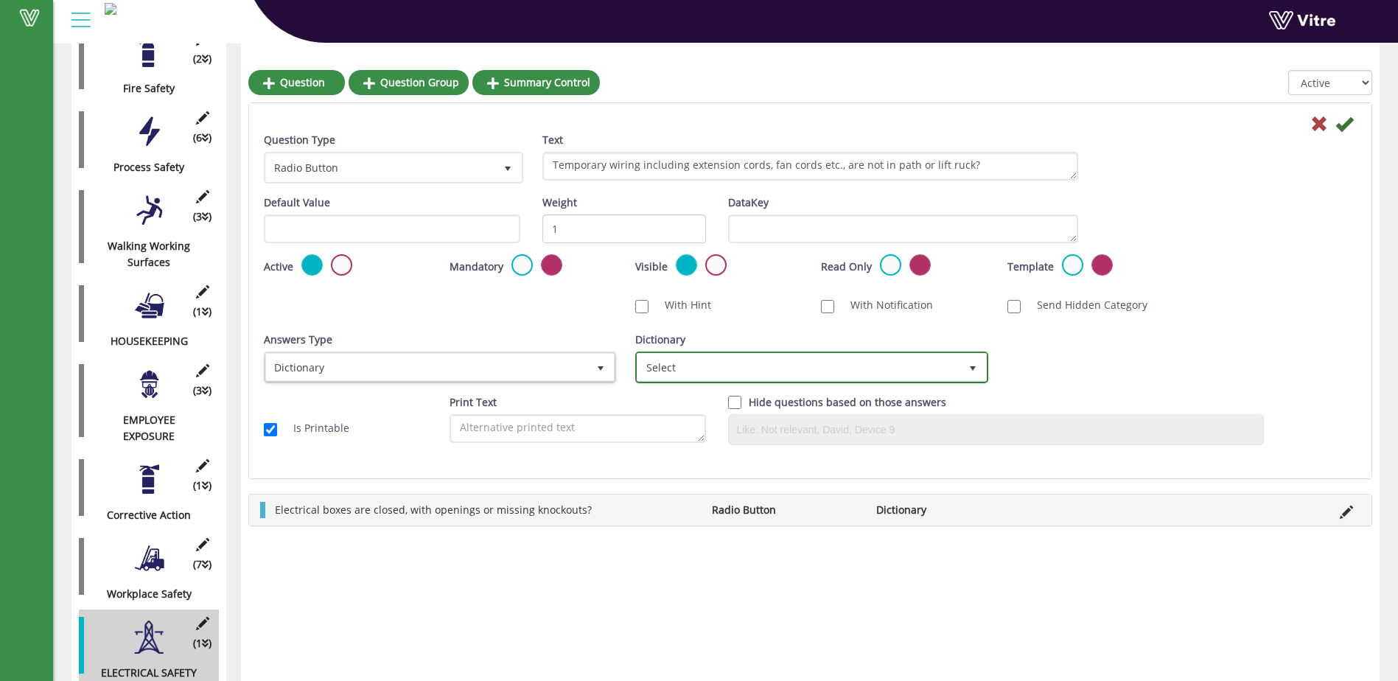
click at [970, 362] on span "select" at bounding box center [973, 368] width 12 height 12
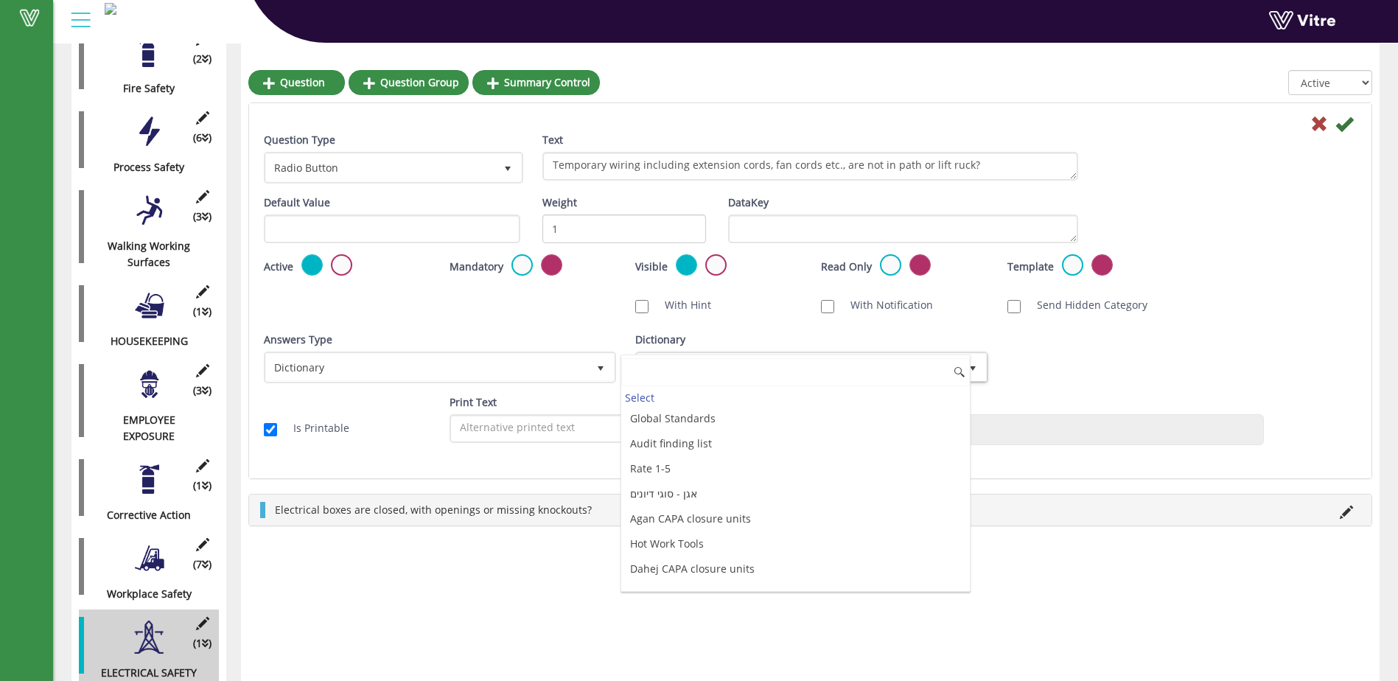
scroll to position [3977, 0]
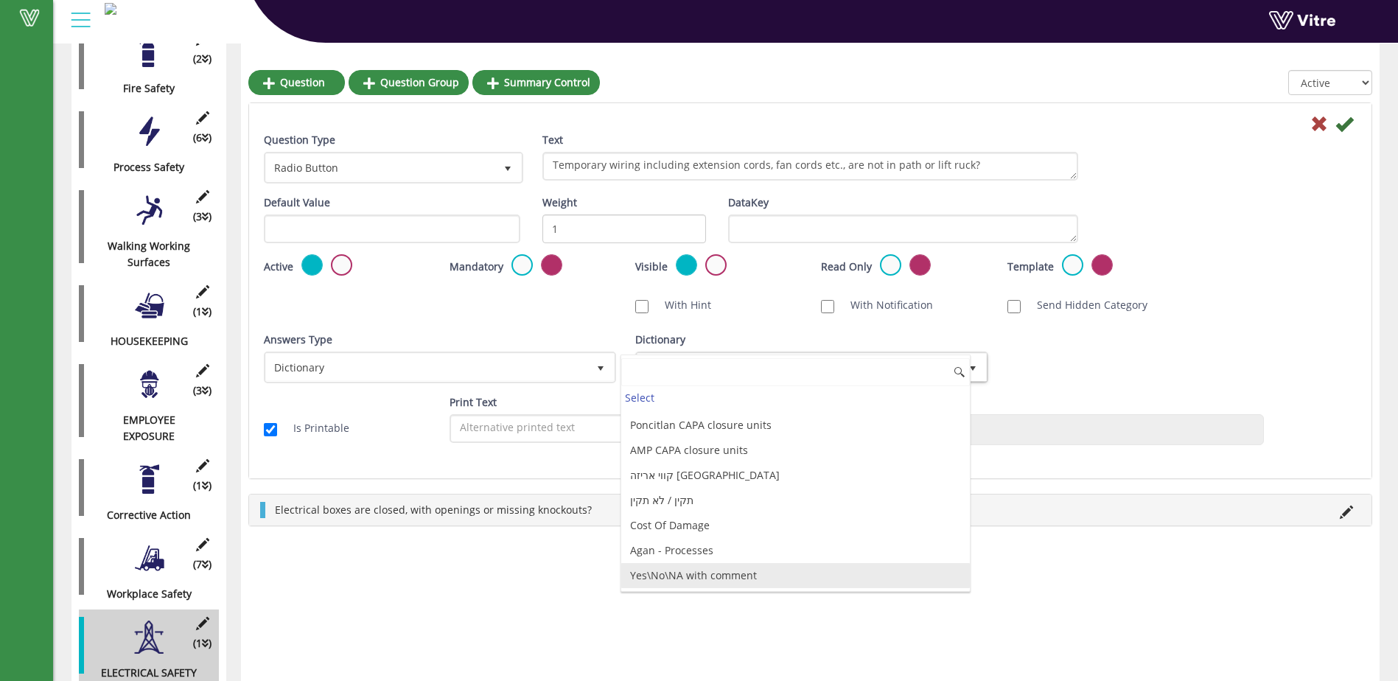
click at [788, 578] on li "Yes\No\NA with comment" at bounding box center [795, 575] width 348 height 25
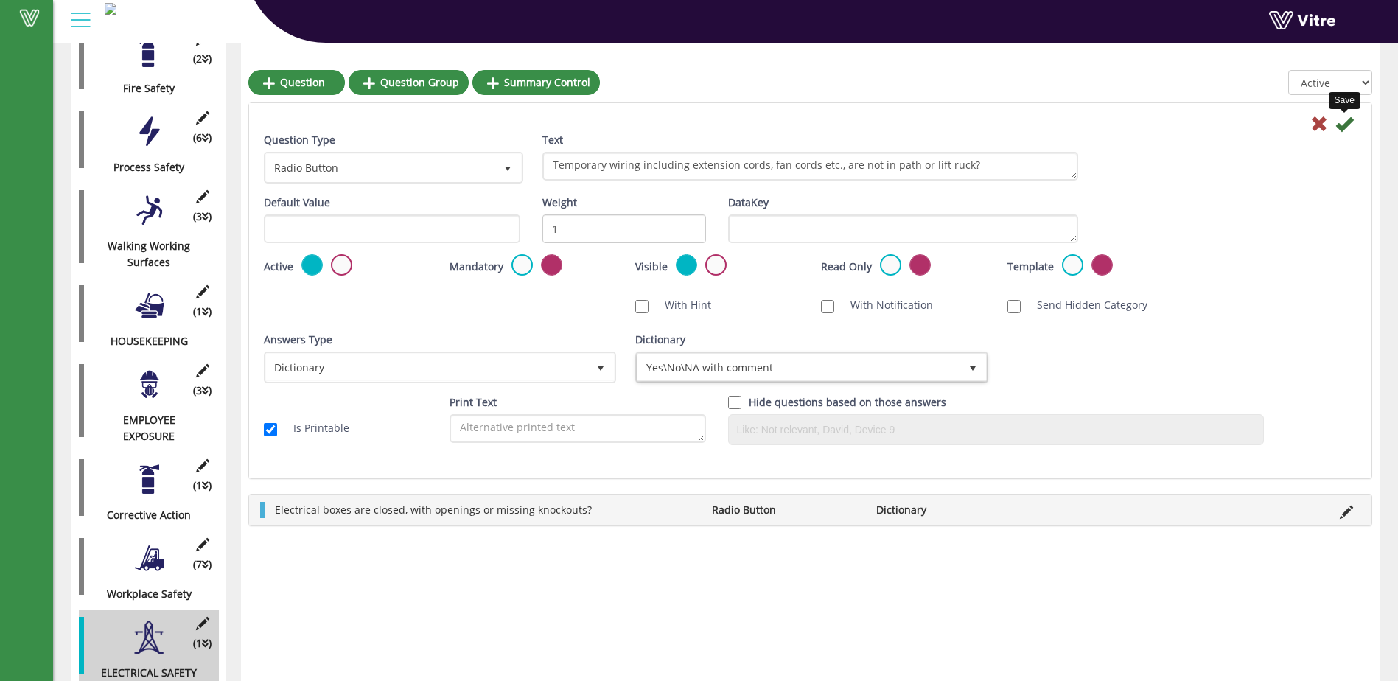
click at [1347, 116] on icon at bounding box center [1344, 124] width 18 height 18
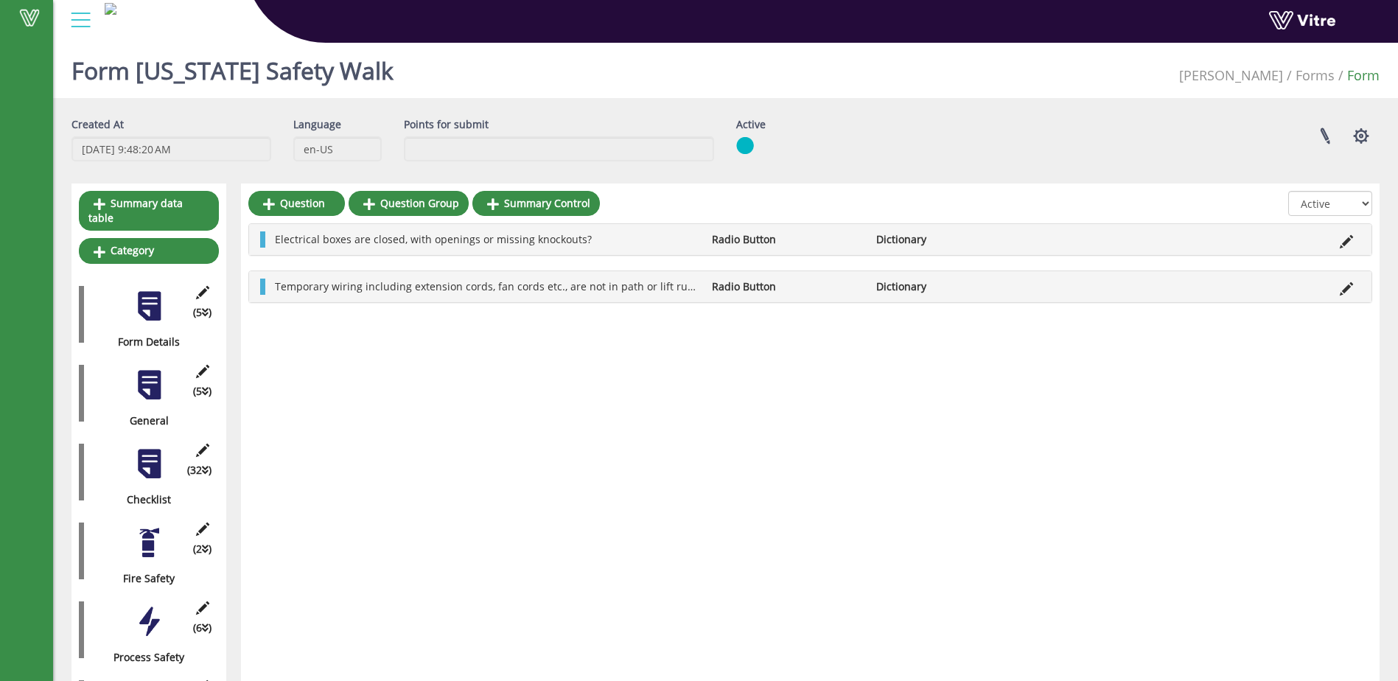
scroll to position [0, 0]
click at [155, 374] on div at bounding box center [149, 386] width 33 height 33
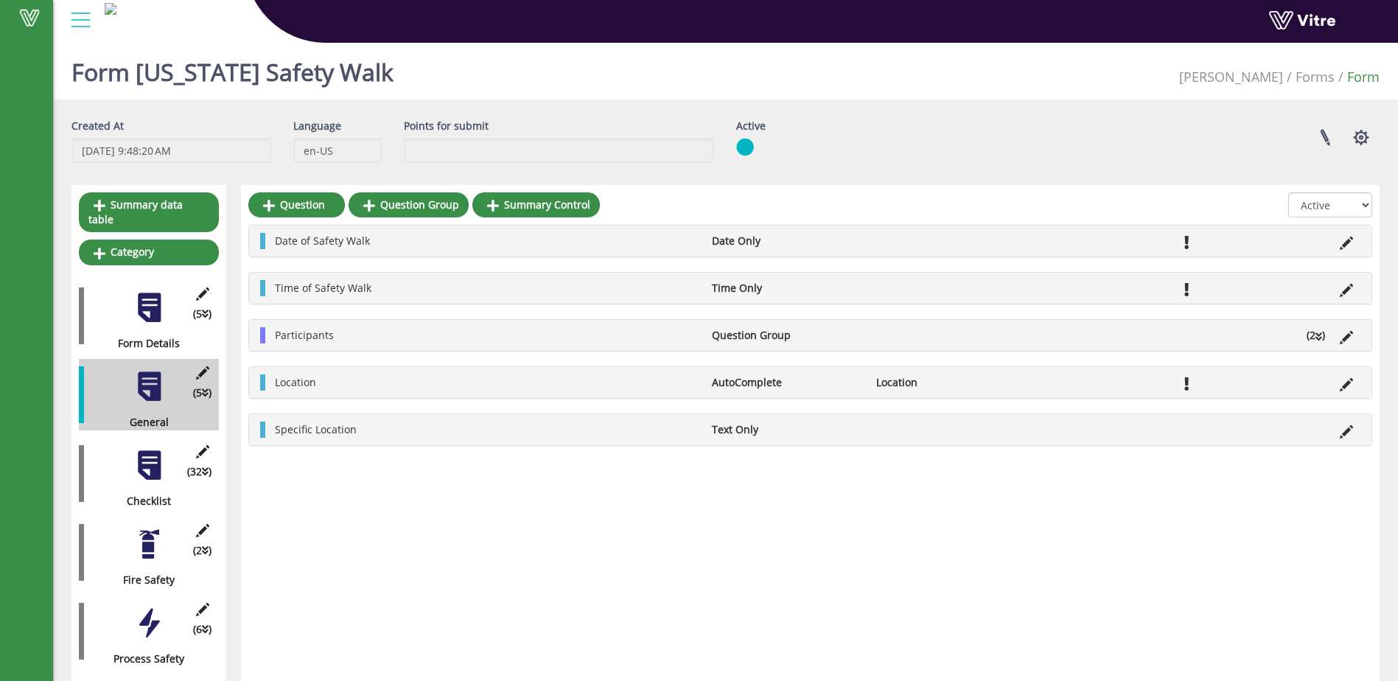
click at [150, 534] on div at bounding box center [149, 543] width 33 height 33
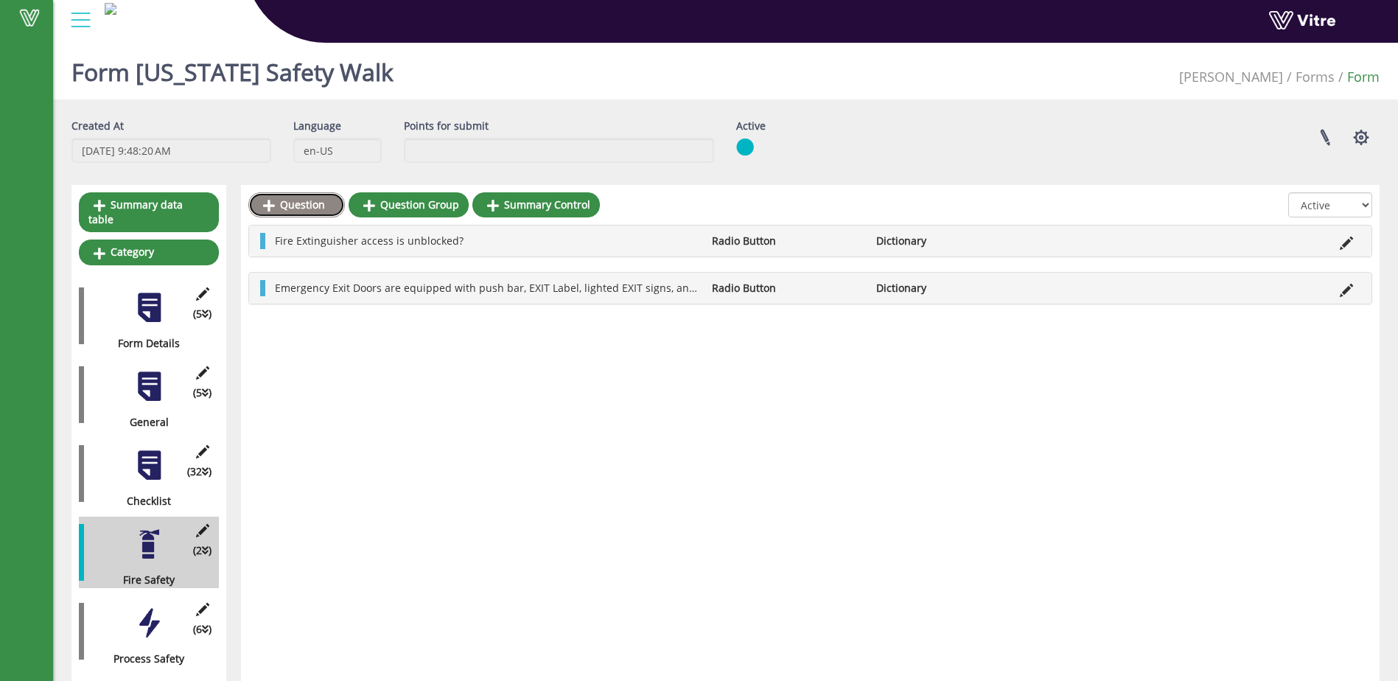
click at [297, 206] on link "Question" at bounding box center [296, 204] width 97 height 25
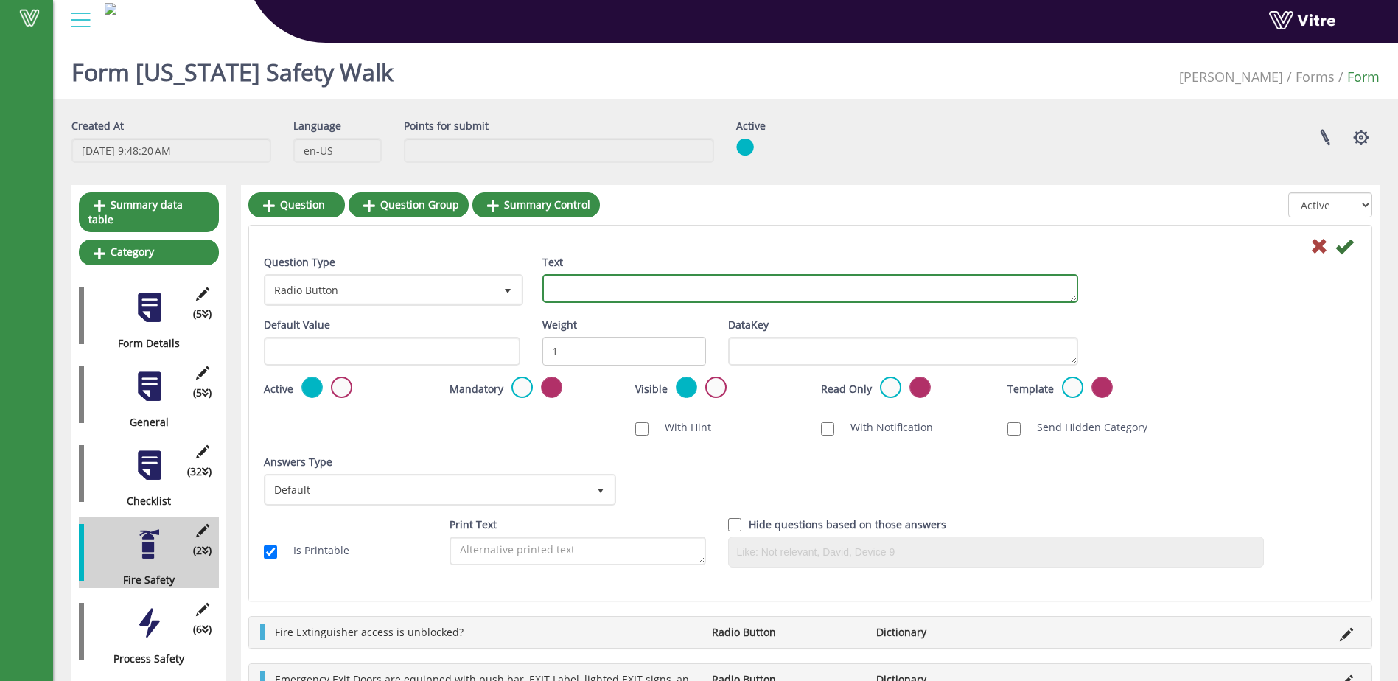
click at [590, 288] on textarea "Text" at bounding box center [810, 288] width 536 height 29
click at [668, 290] on textarea "Fire extinguishers are" at bounding box center [810, 288] width 536 height 29
click at [993, 290] on textarea "Fire extinguishers are in place, in good condition, and have been inspected in …" at bounding box center [810, 288] width 536 height 29
type textarea "Fire extinguishers are in place, in good condition, and have been inspected in …"
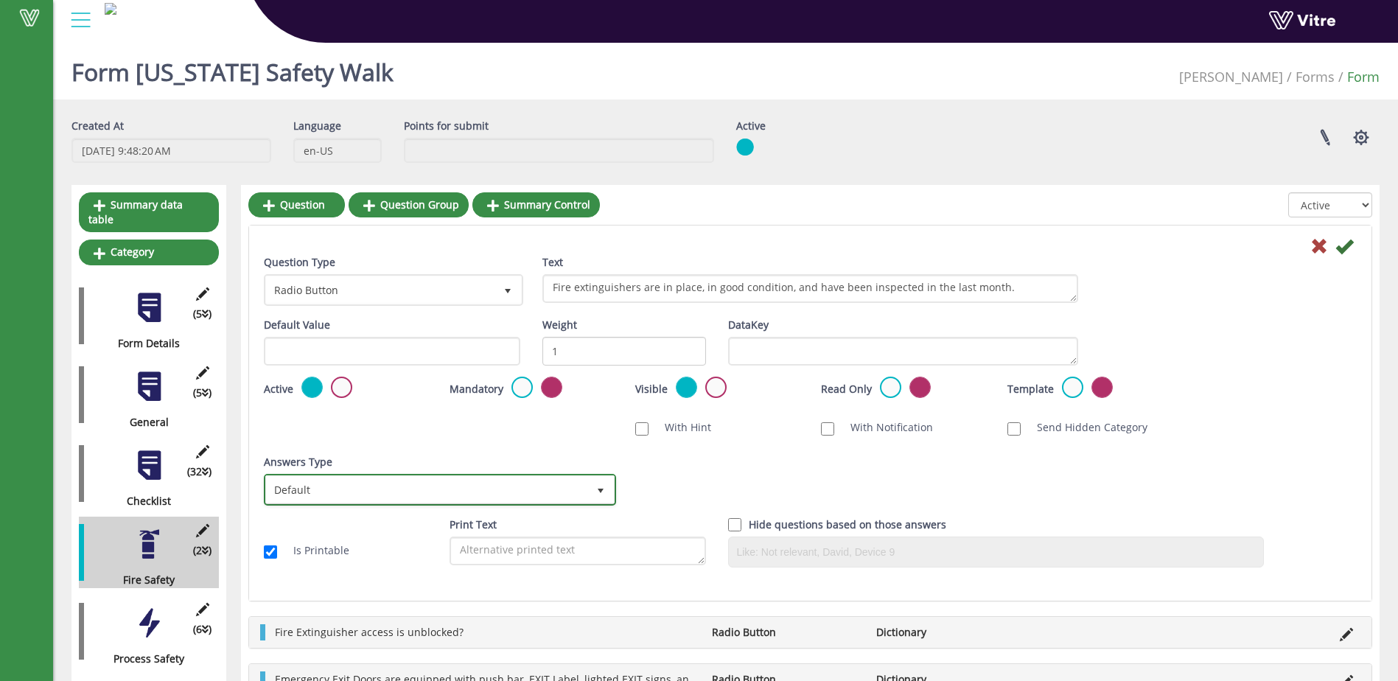
click at [596, 485] on span "select" at bounding box center [601, 491] width 12 height 12
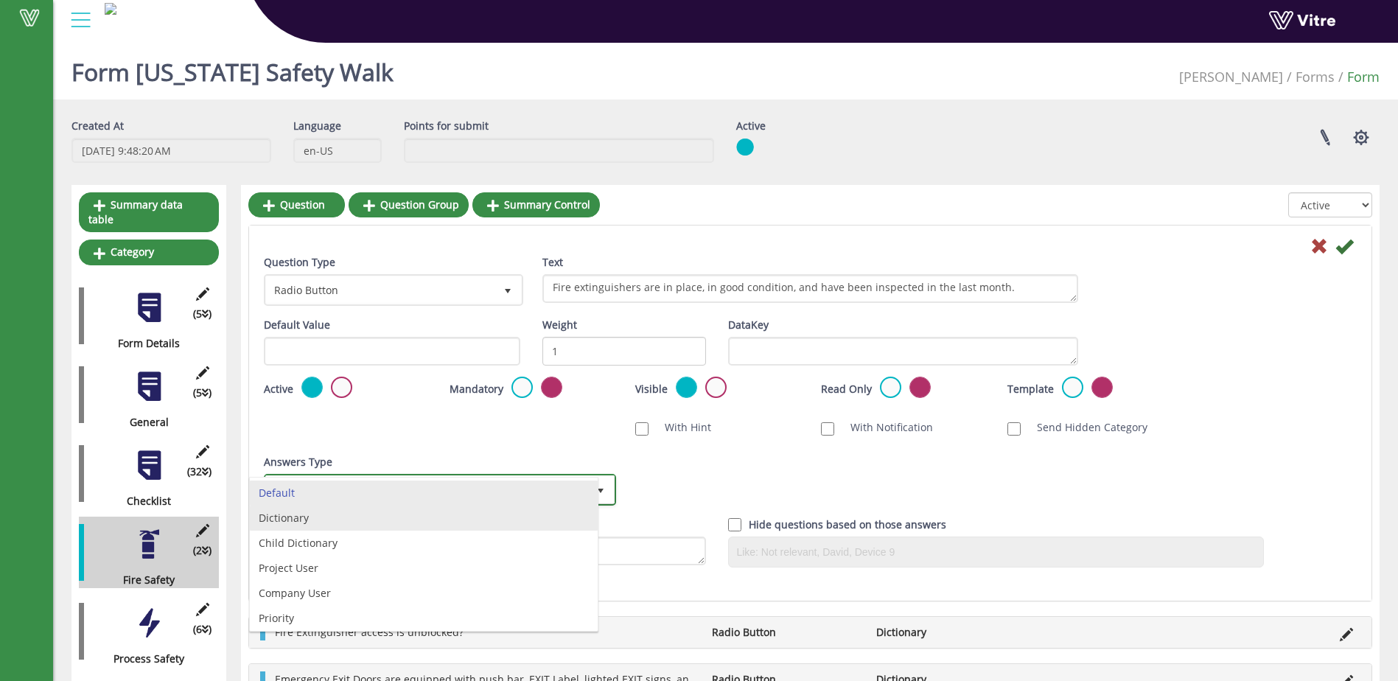
click at [435, 523] on li "Dictionary" at bounding box center [424, 517] width 348 height 25
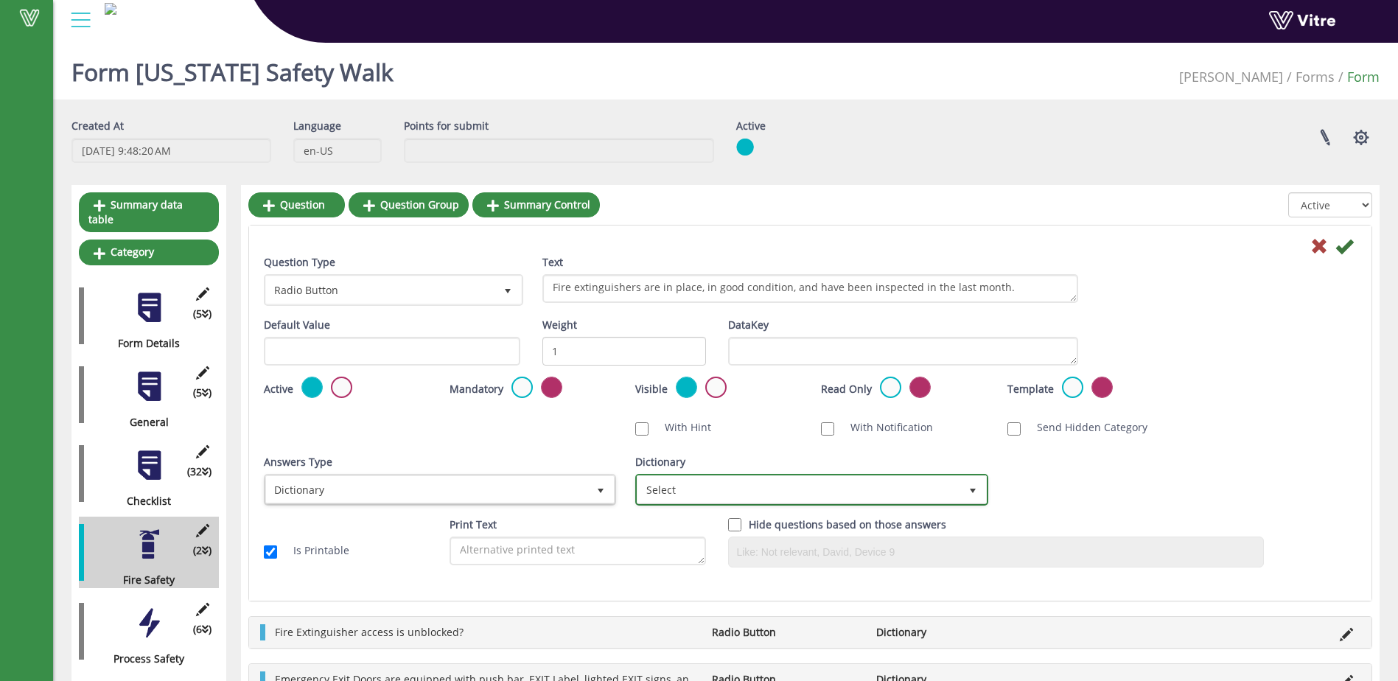
click at [967, 487] on span "select" at bounding box center [973, 491] width 12 height 12
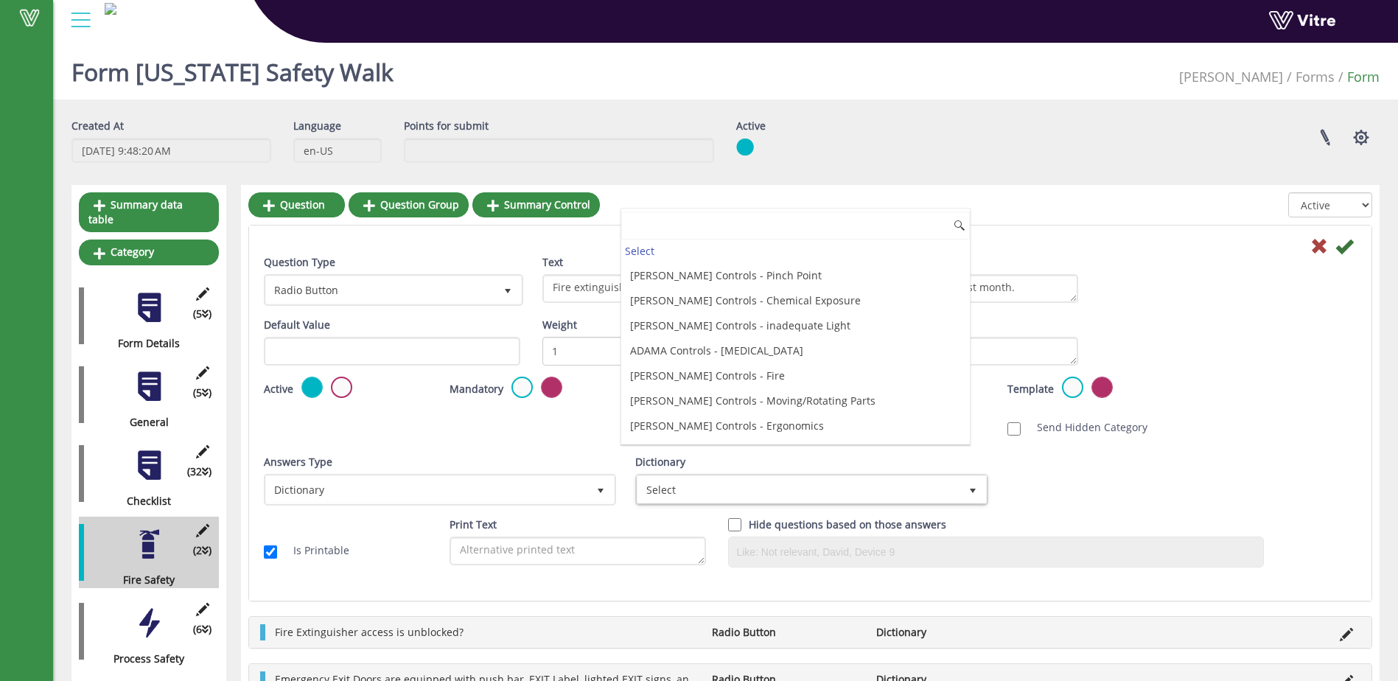
scroll to position [3977, 0]
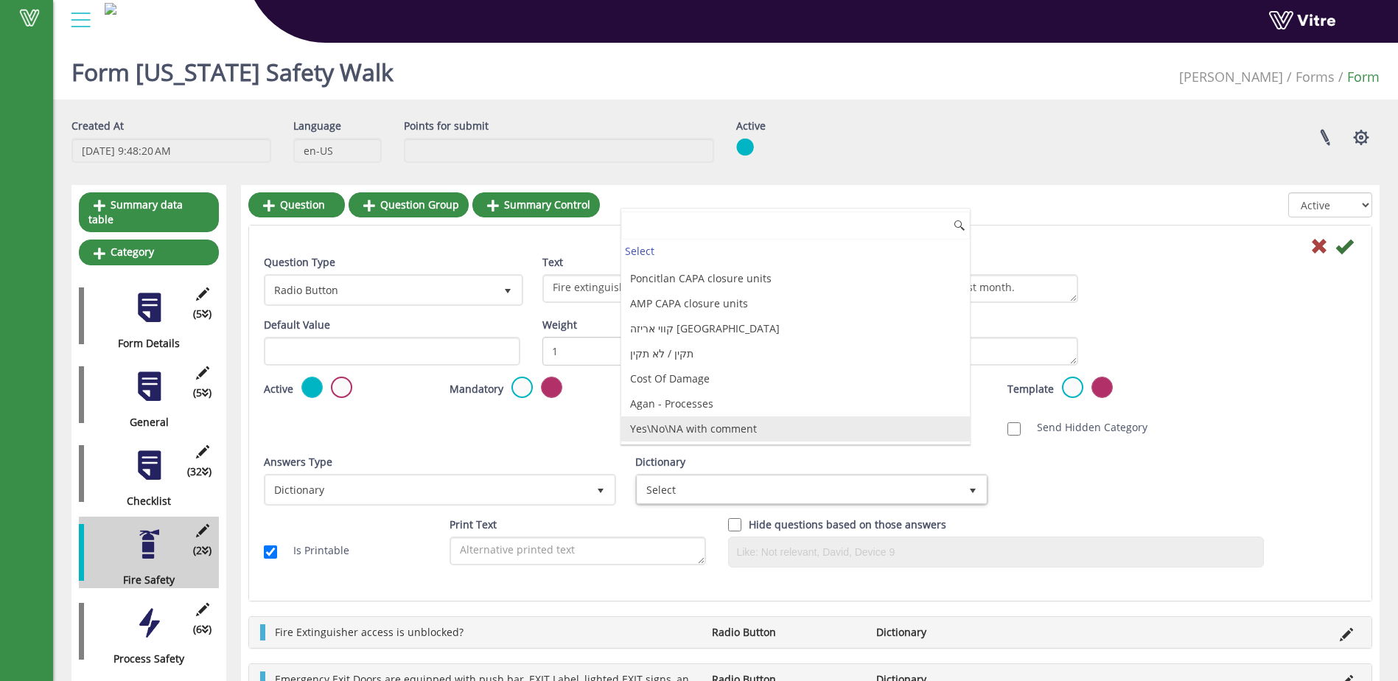
click at [843, 429] on li "Yes\No\NA with comment" at bounding box center [795, 428] width 348 height 25
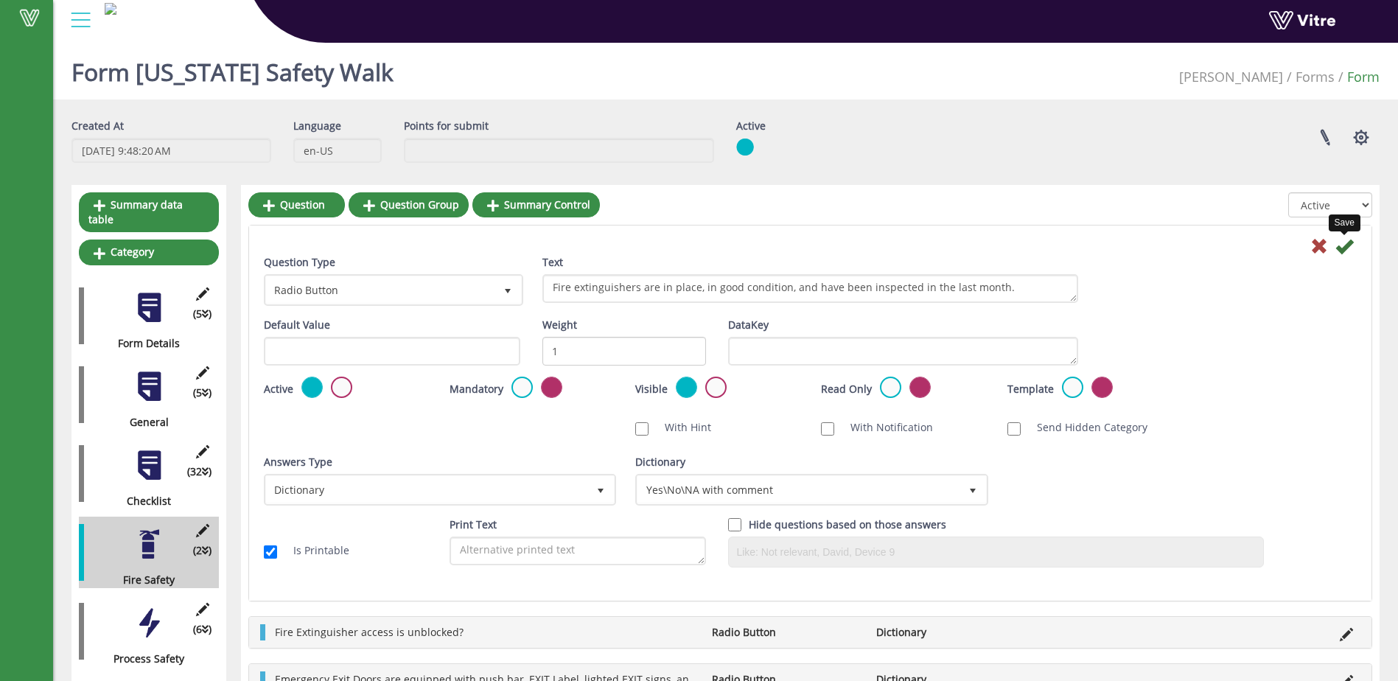
click at [1348, 245] on icon at bounding box center [1344, 246] width 18 height 18
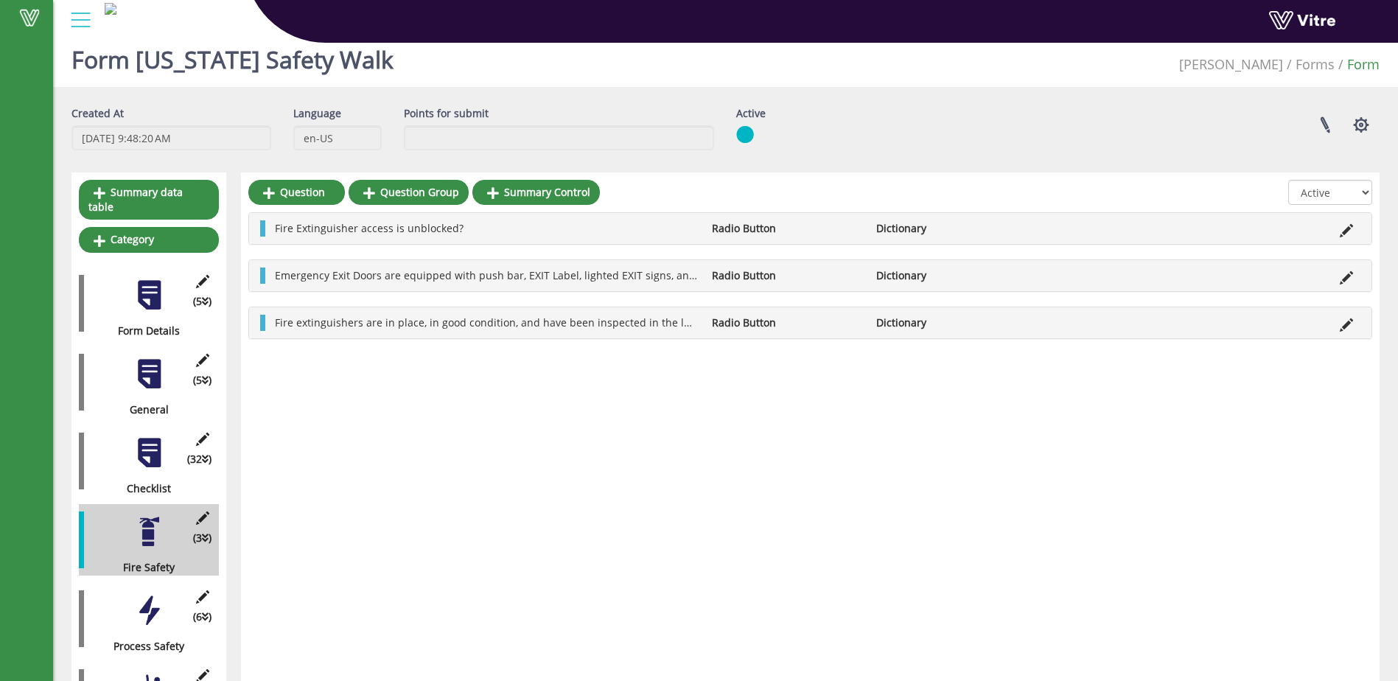
scroll to position [0, 0]
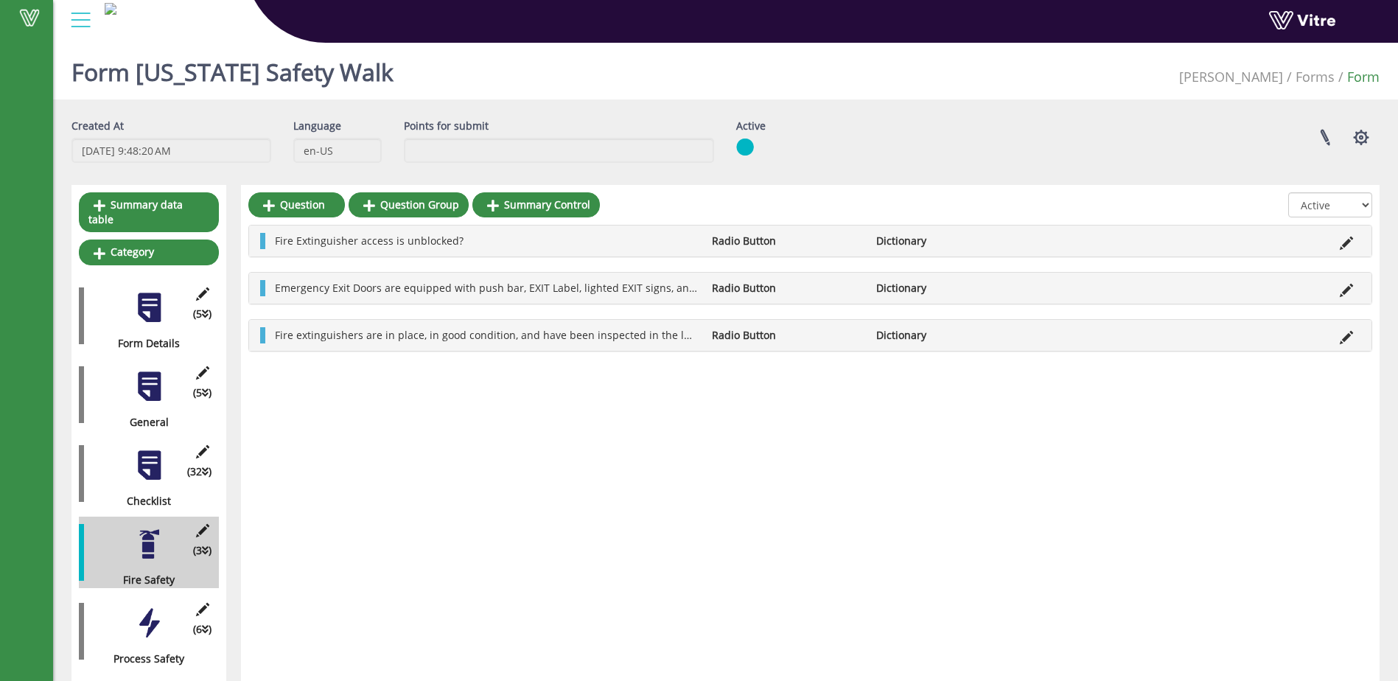
click at [154, 449] on div at bounding box center [149, 465] width 33 height 33
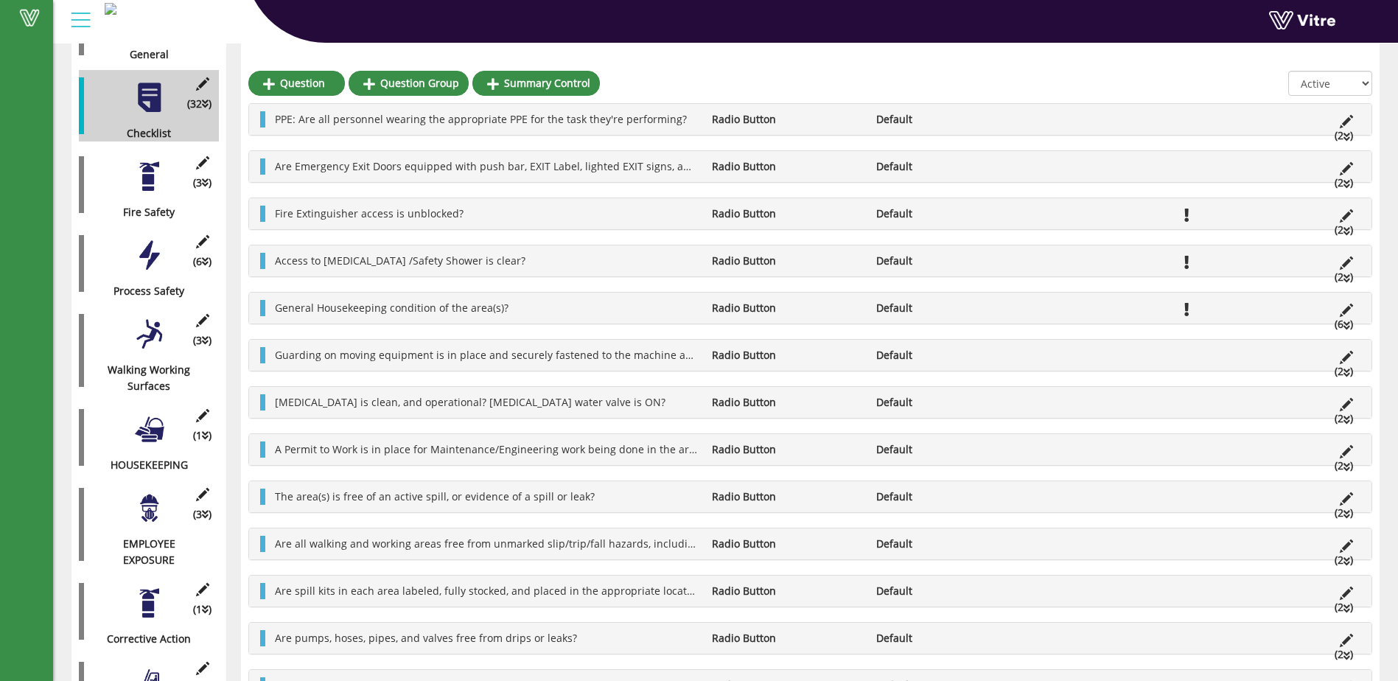
scroll to position [368, 0]
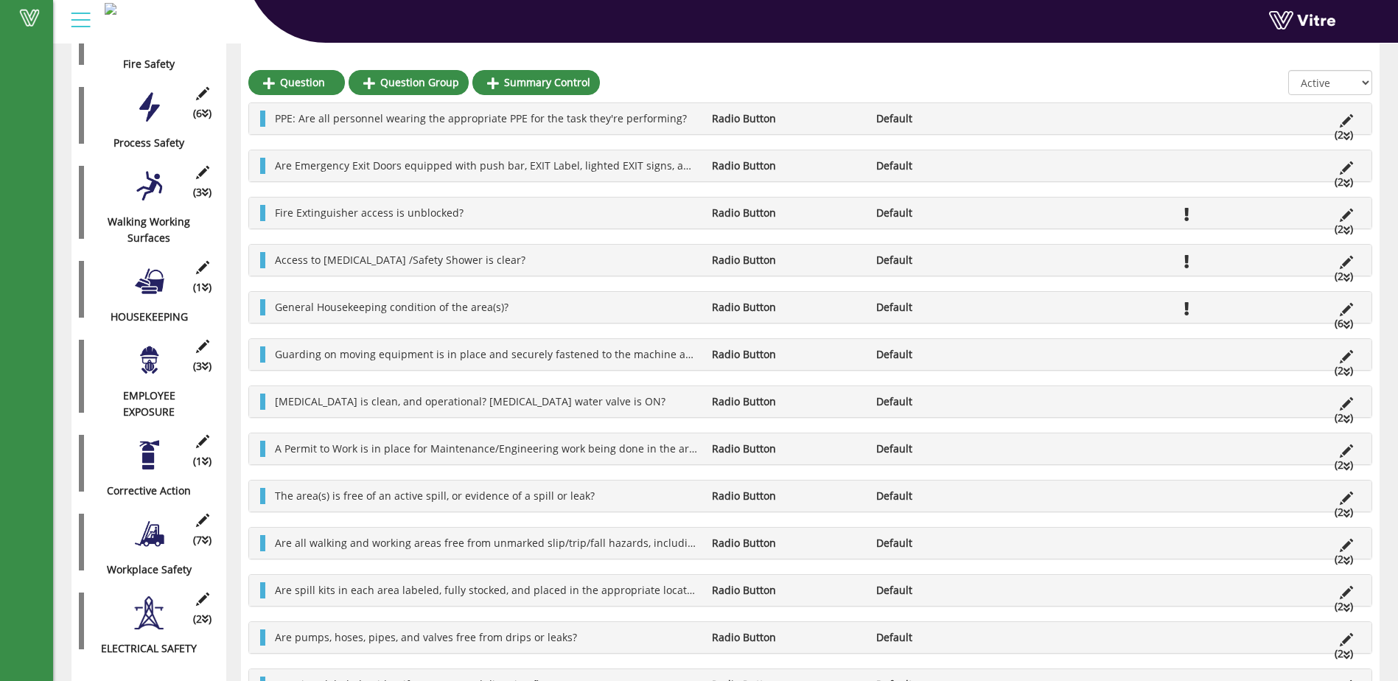
click at [147, 517] on div at bounding box center [149, 533] width 33 height 33
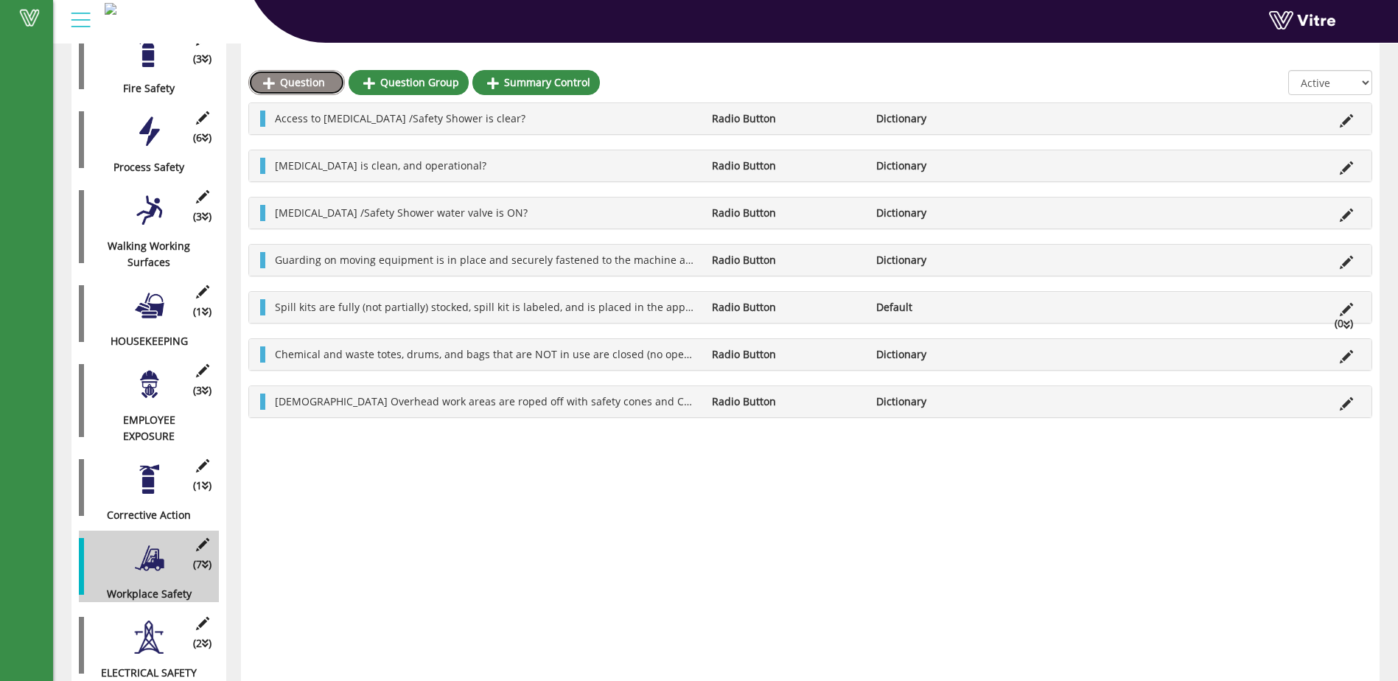
click at [311, 80] on link "Question" at bounding box center [296, 82] width 97 height 25
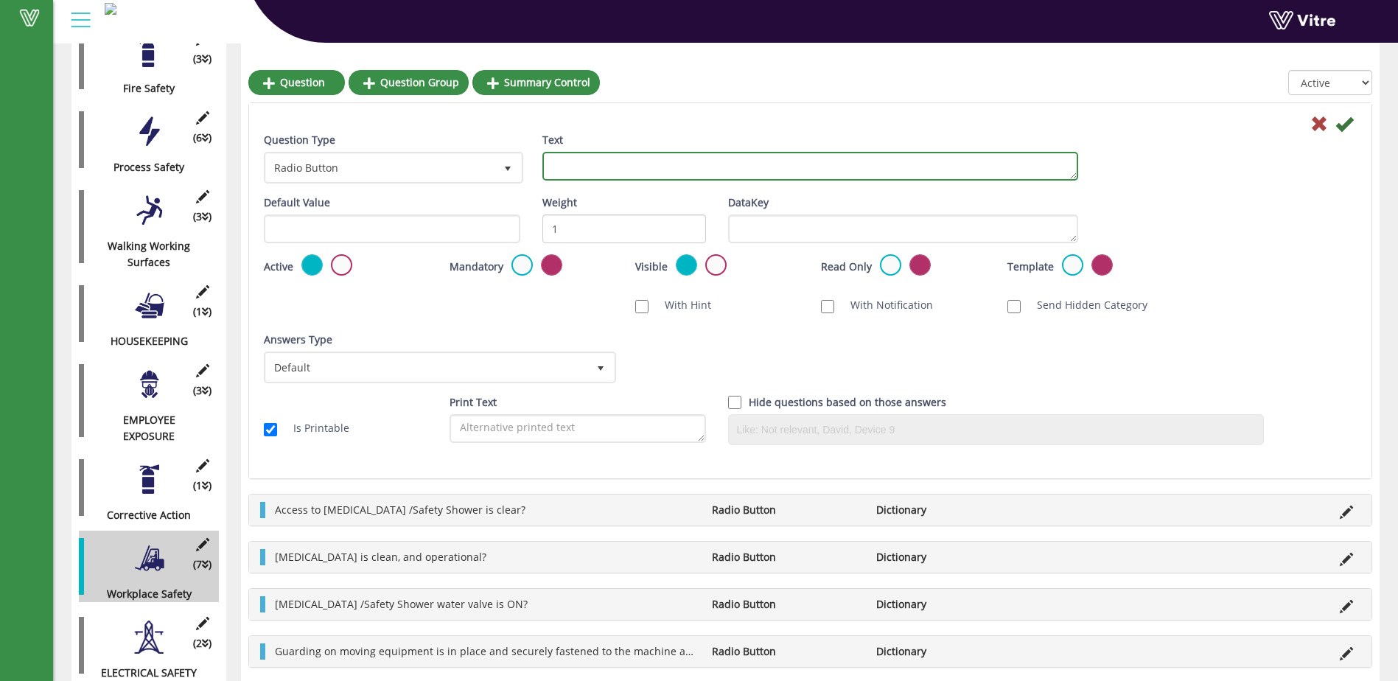
click at [566, 165] on textarea "Text" at bounding box center [810, 166] width 536 height 29
type textarea "S"
drag, startPoint x: 930, startPoint y: 163, endPoint x: 908, endPoint y: 166, distance: 21.7
click at [908, 166] on textarea "Lift Trucks have been inspected at beginning of shift and inspection sheet full…" at bounding box center [810, 166] width 536 height 29
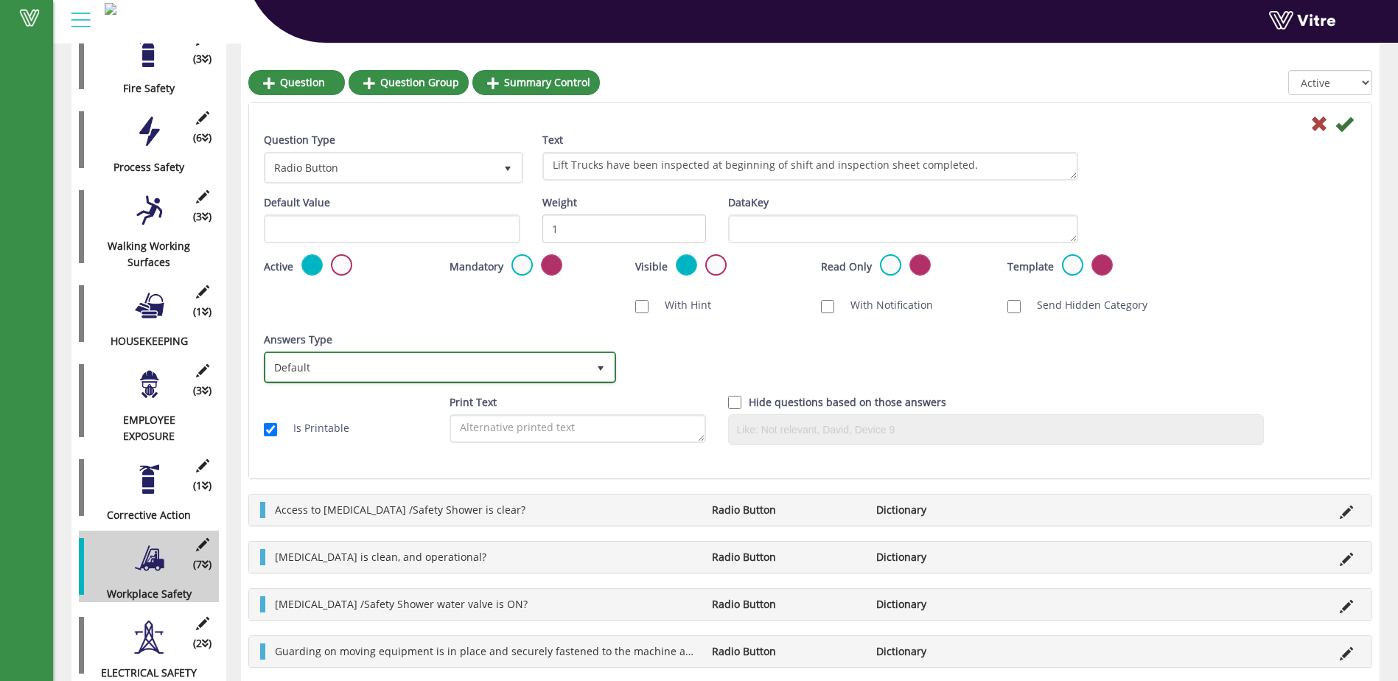
click at [604, 371] on span "select" at bounding box center [601, 368] width 12 height 12
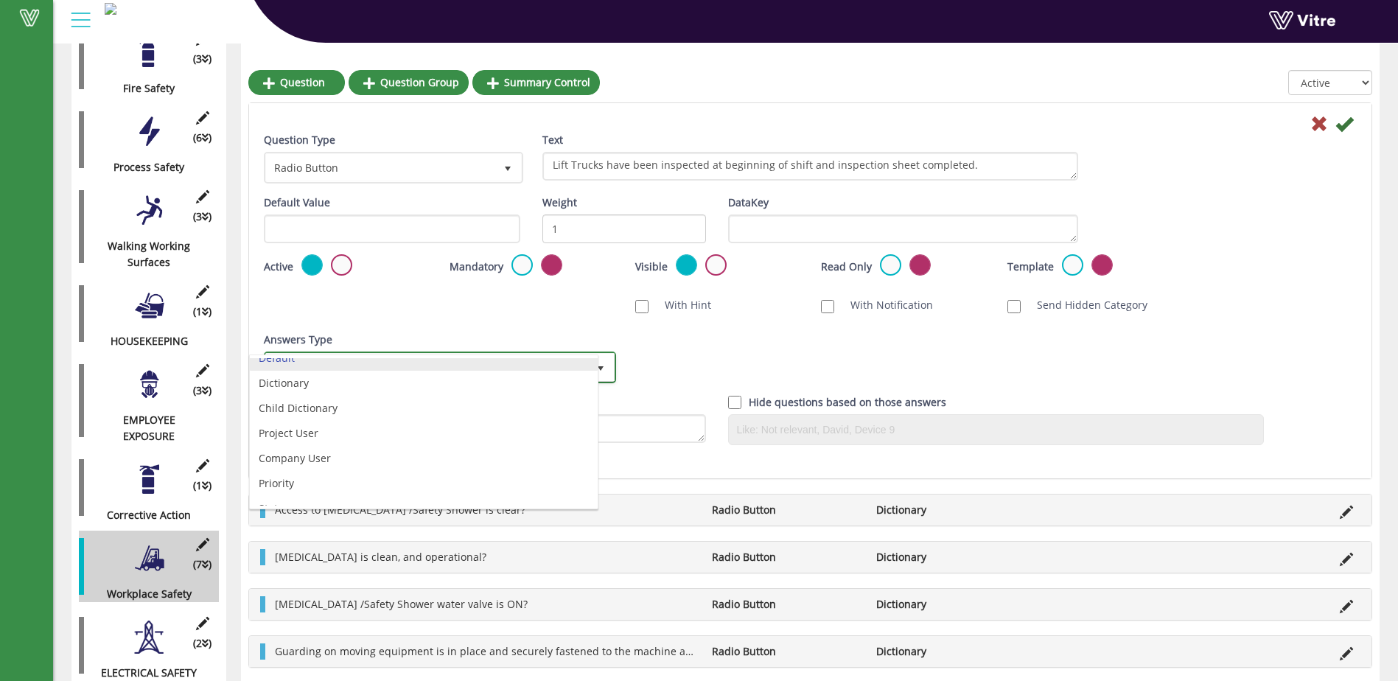
scroll to position [28, 0]
click at [404, 368] on li "Dictionary" at bounding box center [424, 367] width 348 height 25
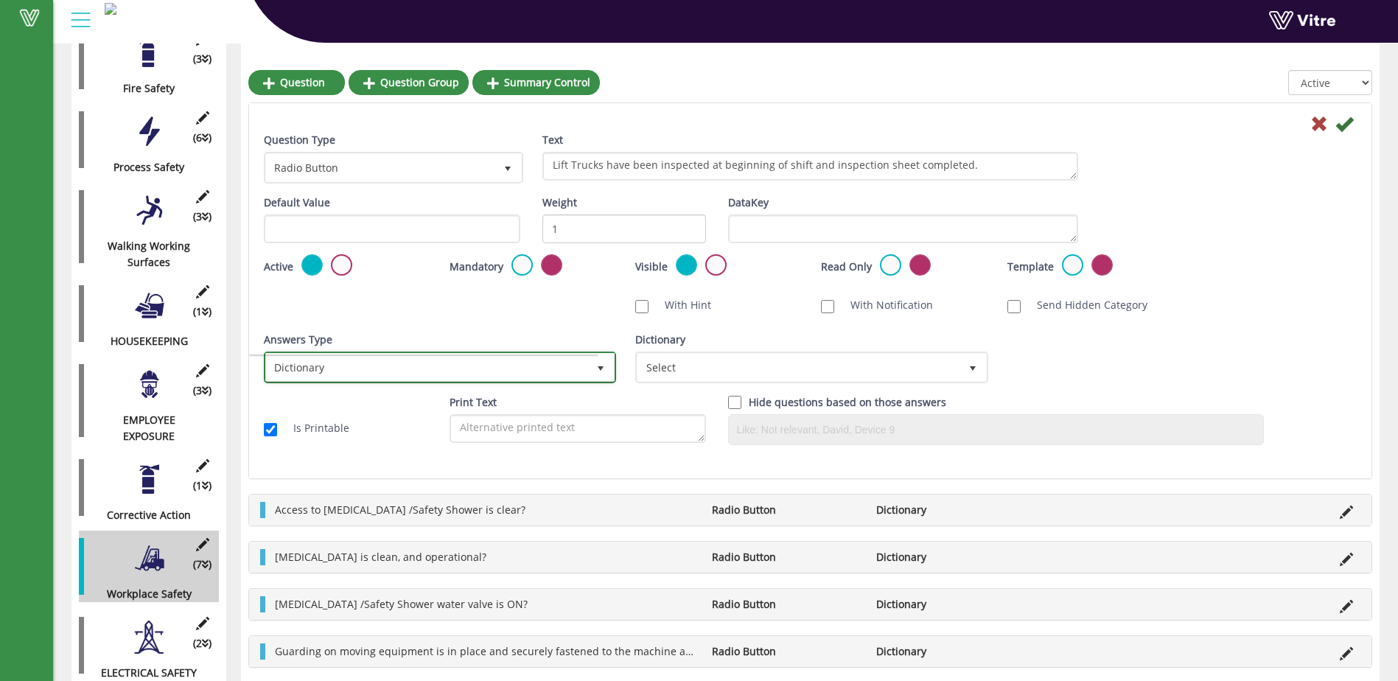
scroll to position [0, 0]
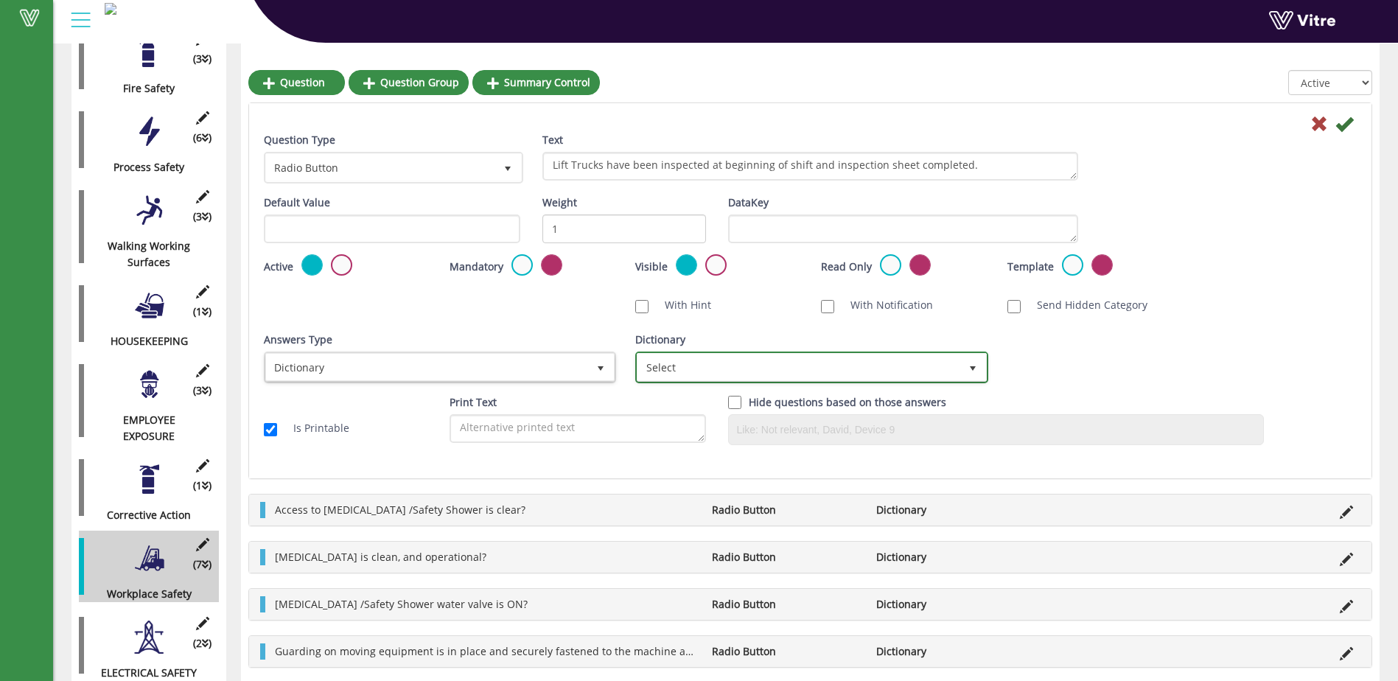
click at [965, 366] on span "select" at bounding box center [972, 367] width 27 height 27
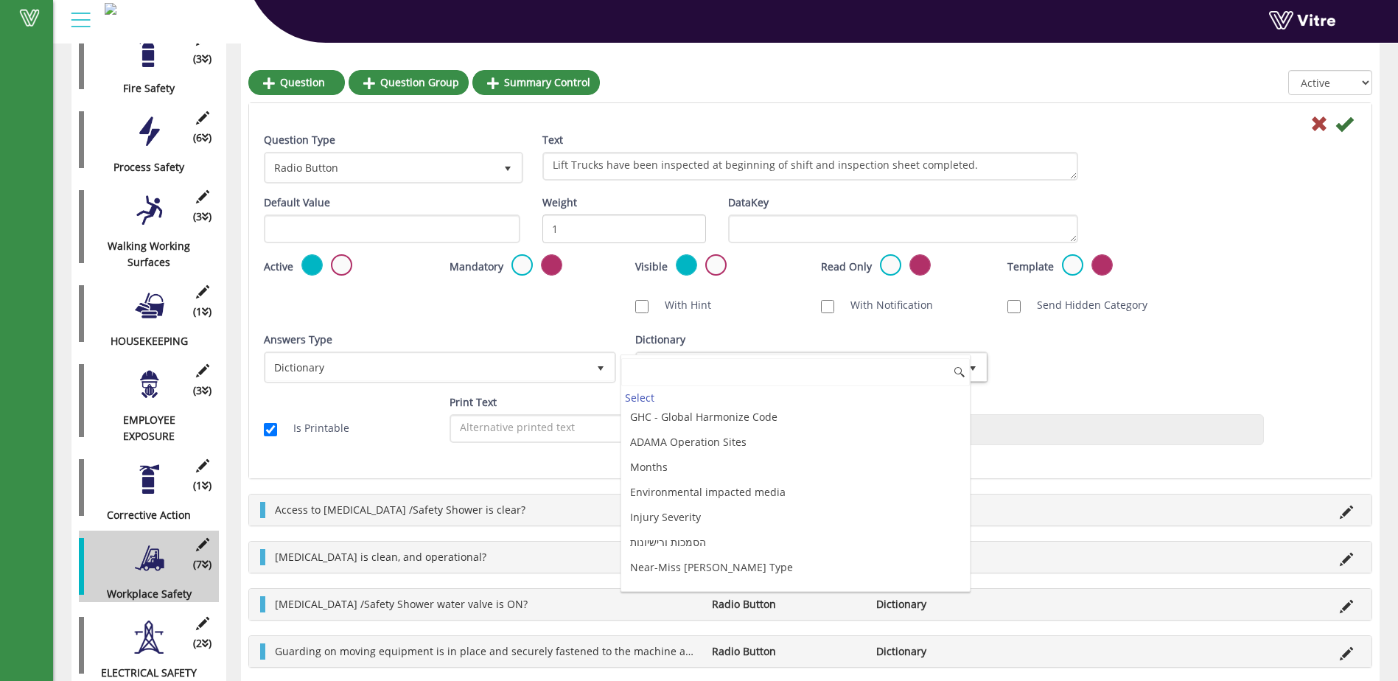
scroll to position [3977, 0]
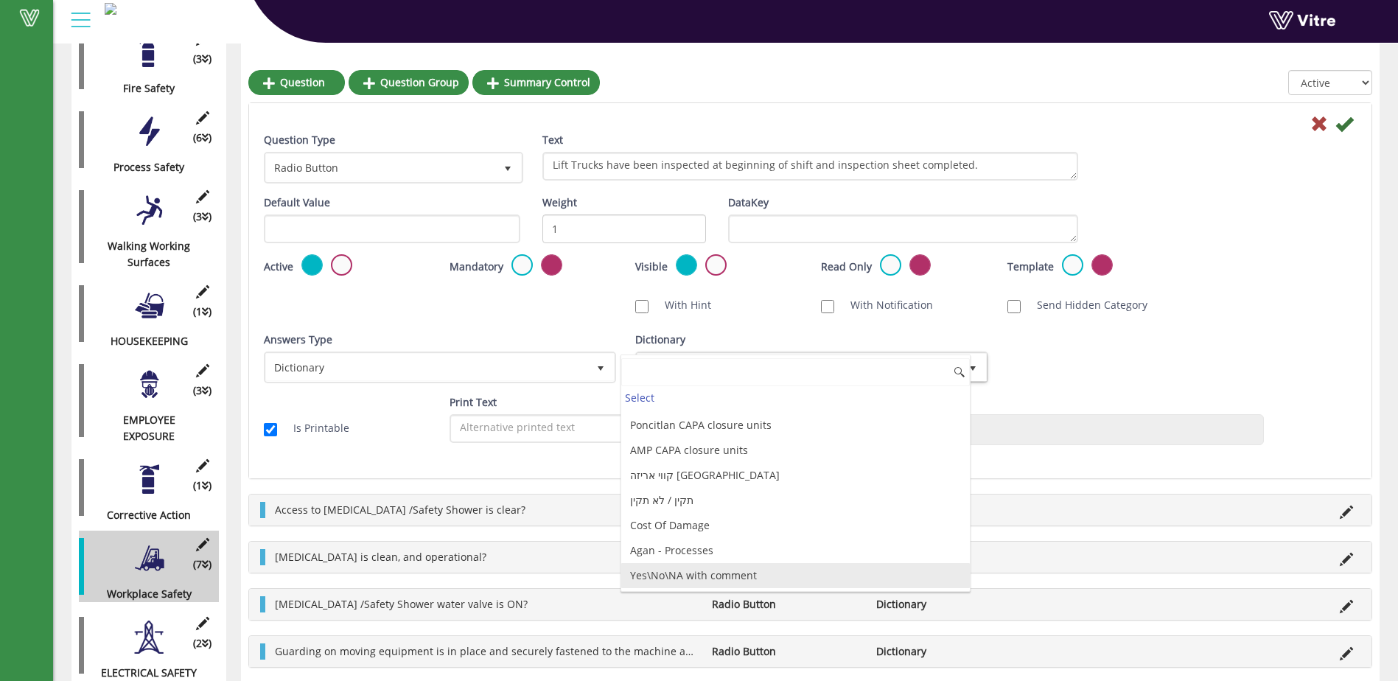
click at [835, 578] on li "Yes\No\NA with comment" at bounding box center [795, 575] width 348 height 25
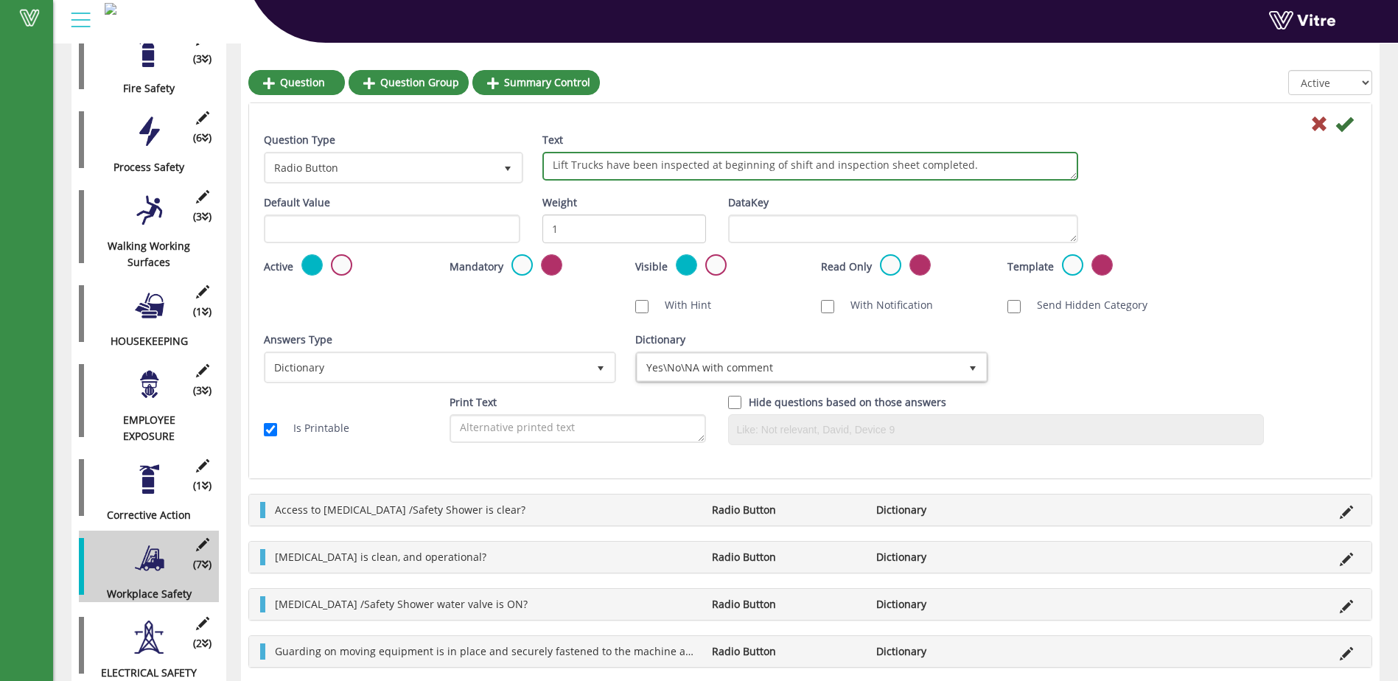
click at [963, 164] on textarea "Lift Trucks have been inspected at beginning of shift and inspection sheet comp…" at bounding box center [810, 166] width 536 height 29
type textarea "Lift Trucks have been inspected at beginning of shift and inspection sheet comp…"
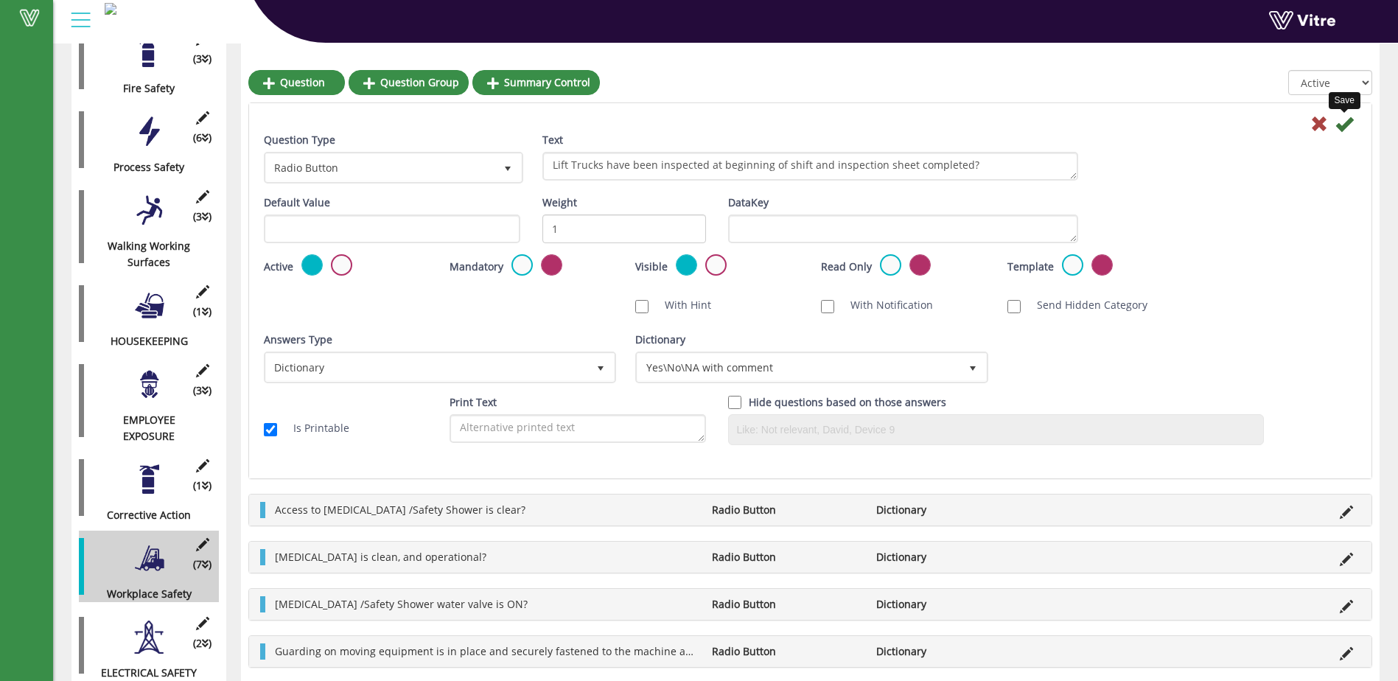
click at [1339, 129] on icon at bounding box center [1344, 124] width 18 height 18
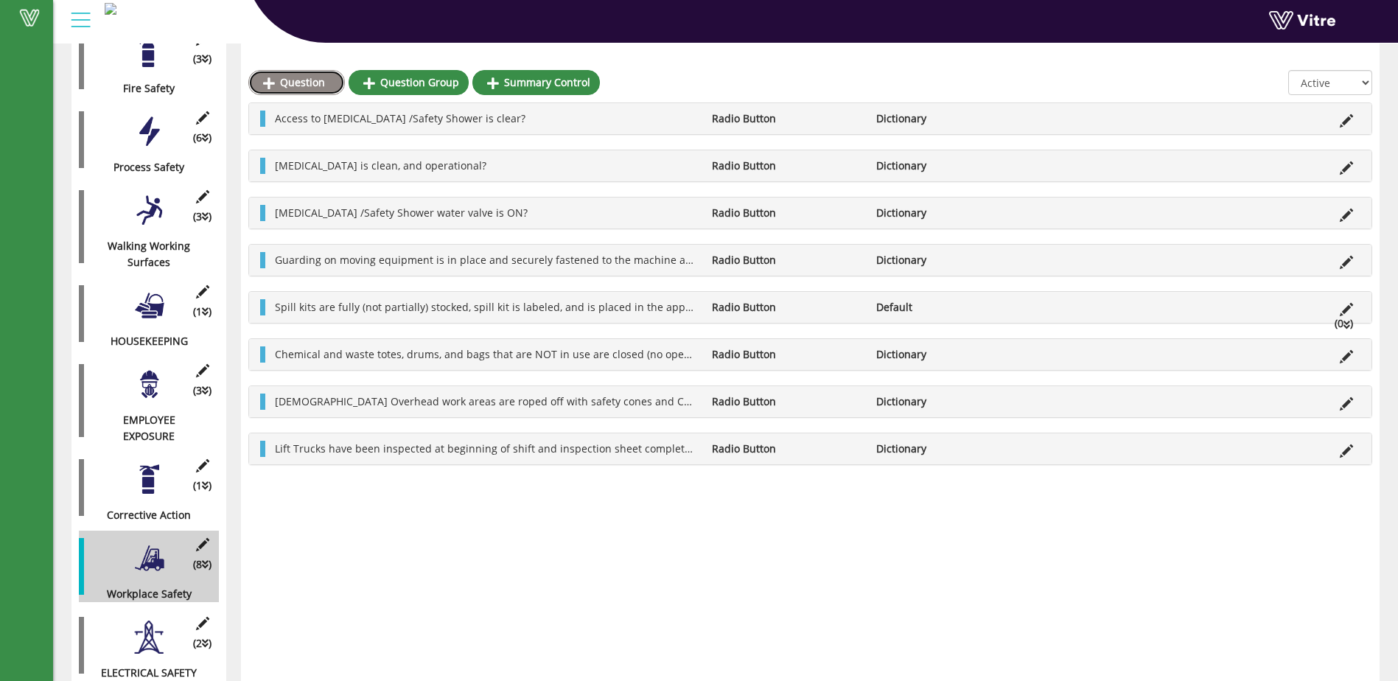
click at [293, 83] on link "Question" at bounding box center [296, 82] width 97 height 25
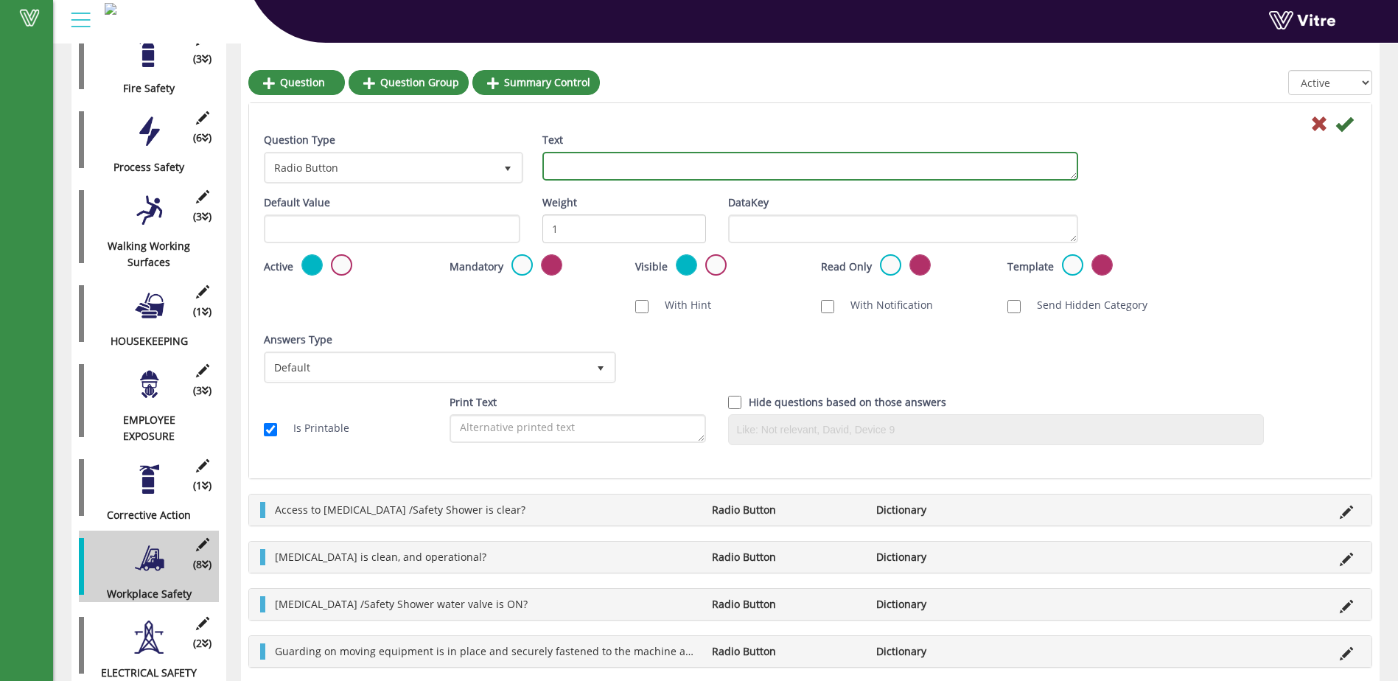
click at [561, 166] on textarea "Text" at bounding box center [810, 166] width 536 height 29
type textarea "P"
click at [936, 165] on textarea "Pedestrians /Forklift drivers are acknowledging each other through eye-co" at bounding box center [810, 166] width 536 height 29
click at [782, 163] on textarea "Pedestrians /Forklift drivers are acknowledging each other through eye-co" at bounding box center [810, 166] width 536 height 29
click at [974, 166] on textarea "Pedestrians /Forklift drivers are acknowledging awareness of each other through…" at bounding box center [810, 166] width 536 height 29
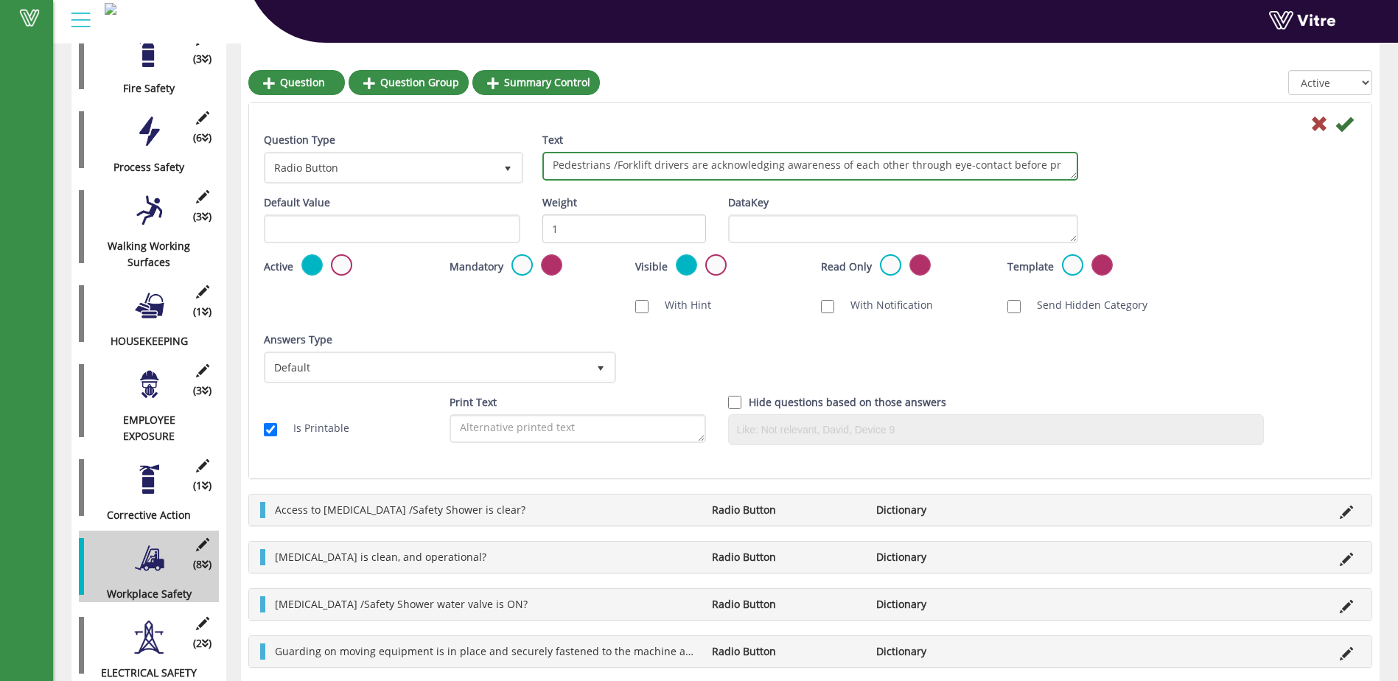
scroll to position [13, 0]
click at [608, 169] on textarea "Pedestrians /Forklift drivers are acknowledging awareness of each other through…" at bounding box center [810, 166] width 536 height 29
drag, startPoint x: 872, startPoint y: 157, endPoint x: 849, endPoint y: 161, distance: 23.9
click at [849, 161] on textarea "Pedestrians /Forklift drivers are acknowledging awareness of each other through…" at bounding box center [810, 166] width 536 height 29
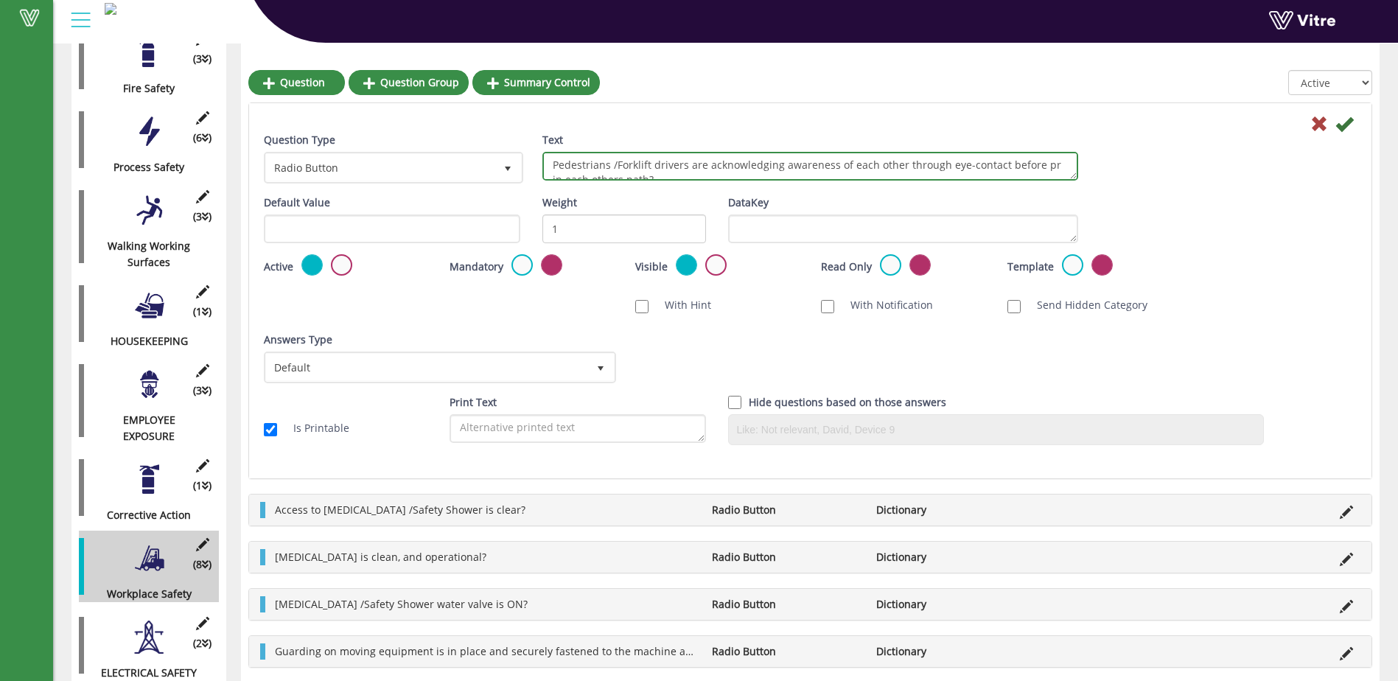
drag, startPoint x: 1035, startPoint y: 165, endPoint x: 1048, endPoint y: 166, distance: 12.6
click at [1048, 166] on textarea "Pedestrians /Forklift drivers are acknowledging awareness of each other through…" at bounding box center [810, 166] width 536 height 29
type textarea "Pedestrians /Forklift drivers are acknowledging awareness of each other through…"
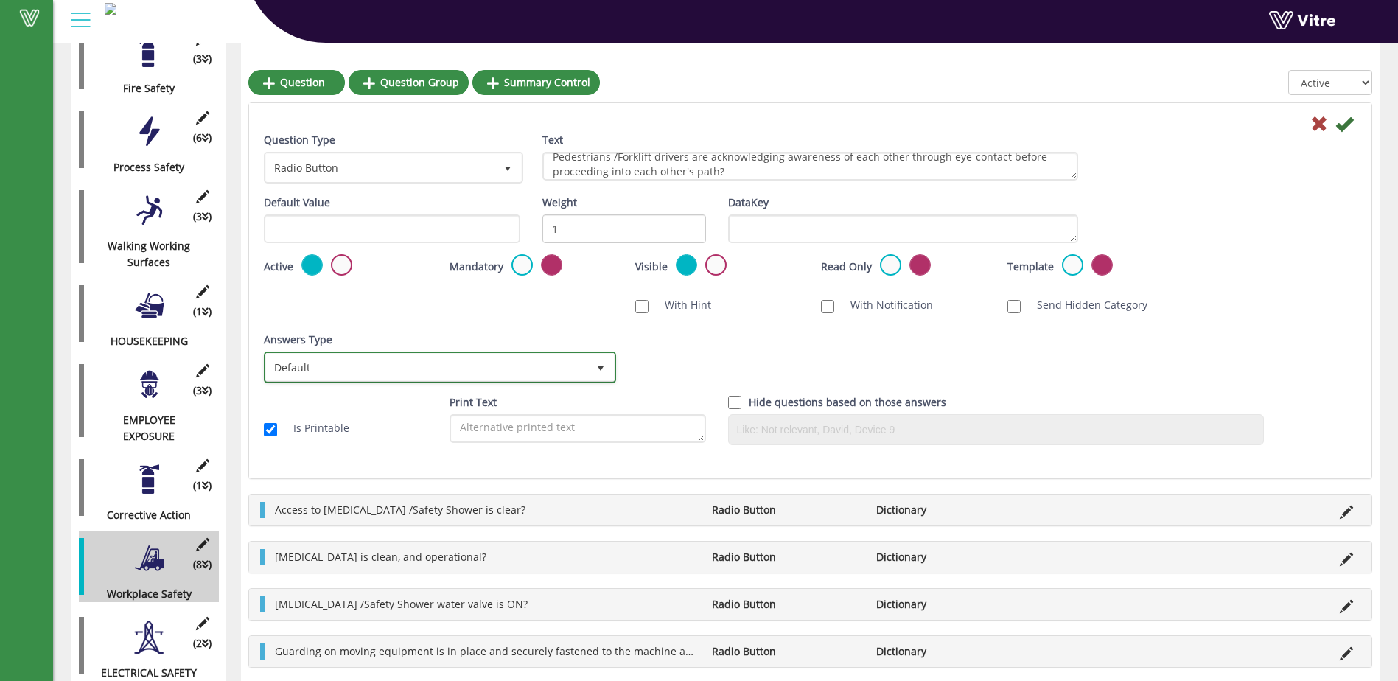
click at [595, 365] on span "select" at bounding box center [601, 368] width 12 height 12
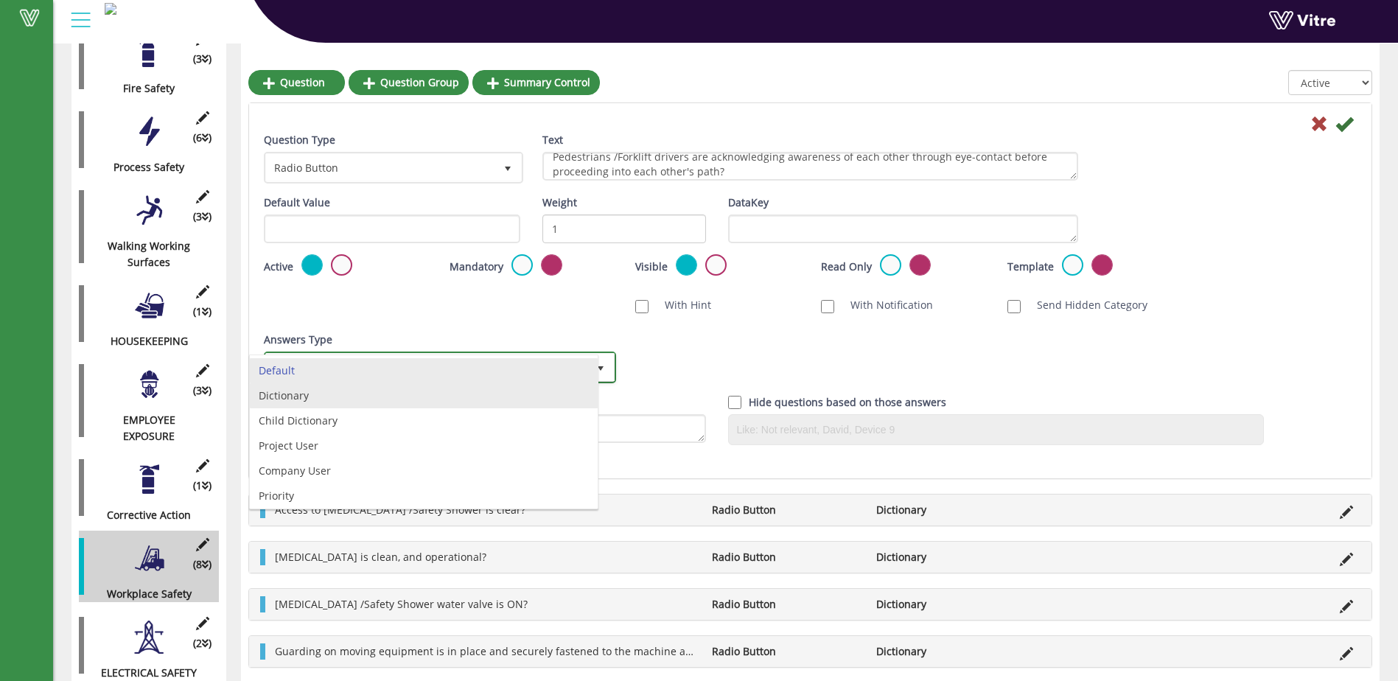
click at [553, 396] on li "Dictionary" at bounding box center [424, 395] width 348 height 25
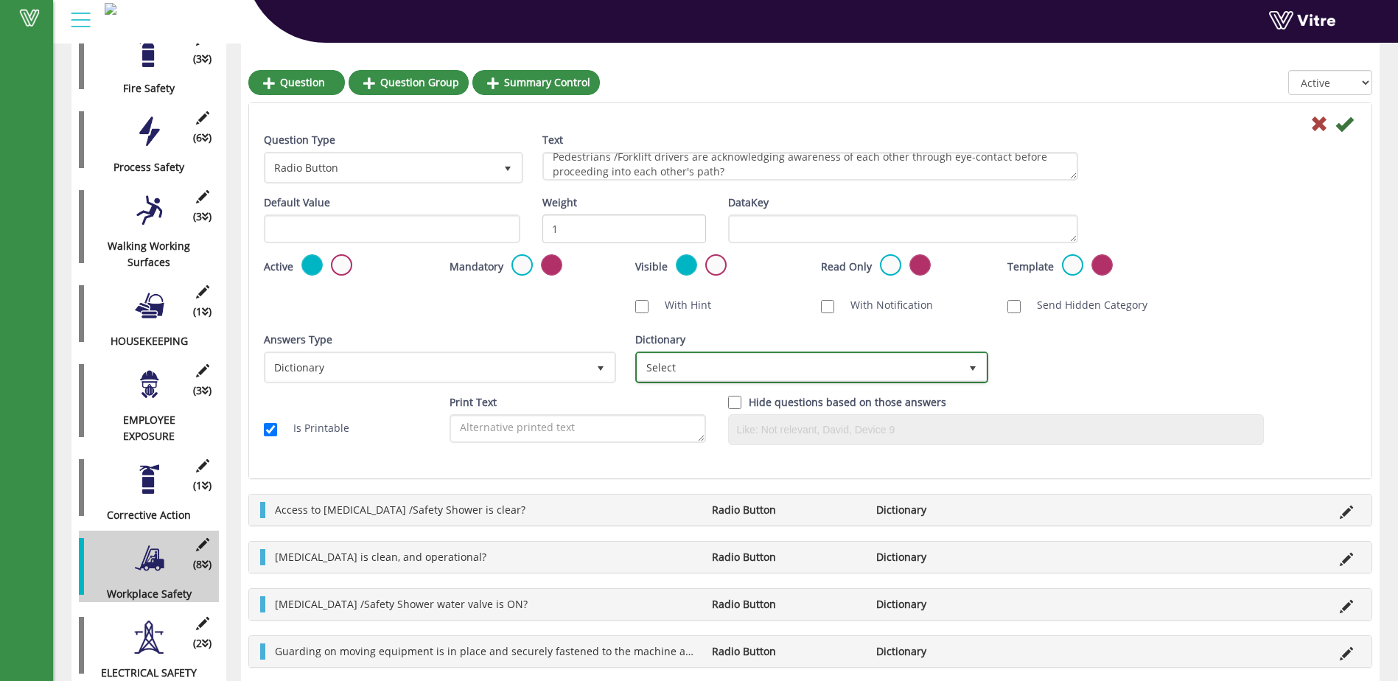
click at [973, 365] on span "select" at bounding box center [973, 368] width 12 height 12
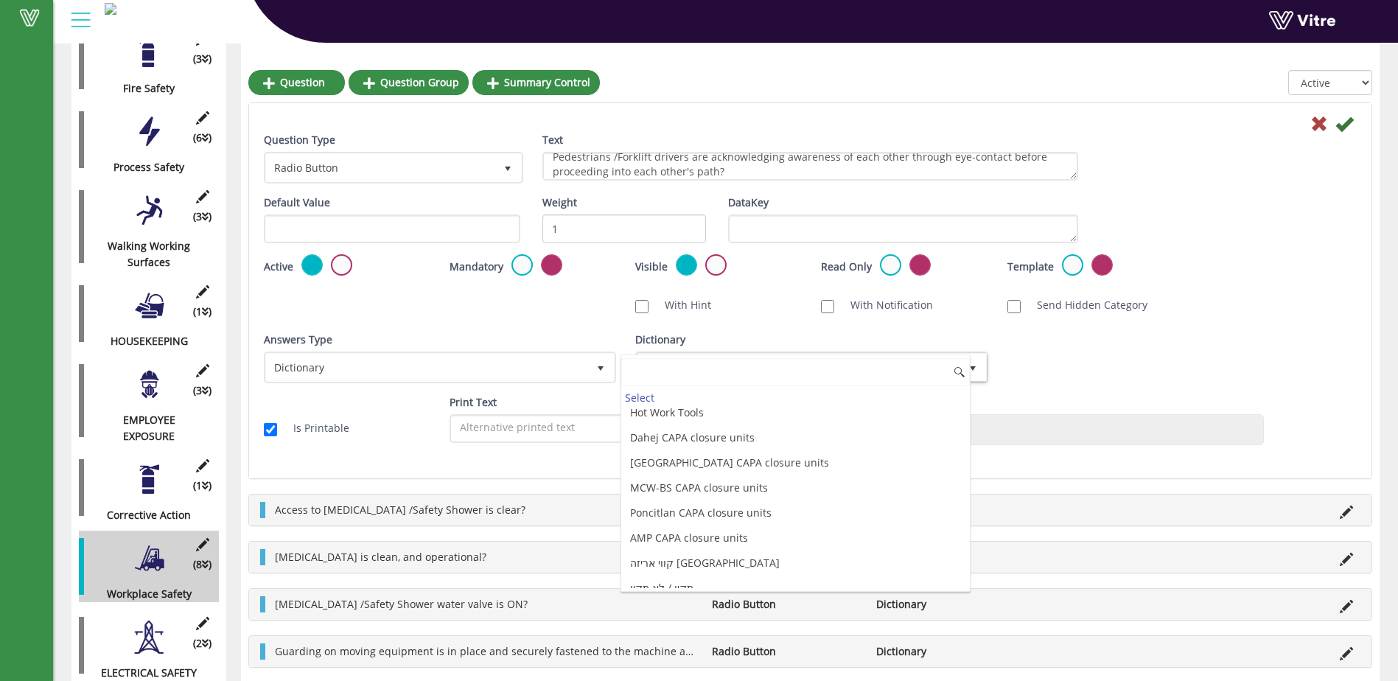
scroll to position [3977, 0]
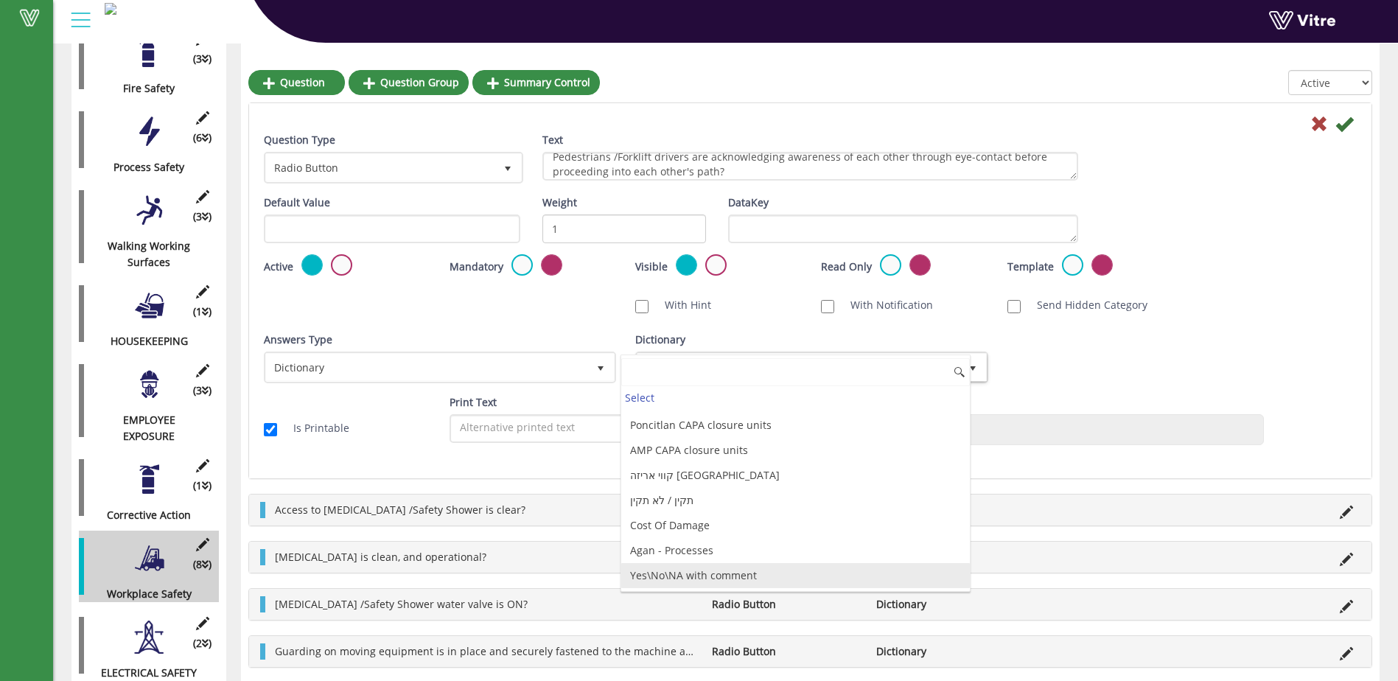
click at [768, 580] on li "Yes\No\NA with comment" at bounding box center [795, 575] width 348 height 25
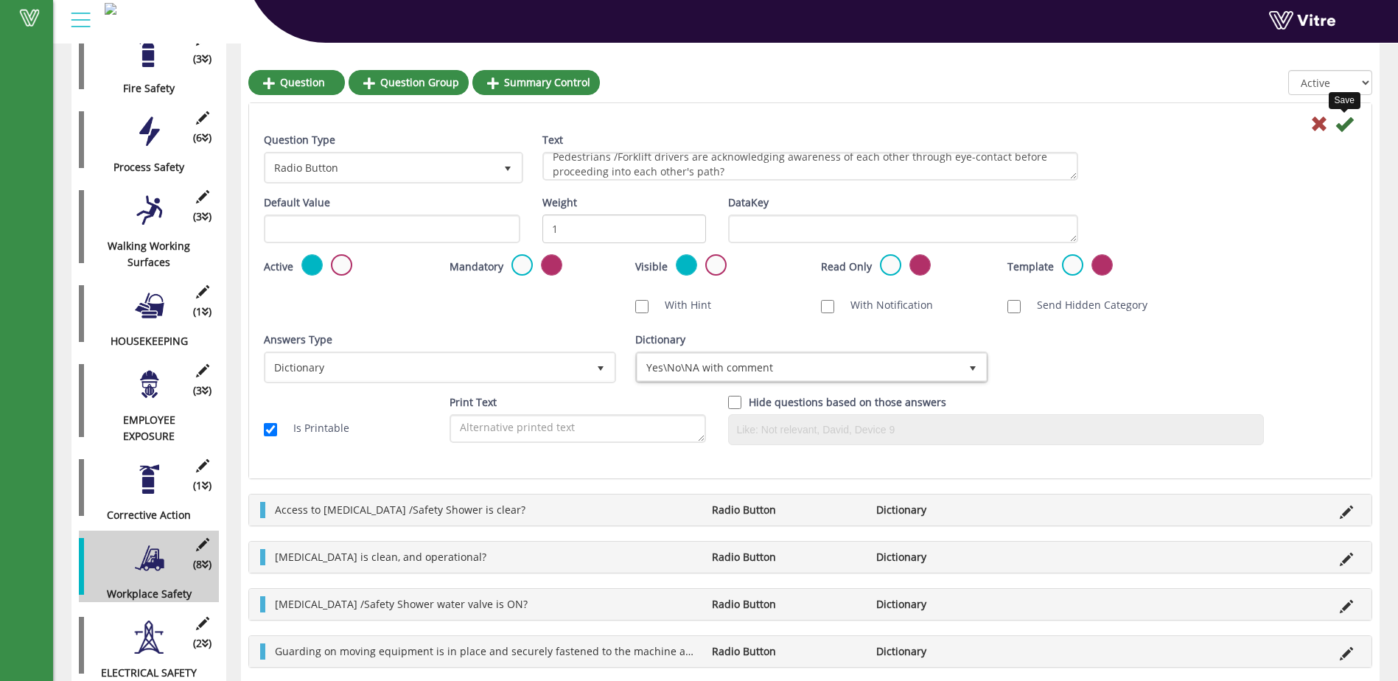
click at [1344, 125] on icon at bounding box center [1344, 124] width 18 height 18
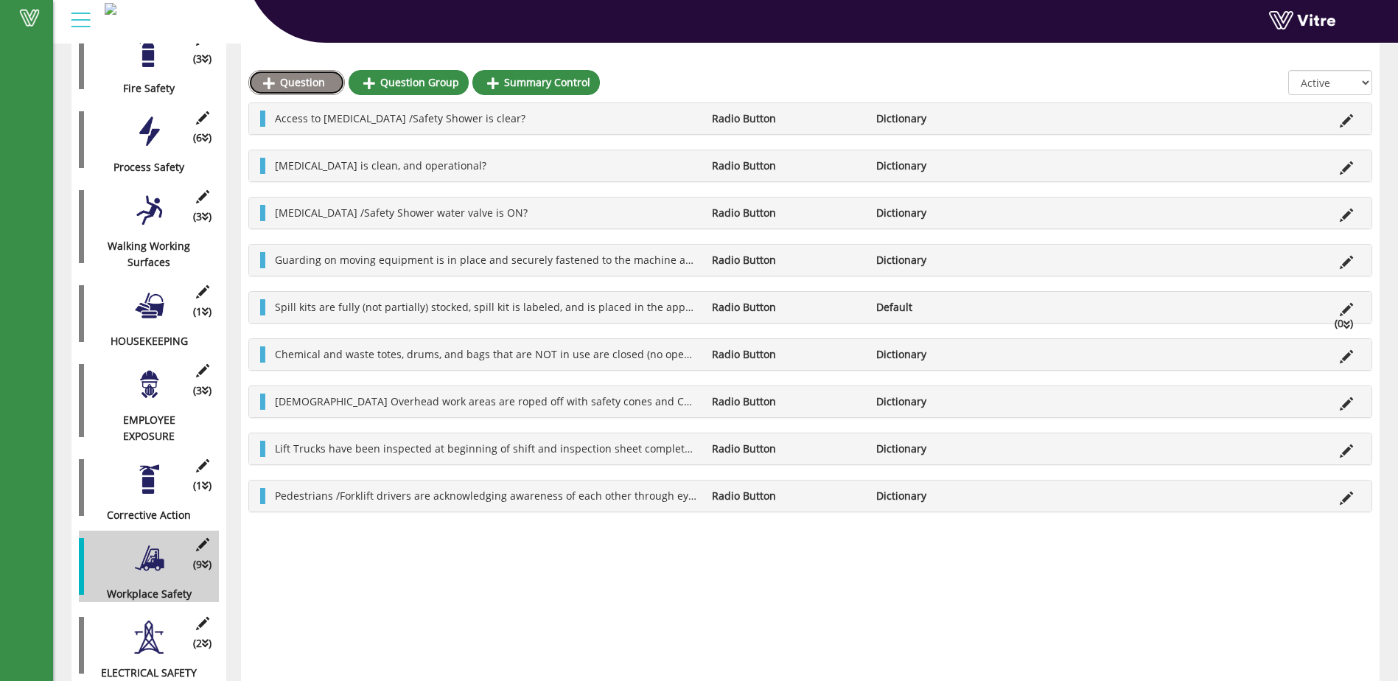
click at [302, 83] on link "Question" at bounding box center [296, 82] width 97 height 25
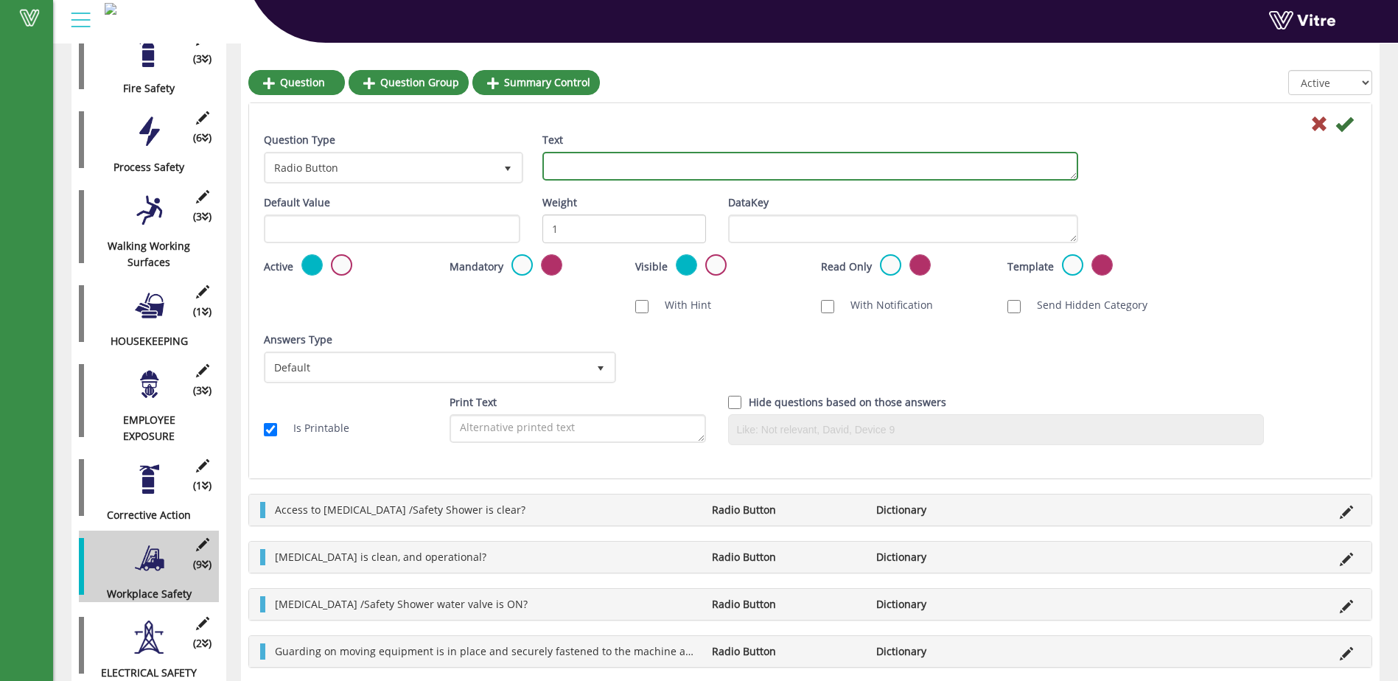
click at [564, 167] on textarea "Text" at bounding box center [810, 166] width 536 height 29
click at [835, 164] on textarea "Forklift backup alarms are working and volume is adequate?" at bounding box center [810, 166] width 536 height 29
type textarea "Forklift backup alarms are working and can be heard above noise level in the ar…"
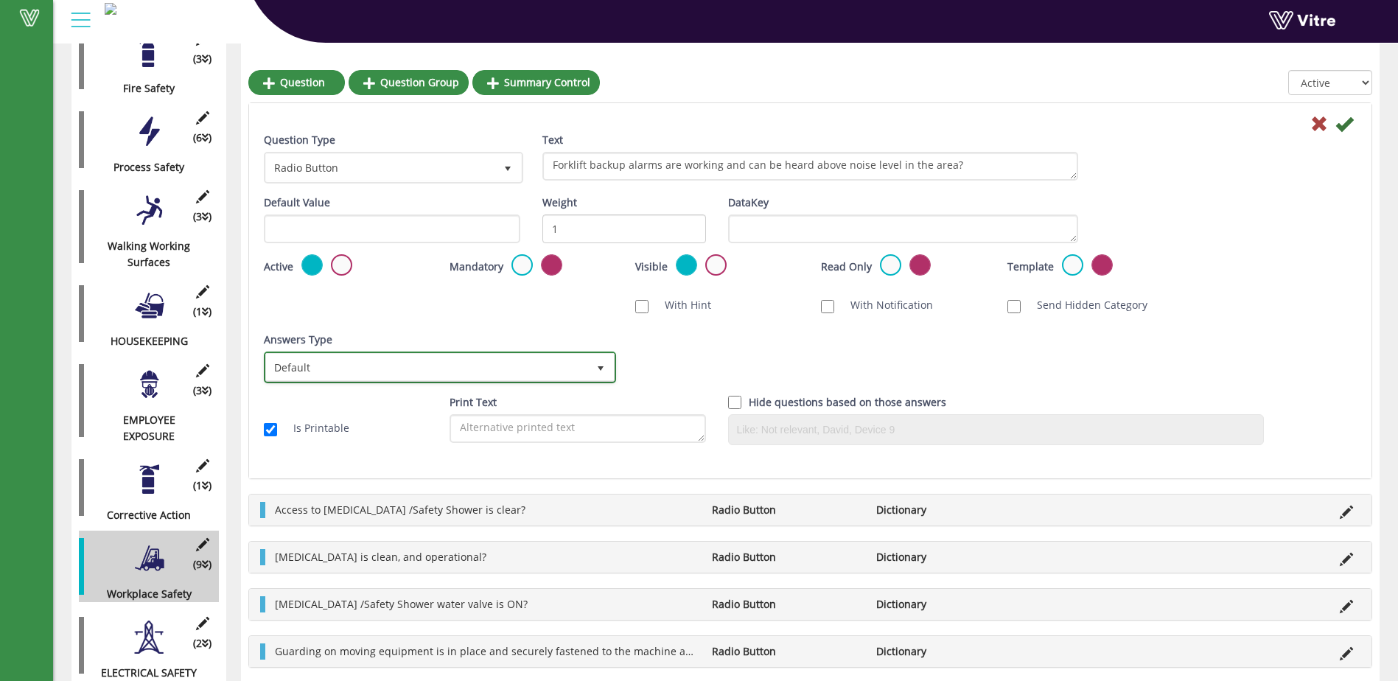
click at [598, 366] on span "select" at bounding box center [601, 368] width 12 height 12
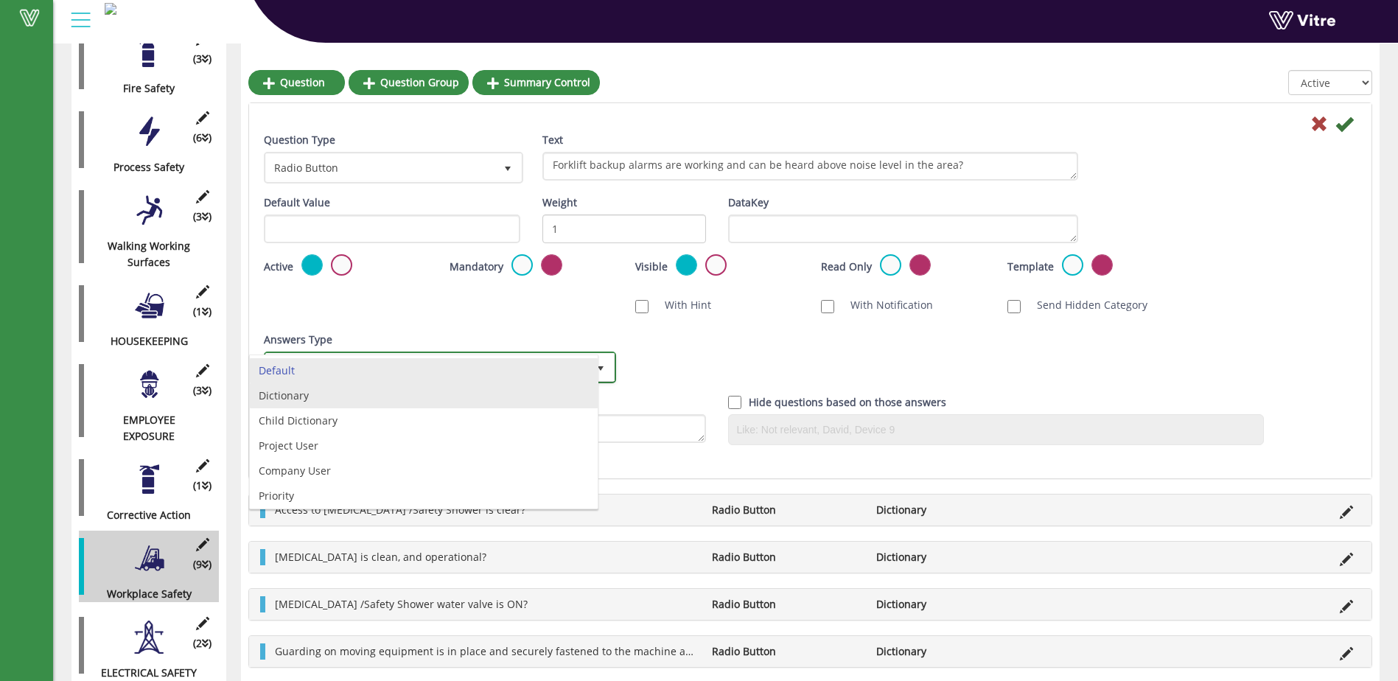
click at [508, 403] on li "Dictionary" at bounding box center [424, 395] width 348 height 25
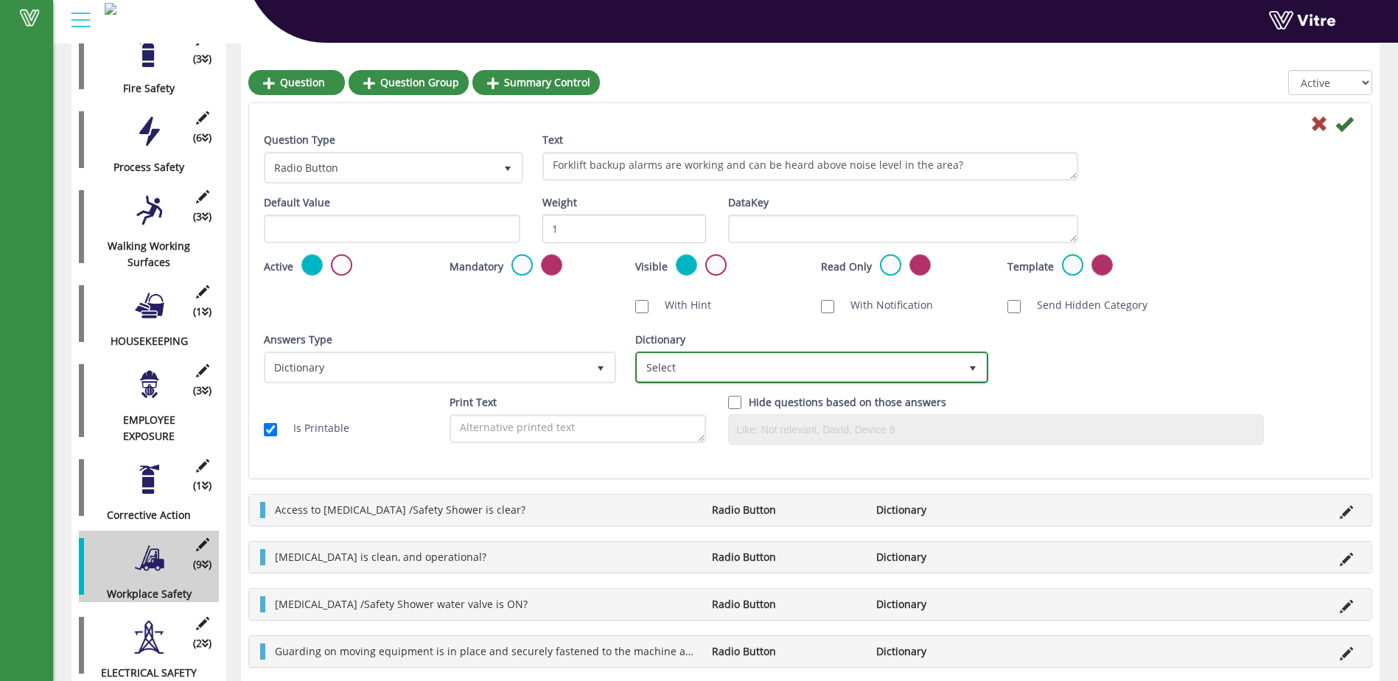
click at [971, 365] on span "select" at bounding box center [973, 368] width 12 height 12
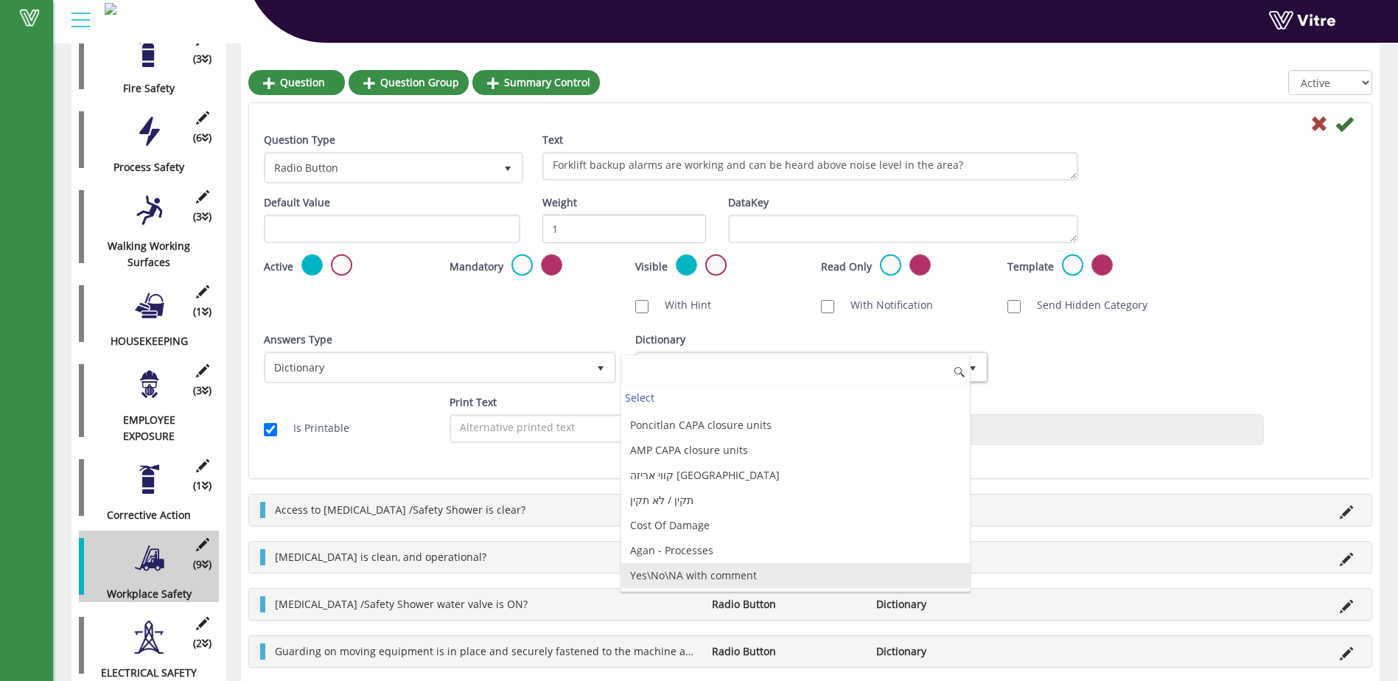
click at [878, 580] on li "Yes\No\NA with comment" at bounding box center [795, 575] width 348 height 25
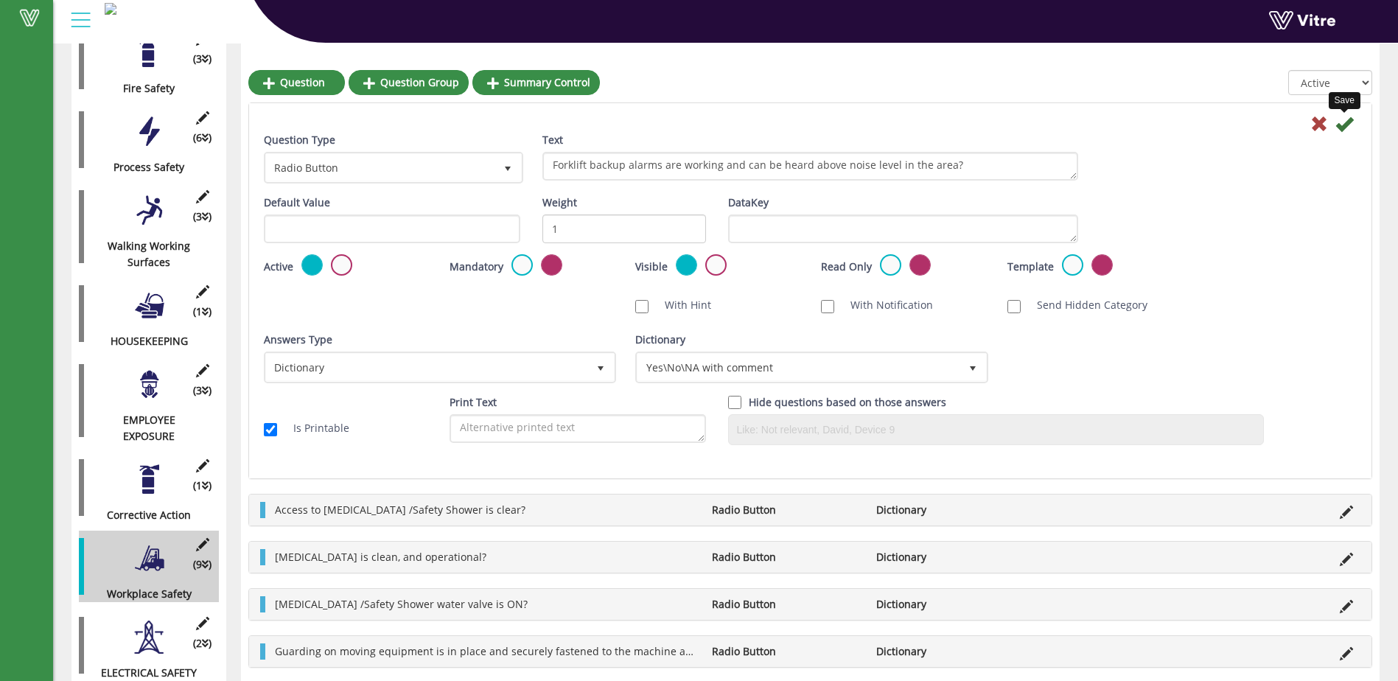
click at [1343, 127] on icon at bounding box center [1344, 124] width 18 height 18
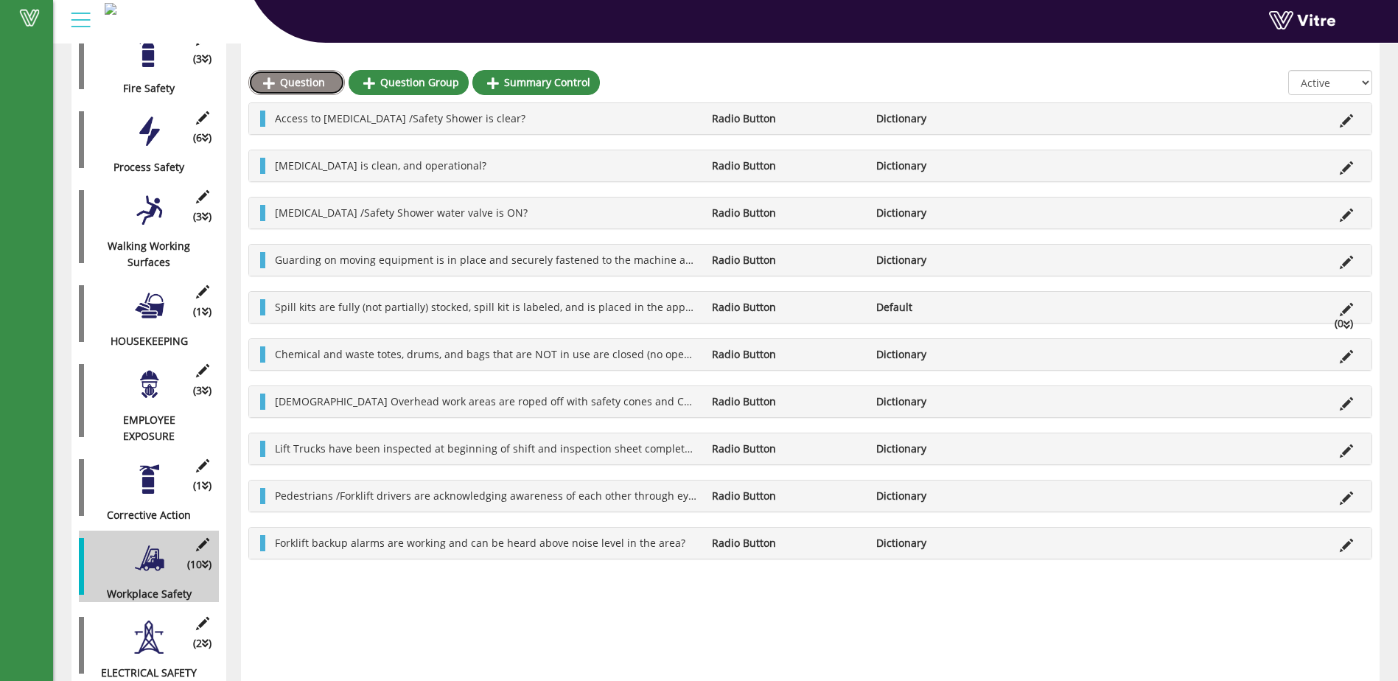
click at [297, 83] on link "Question" at bounding box center [296, 82] width 97 height 25
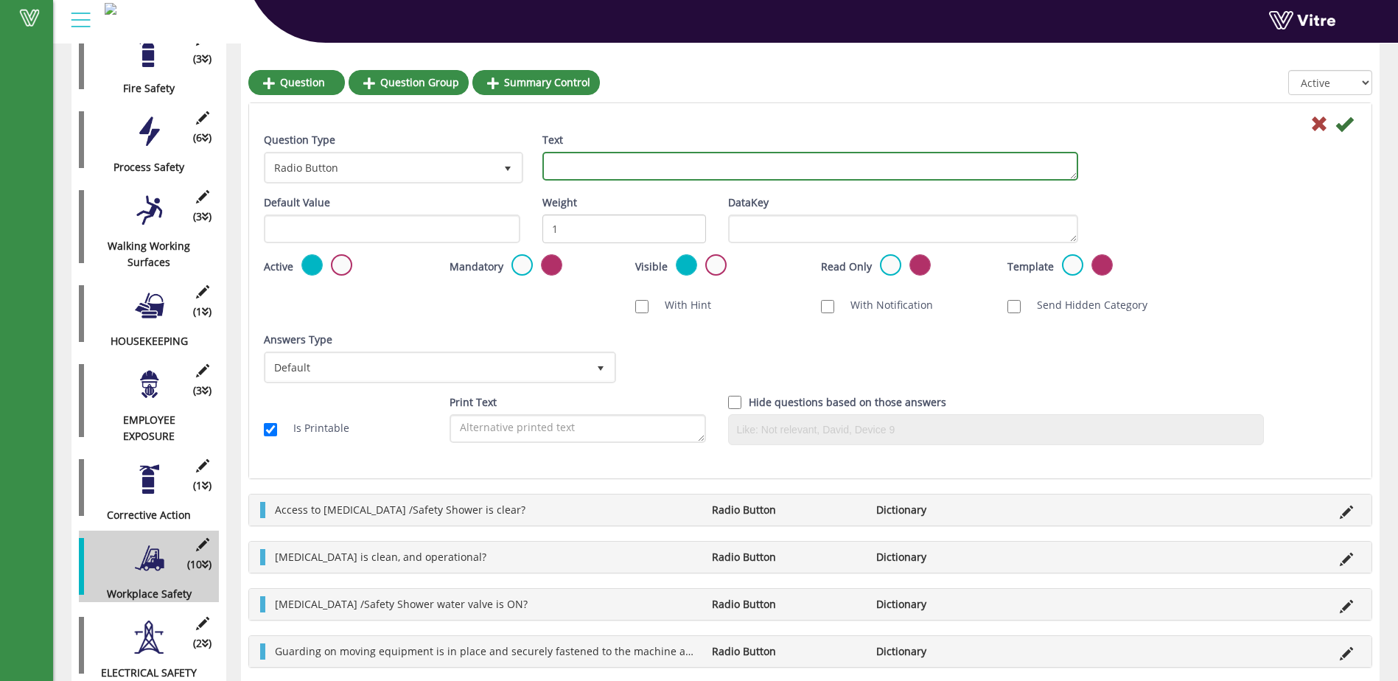
click at [552, 162] on textarea "Text" at bounding box center [810, 166] width 536 height 29
click at [773, 166] on textarea "Forklift drivers are looking behind them when in reverse?" at bounding box center [810, 166] width 536 height 29
type textarea "Forklift drivers are looking behind them when traveling in reverse?"
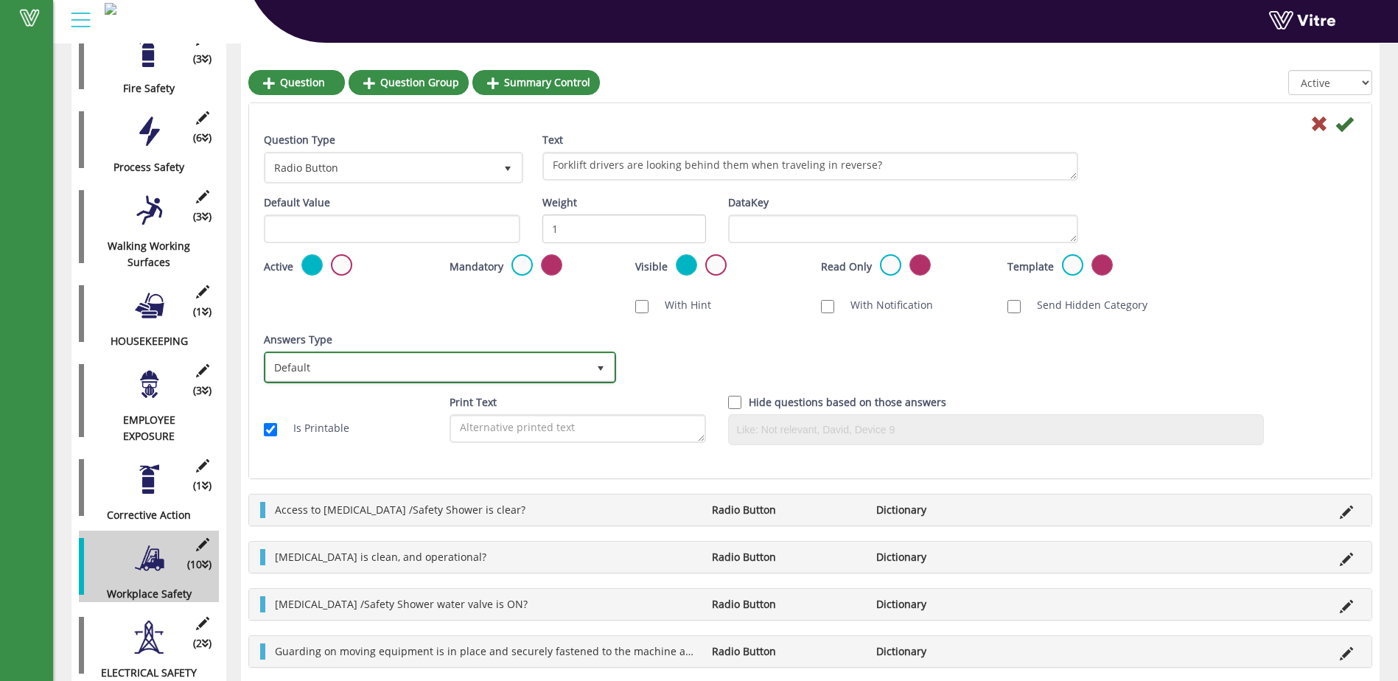
click at [602, 365] on span "select" at bounding box center [601, 368] width 12 height 12
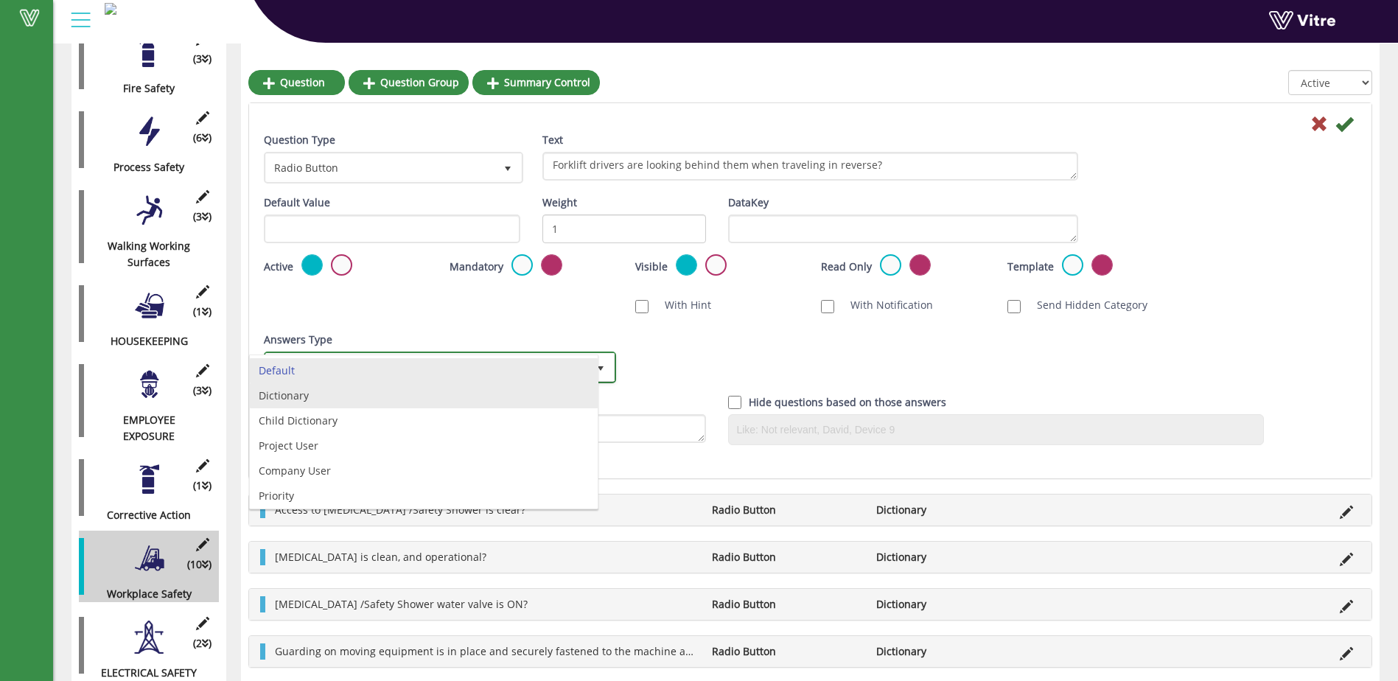
click at [574, 399] on li "Dictionary" at bounding box center [424, 395] width 348 height 25
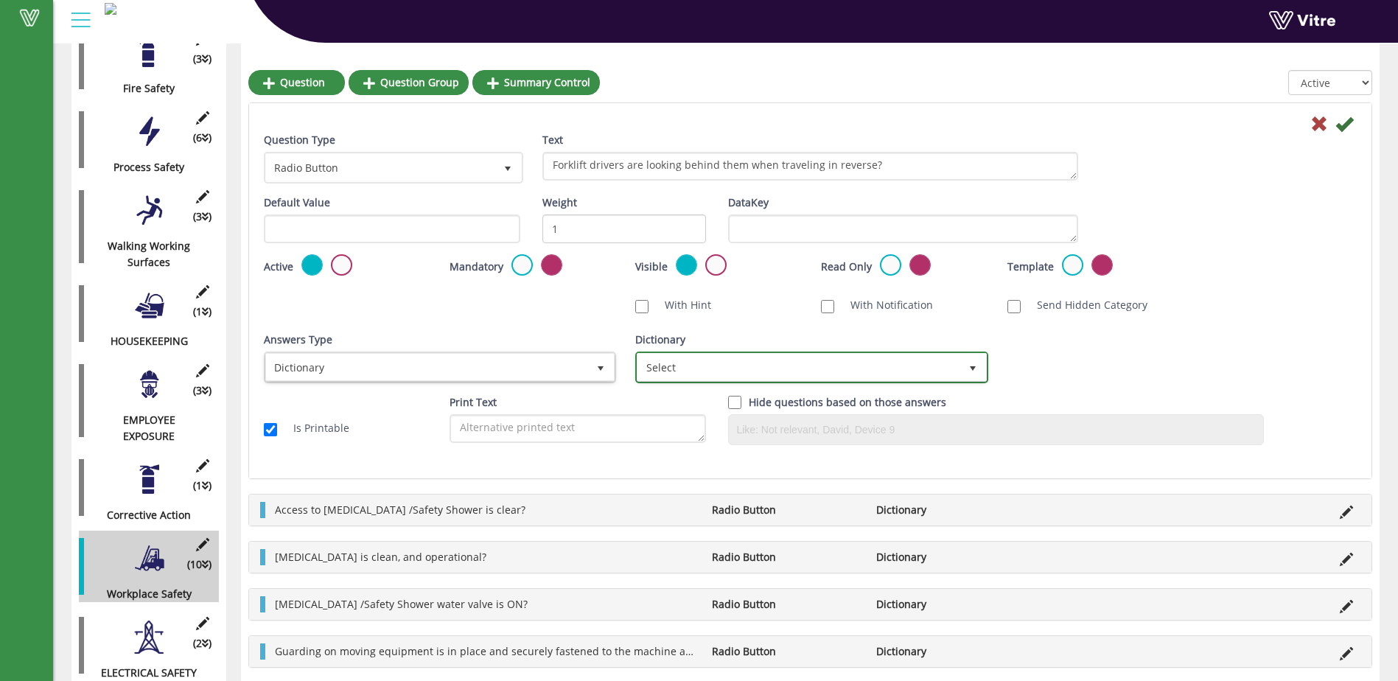
click at [974, 370] on span "select" at bounding box center [973, 368] width 12 height 12
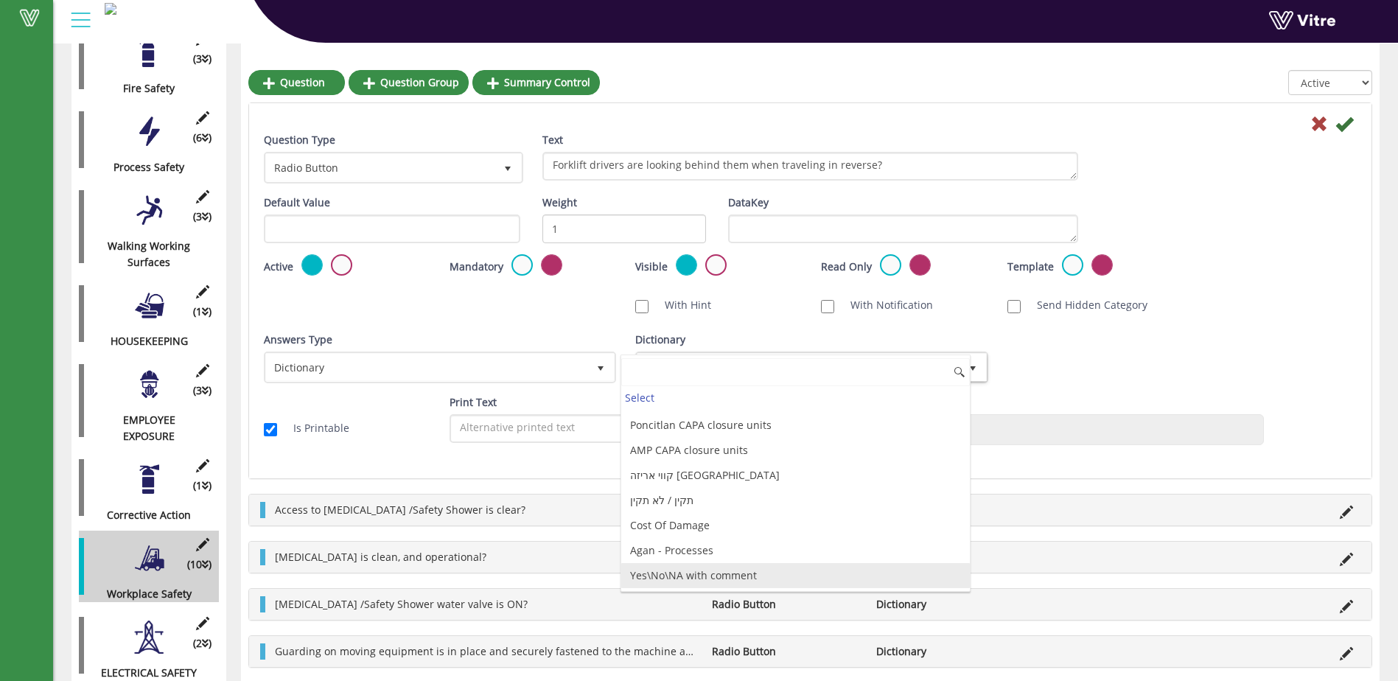
click at [726, 578] on li "Yes\No\NA with comment" at bounding box center [795, 575] width 348 height 25
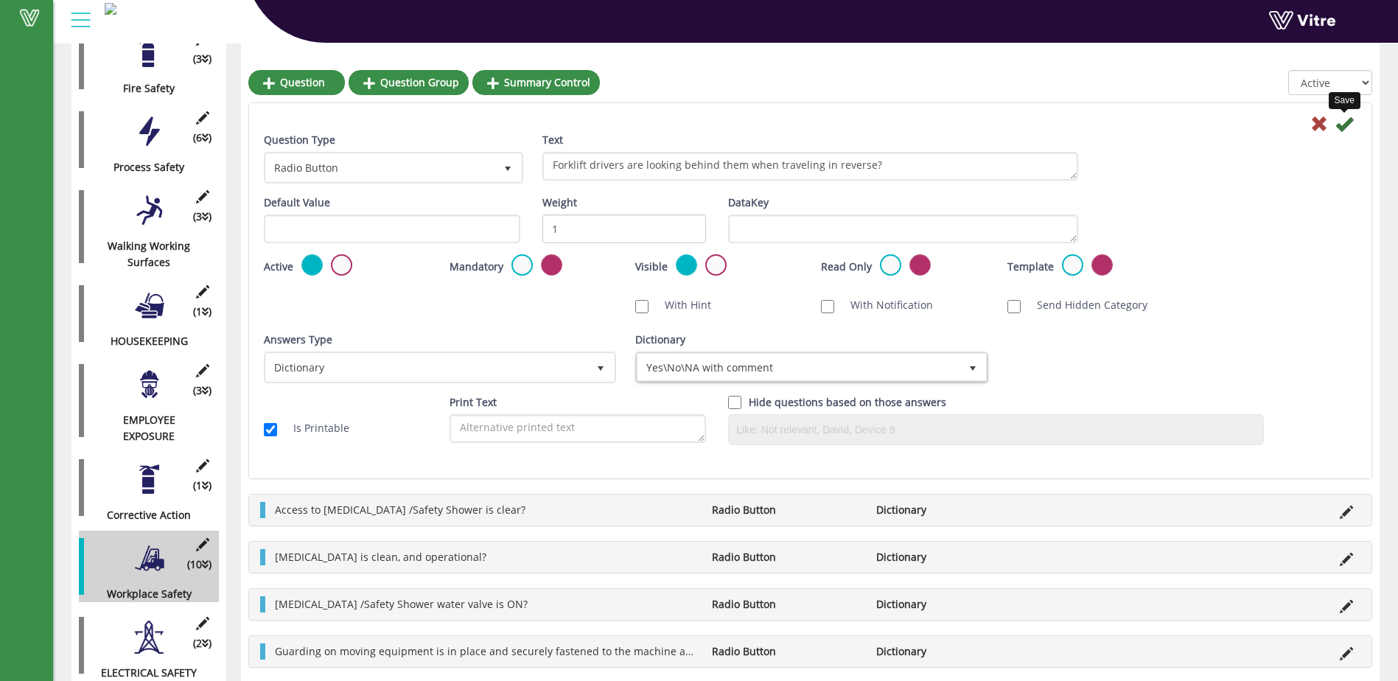
click at [1341, 125] on icon at bounding box center [1344, 124] width 18 height 18
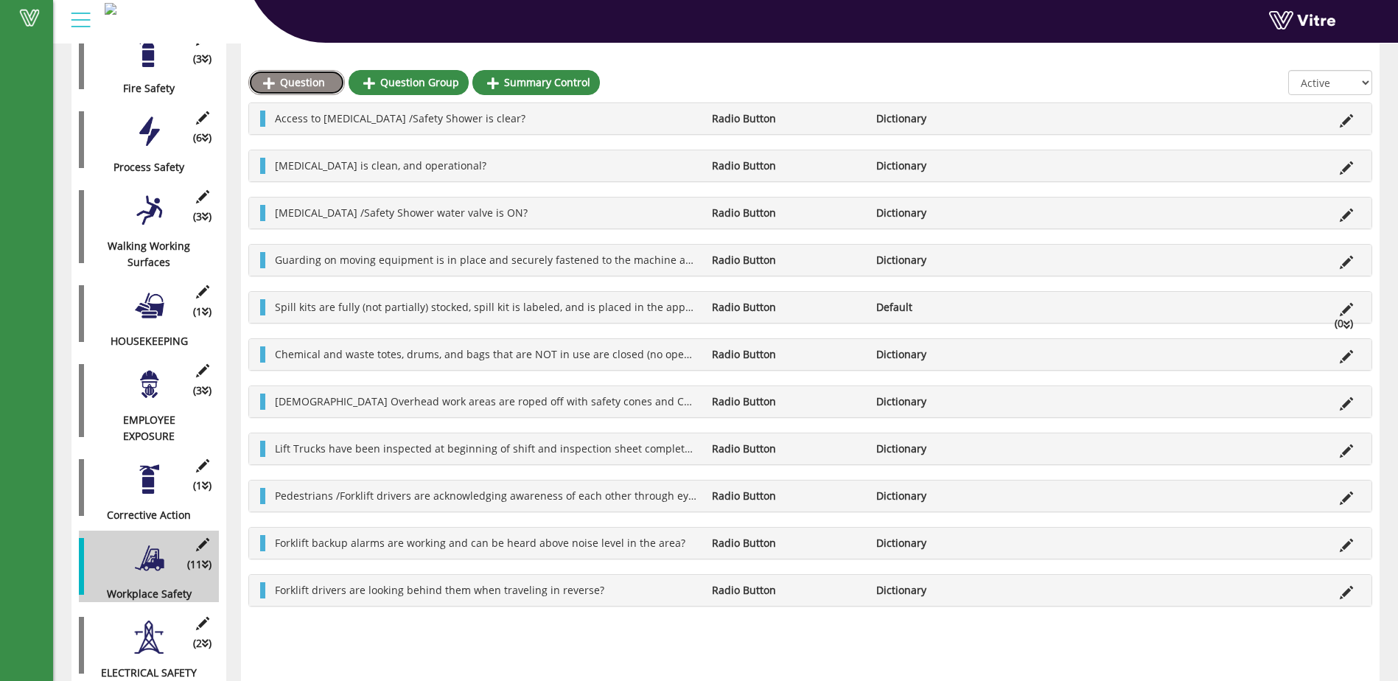
click at [300, 85] on link "Question" at bounding box center [296, 82] width 97 height 25
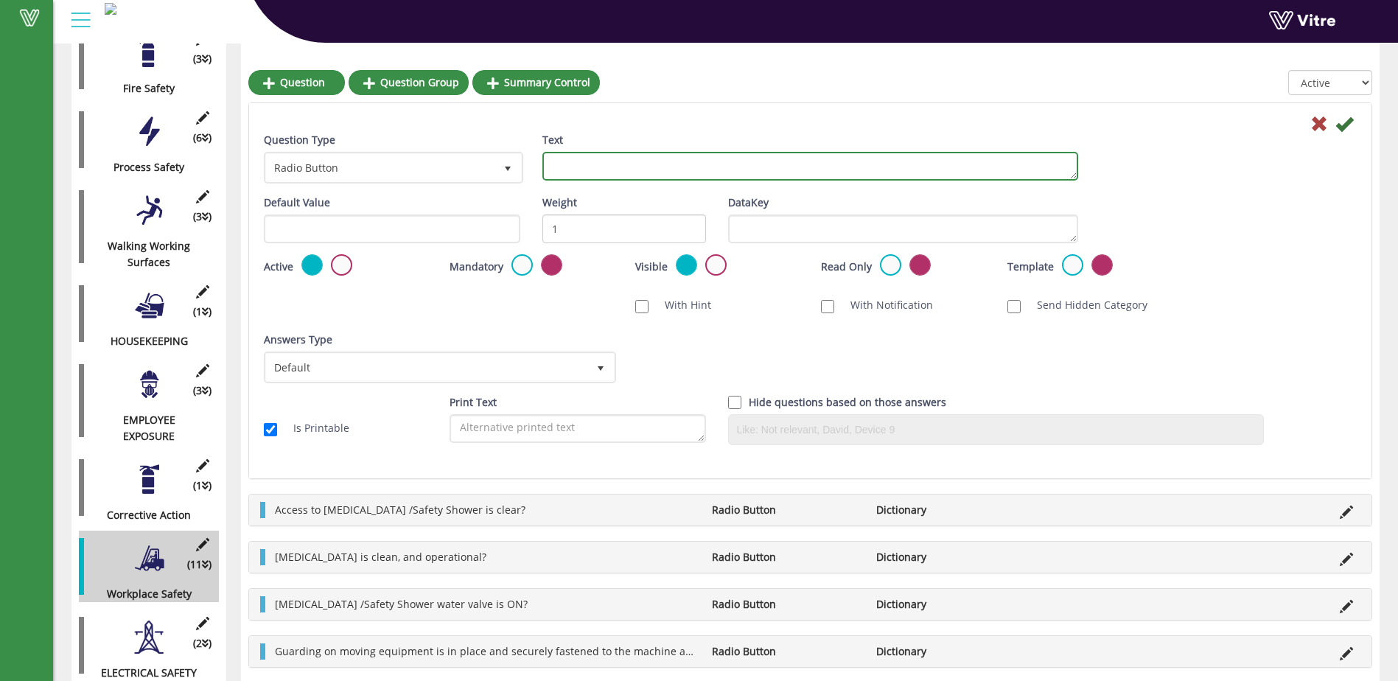
click at [572, 165] on textarea "Text" at bounding box center [810, 166] width 536 height 29
type textarea "Forklift drivers"
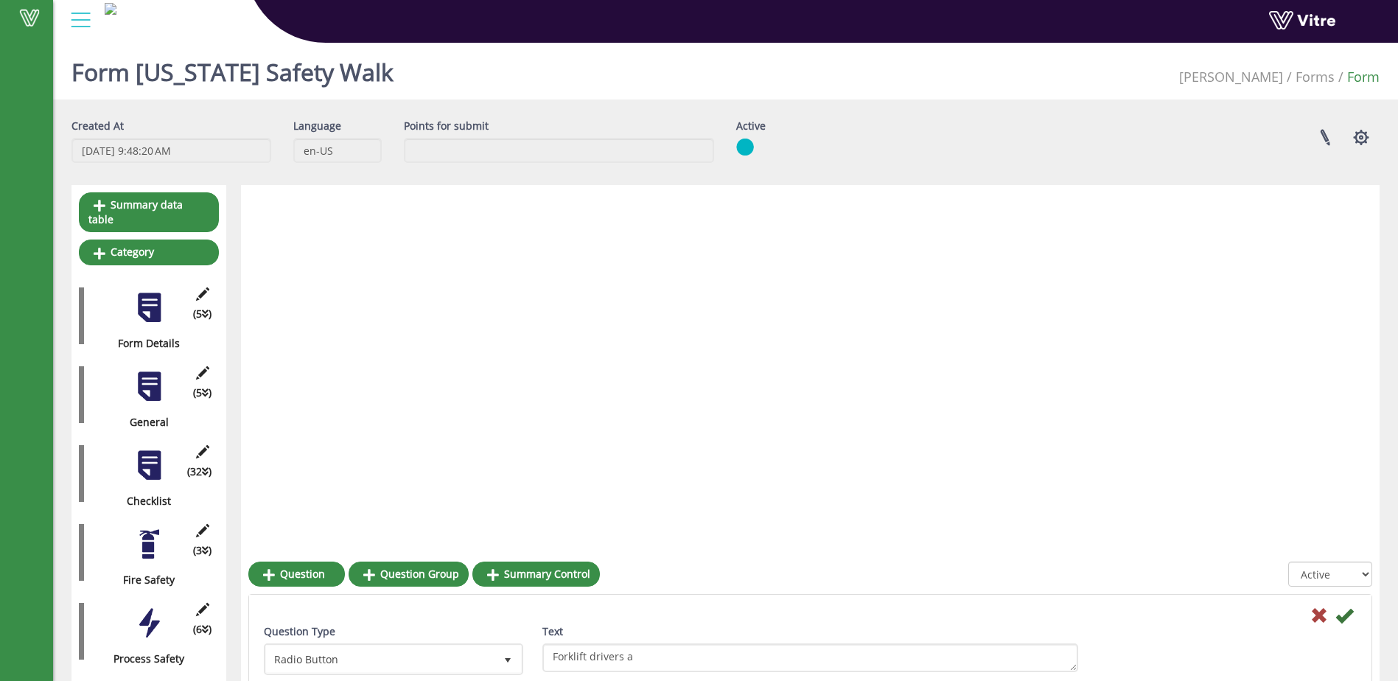
scroll to position [491, 0]
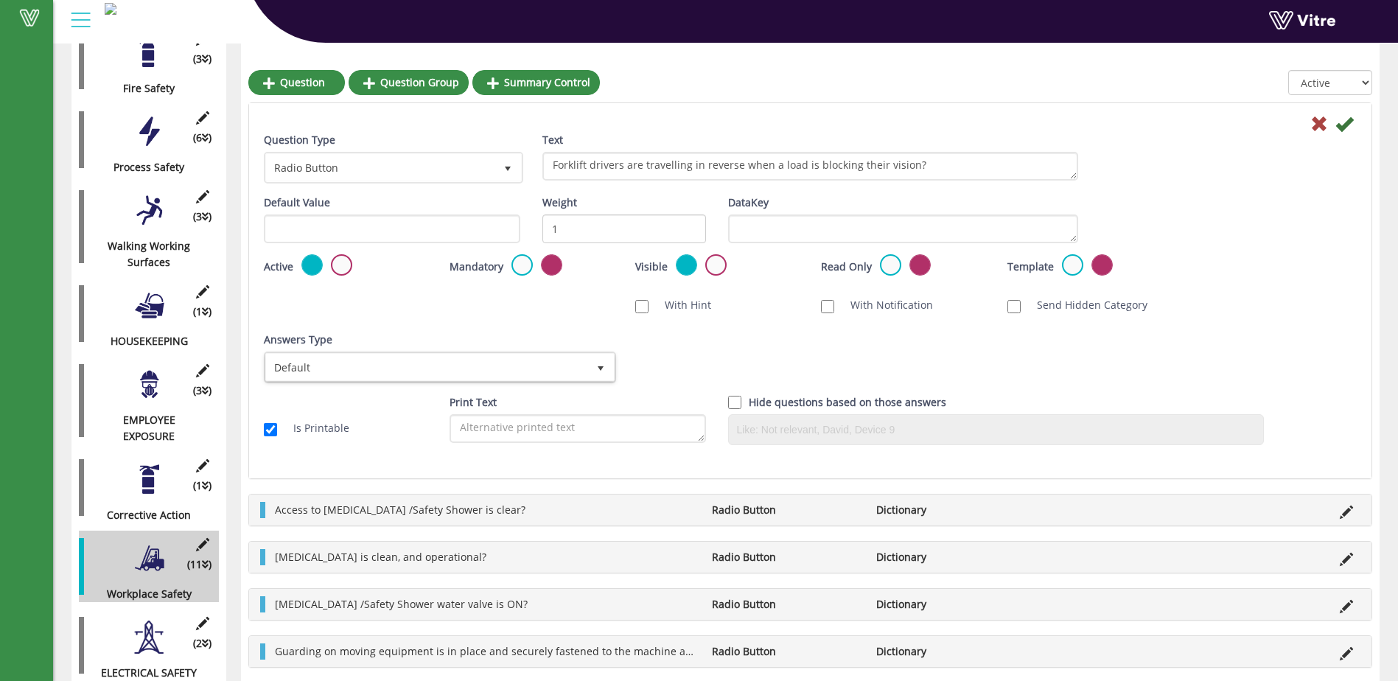
type textarea "Forklift drivers are travelling in reverse when a load is blocking their vision?"
click at [603, 364] on span "select" at bounding box center [601, 368] width 12 height 12
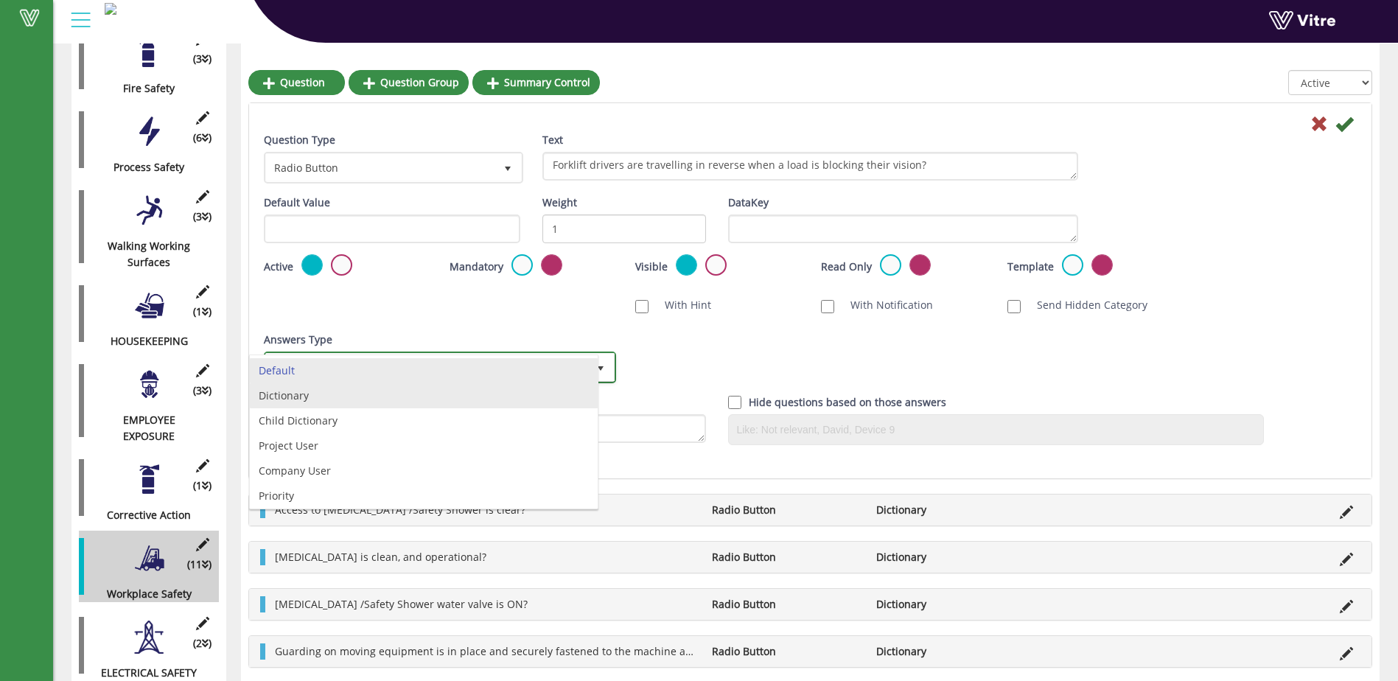
click at [574, 403] on li "Dictionary" at bounding box center [424, 395] width 348 height 25
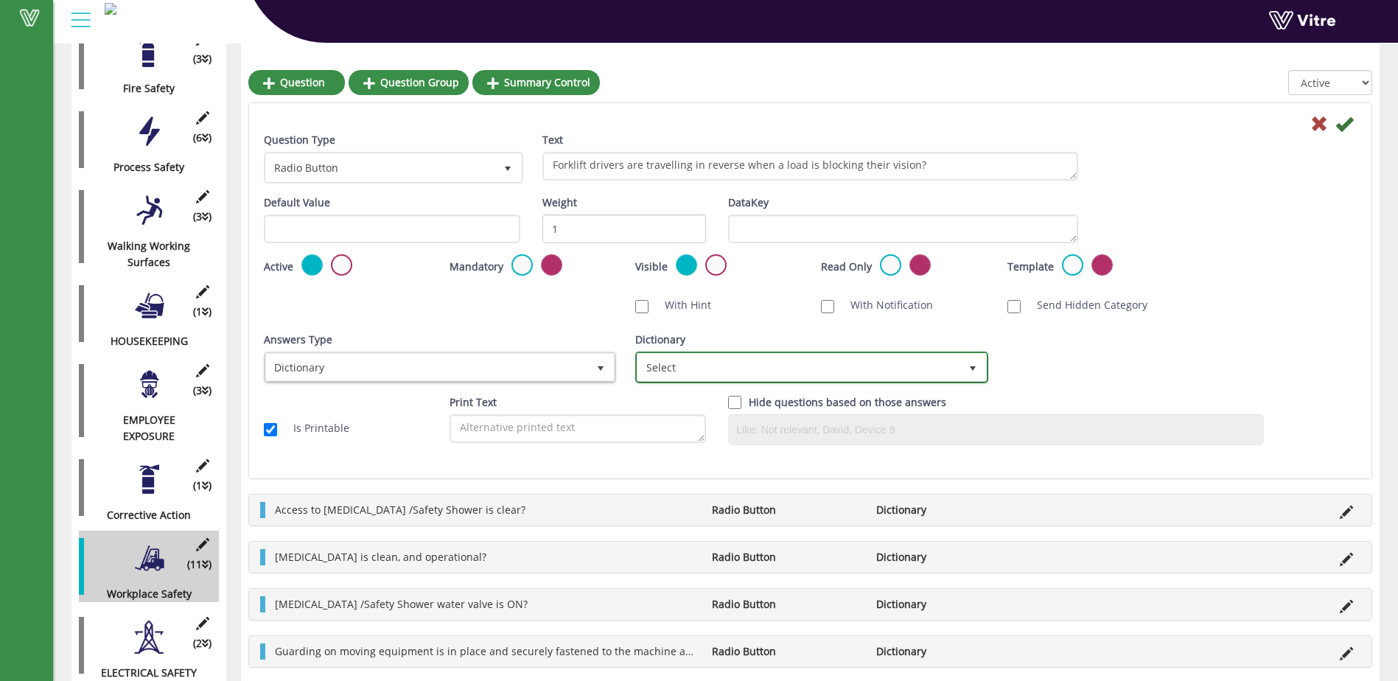
click at [972, 368] on span "select" at bounding box center [973, 368] width 12 height 12
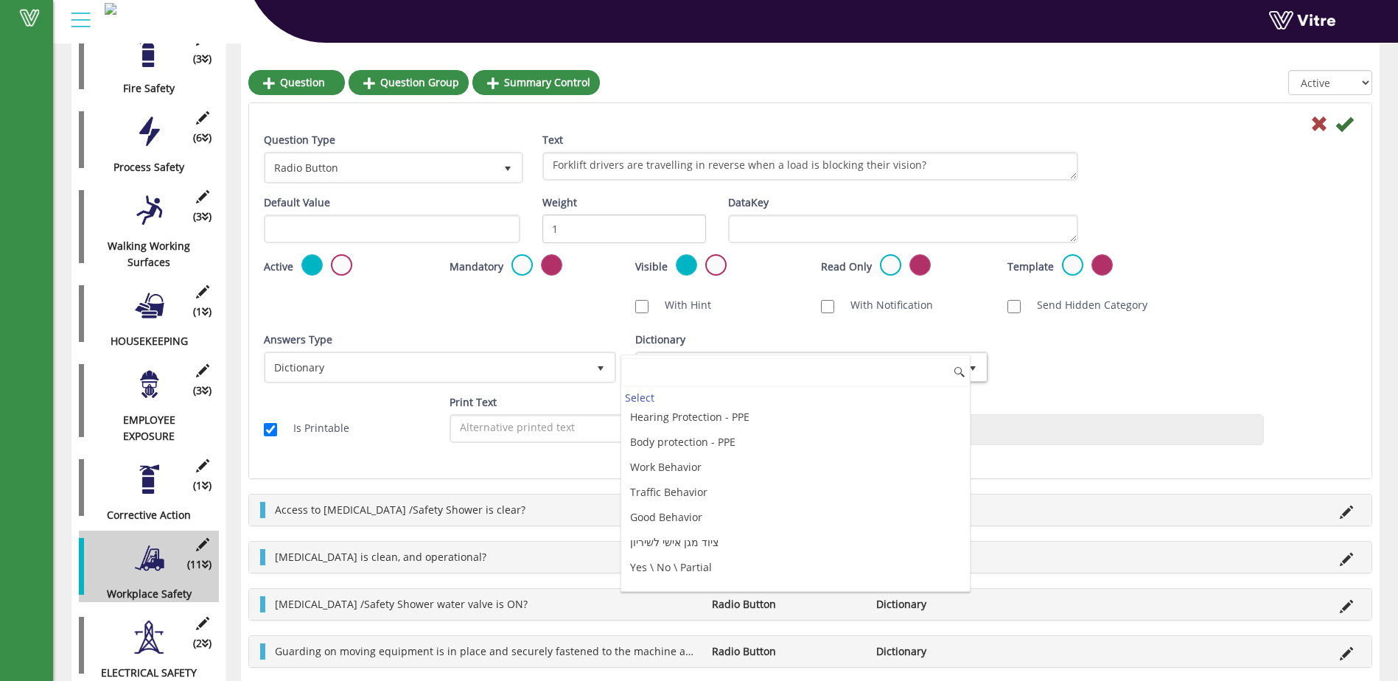
scroll to position [3977, 0]
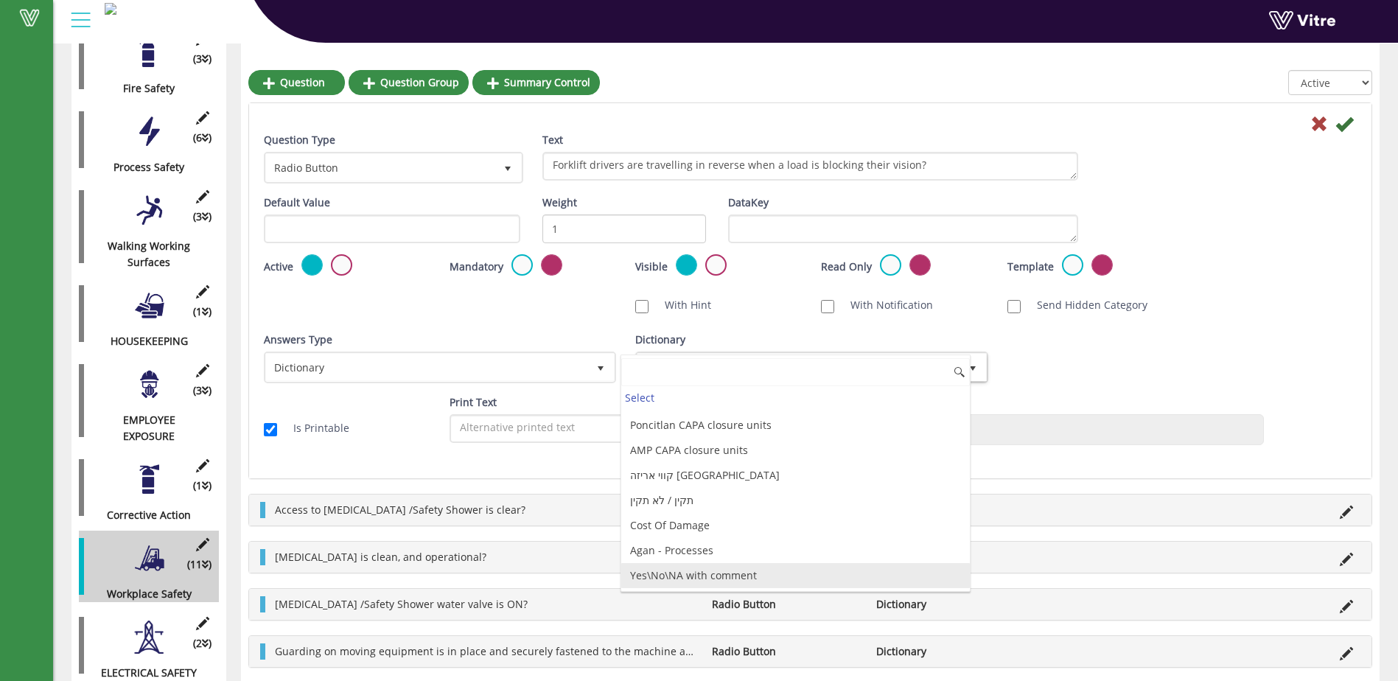
click at [707, 573] on li "Yes\No\NA with comment" at bounding box center [795, 575] width 348 height 25
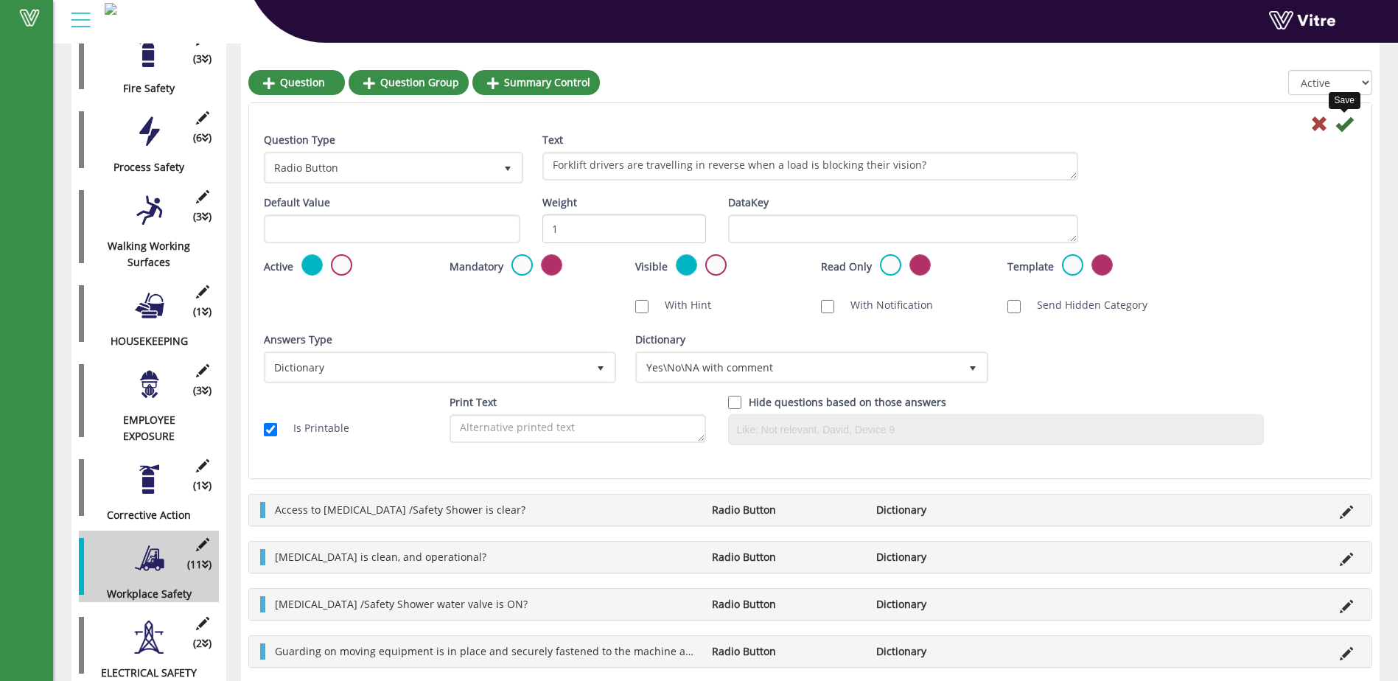
click at [1348, 125] on icon at bounding box center [1344, 124] width 18 height 18
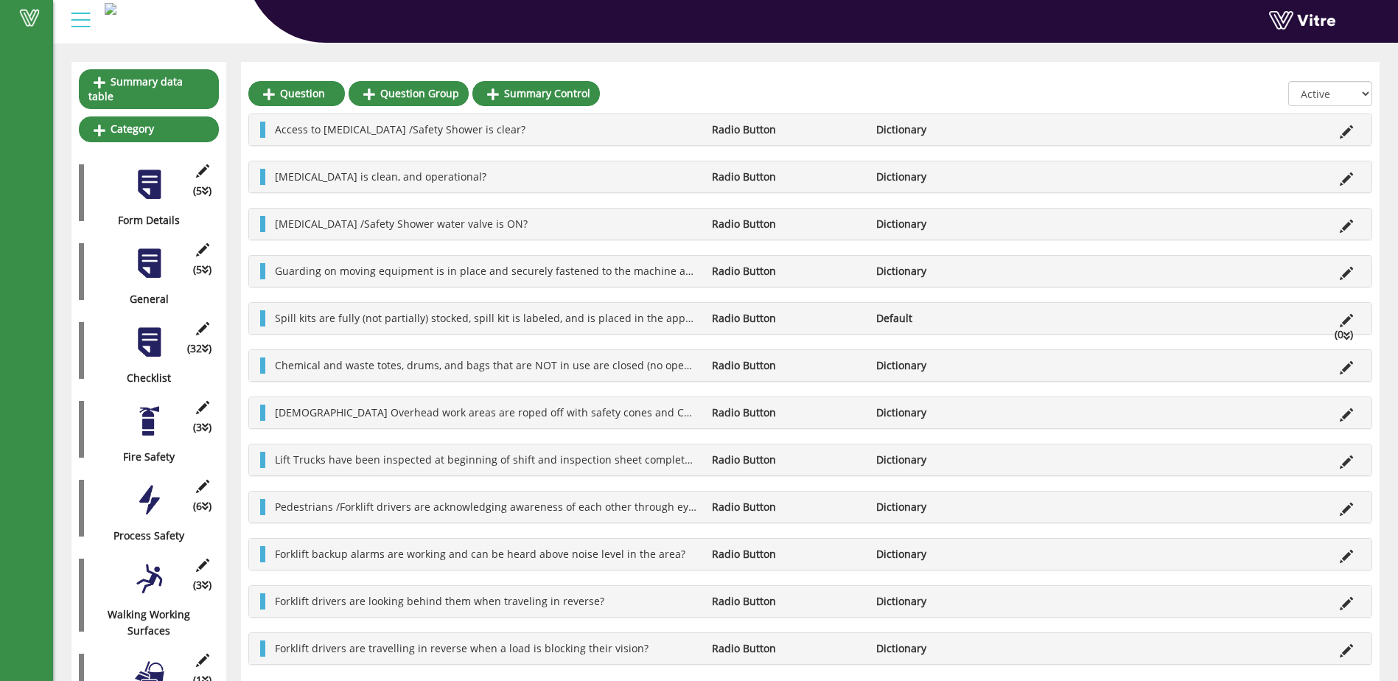
scroll to position [418, 0]
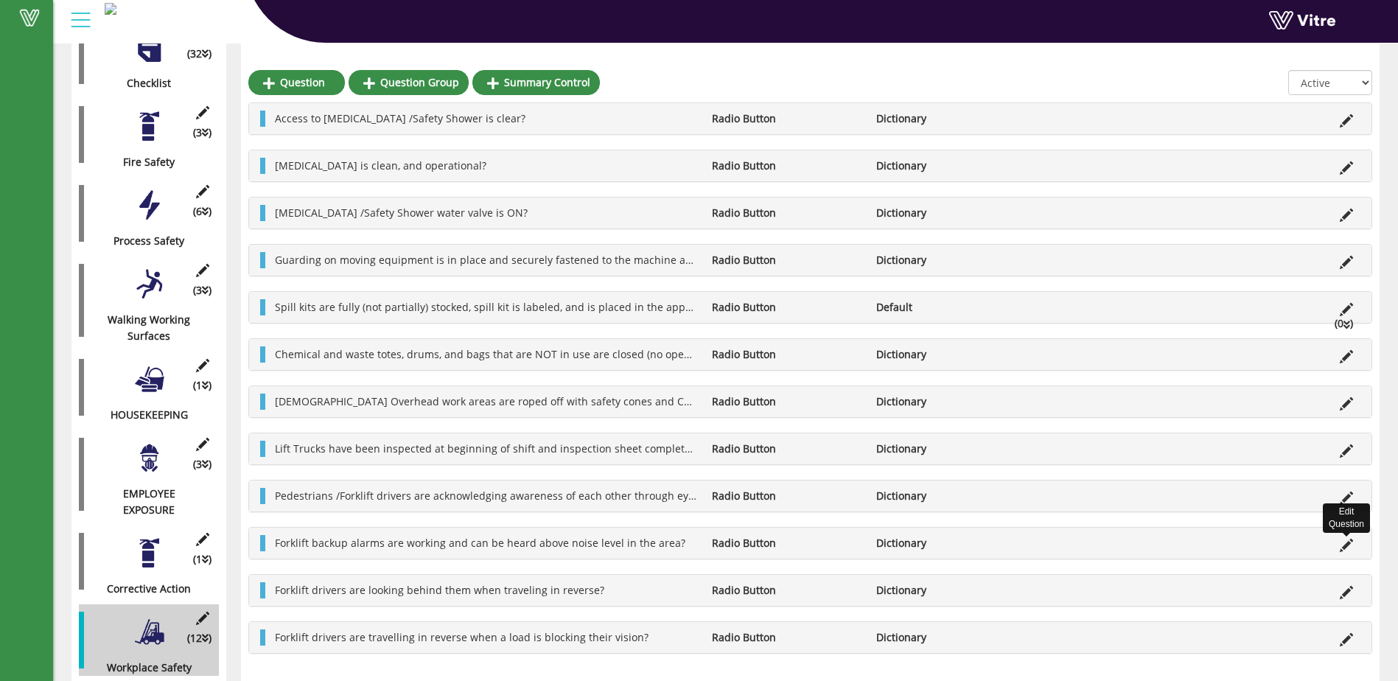
click at [1347, 541] on icon at bounding box center [1345, 545] width 13 height 13
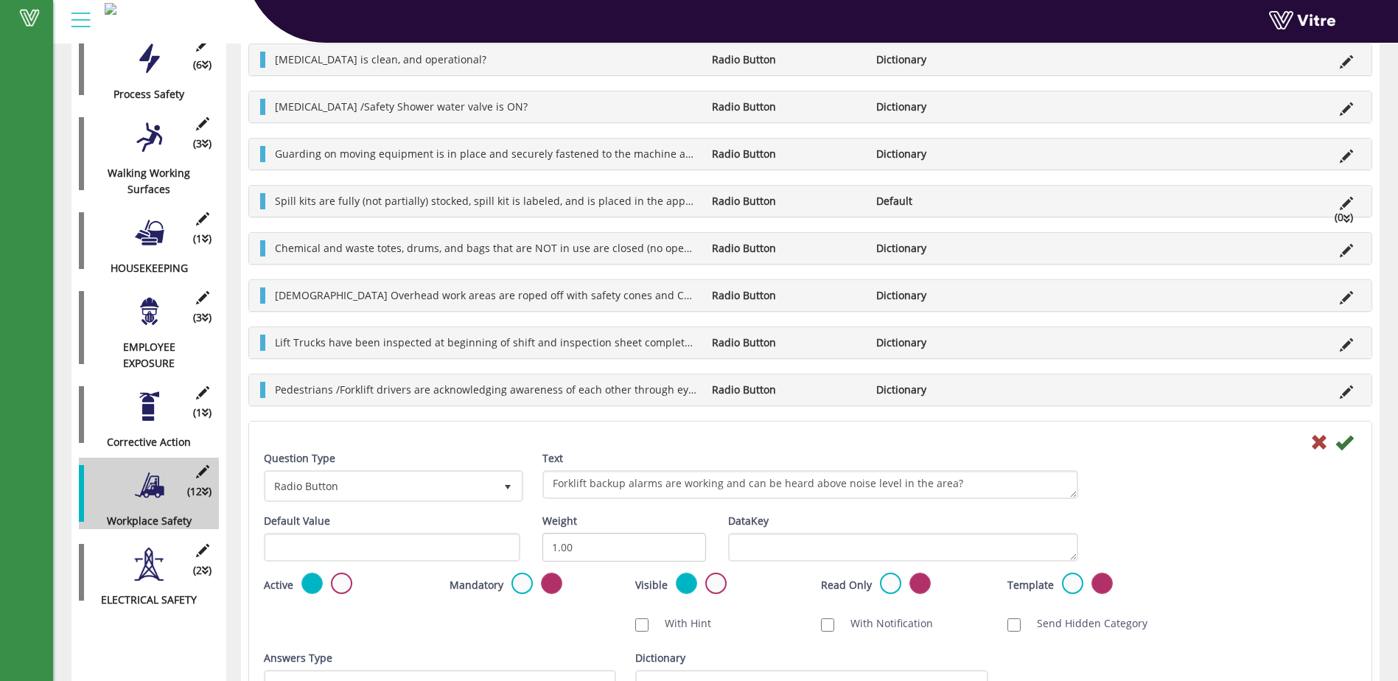
scroll to position [565, 0]
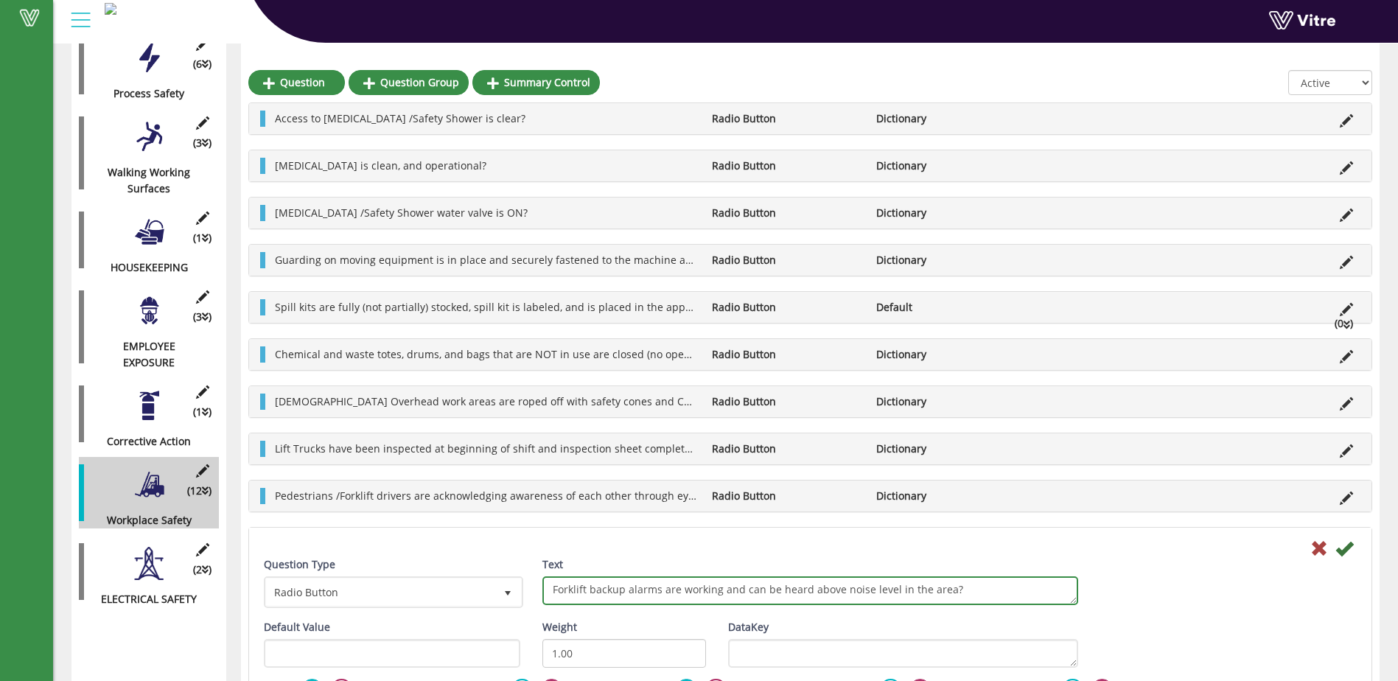
drag, startPoint x: 902, startPoint y: 589, endPoint x: 894, endPoint y: 589, distance: 8.1
click at [894, 589] on textarea "Forklift backup alarms are working and can be heard above noise level in the ar…" at bounding box center [810, 590] width 536 height 29
click at [925, 591] on textarea "Forklift backup alarms are working and can be heard above noise level in the ar…" at bounding box center [810, 590] width 536 height 29
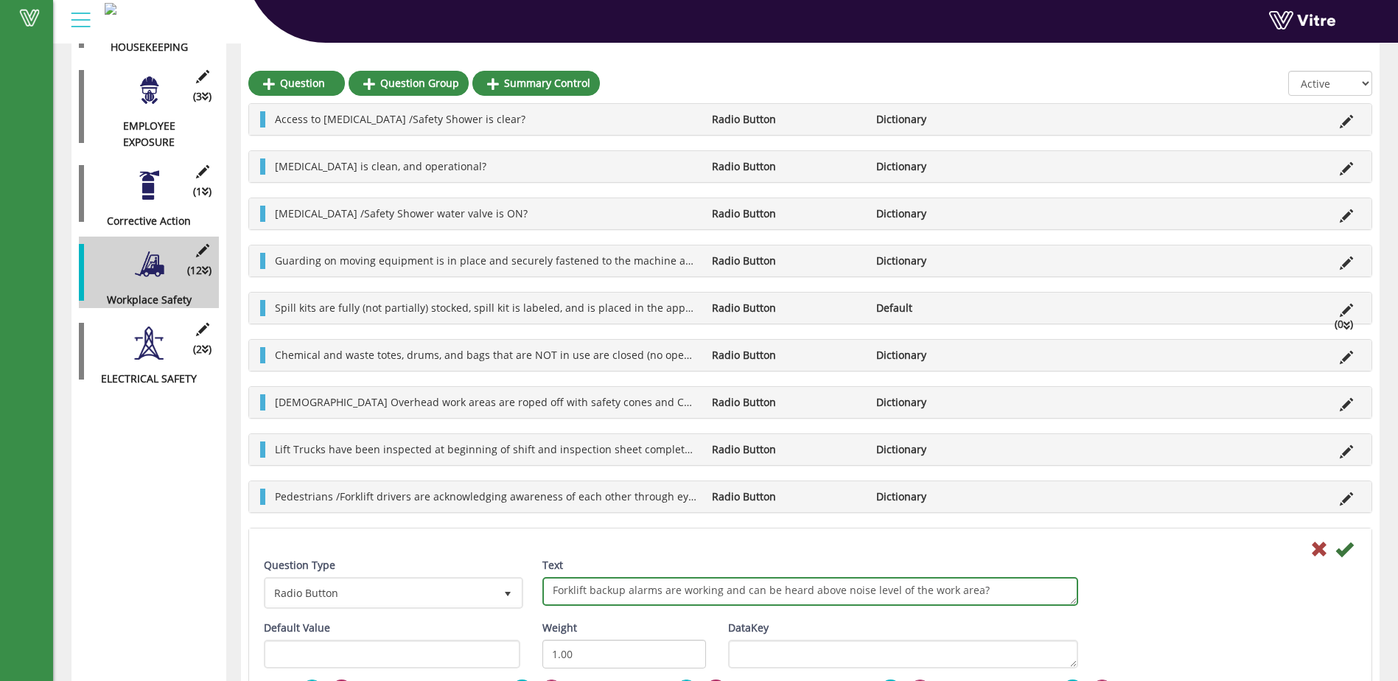
scroll to position [786, 0]
type textarea "Forklift backup alarms are working and can be heard above noise level of the wo…"
click at [1341, 547] on icon at bounding box center [1344, 548] width 18 height 18
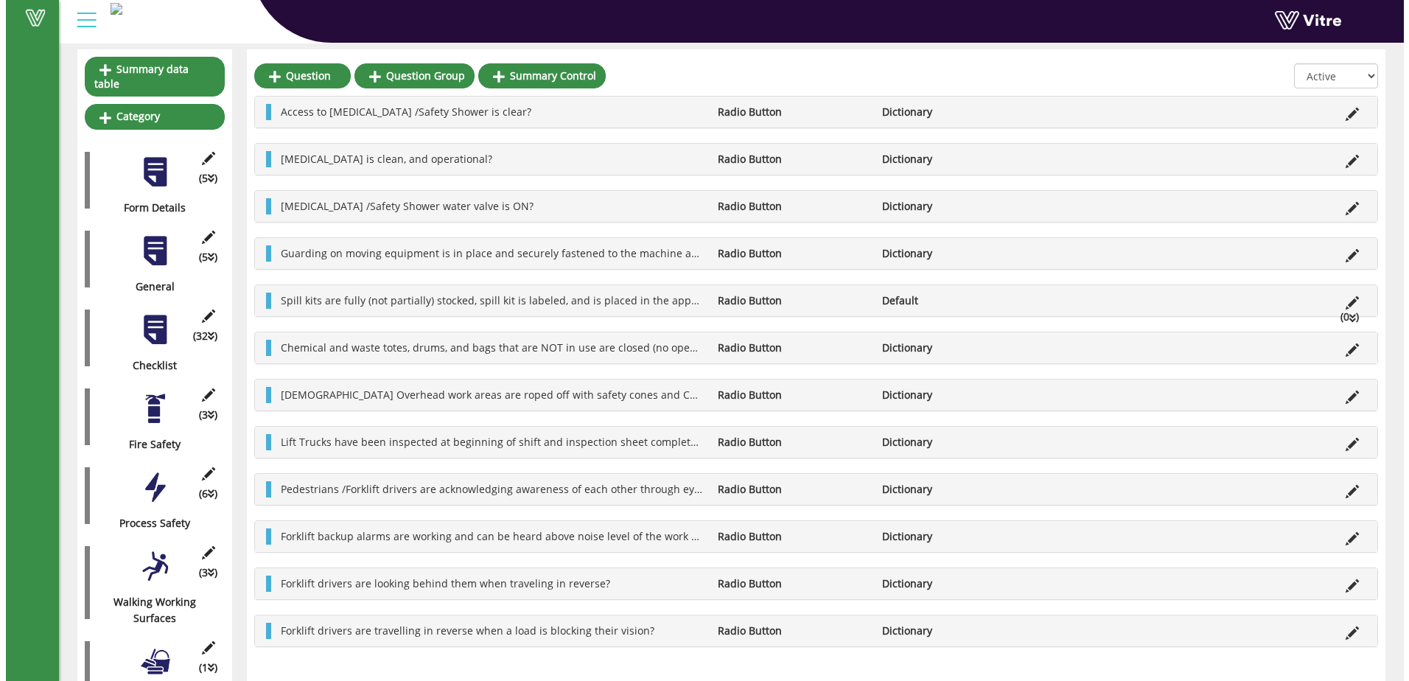
scroll to position [123, 0]
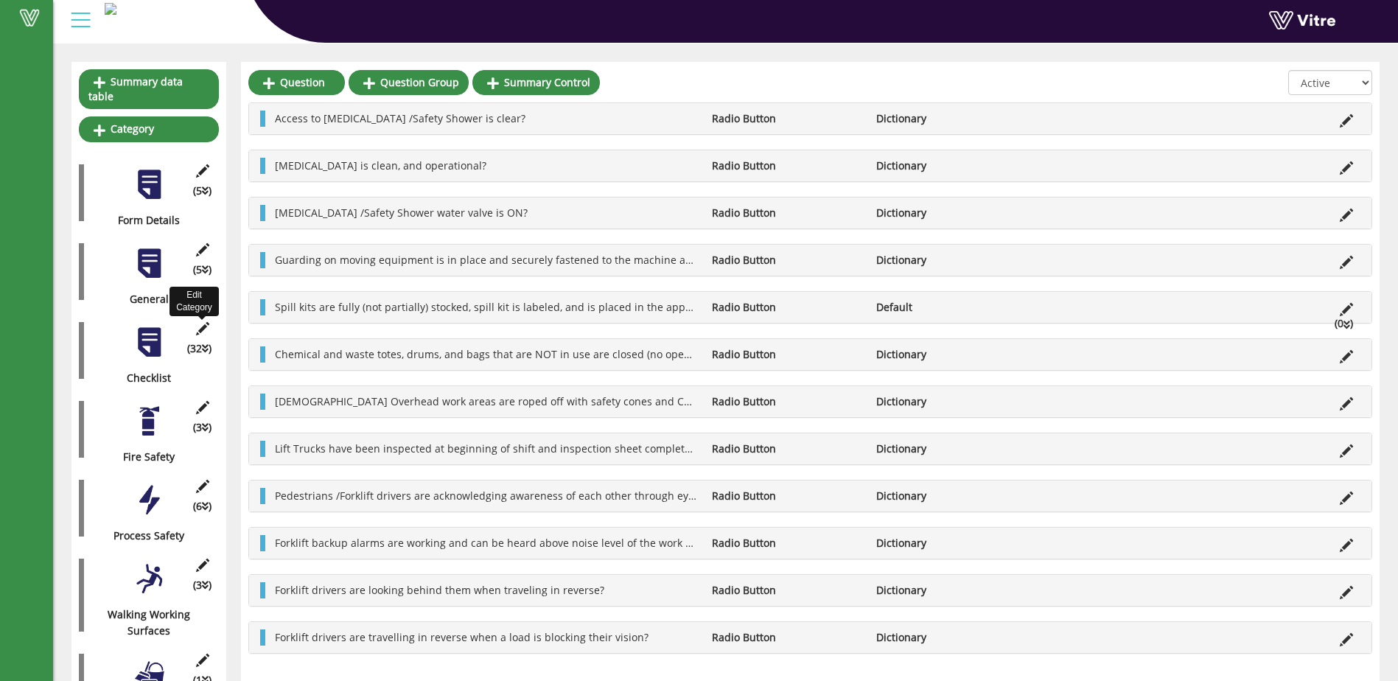
click at [202, 322] on icon at bounding box center [202, 328] width 18 height 13
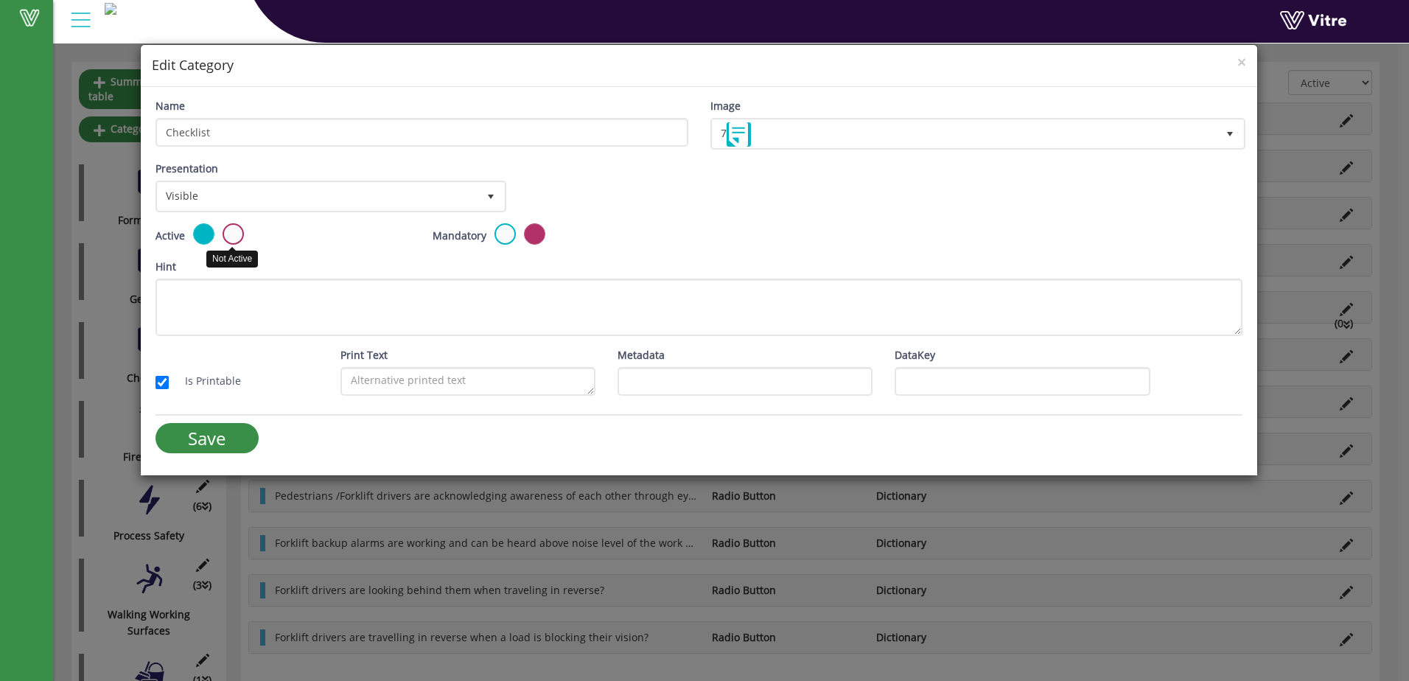
click at [231, 235] on label at bounding box center [232, 233] width 21 height 21
click at [0, 0] on input "radio" at bounding box center [0, 0] width 0 height 0
click at [233, 437] on input "Save" at bounding box center [206, 438] width 103 height 30
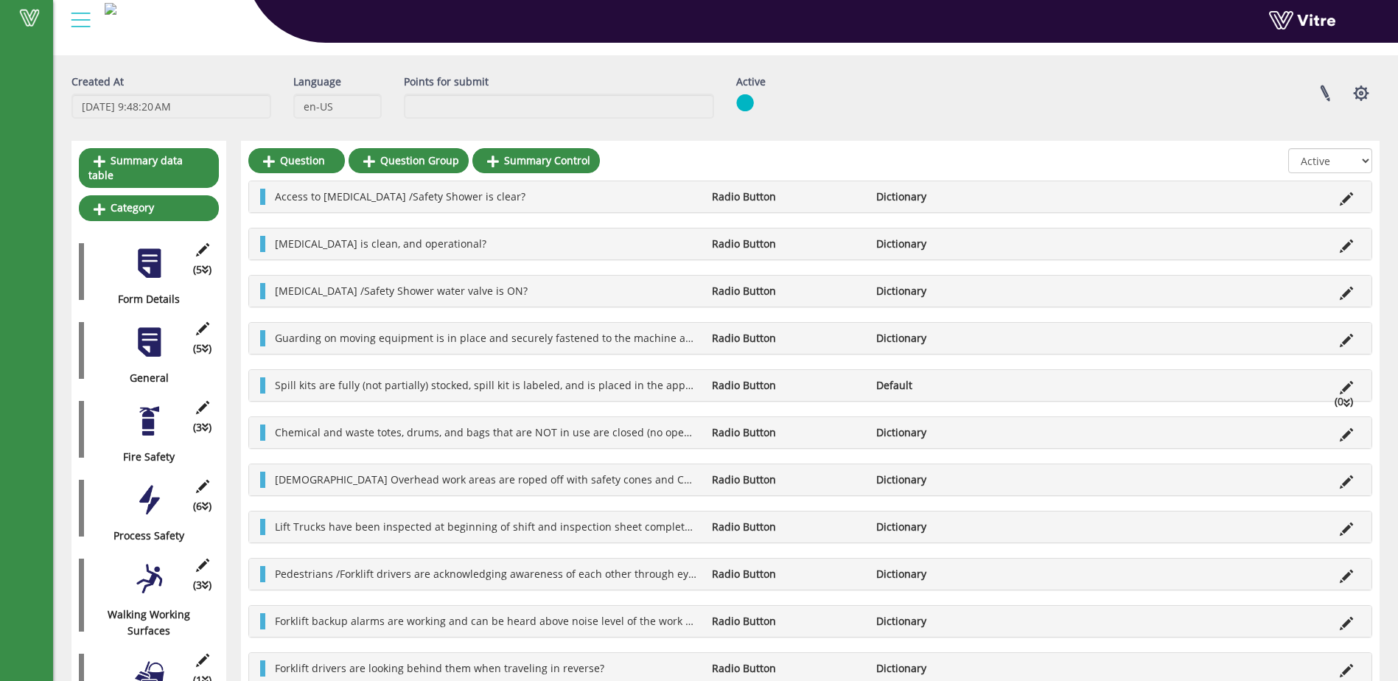
scroll to position [0, 0]
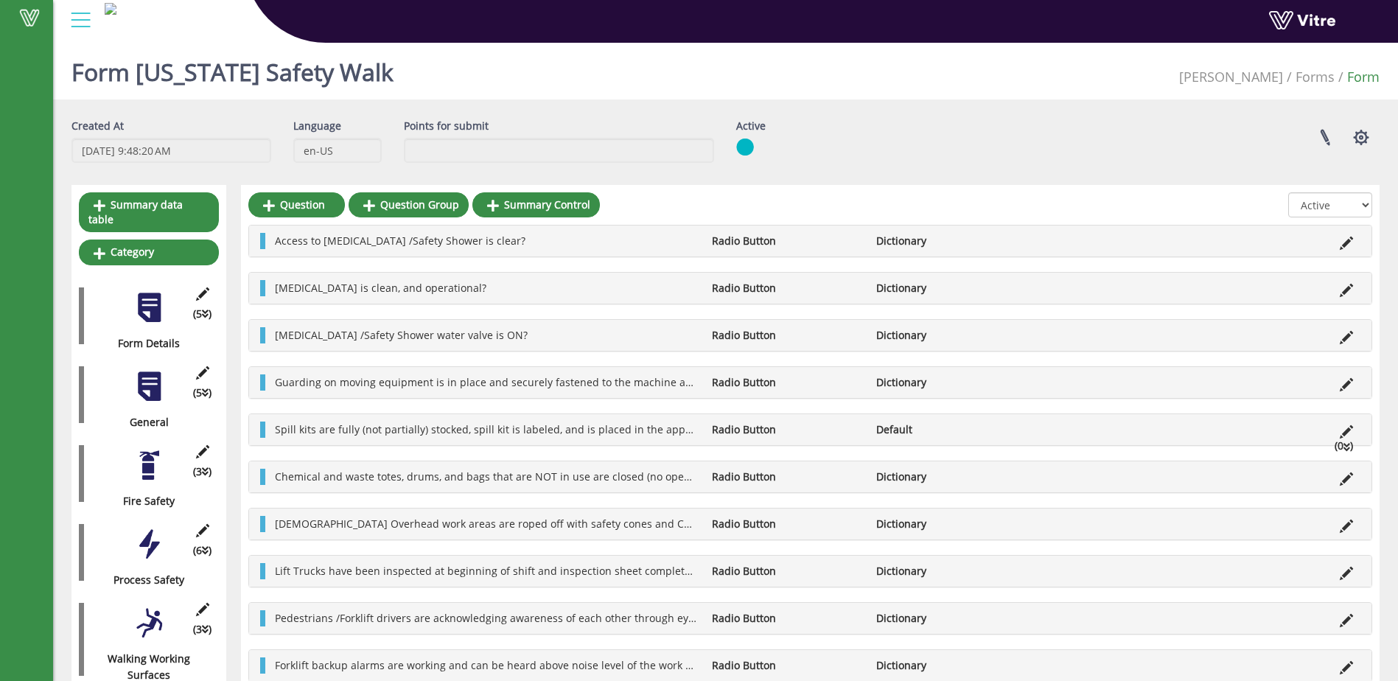
click at [152, 374] on div at bounding box center [149, 386] width 33 height 33
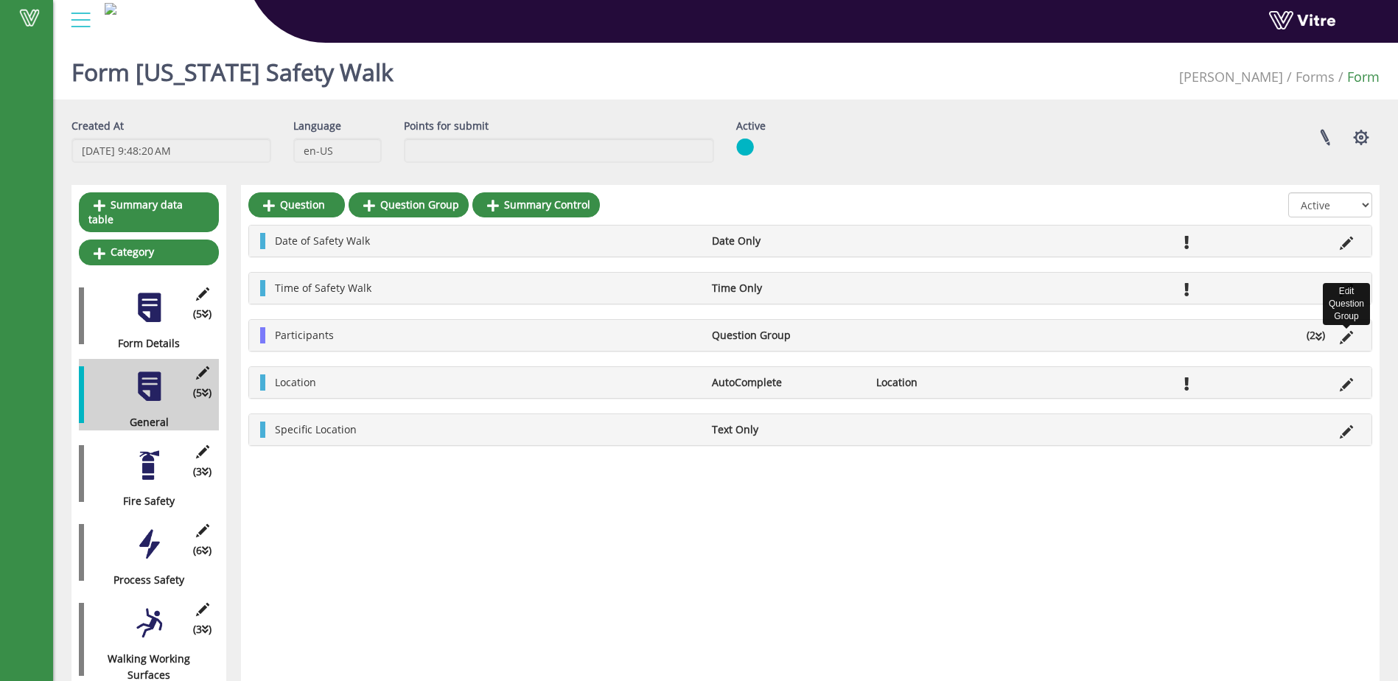
click at [1348, 334] on icon at bounding box center [1345, 337] width 13 height 13
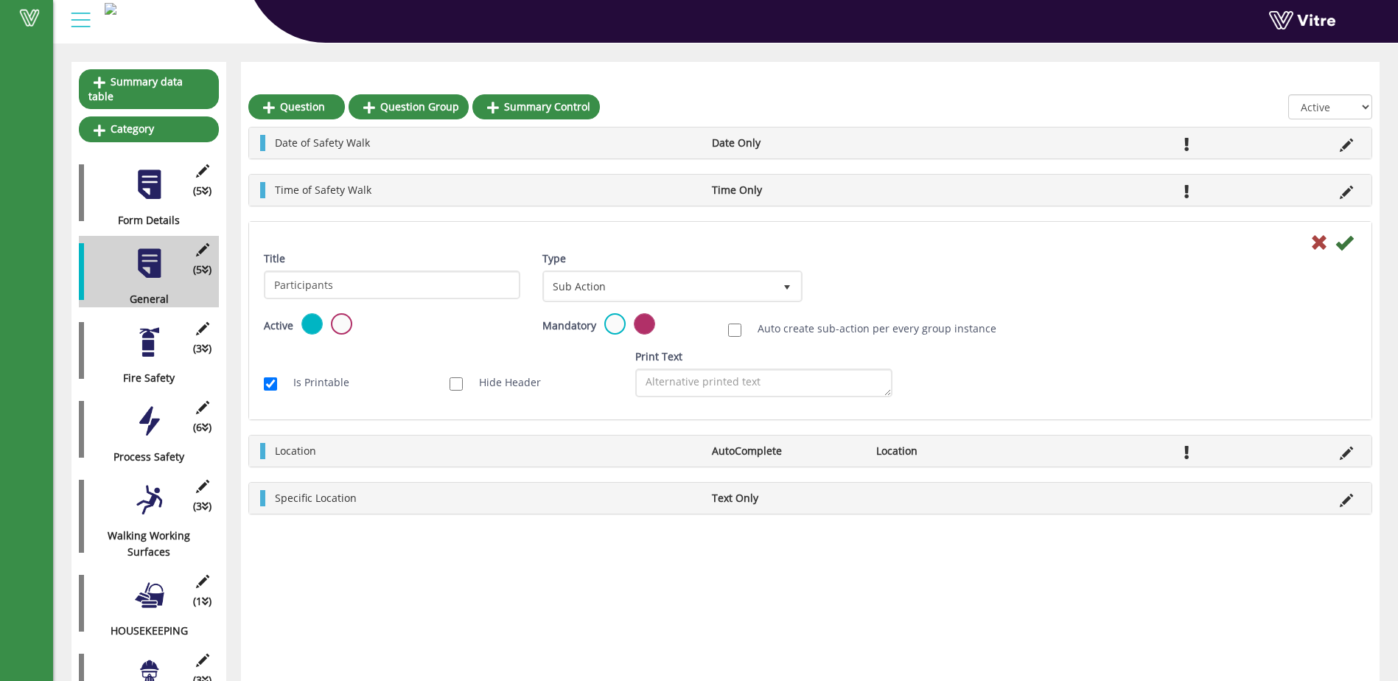
scroll to position [147, 0]
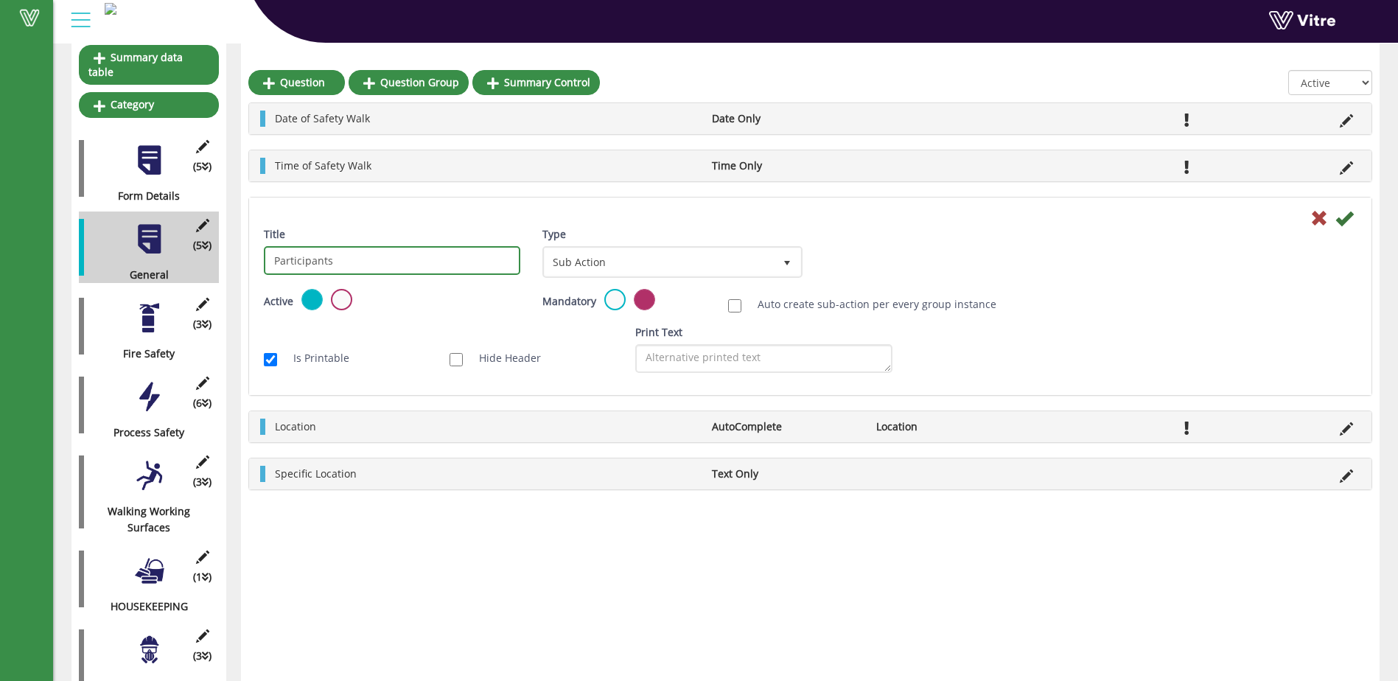
click at [488, 267] on input "Participants" at bounding box center [392, 260] width 256 height 29
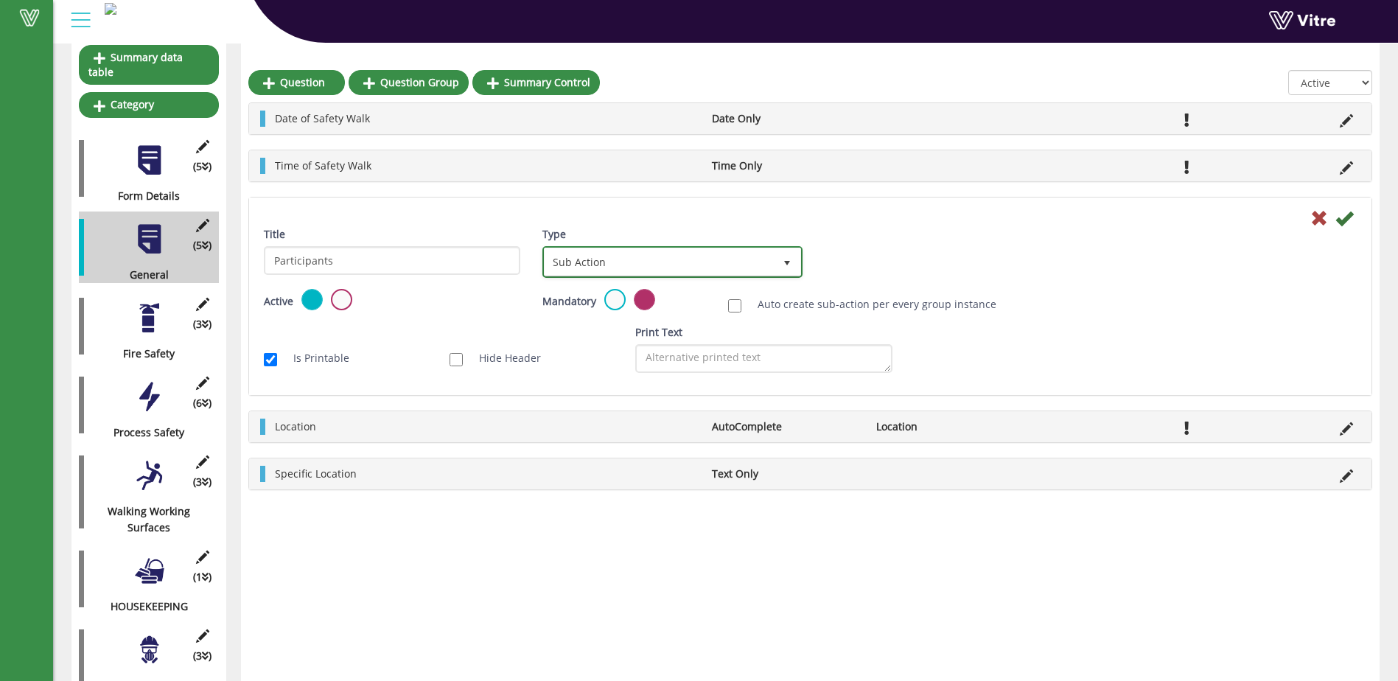
click at [785, 262] on span "select" at bounding box center [787, 263] width 12 height 12
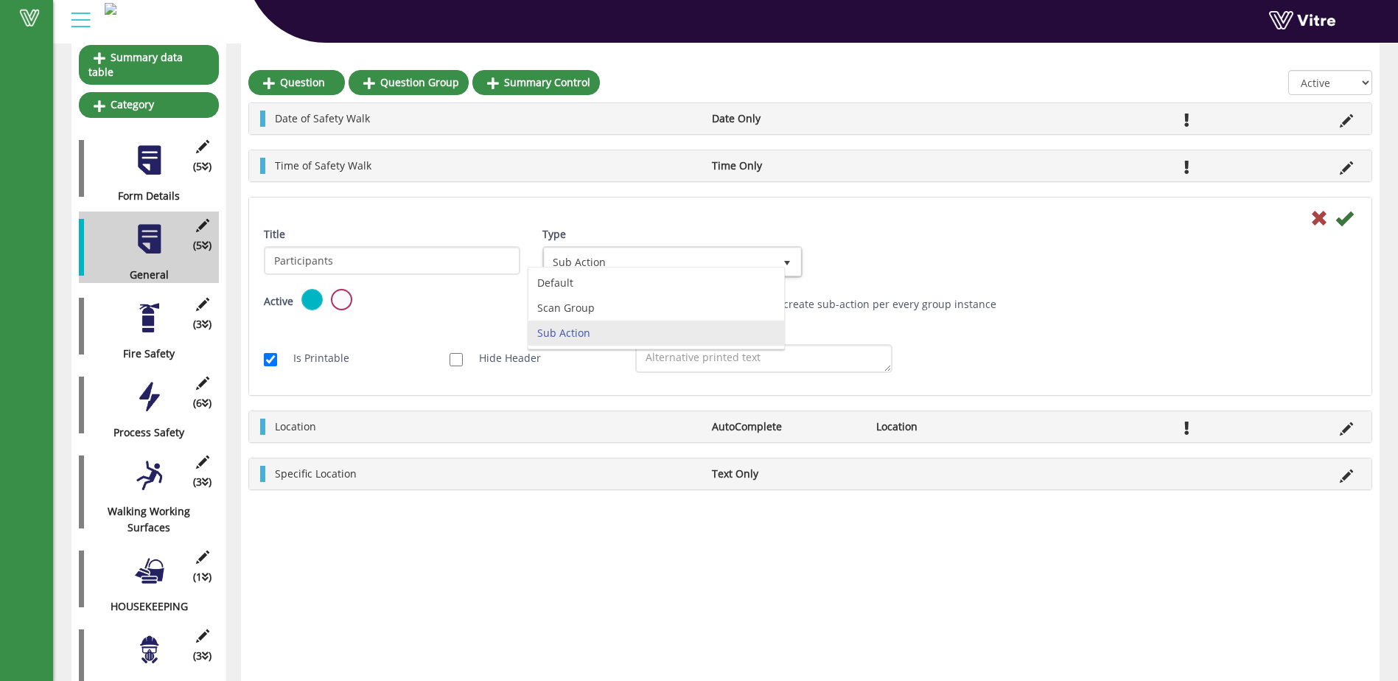
click at [891, 266] on div "Title Participants Type Sub Action 4 Scan Codes Select Variable Edit Sub Action…" at bounding box center [810, 257] width 1115 height 63
click at [382, 424] on li "Location" at bounding box center [485, 426] width 437 height 16
click at [754, 121] on li "Date Only" at bounding box center [786, 119] width 164 height 16
click at [743, 167] on li "Time Only" at bounding box center [786, 166] width 164 height 16
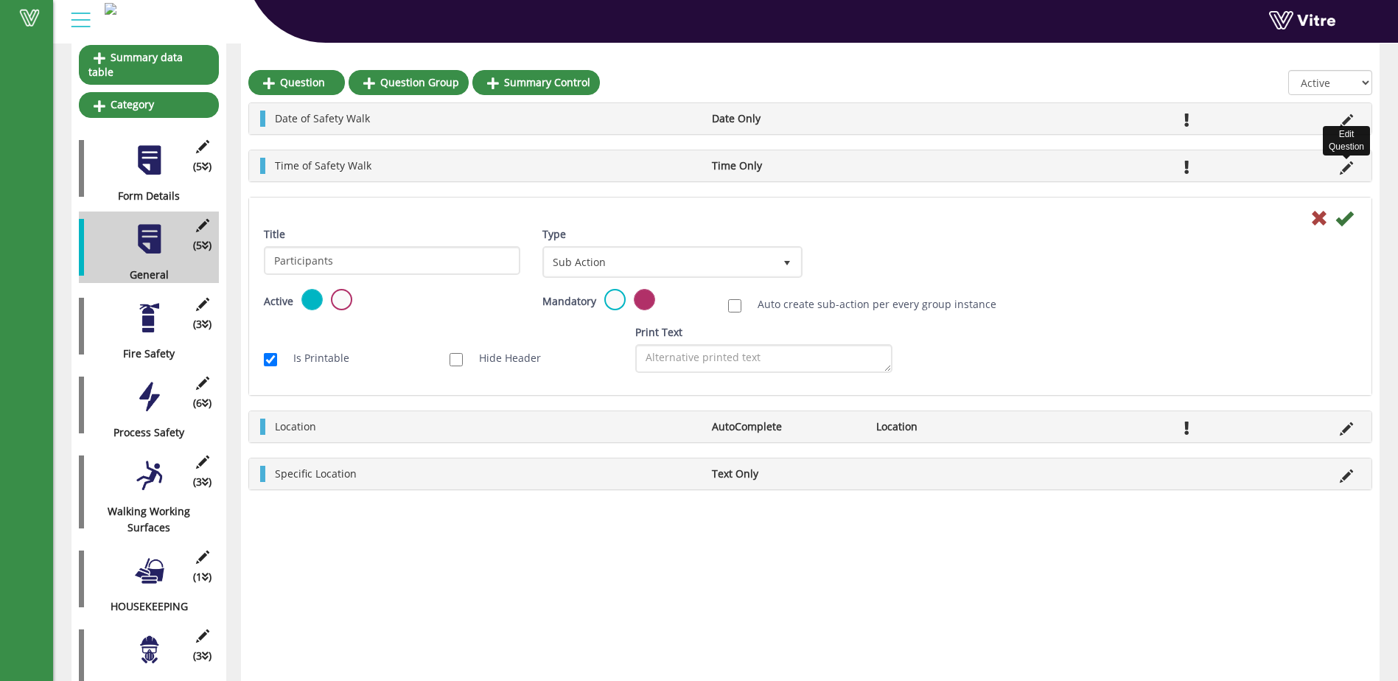
click at [1345, 166] on icon at bounding box center [1345, 167] width 13 height 13
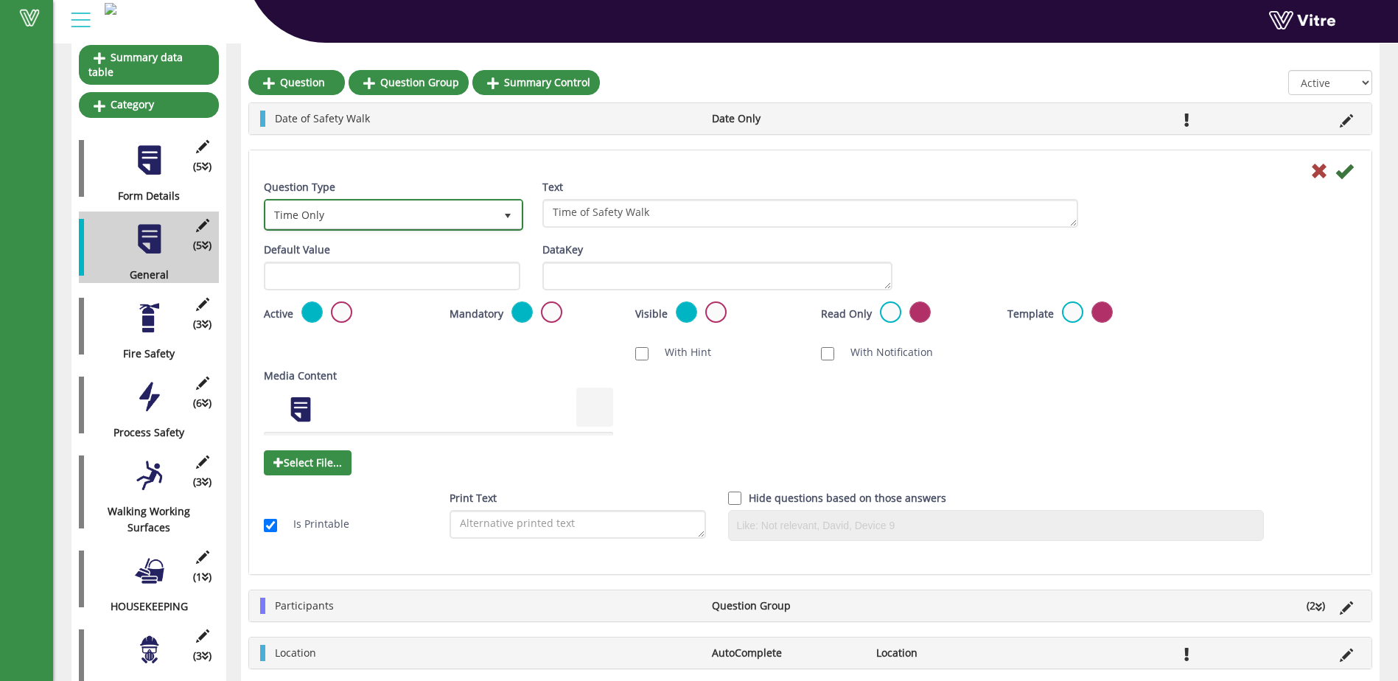
click at [510, 218] on span "select" at bounding box center [508, 216] width 12 height 12
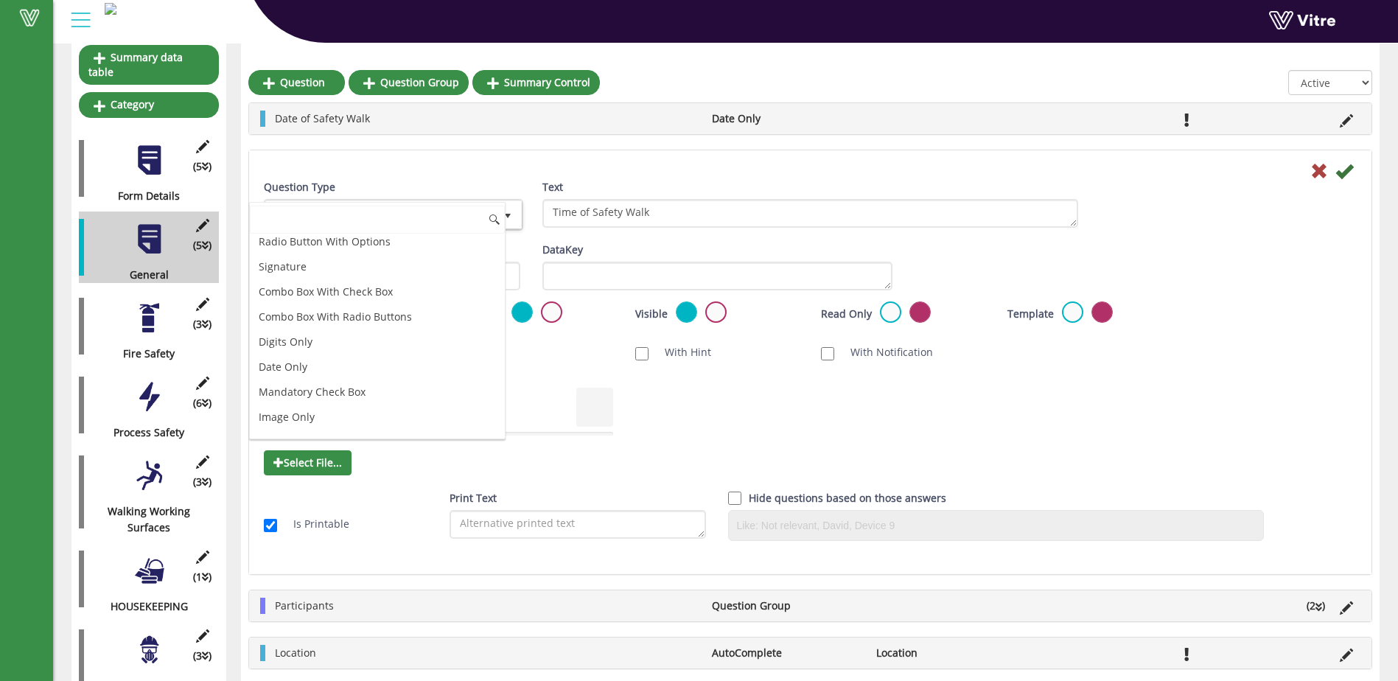
scroll to position [0, 0]
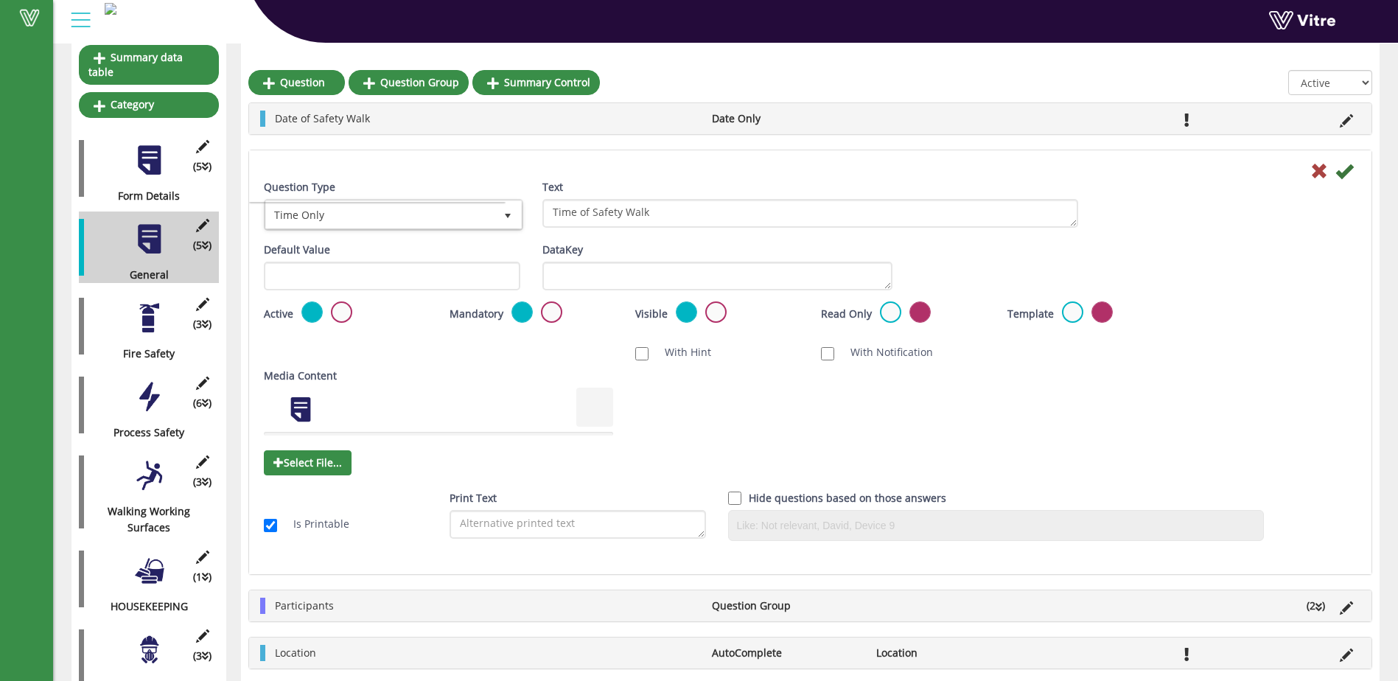
click at [527, 172] on div at bounding box center [810, 170] width 1115 height 18
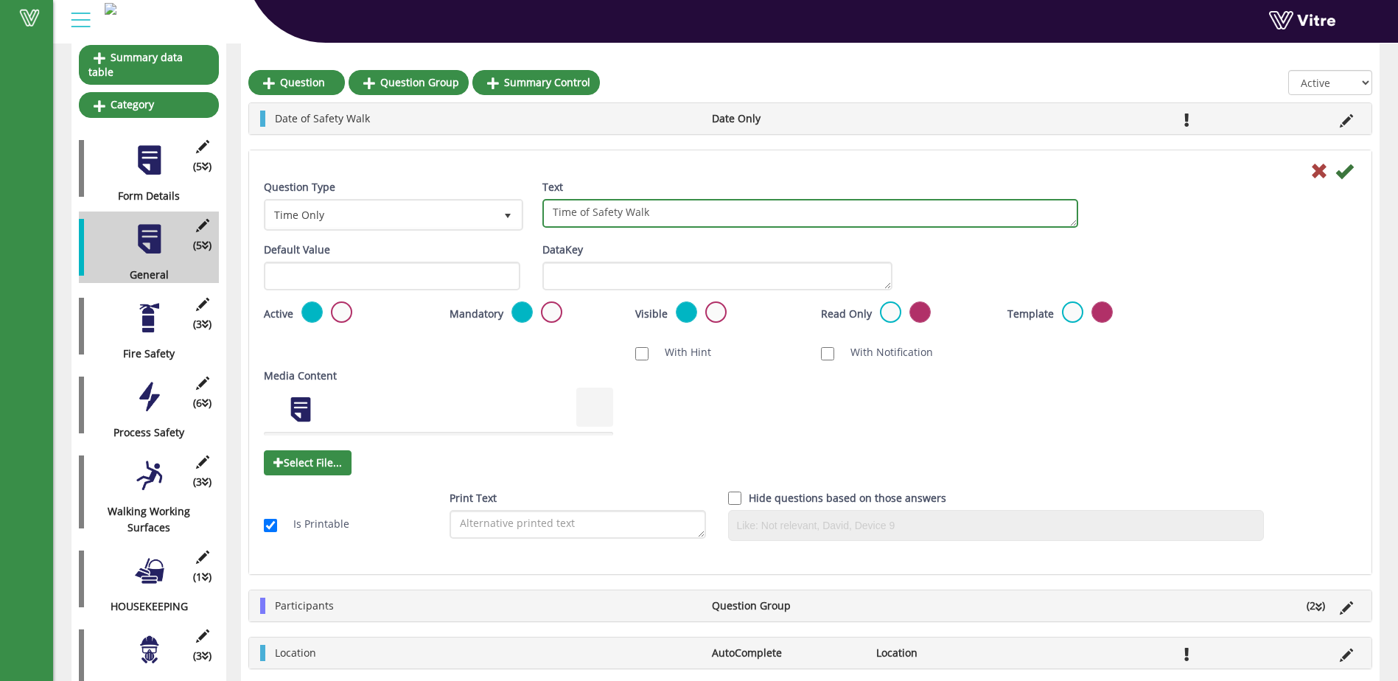
click at [950, 217] on textarea "Time of Safety Walk" at bounding box center [810, 213] width 536 height 29
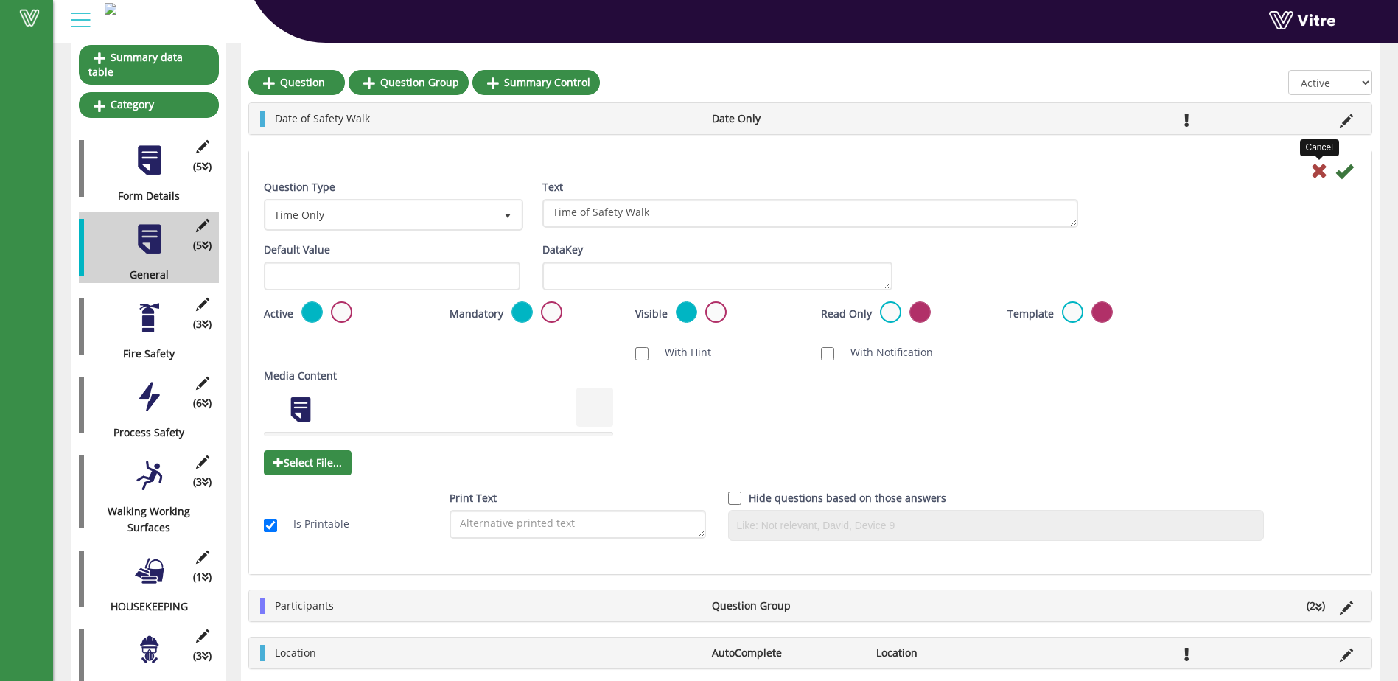
click at [1317, 166] on icon at bounding box center [1319, 171] width 18 height 18
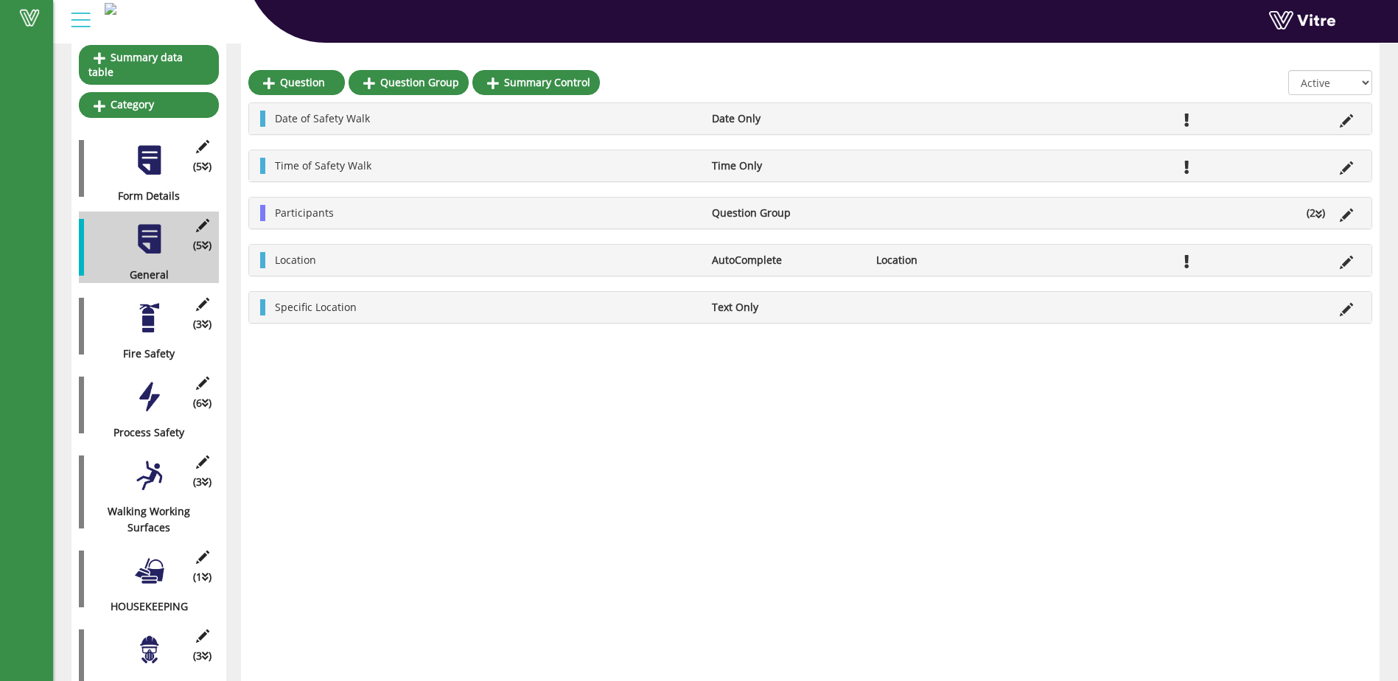
click at [155, 158] on div at bounding box center [149, 160] width 33 height 33
